Goal: Task Accomplishment & Management: Manage account settings

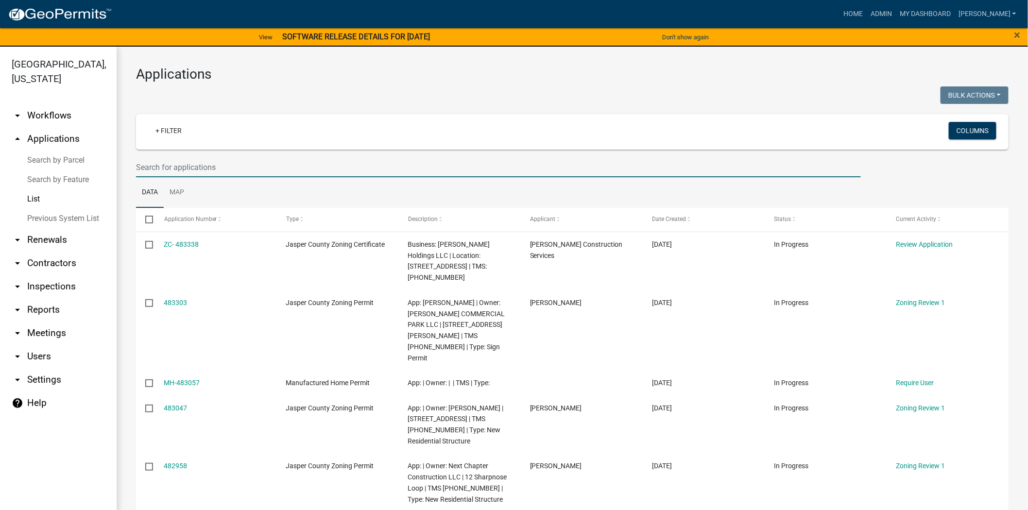
drag, startPoint x: 0, startPoint y: 0, endPoint x: 260, endPoint y: 169, distance: 310.5
click at [260, 169] on input "text" at bounding box center [498, 167] width 725 height 20
click at [379, 168] on input "text" at bounding box center [498, 167] width 725 height 20
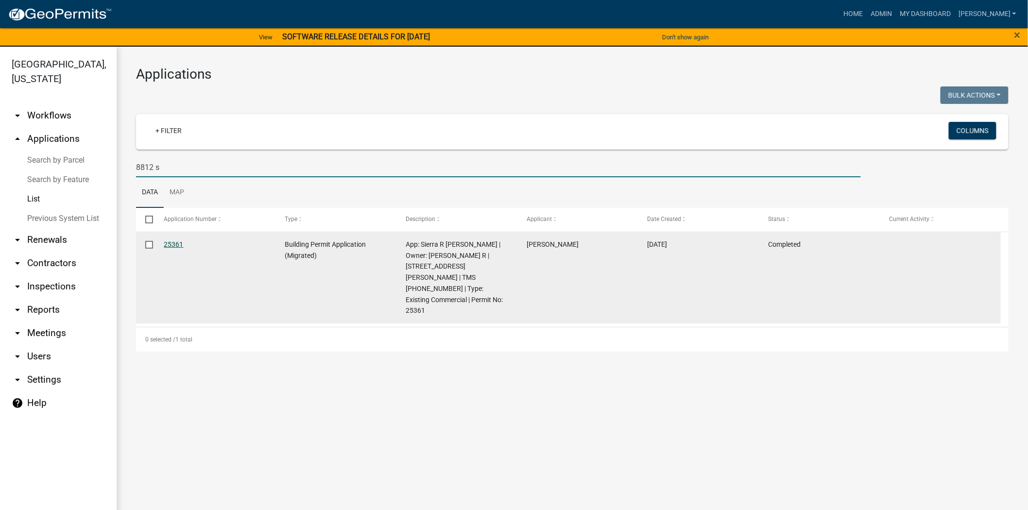
type input "8812 s"
click at [172, 247] on link "25361" at bounding box center [173, 245] width 19 height 8
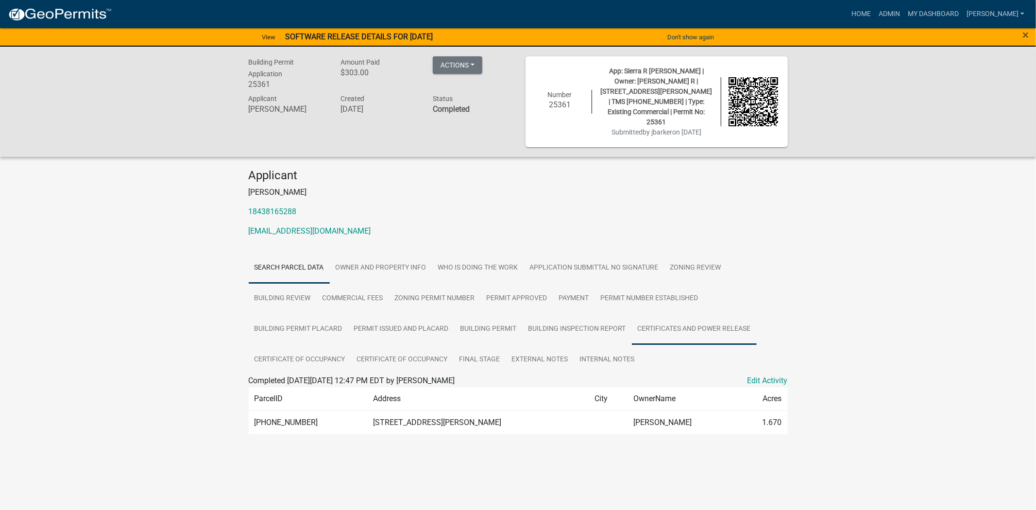
click at [698, 314] on link "Certificates and Power Release" at bounding box center [694, 329] width 125 height 31
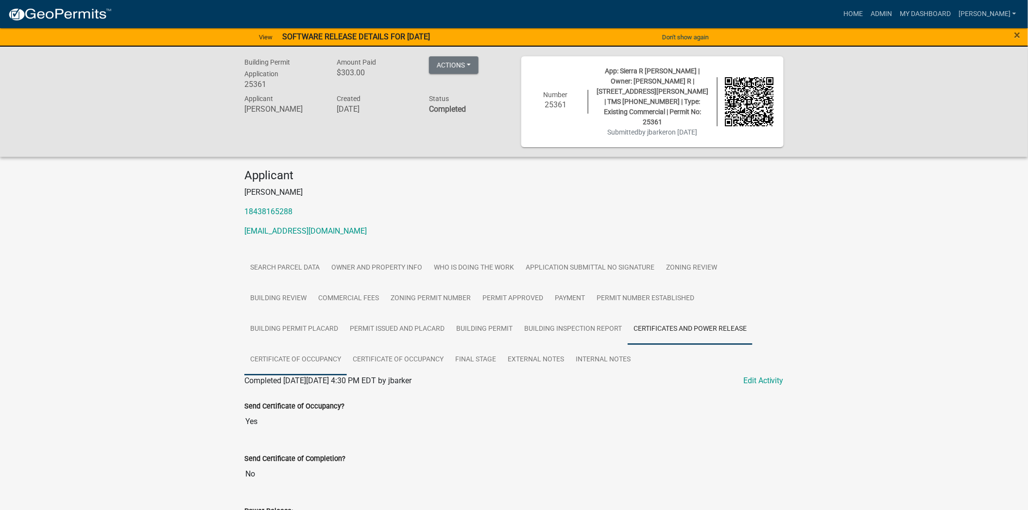
click at [282, 348] on link "Certificate of Occupancy" at bounding box center [295, 360] width 103 height 31
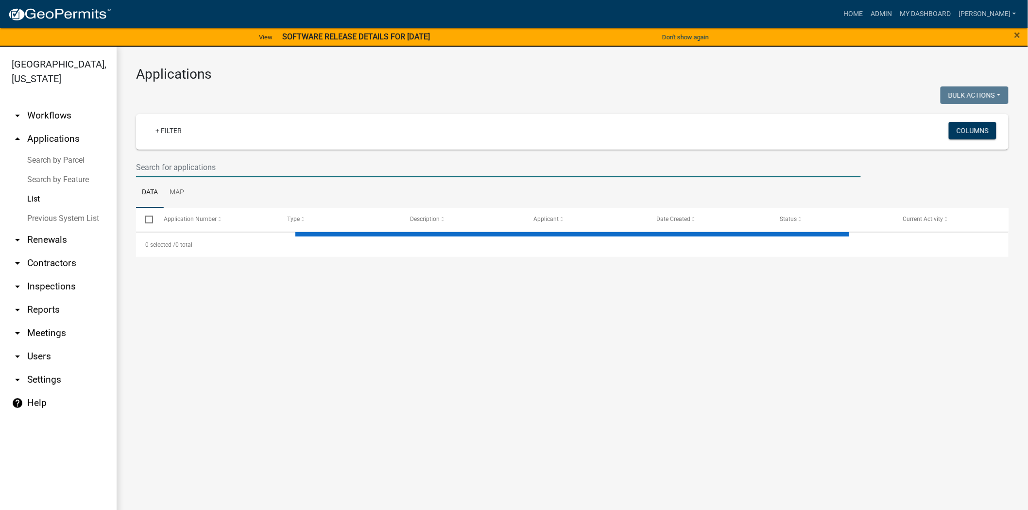
click at [192, 167] on input "text" at bounding box center [498, 167] width 725 height 20
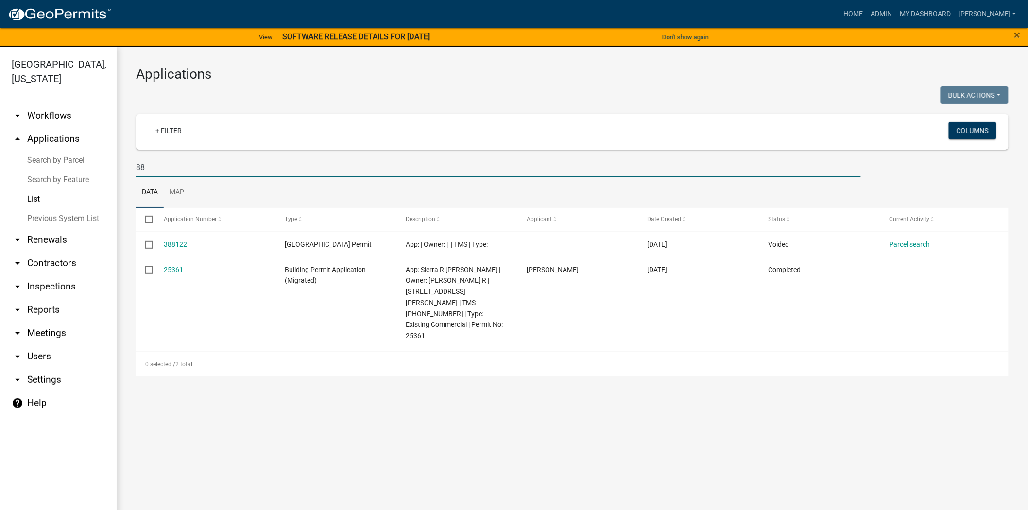
type input "8"
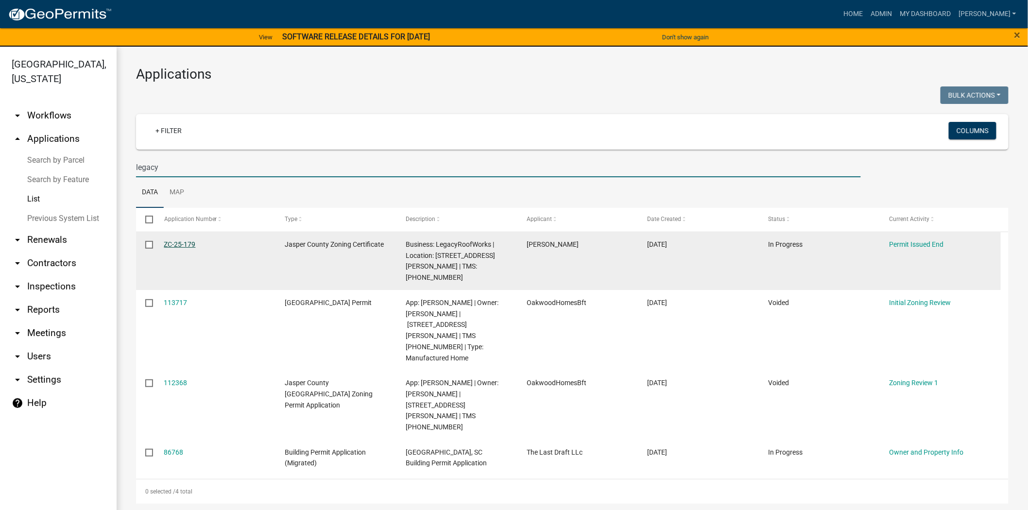
type input "legacy"
click at [173, 244] on link "ZC-25-179" at bounding box center [180, 245] width 32 height 8
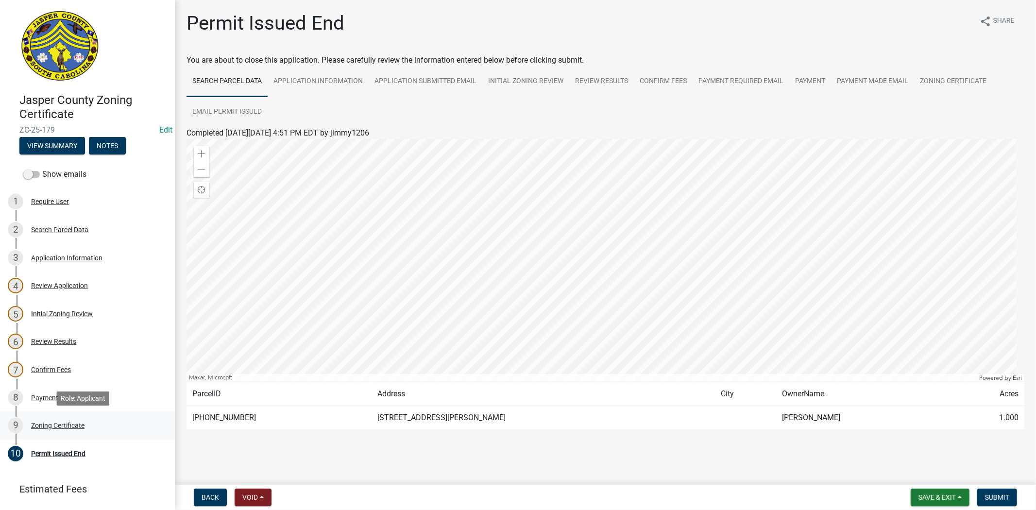
click at [39, 431] on div "9 Zoning Certificate" at bounding box center [84, 426] width 152 height 16
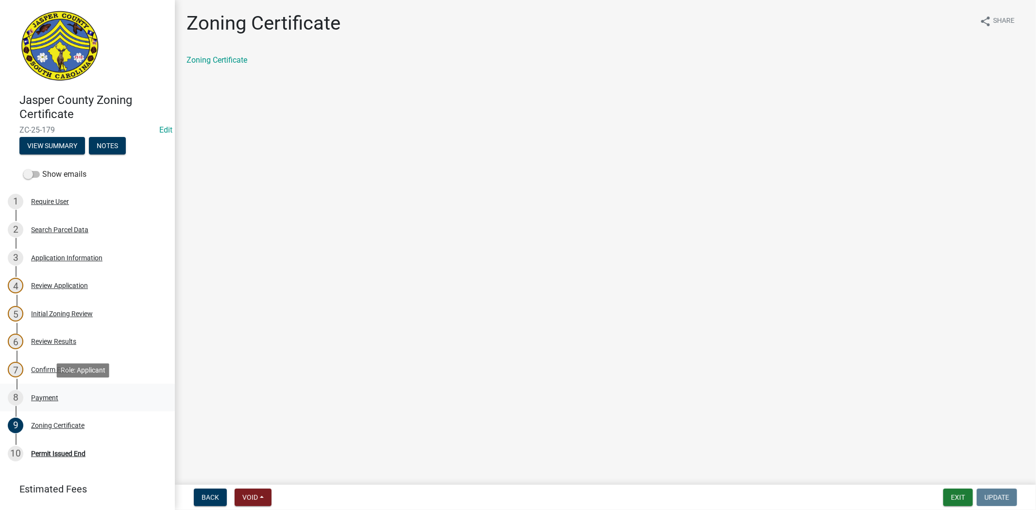
click at [31, 405] on link "8 Payment" at bounding box center [87, 398] width 175 height 28
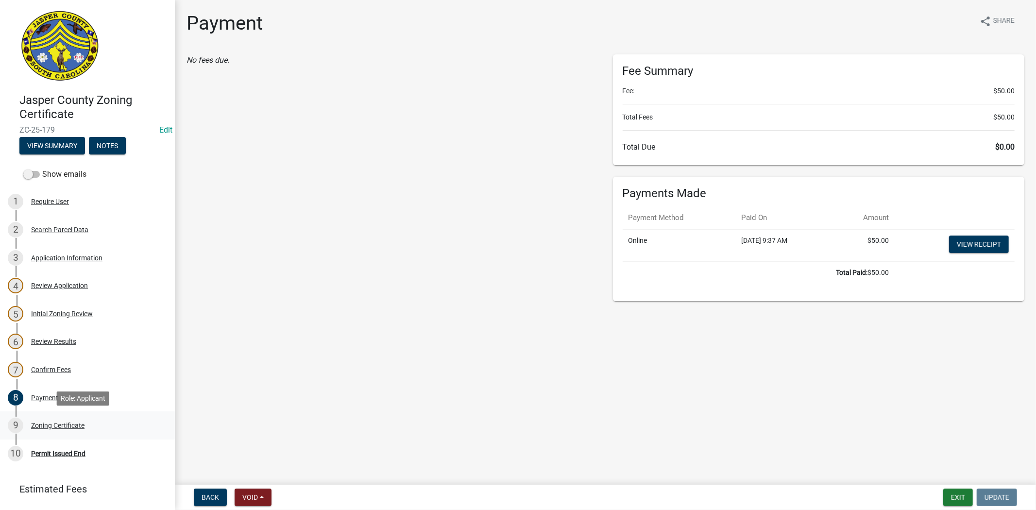
click at [79, 423] on div "Zoning Certificate" at bounding box center [57, 425] width 53 height 7
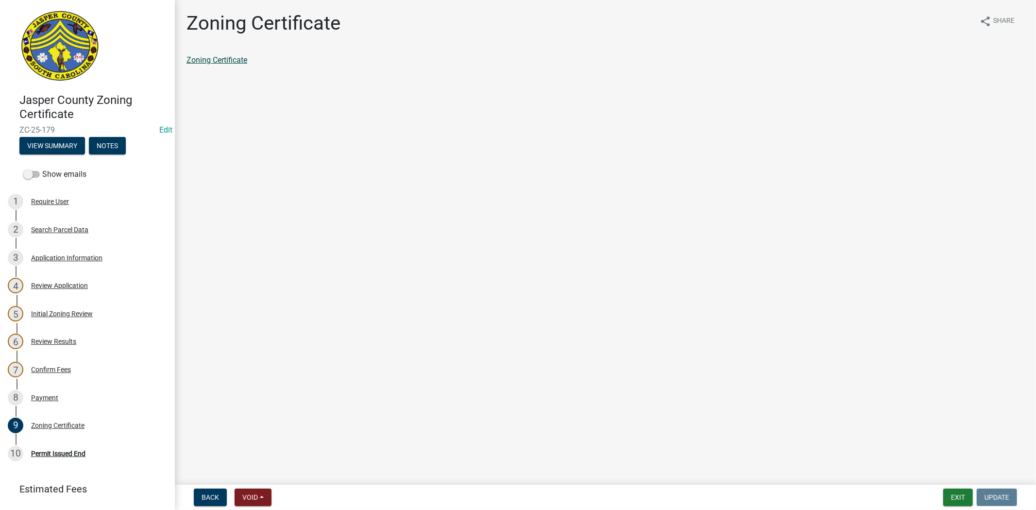
click at [192, 62] on link "Zoning Certificate" at bounding box center [217, 59] width 61 height 9
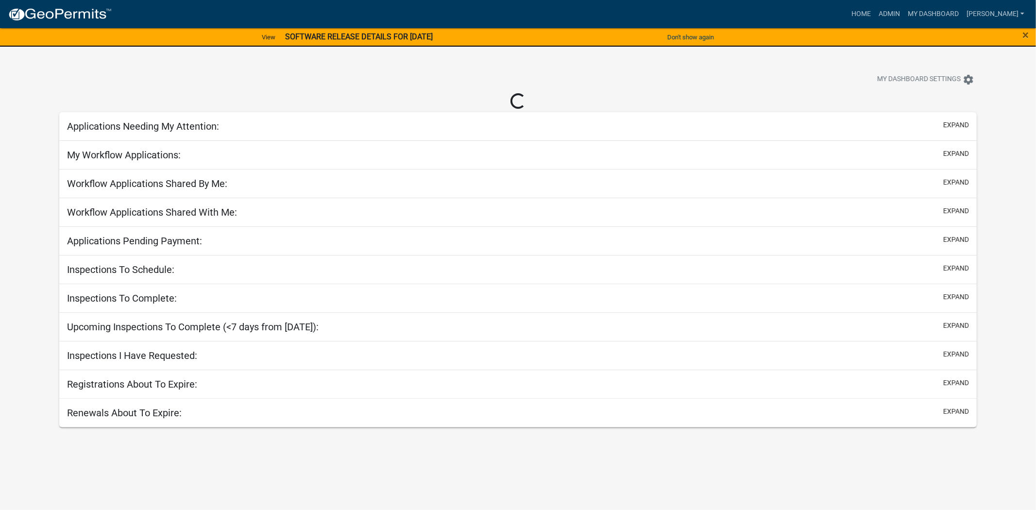
select select "2: 50"
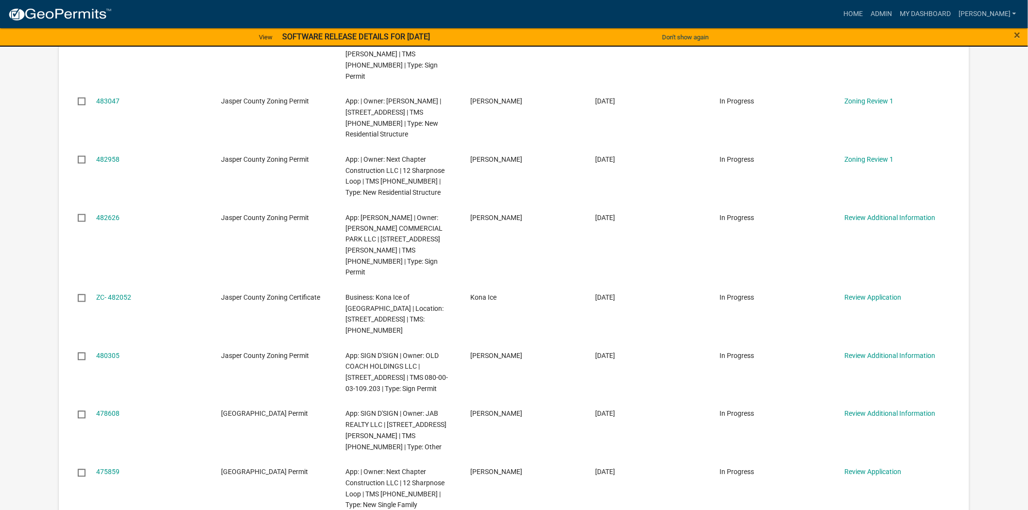
scroll to position [540, 0]
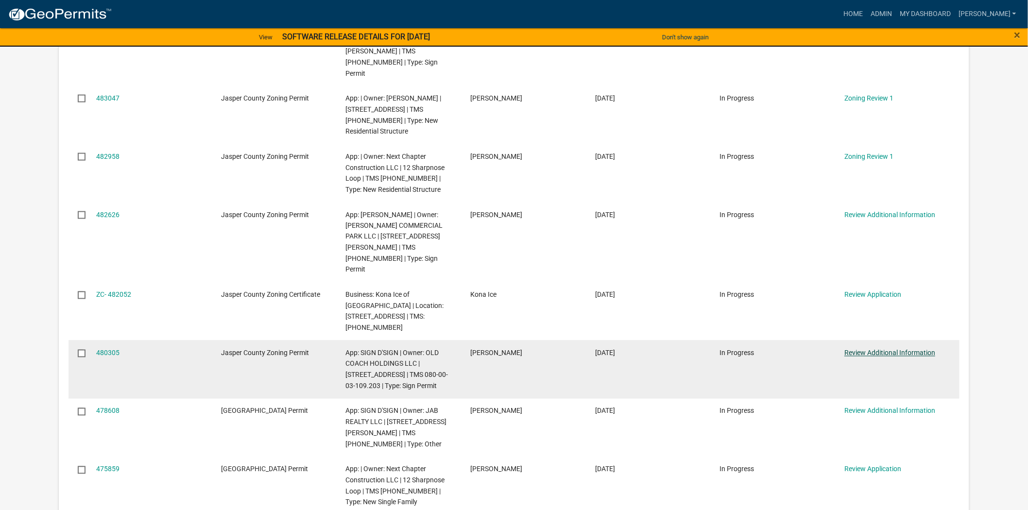
click at [881, 349] on link "Review Additional Information" at bounding box center [890, 353] width 91 height 8
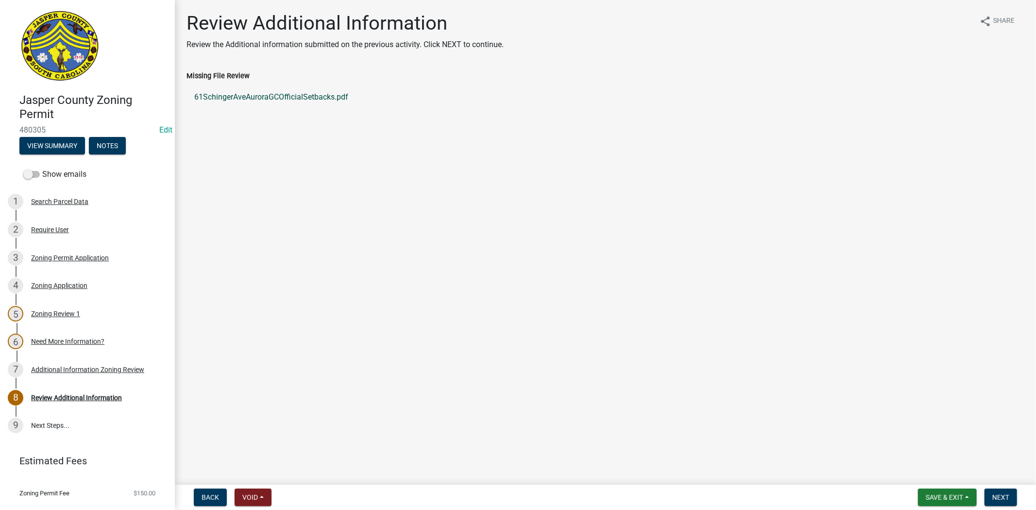
click at [269, 98] on link "61SchingerAveAuroraGCOfficialSetbacks.pdf" at bounding box center [606, 97] width 838 height 23
click at [1011, 501] on button "Next" at bounding box center [1001, 497] width 33 height 17
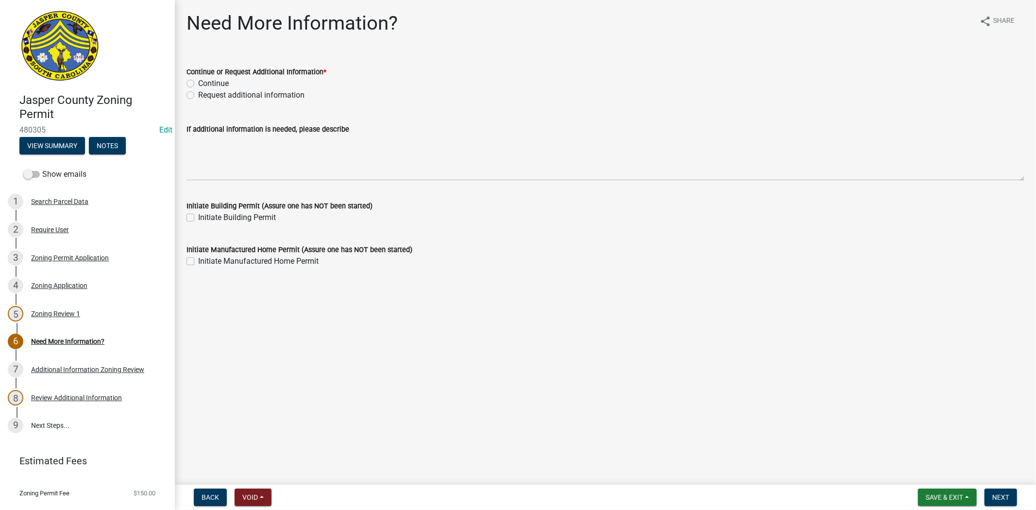
click at [198, 94] on label "Request additional information" at bounding box center [251, 95] width 106 height 12
click at [198, 94] on input "Request additional information" at bounding box center [201, 92] width 6 height 6
radio input "true"
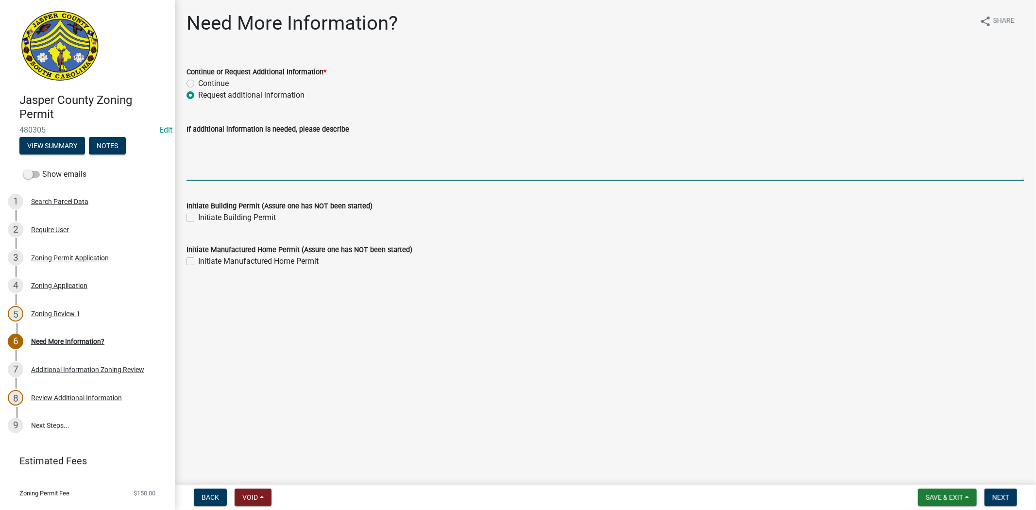
click at [243, 153] on textarea "If additional information is needed, please describe" at bounding box center [606, 158] width 838 height 46
type textarea "please provide the measurements from the sign to each setback"
click at [1001, 501] on button "Next" at bounding box center [1001, 497] width 33 height 17
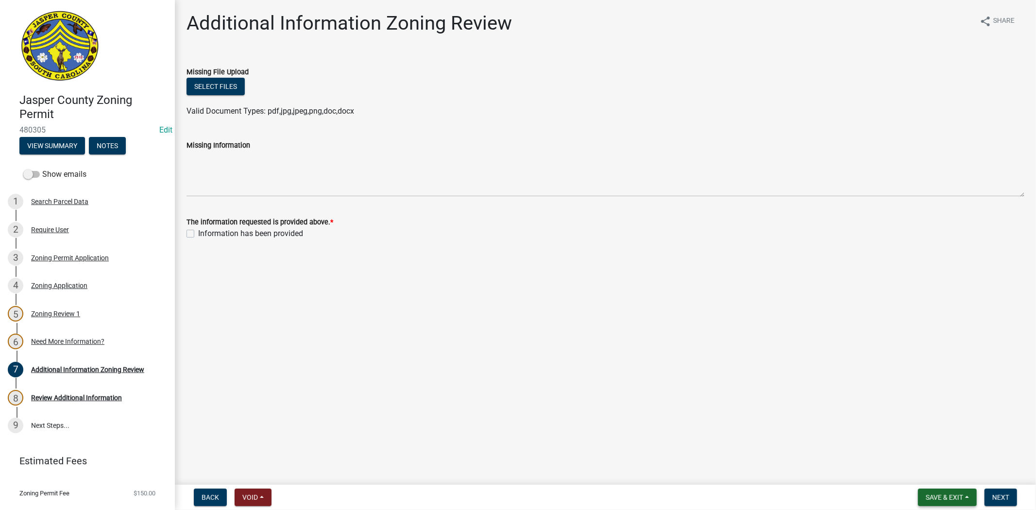
click at [952, 497] on span "Save & Exit" at bounding box center [944, 498] width 37 height 8
click at [941, 476] on button "Save & Exit" at bounding box center [938, 472] width 78 height 23
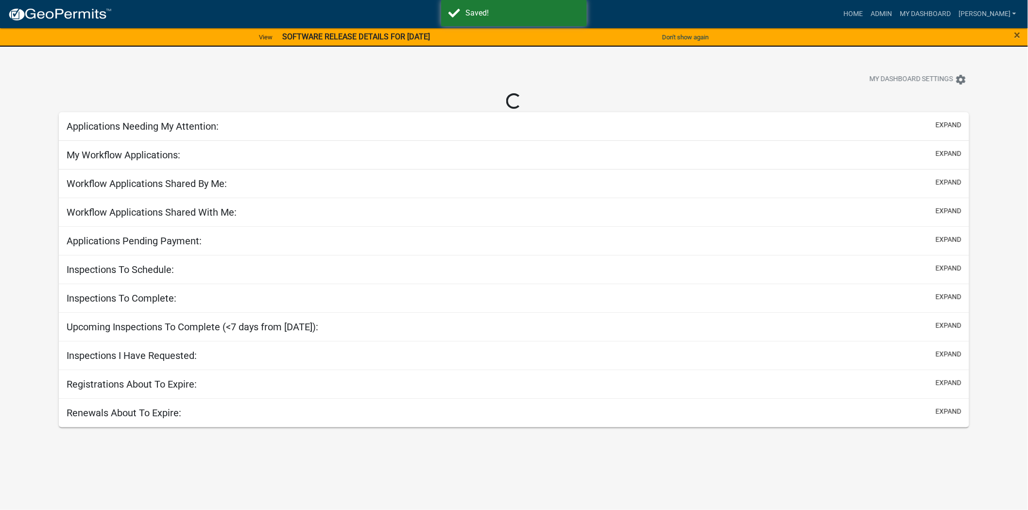
select select "2: 50"
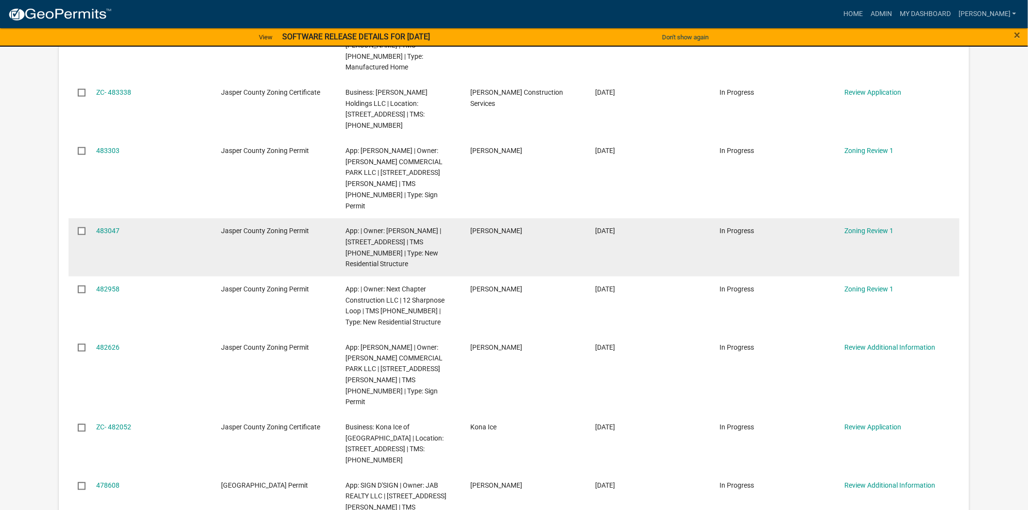
scroll to position [431, 0]
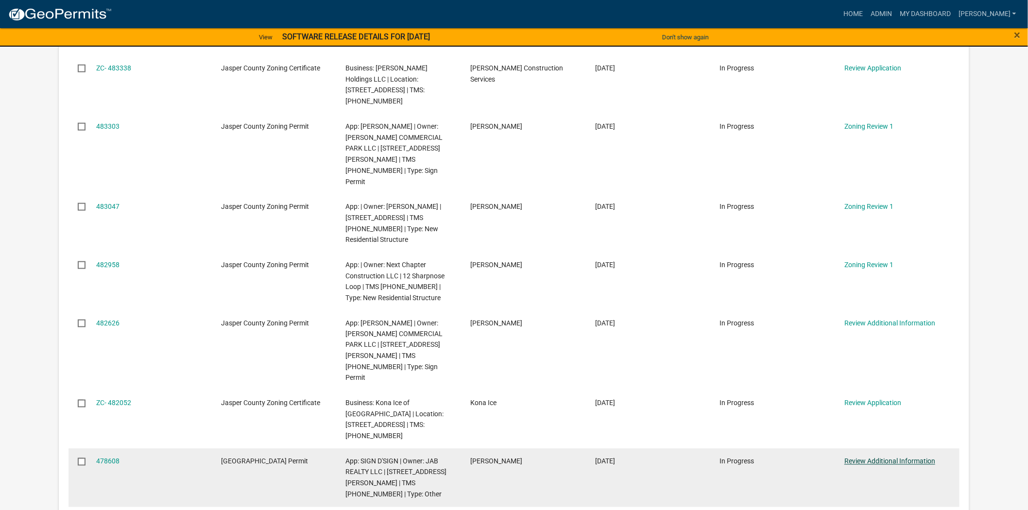
click at [879, 458] on link "Review Additional Information" at bounding box center [890, 462] width 91 height 8
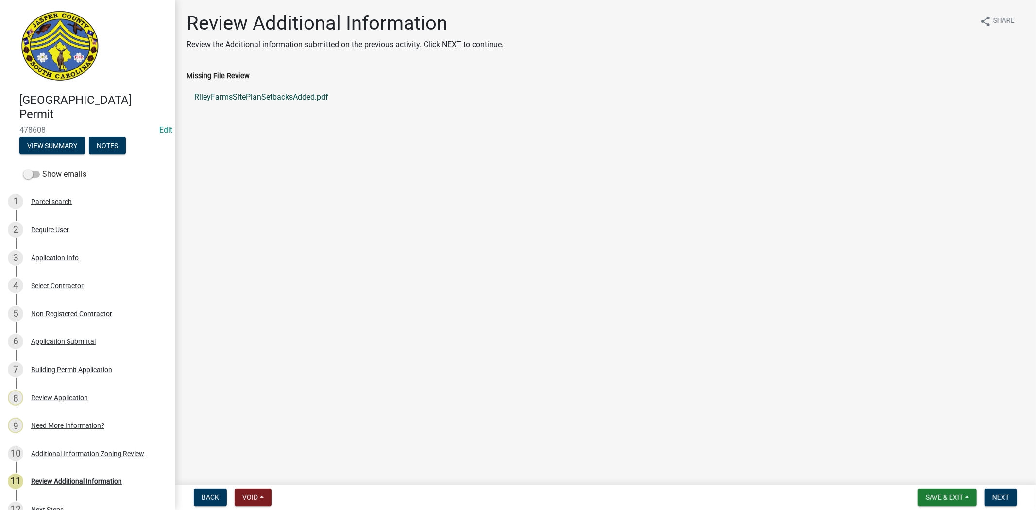
click at [310, 99] on link "RileyFarmsSitePlanSetbacksAdded.pdf" at bounding box center [606, 97] width 838 height 23
click at [79, 260] on div "3 Application Info" at bounding box center [84, 258] width 152 height 16
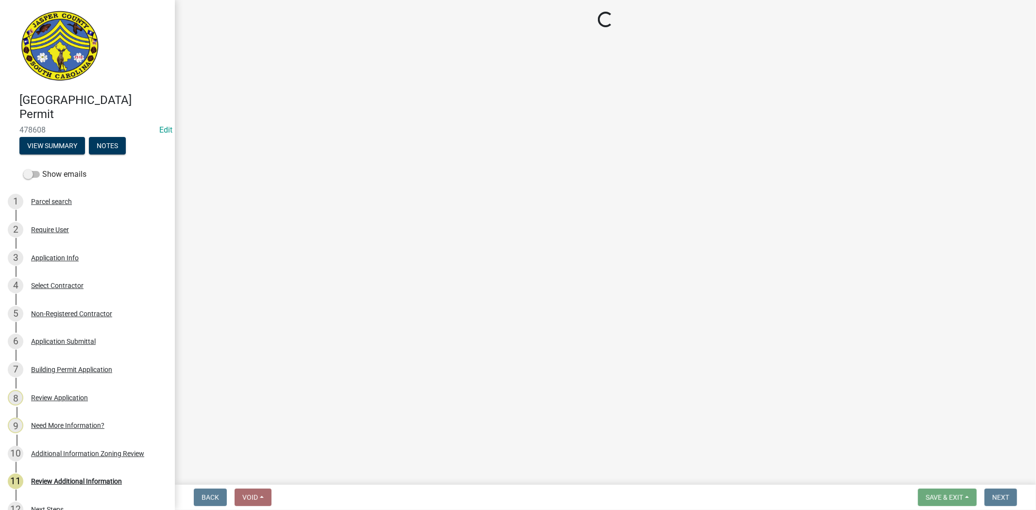
select select "6570ce79-212e-4c42-b64f-f74b85e12671"
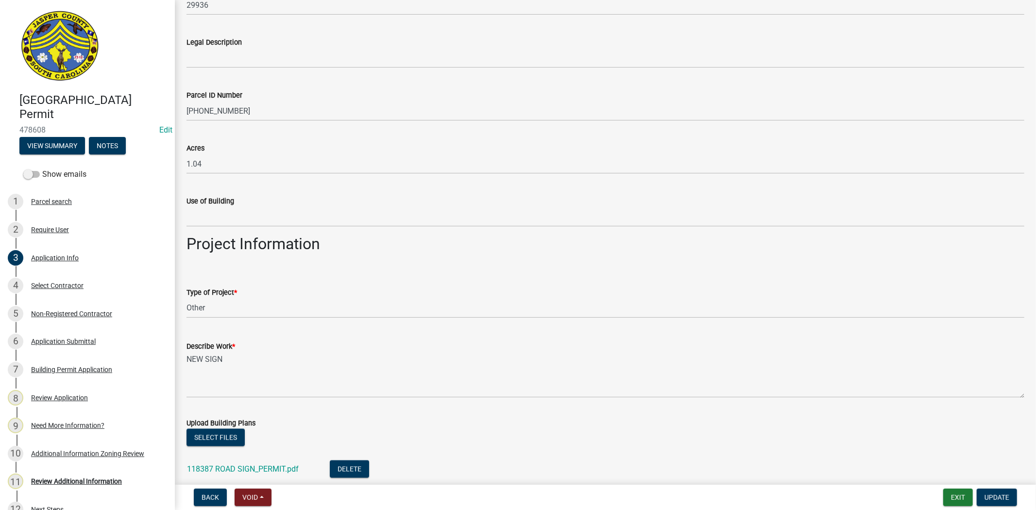
scroll to position [1458, 0]
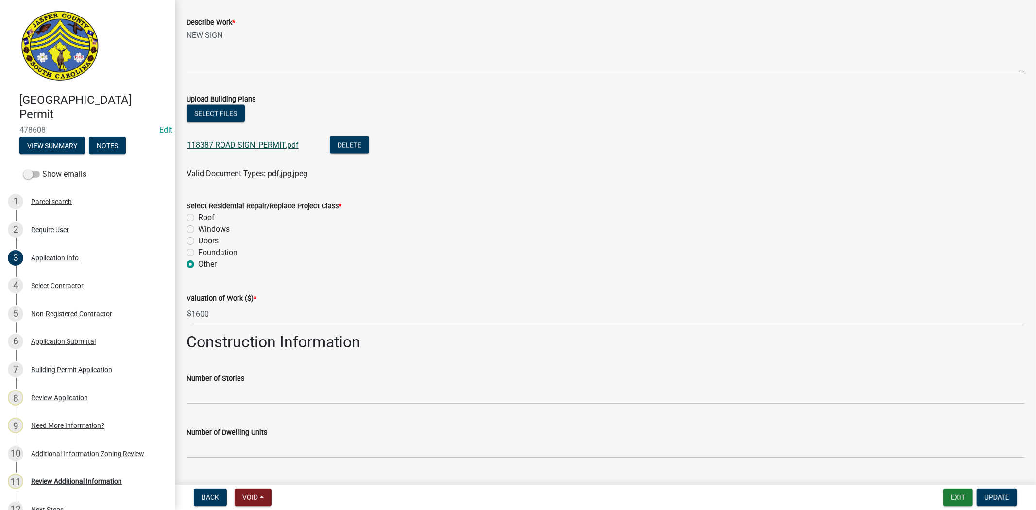
click at [283, 144] on link "118387 ROAD SIGN_PERMIT.pdf" at bounding box center [243, 144] width 112 height 9
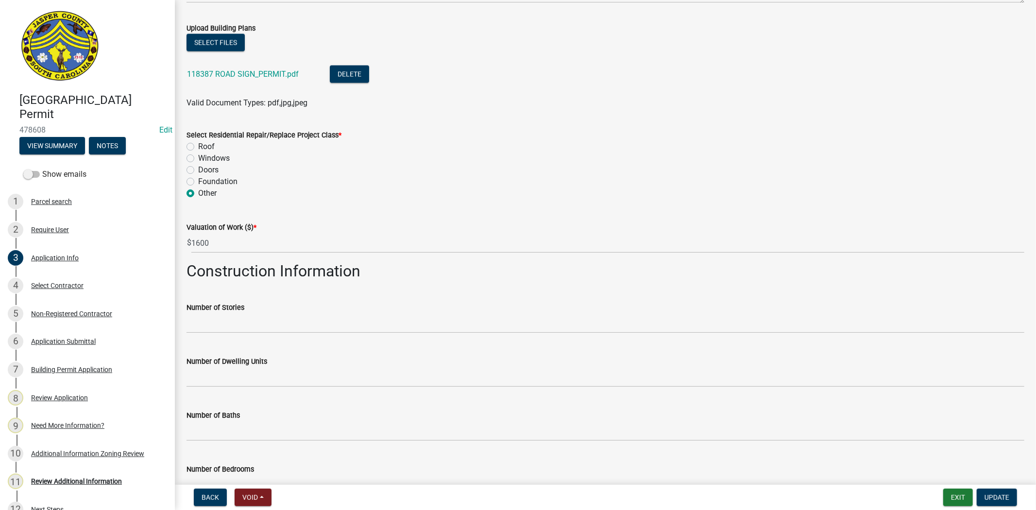
scroll to position [1600, 0]
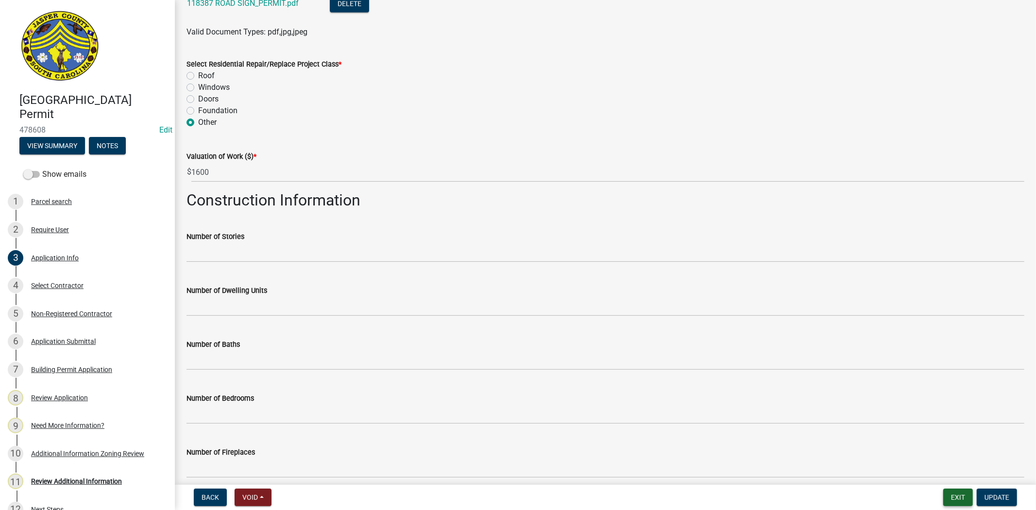
click at [952, 500] on button "Exit" at bounding box center [959, 497] width 30 height 17
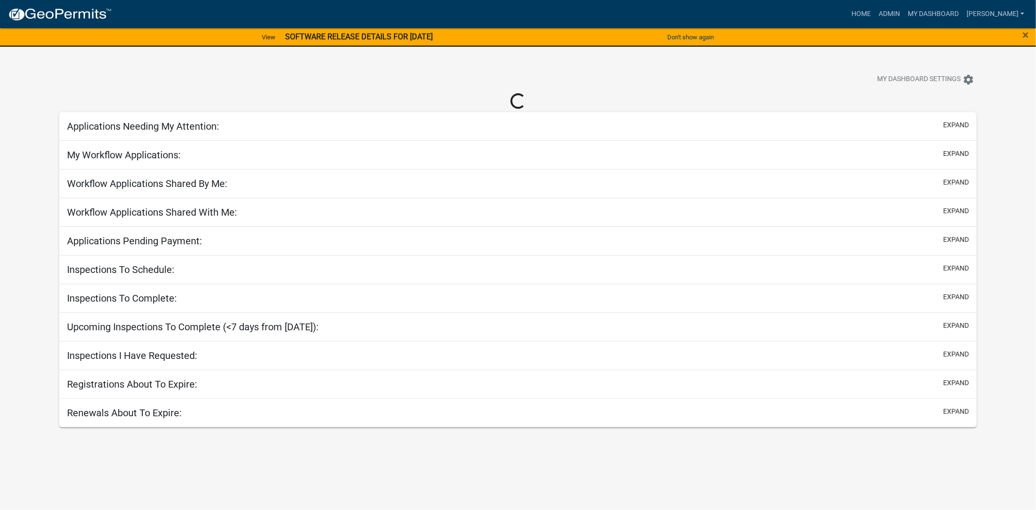
select select "2: 50"
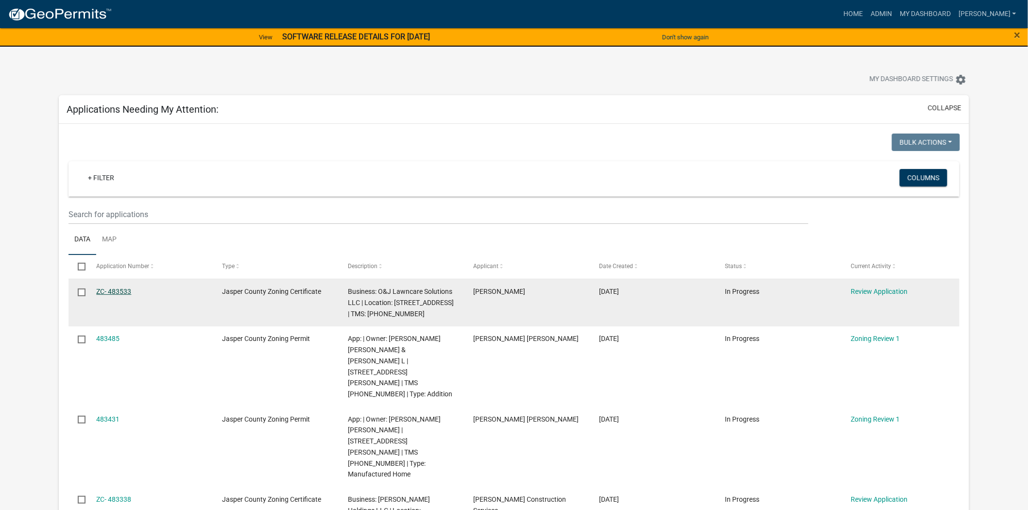
click at [112, 293] on link "ZC- 483533" at bounding box center [113, 292] width 35 height 8
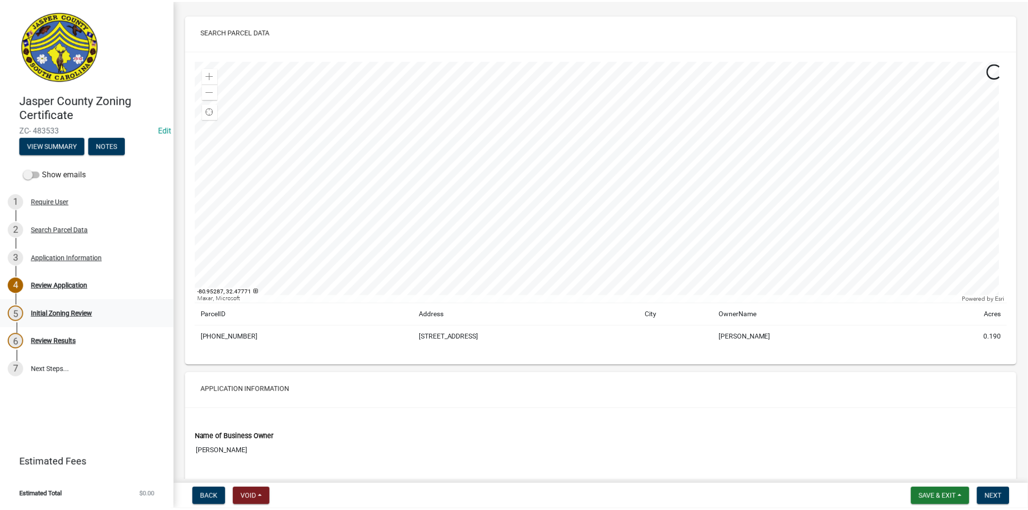
scroll to position [54, 0]
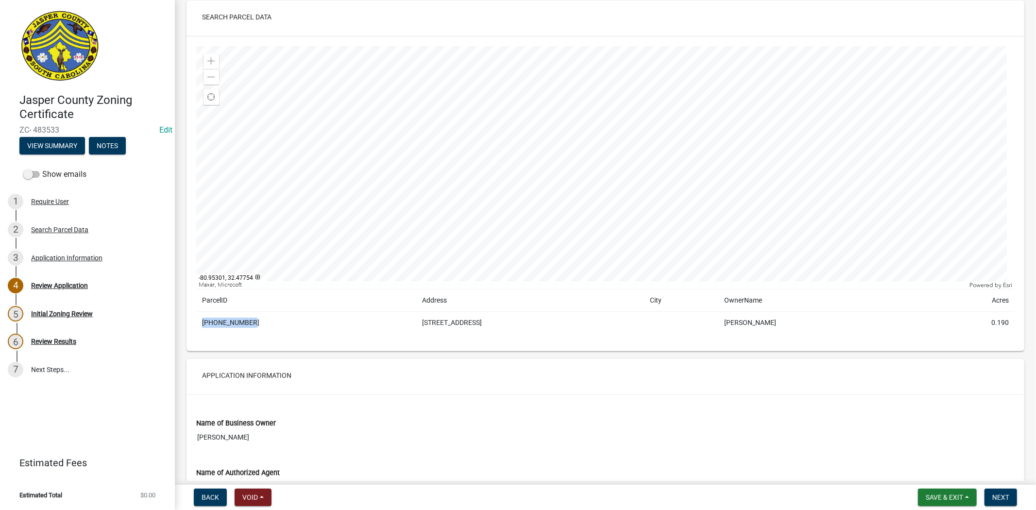
drag, startPoint x: 262, startPoint y: 321, endPoint x: 198, endPoint y: 323, distance: 64.2
click at [198, 323] on td "063-49-00-109" at bounding box center [306, 323] width 220 height 22
copy td "063-49-00-109"
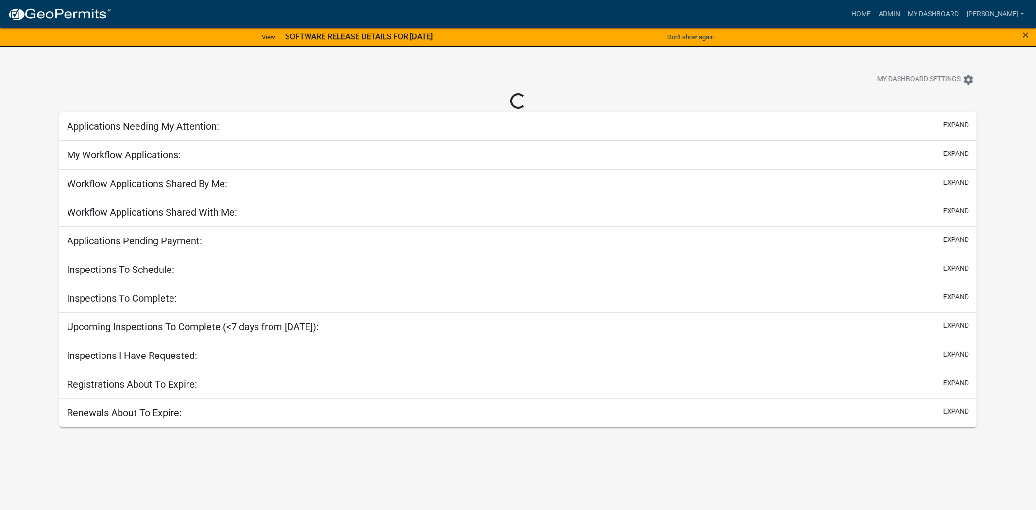
select select "2: 50"
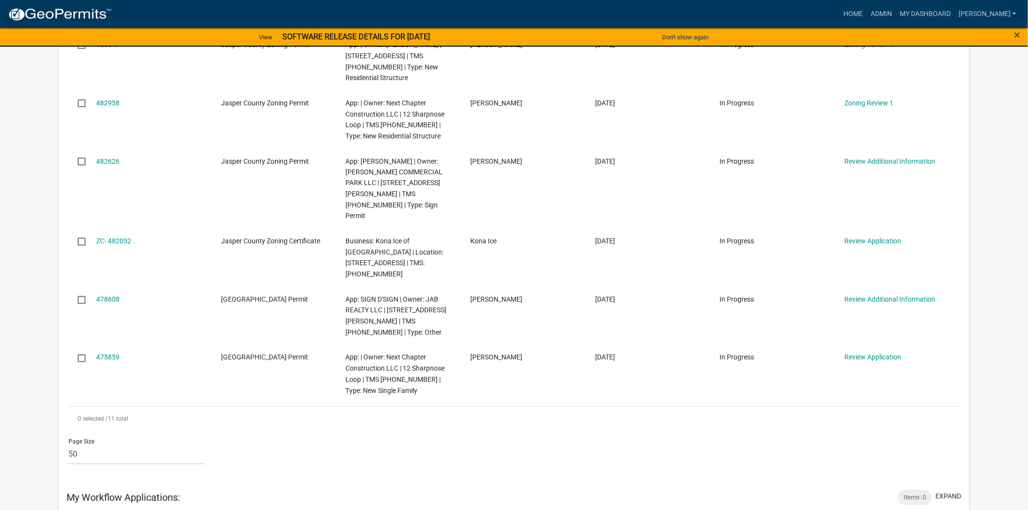
scroll to position [594, 0]
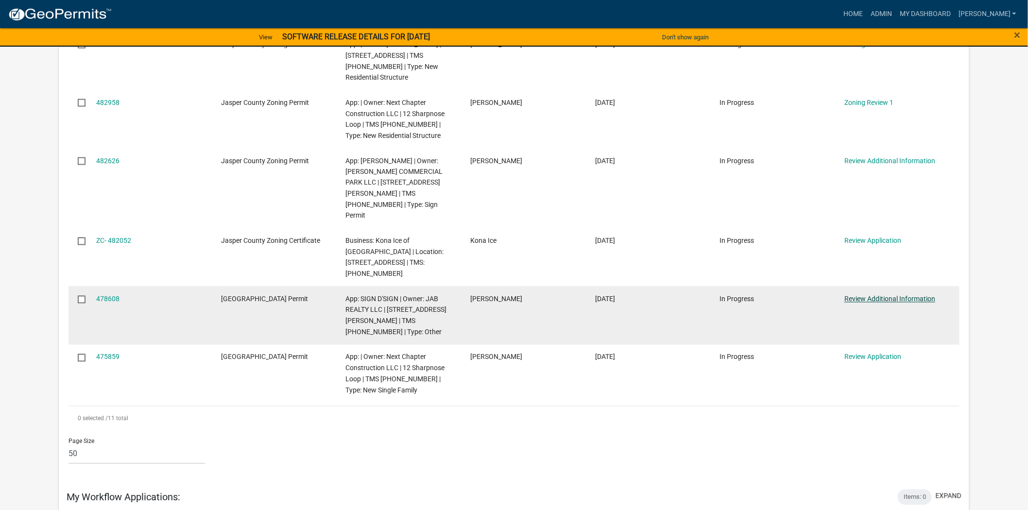
click at [857, 295] on link "Review Additional Information" at bounding box center [890, 299] width 91 height 8
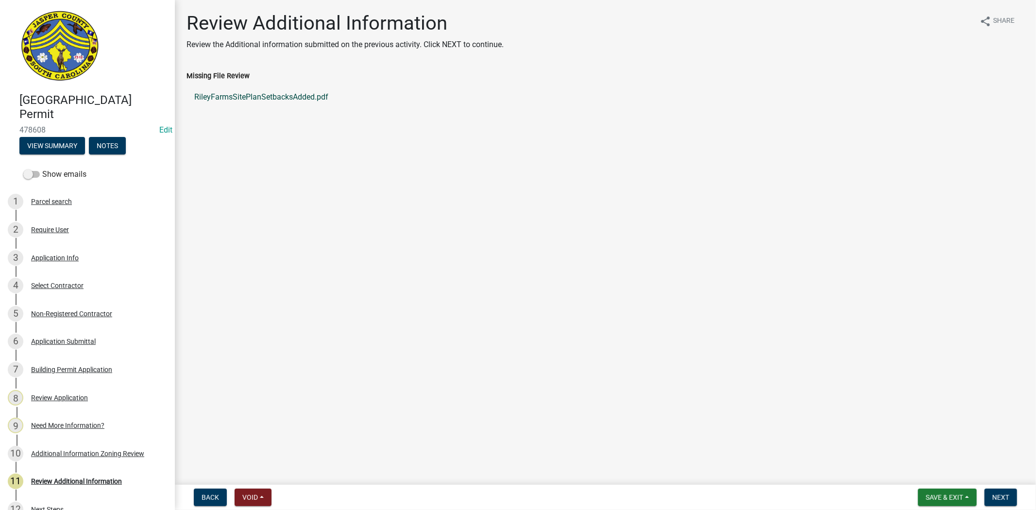
click at [250, 99] on link "RileyFarmsSitePlanSetbacksAdded.pdf" at bounding box center [606, 97] width 838 height 23
click at [1005, 502] on button "Next" at bounding box center [1001, 497] width 33 height 17
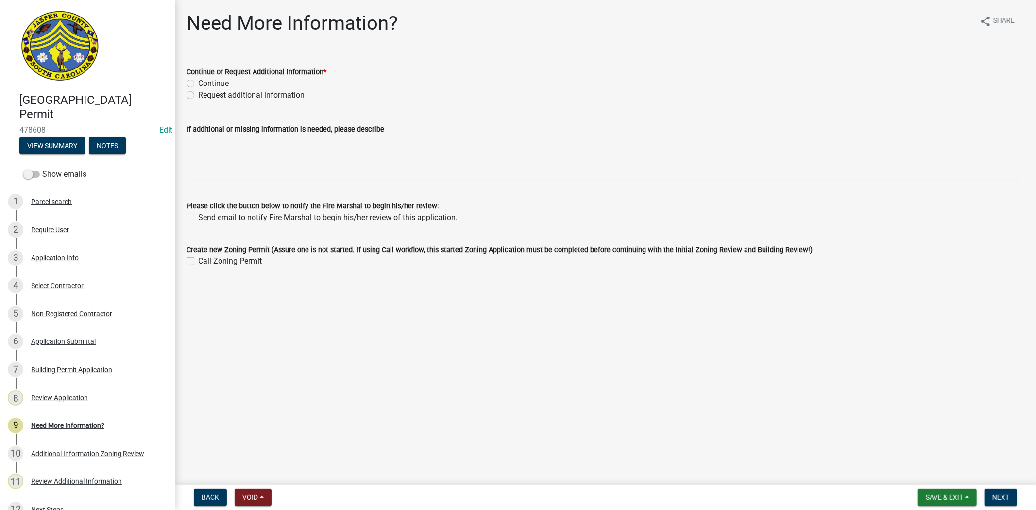
click at [198, 95] on label "Request additional information" at bounding box center [251, 95] width 106 height 12
click at [198, 95] on input "Request additional information" at bounding box center [201, 92] width 6 height 6
radio input "true"
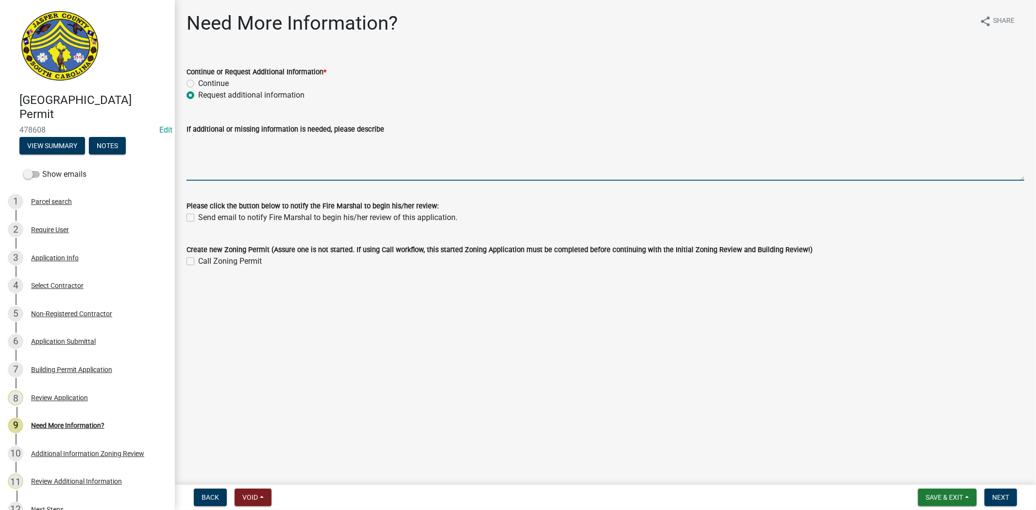
click at [198, 138] on textarea "If additional or missing information is needed, please describe" at bounding box center [606, 158] width 838 height 46
click at [338, 141] on textarea "please provide measurements From the sign to each property line" at bounding box center [606, 158] width 838 height 46
type textarea "please provide measurements From the sign to each property line"
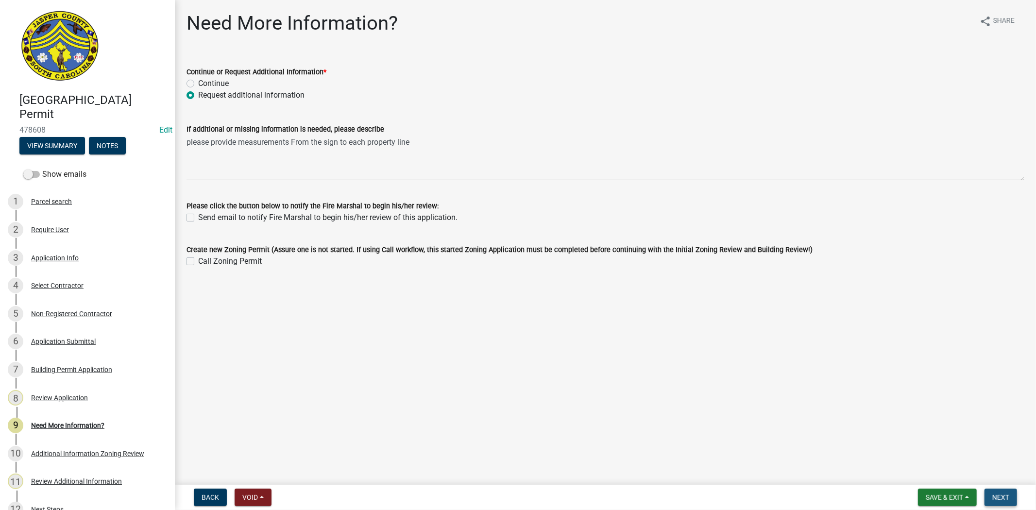
click at [992, 499] on button "Next" at bounding box center [1001, 497] width 33 height 17
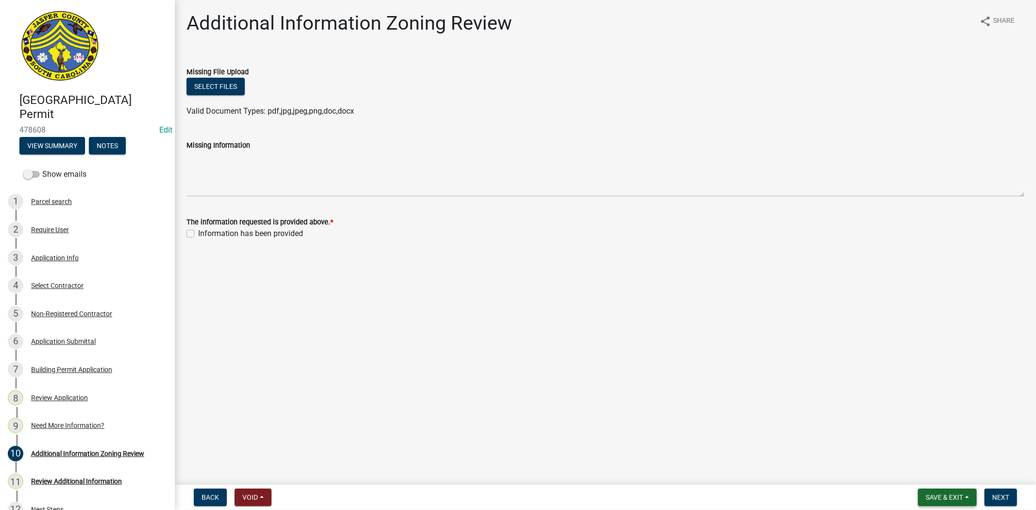
click at [926, 494] on span "Save & Exit" at bounding box center [944, 498] width 37 height 8
click at [921, 472] on button "Save & Exit" at bounding box center [938, 472] width 78 height 23
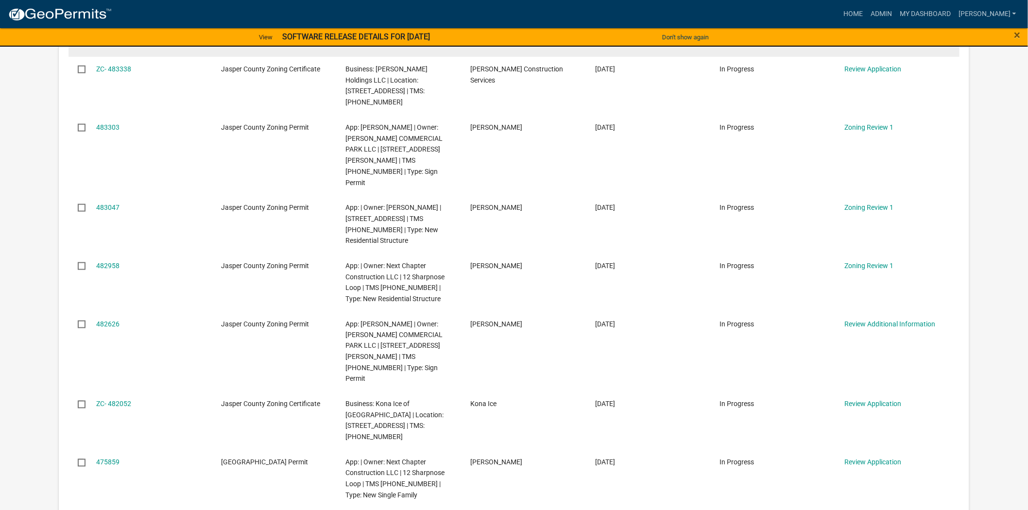
scroll to position [431, 0]
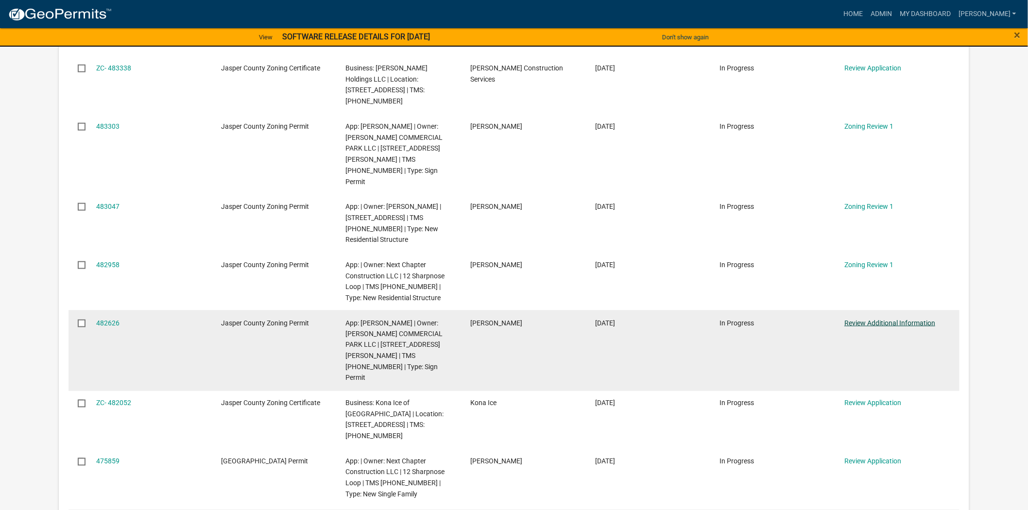
click at [860, 319] on link "Review Additional Information" at bounding box center [890, 323] width 91 height 8
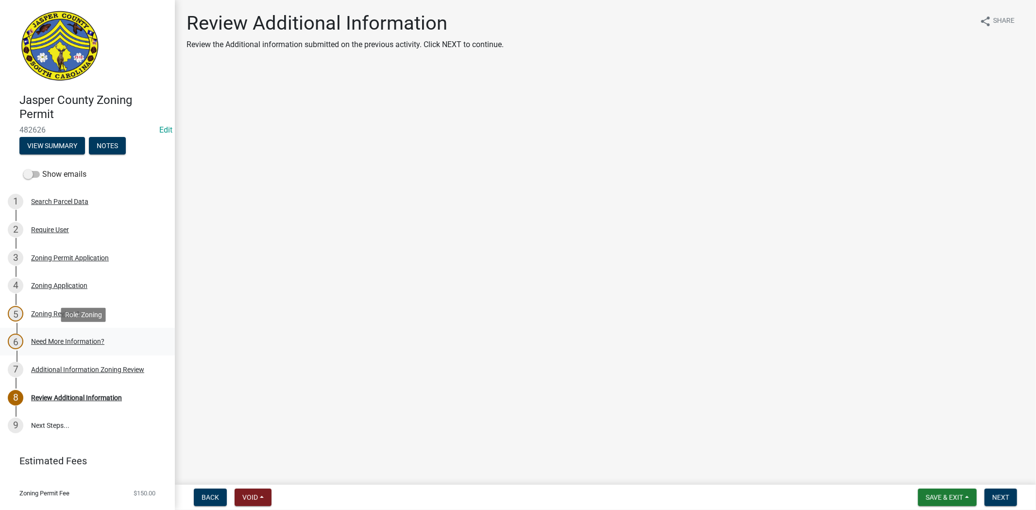
click at [55, 352] on link "6 Need More Information?" at bounding box center [87, 342] width 175 height 28
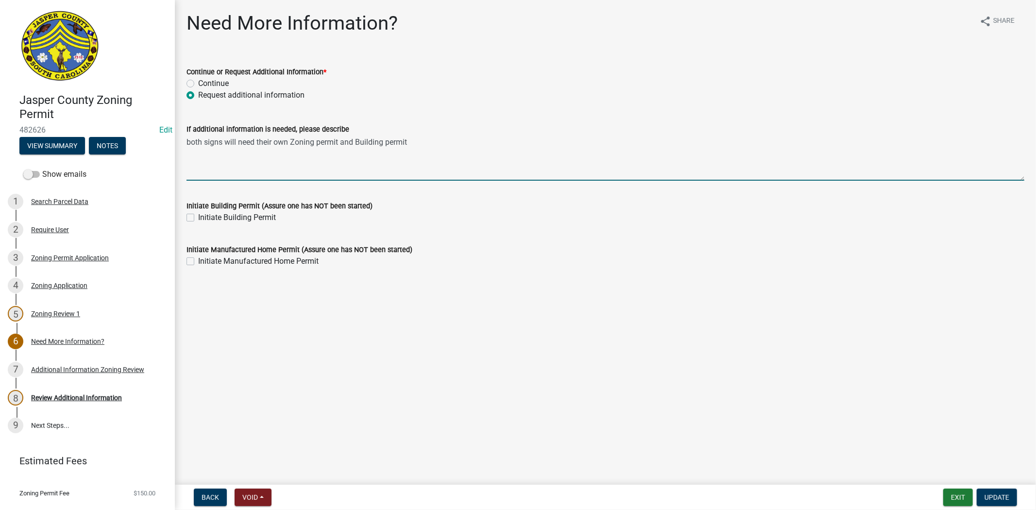
drag, startPoint x: 186, startPoint y: 142, endPoint x: 418, endPoint y: 139, distance: 232.3
click at [418, 139] on textarea "both signs will need their own Zoning permit and Building permit" at bounding box center [606, 158] width 838 height 46
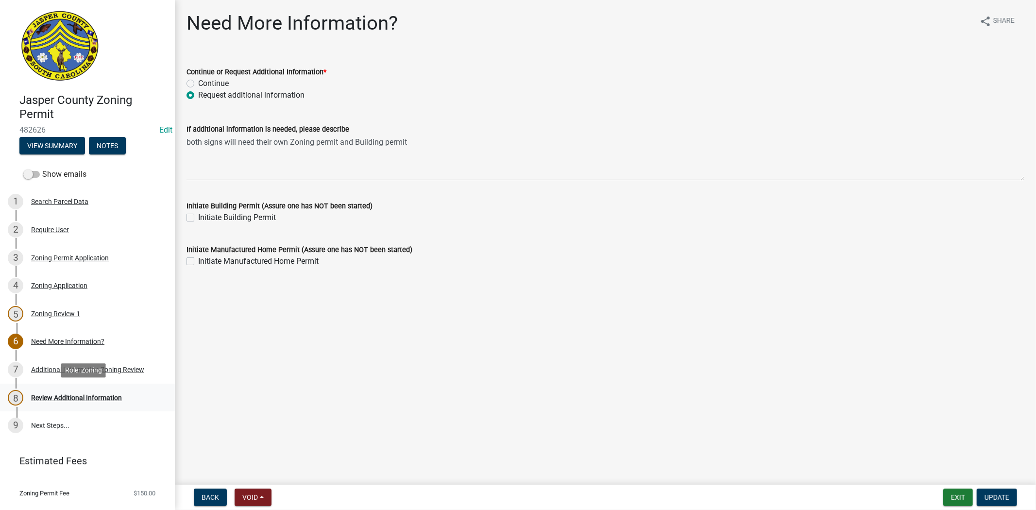
click at [60, 395] on div "Review Additional Information" at bounding box center [76, 398] width 91 height 7
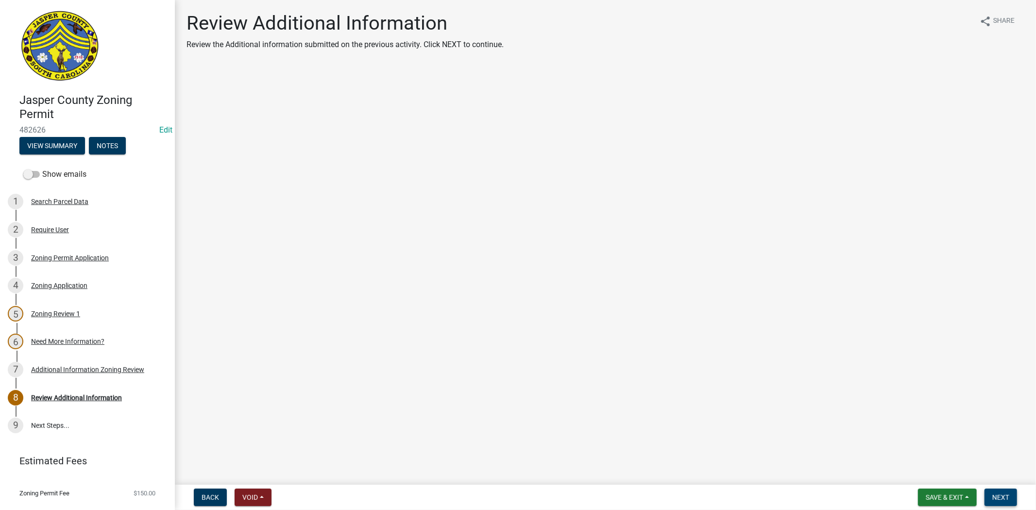
click at [997, 493] on button "Next" at bounding box center [1001, 497] width 33 height 17
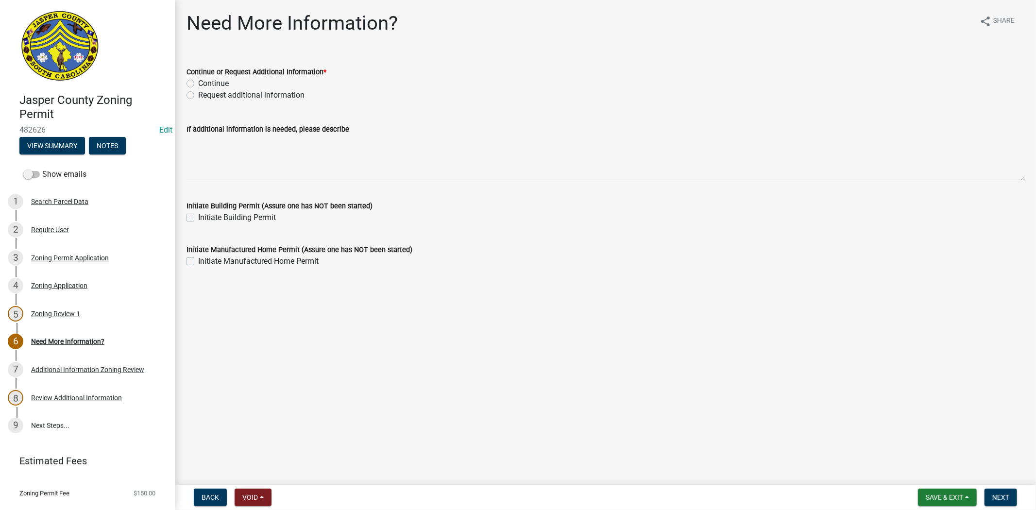
click at [198, 96] on label "Request additional information" at bounding box center [251, 95] width 106 height 12
click at [198, 96] on input "Request additional information" at bounding box center [201, 92] width 6 height 6
radio input "true"
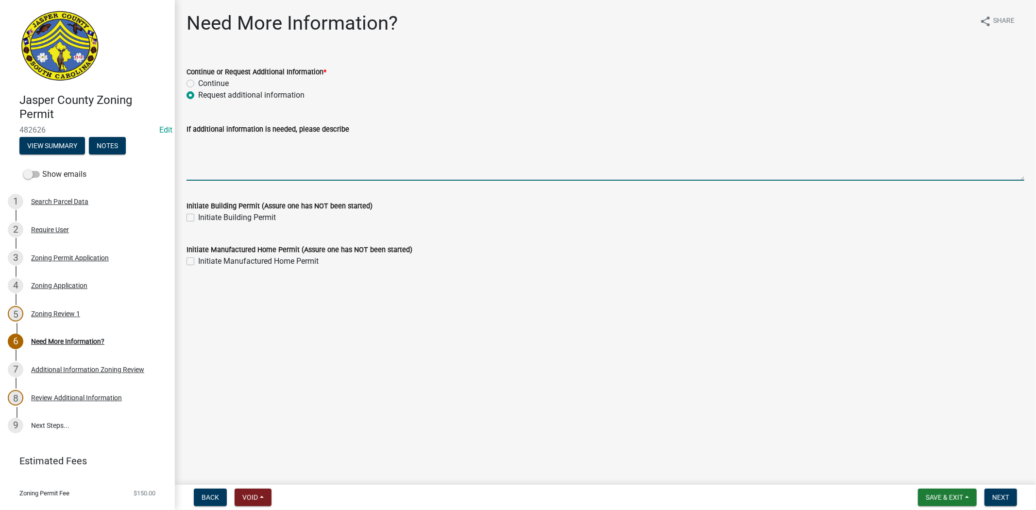
click at [219, 143] on textarea "If additional information is needed, please describe" at bounding box center [606, 158] width 838 height 46
paste textarea "both signs will need their own Zoning permit and Building permit"
type textarea "both signs will need their own Zoning permit and Building permit please apply f…"
click at [998, 498] on span "Next" at bounding box center [1001, 498] width 17 height 8
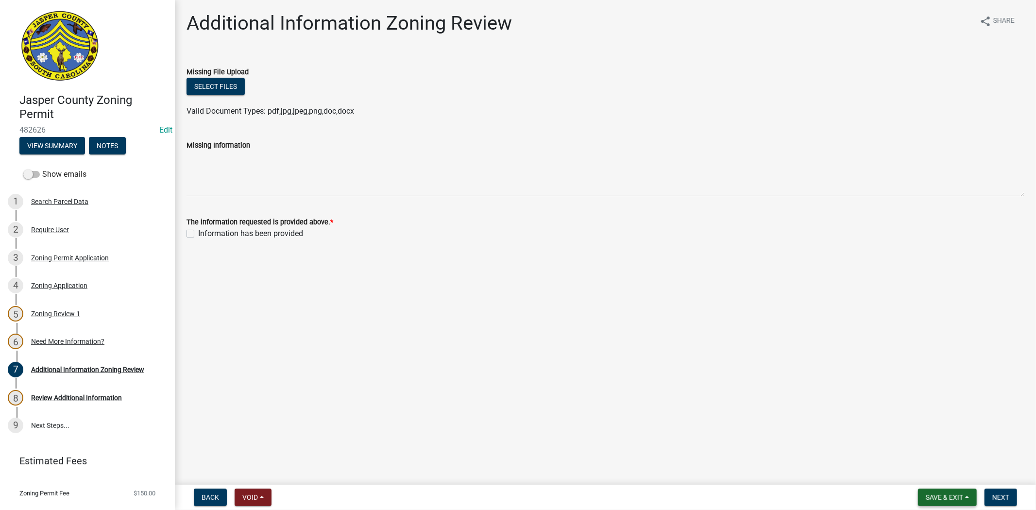
click at [938, 497] on span "Save & Exit" at bounding box center [944, 498] width 37 height 8
click at [933, 472] on button "Save & Exit" at bounding box center [938, 472] width 78 height 23
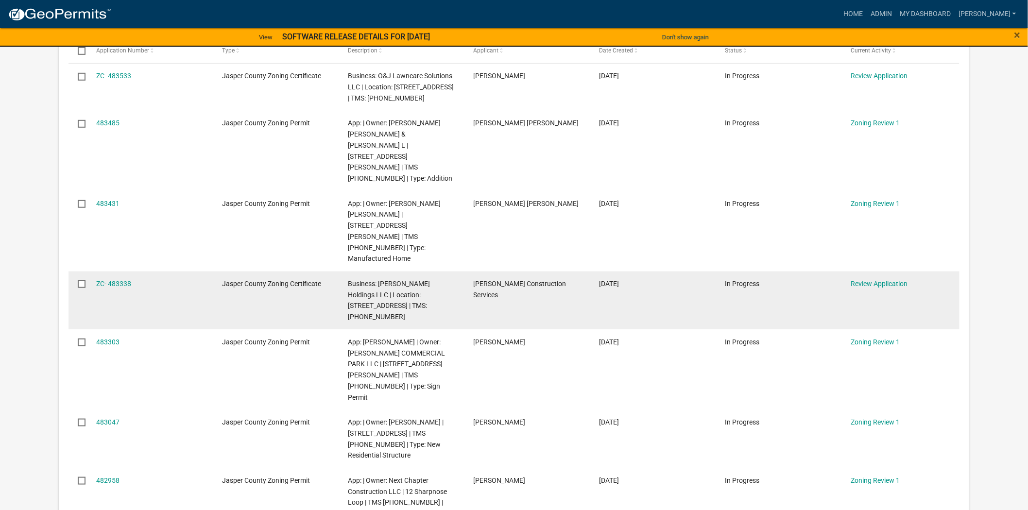
scroll to position [324, 0]
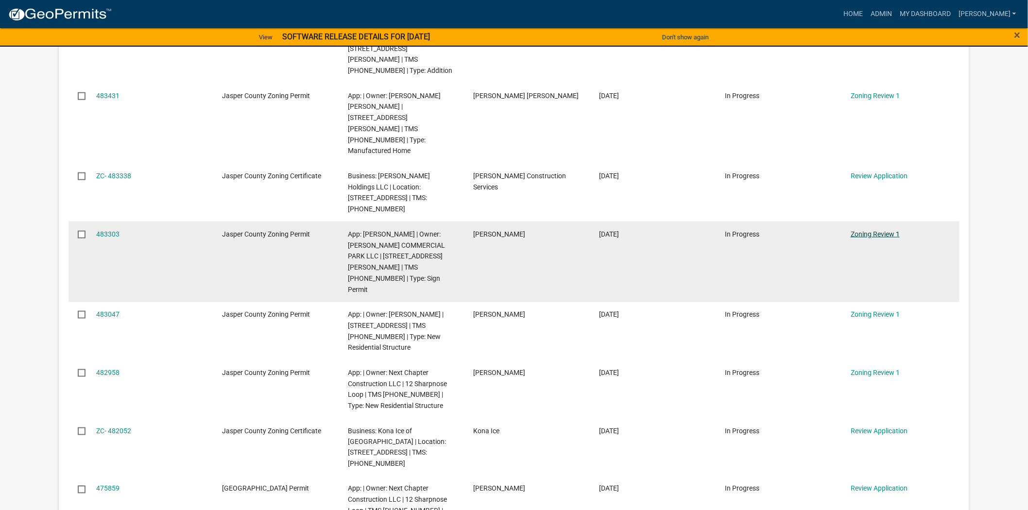
click at [870, 230] on link "Zoning Review 1" at bounding box center [875, 234] width 49 height 8
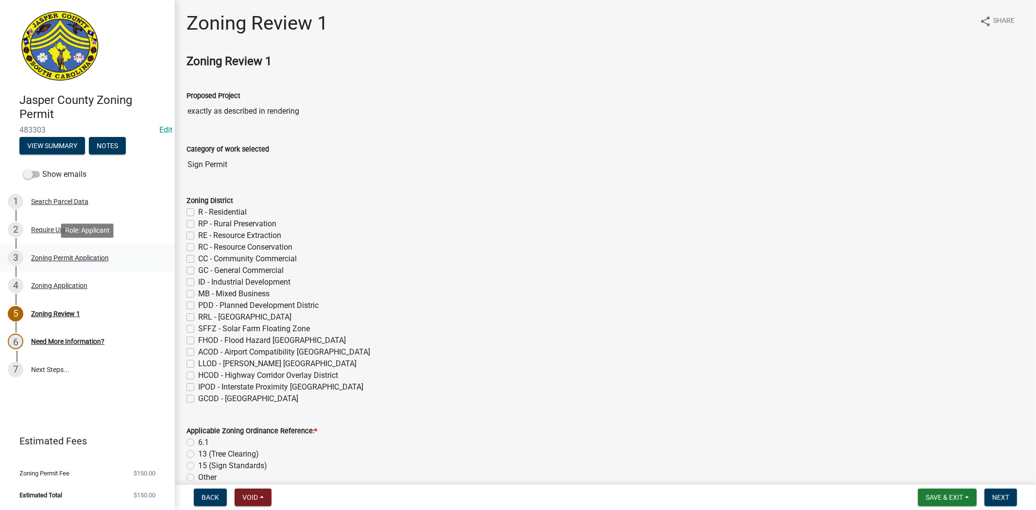
click at [55, 255] on div "Zoning Permit Application" at bounding box center [70, 258] width 78 height 7
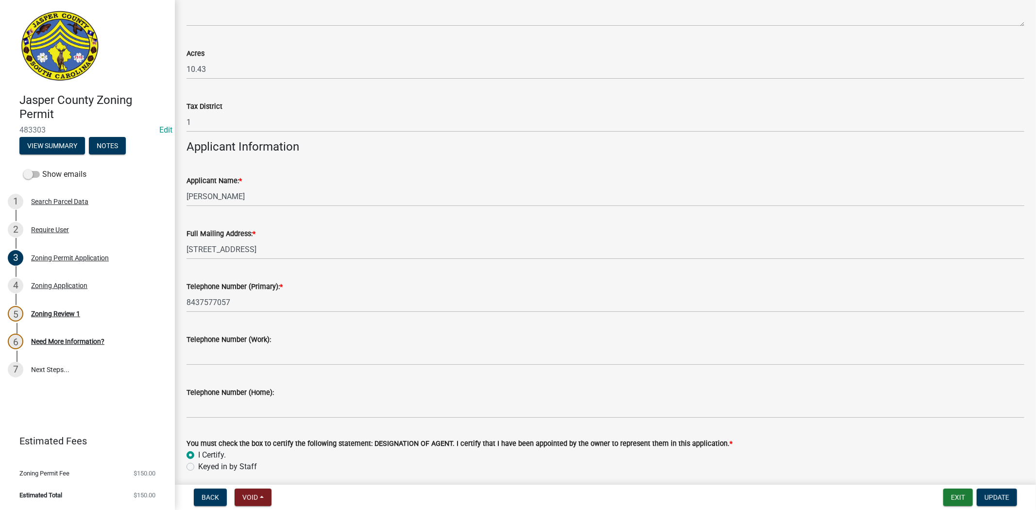
scroll to position [863, 0]
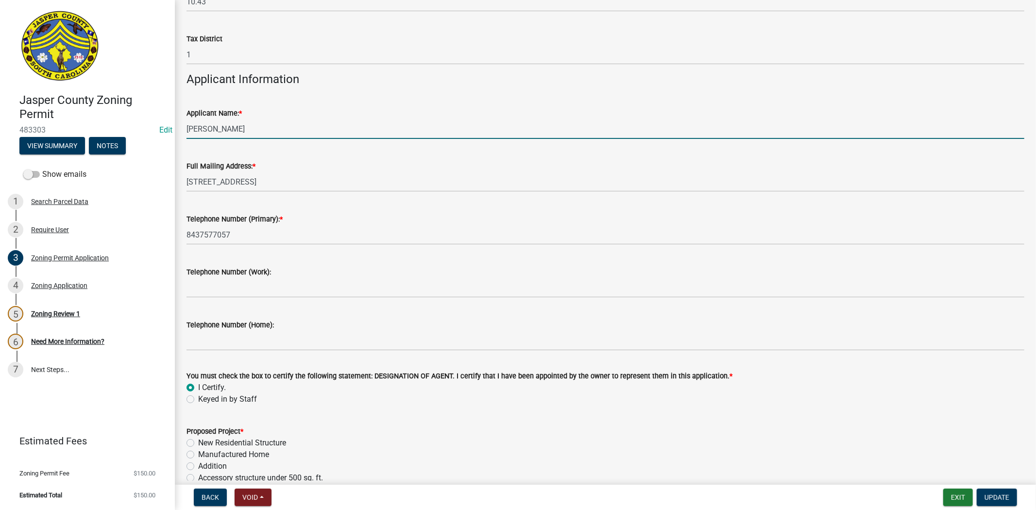
click at [250, 125] on input "Taylor Halpin" at bounding box center [606, 129] width 838 height 20
type input "Taylor Halpin ( sign contractor)"
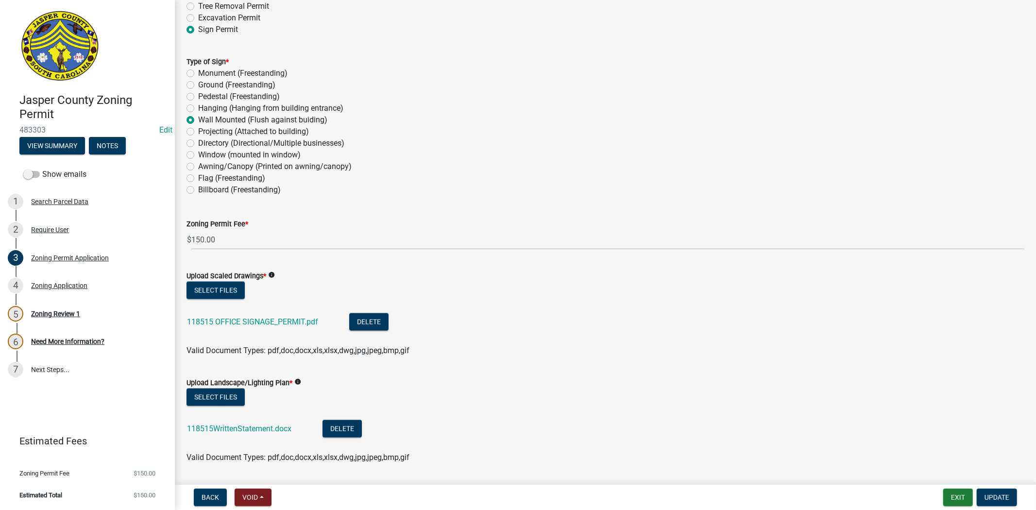
scroll to position [1403, 0]
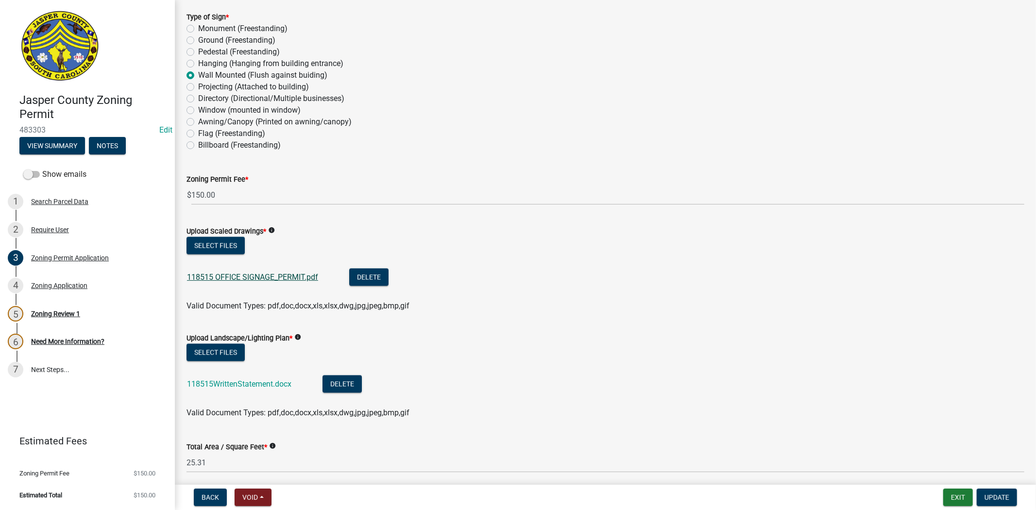
click at [243, 277] on link "118515 OFFICE SIGNAGE_PERMIT.pdf" at bounding box center [252, 277] width 131 height 9
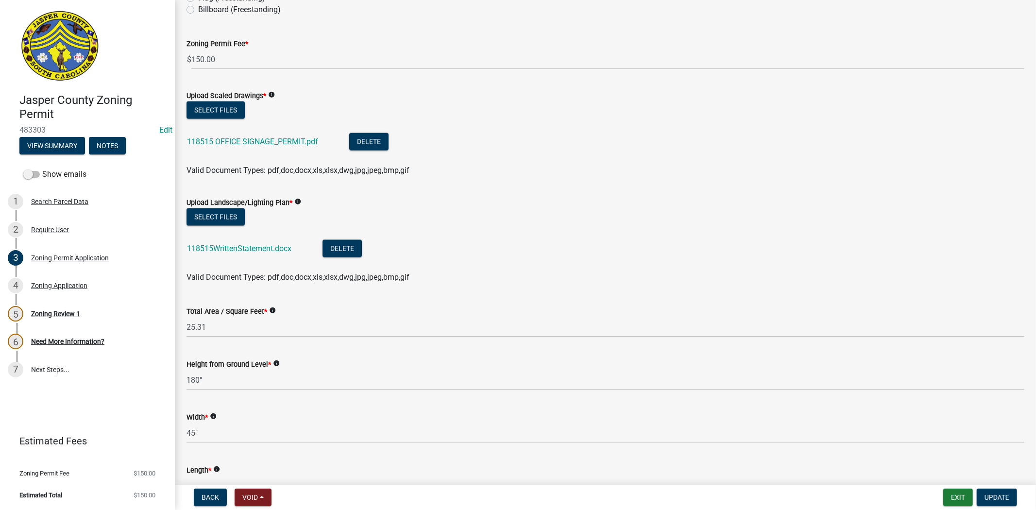
scroll to position [1566, 0]
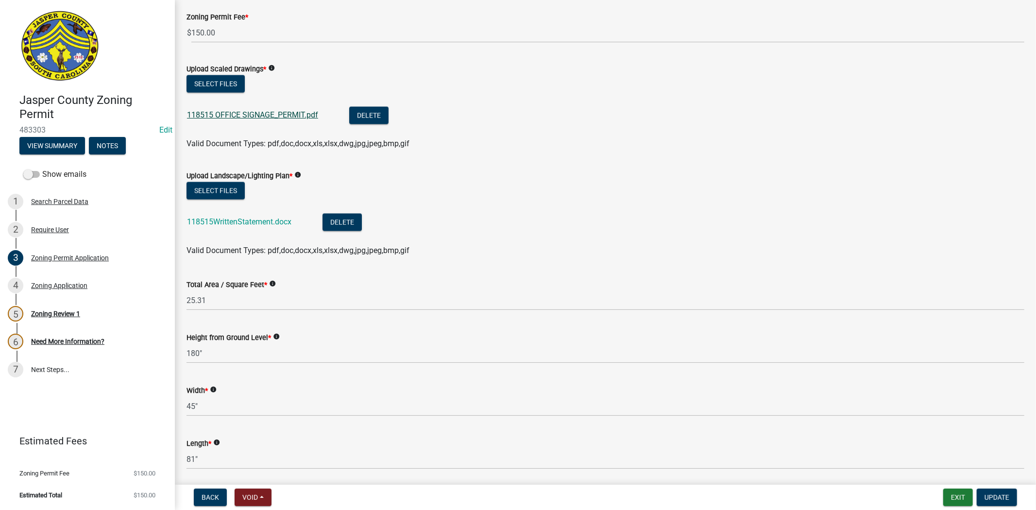
click at [275, 112] on link "118515 OFFICE SIGNAGE_PERMIT.pdf" at bounding box center [252, 114] width 131 height 9
click at [203, 222] on link "118515WrittenStatement.docx" at bounding box center [239, 221] width 104 height 9
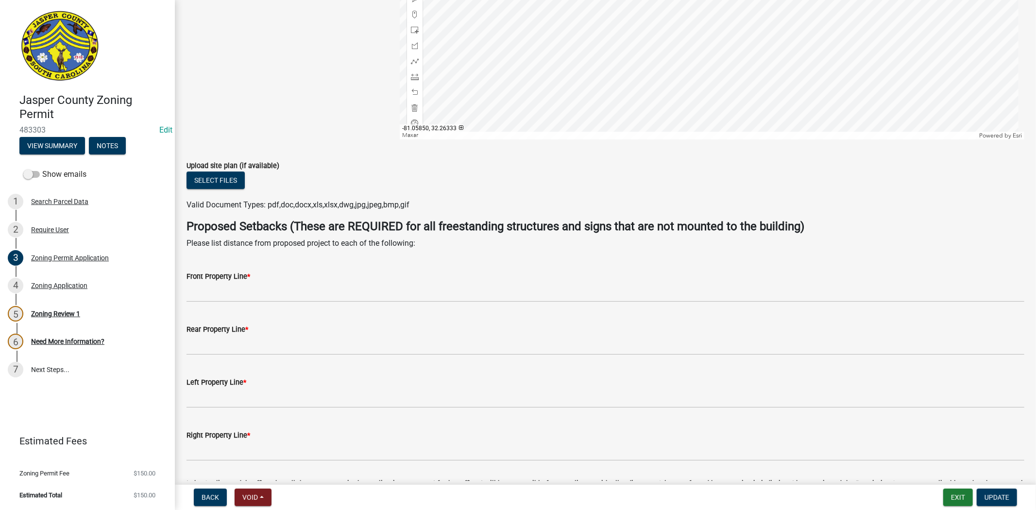
scroll to position [2464, 0]
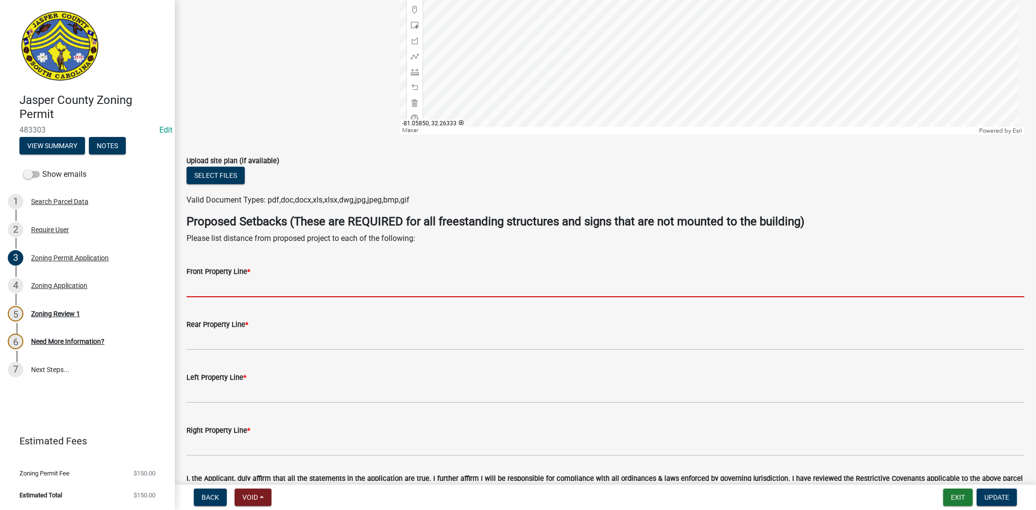
click at [243, 283] on input "Front Property Line *" at bounding box center [606, 287] width 838 height 20
type input "N/A"
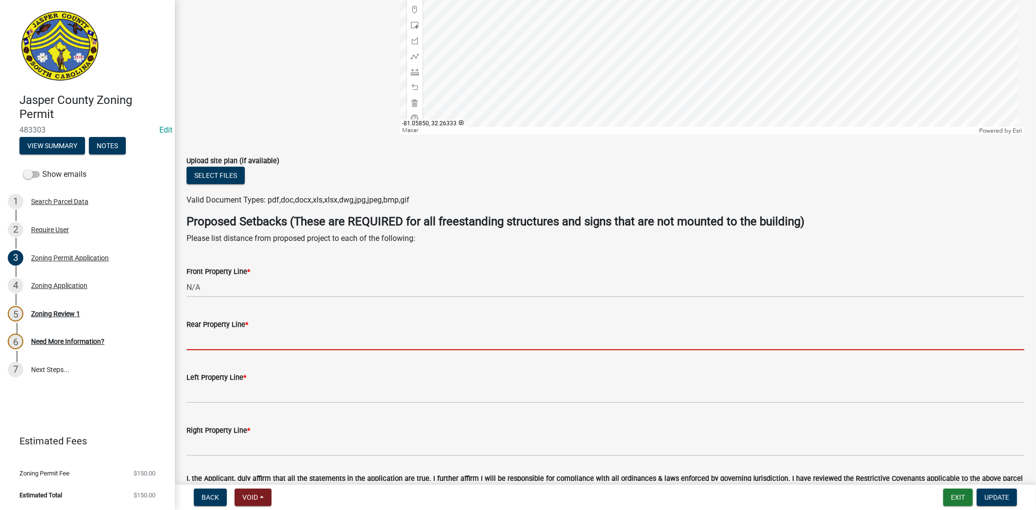
drag, startPoint x: 232, startPoint y: 345, endPoint x: 240, endPoint y: 343, distance: 8.3
click at [232, 345] on input "Rear Property Line *" at bounding box center [606, 340] width 838 height 20
type input "N/A"
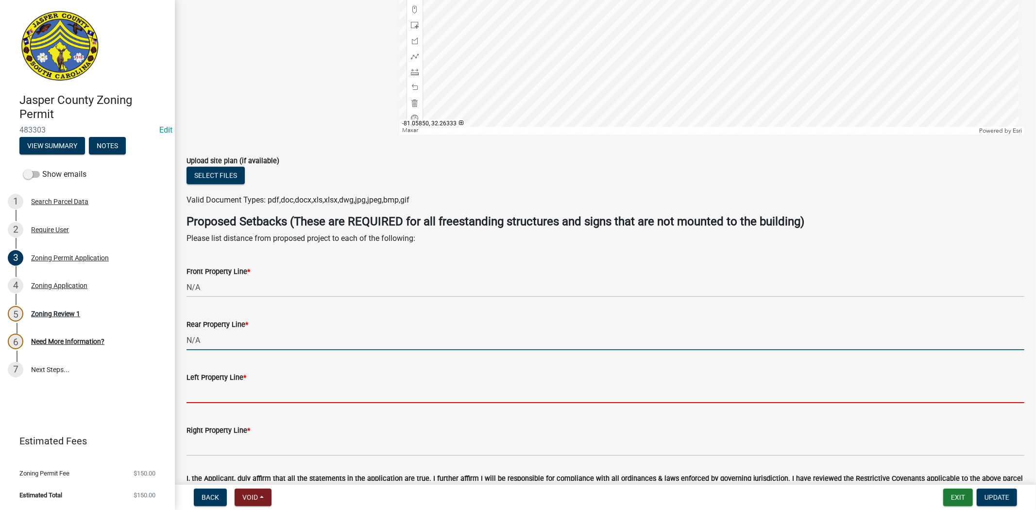
drag, startPoint x: 234, startPoint y: 390, endPoint x: 240, endPoint y: 391, distance: 5.9
click at [234, 390] on input "Left Property Line *" at bounding box center [606, 393] width 838 height 20
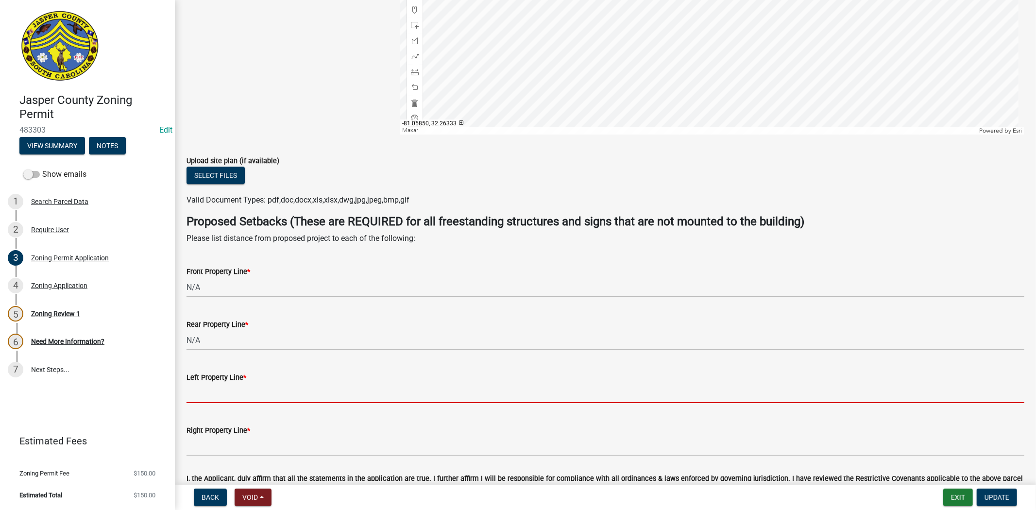
type input "N/A"
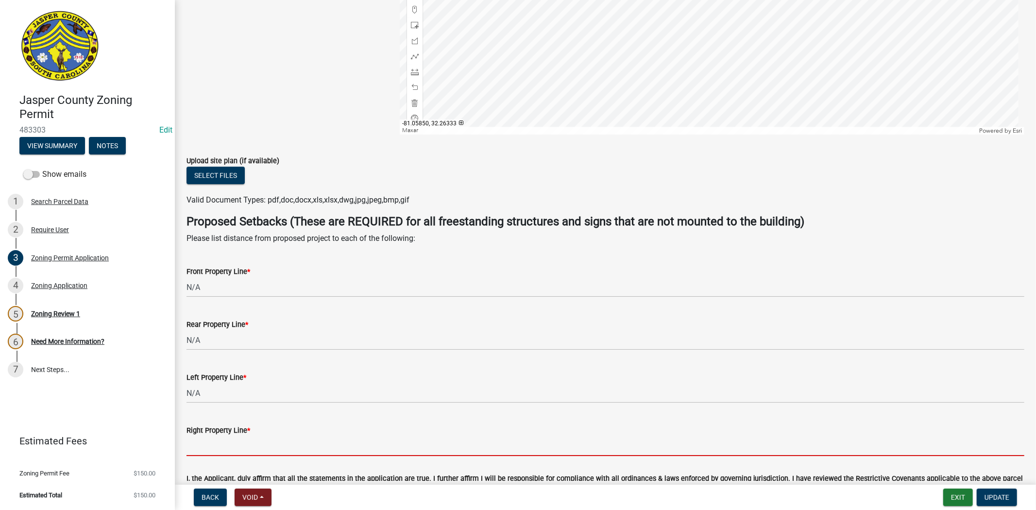
click at [225, 447] on input "Right Property Line *" at bounding box center [606, 446] width 838 height 20
type input "N/A"
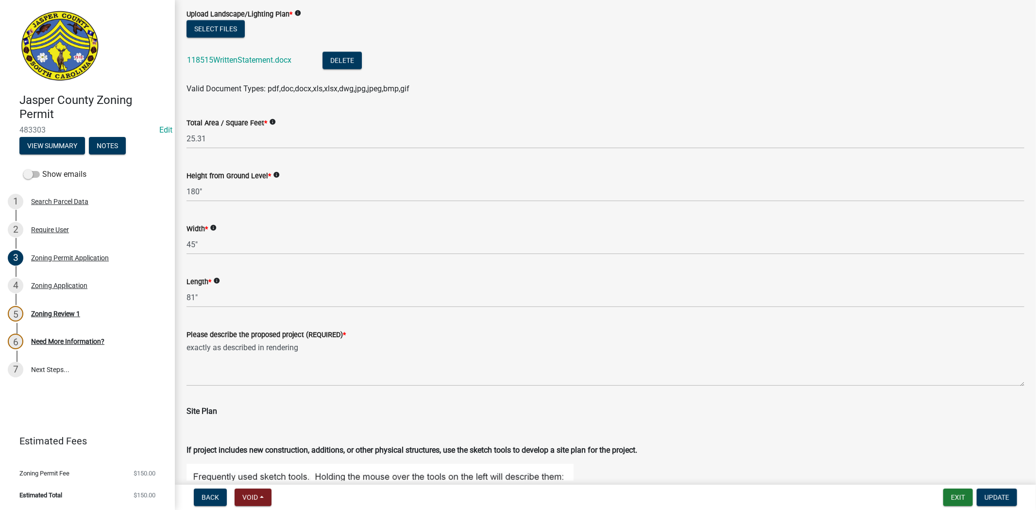
scroll to position [2105, 0]
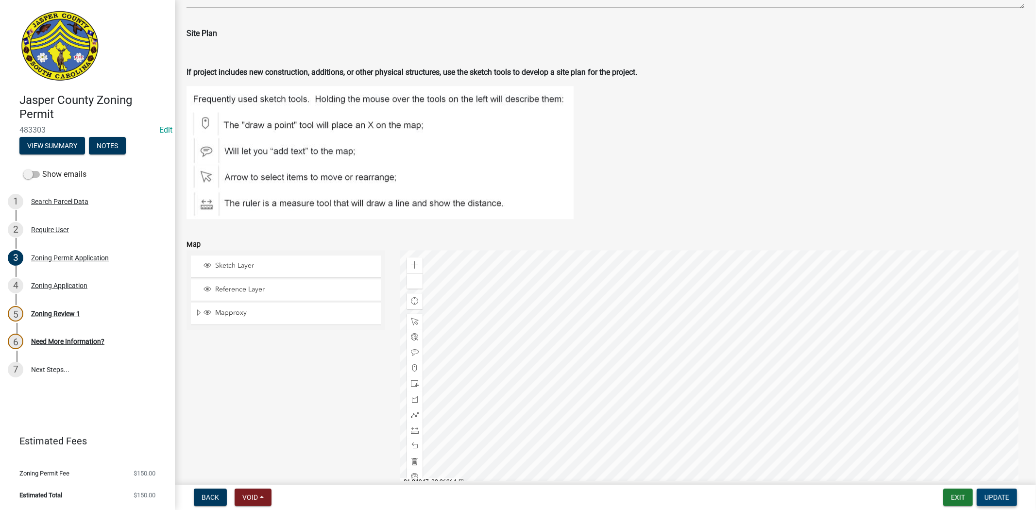
click at [996, 498] on span "Update" at bounding box center [997, 498] width 25 height 8
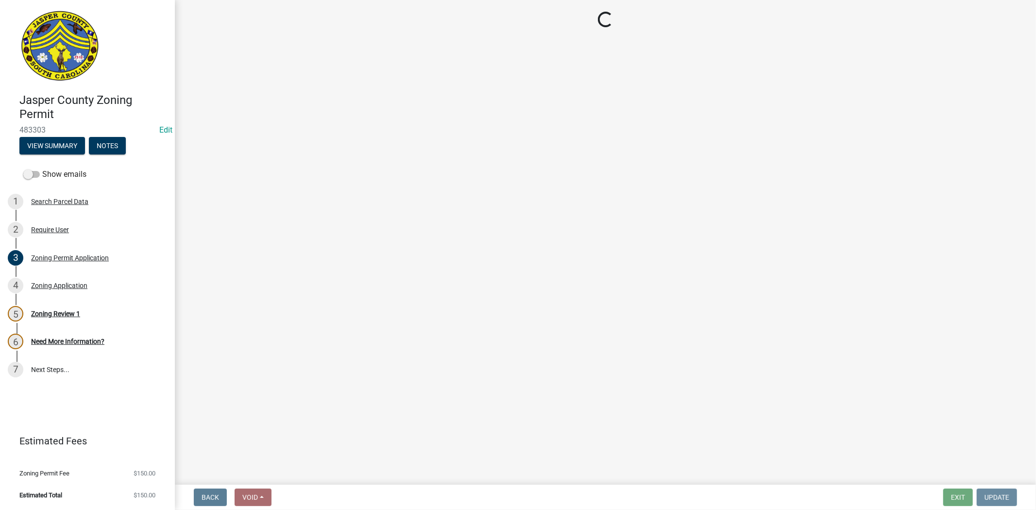
scroll to position [0, 0]
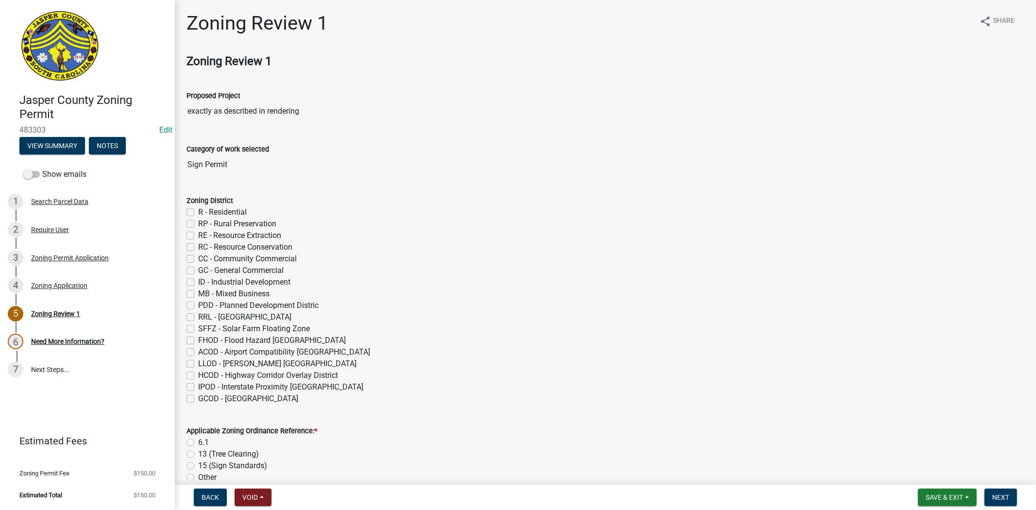
click at [198, 209] on label "R - Residential" at bounding box center [222, 213] width 49 height 12
click at [198, 209] on input "R - Residential" at bounding box center [201, 210] width 6 height 6
checkbox input "true"
checkbox input "false"
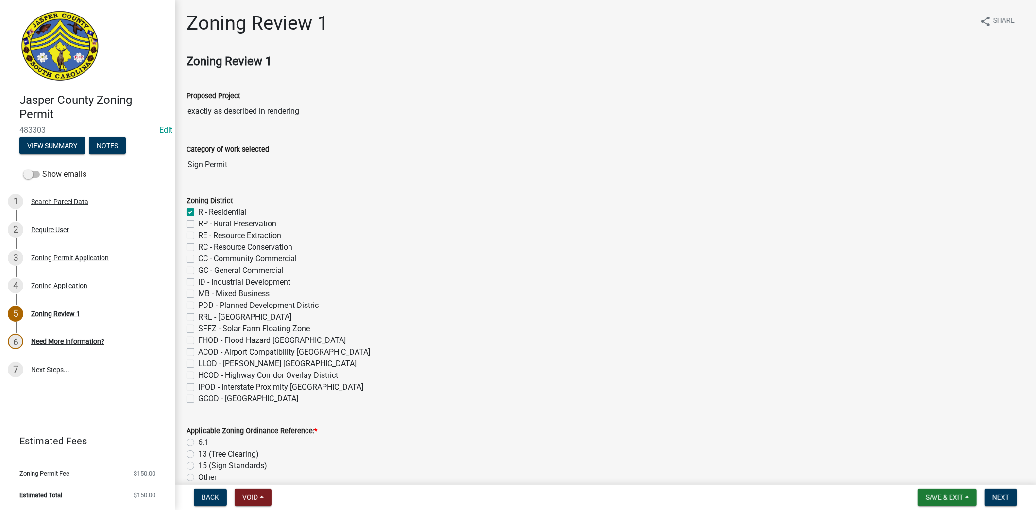
checkbox input "false"
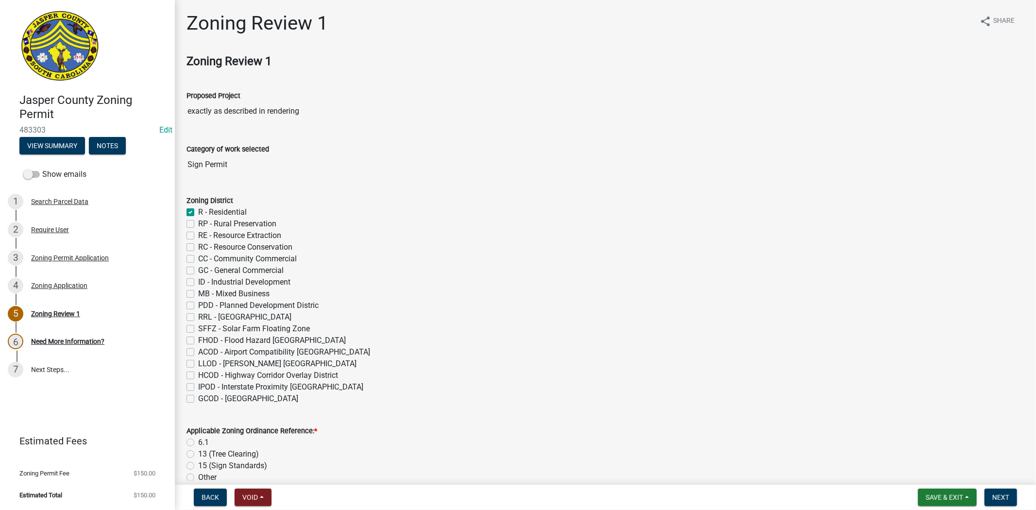
checkbox input "false"
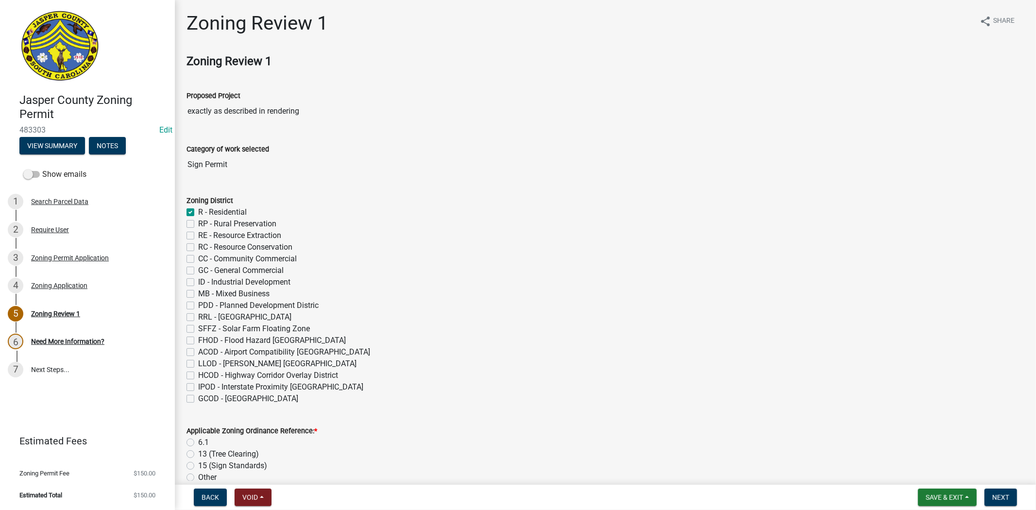
checkbox input "false"
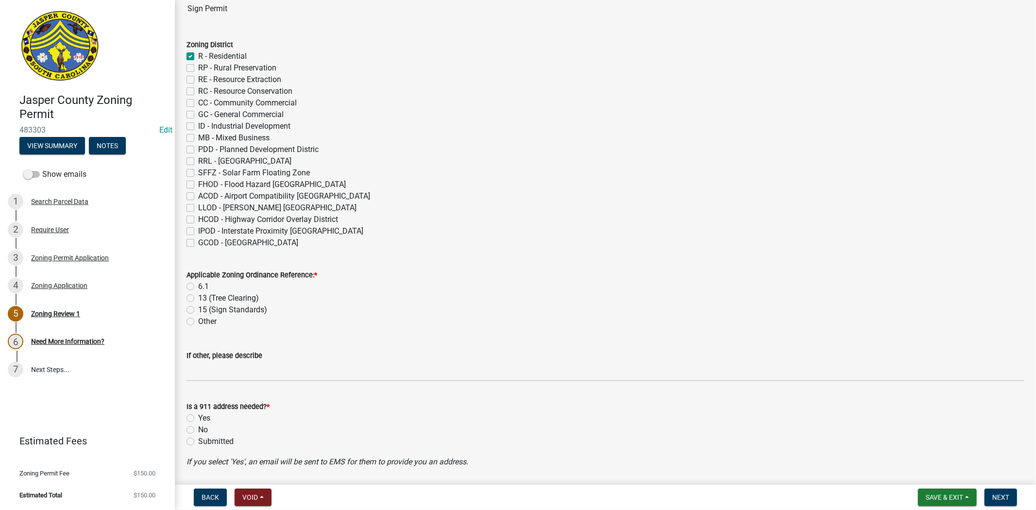
scroll to position [162, 0]
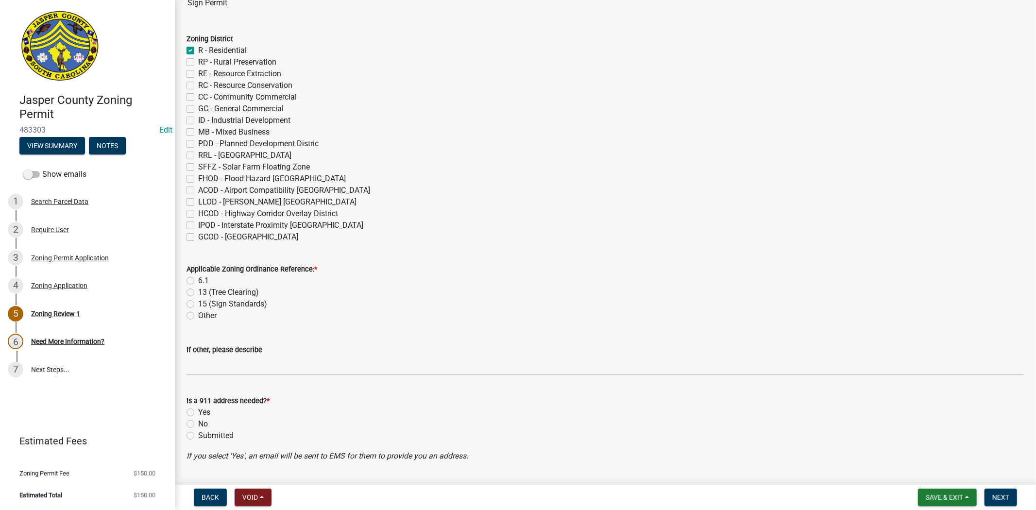
click at [198, 279] on label "6.1" at bounding box center [203, 281] width 11 height 12
click at [198, 279] on input "6.1" at bounding box center [201, 278] width 6 height 6
radio input "true"
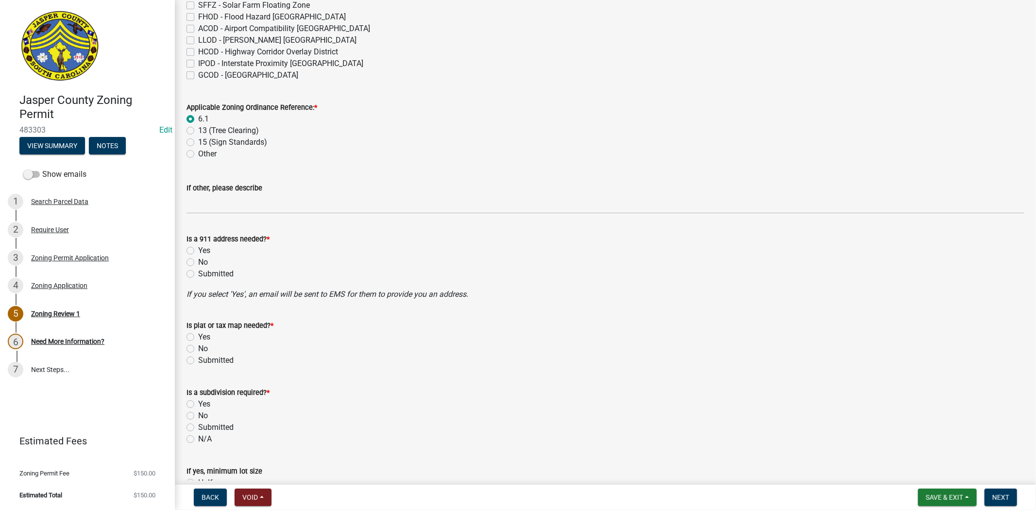
click at [198, 261] on label "No" at bounding box center [203, 263] width 10 height 12
click at [198, 261] on input "No" at bounding box center [201, 260] width 6 height 6
radio input "true"
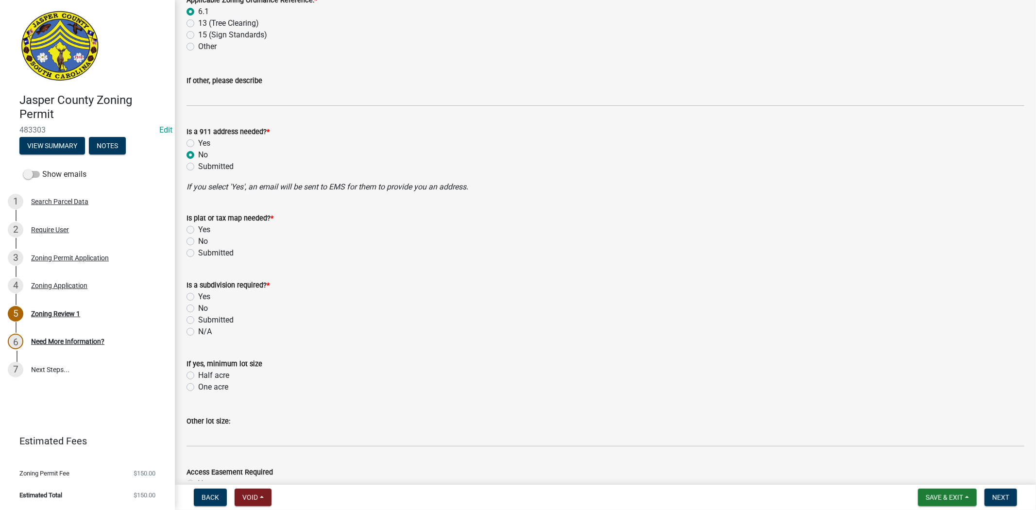
scroll to position [431, 0]
click at [198, 239] on label "No" at bounding box center [203, 241] width 10 height 12
click at [198, 239] on input "No" at bounding box center [201, 238] width 6 height 6
radio input "true"
click at [198, 308] on label "No" at bounding box center [203, 308] width 10 height 12
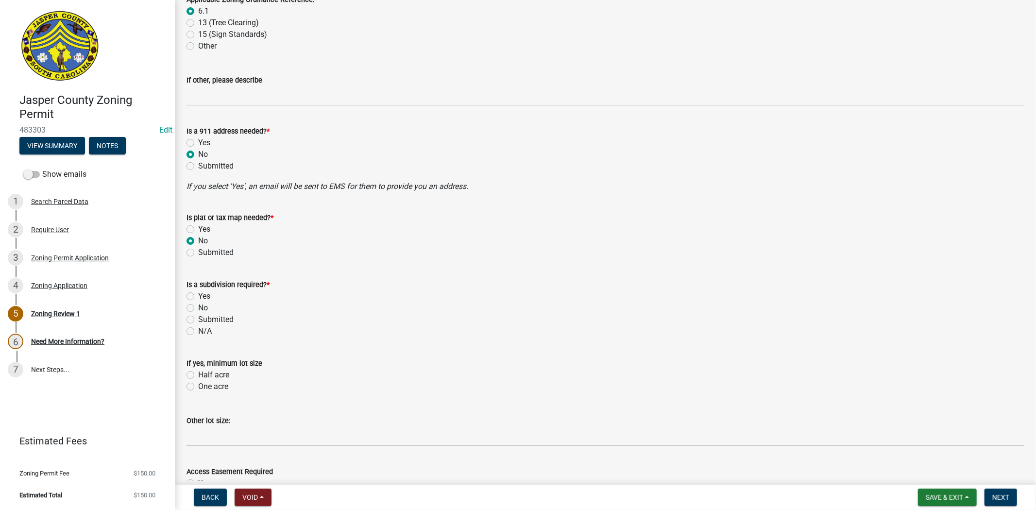
click at [198, 308] on input "No" at bounding box center [201, 305] width 6 height 6
radio input "true"
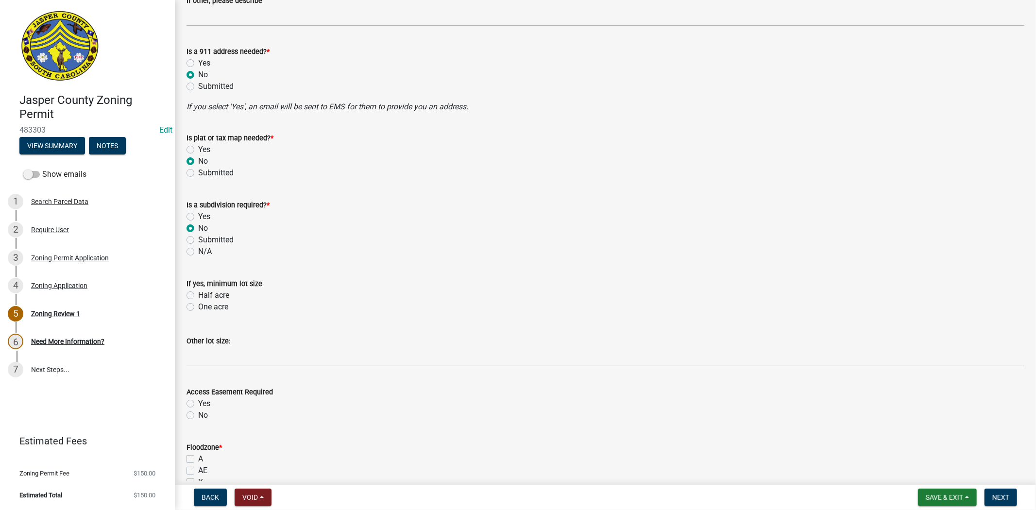
scroll to position [648, 0]
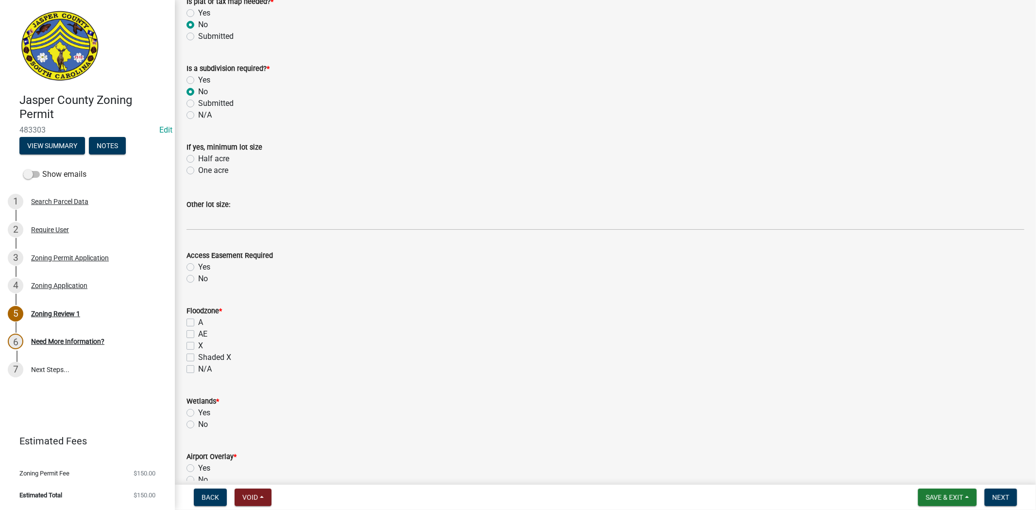
click at [198, 280] on label "No" at bounding box center [203, 279] width 10 height 12
click at [198, 279] on input "No" at bounding box center [201, 276] width 6 height 6
radio input "true"
click at [198, 346] on label "X" at bounding box center [200, 346] width 5 height 12
click at [198, 346] on input "X" at bounding box center [201, 343] width 6 height 6
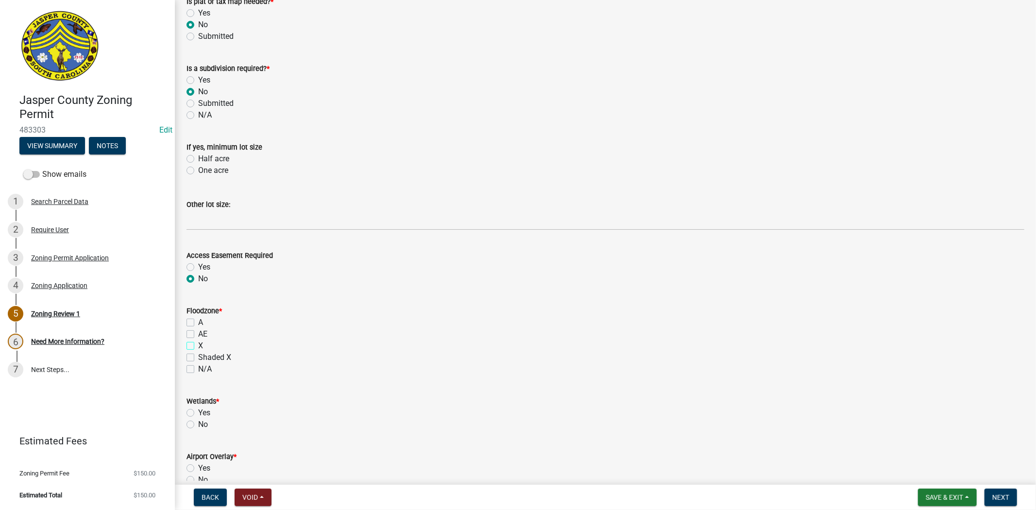
checkbox input "true"
checkbox input "false"
checkbox input "true"
checkbox input "false"
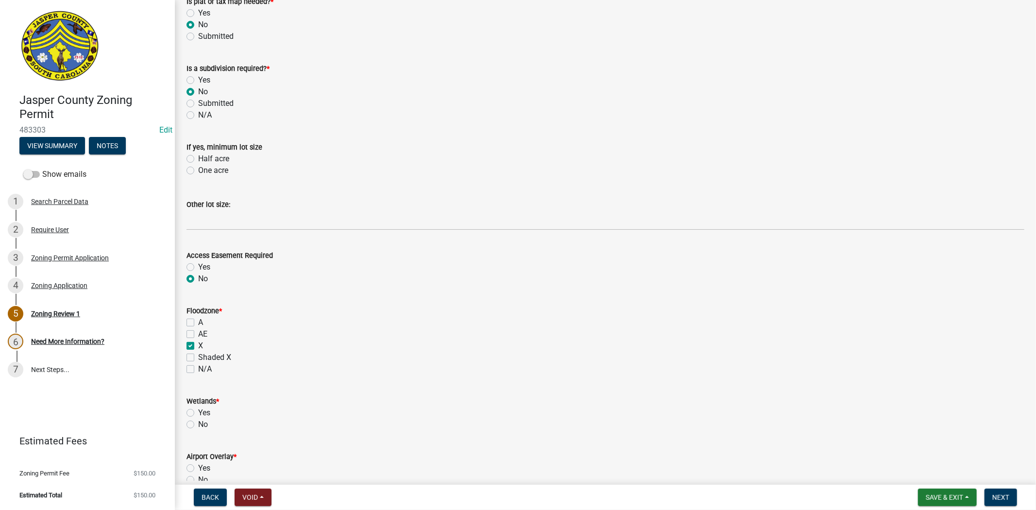
checkbox input "false"
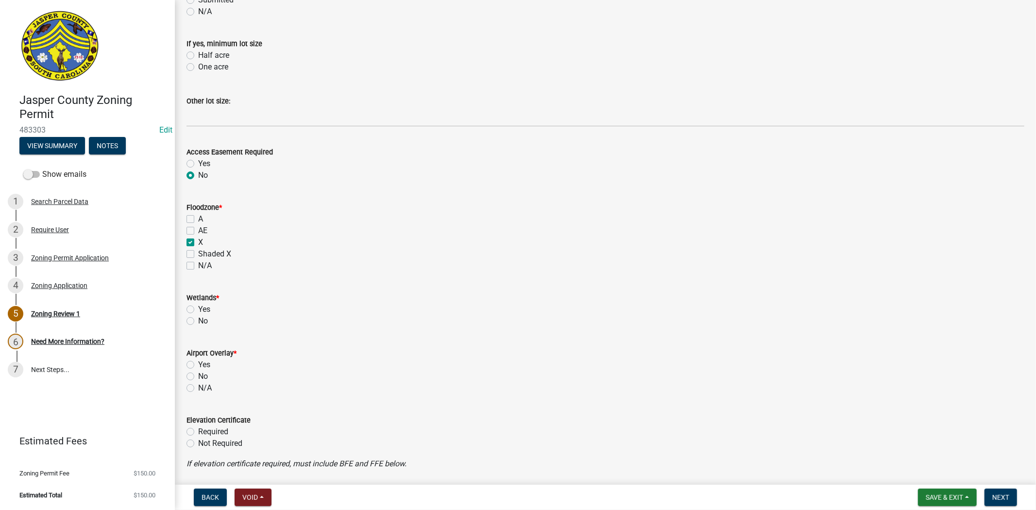
scroll to position [756, 0]
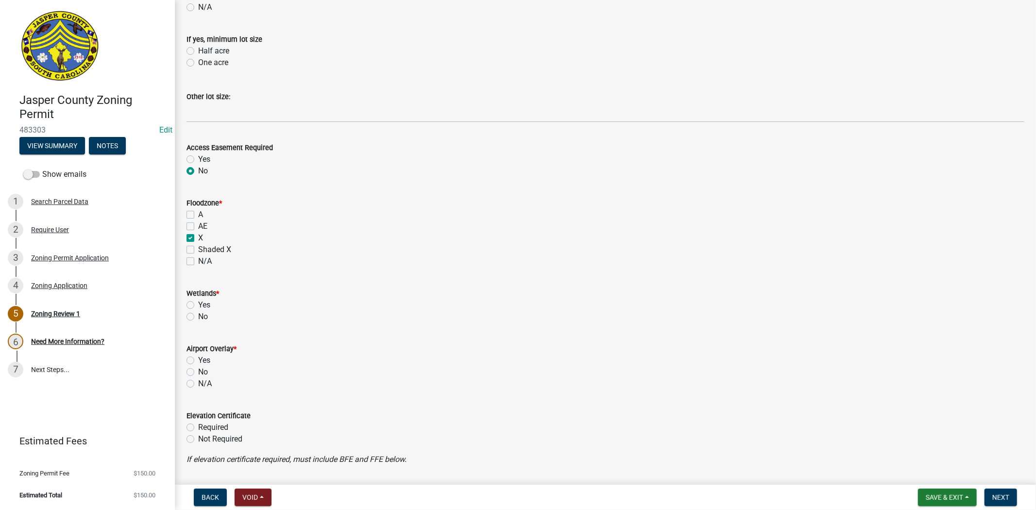
click at [198, 318] on label "No" at bounding box center [203, 317] width 10 height 12
click at [198, 317] on input "No" at bounding box center [201, 314] width 6 height 6
radio input "true"
click at [198, 372] on label "No" at bounding box center [203, 372] width 10 height 12
click at [198, 372] on input "No" at bounding box center [201, 369] width 6 height 6
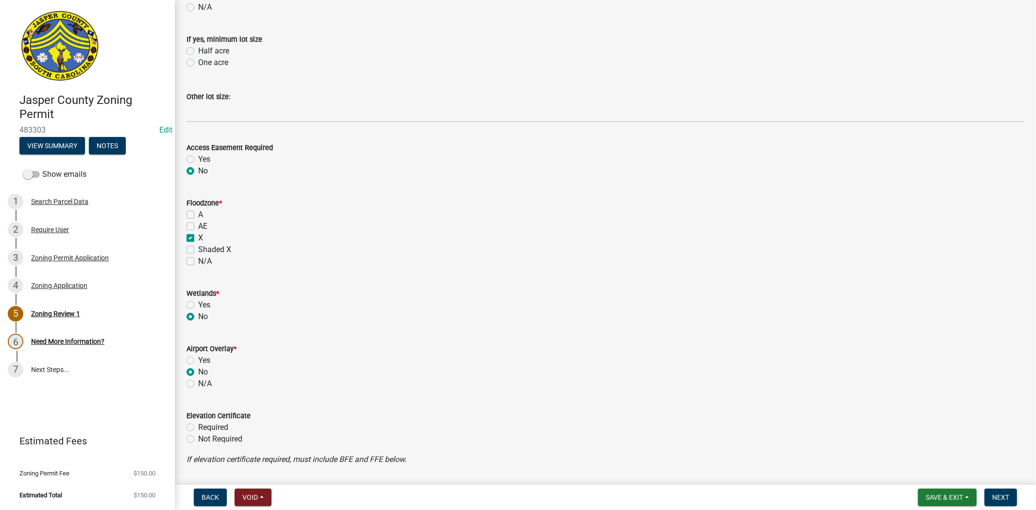
radio input "true"
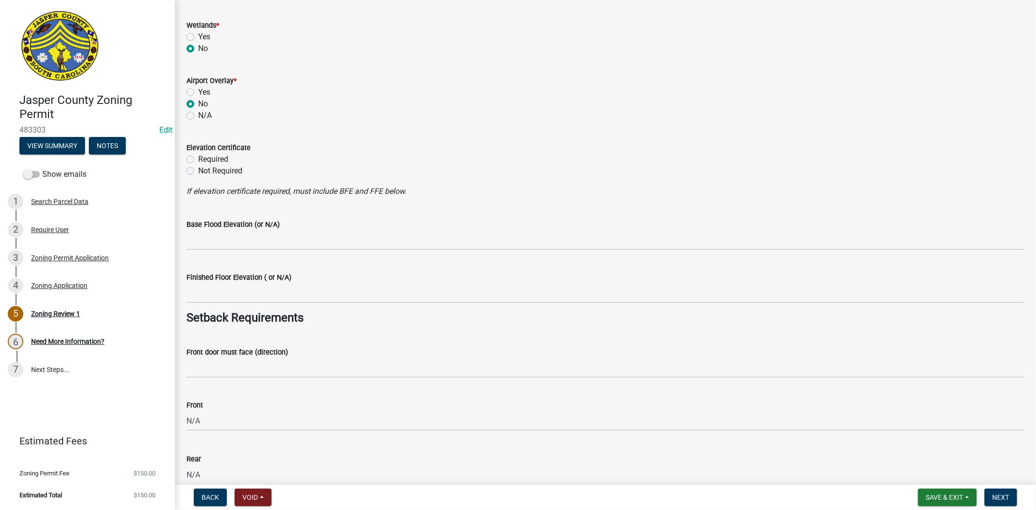
scroll to position [1026, 0]
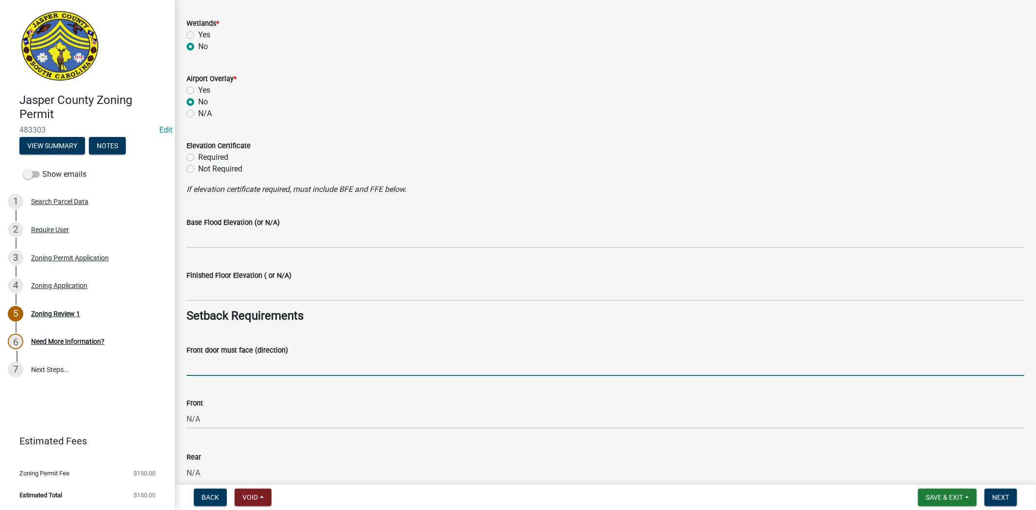
click at [195, 358] on input "Front door must face (direction)" at bounding box center [606, 366] width 838 height 20
type input "N/A"
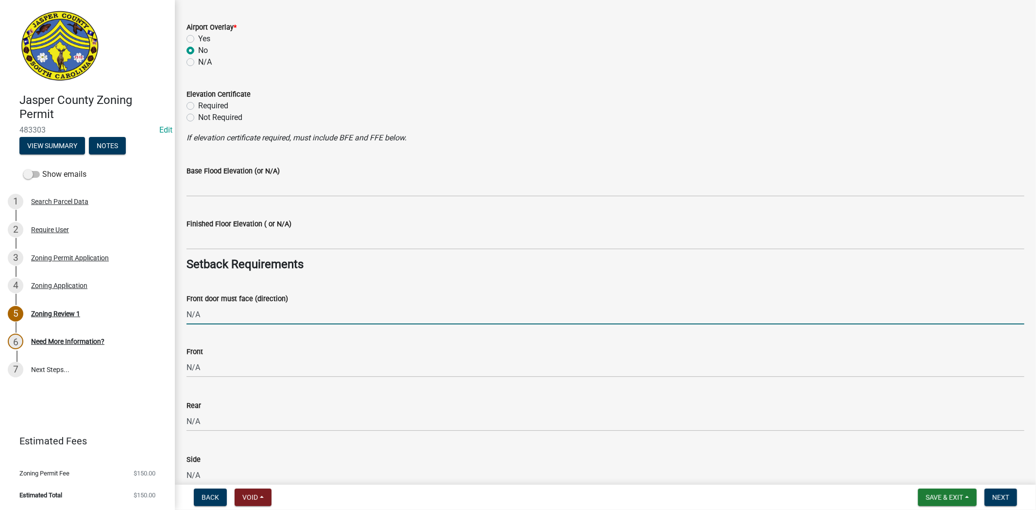
scroll to position [1295, 0]
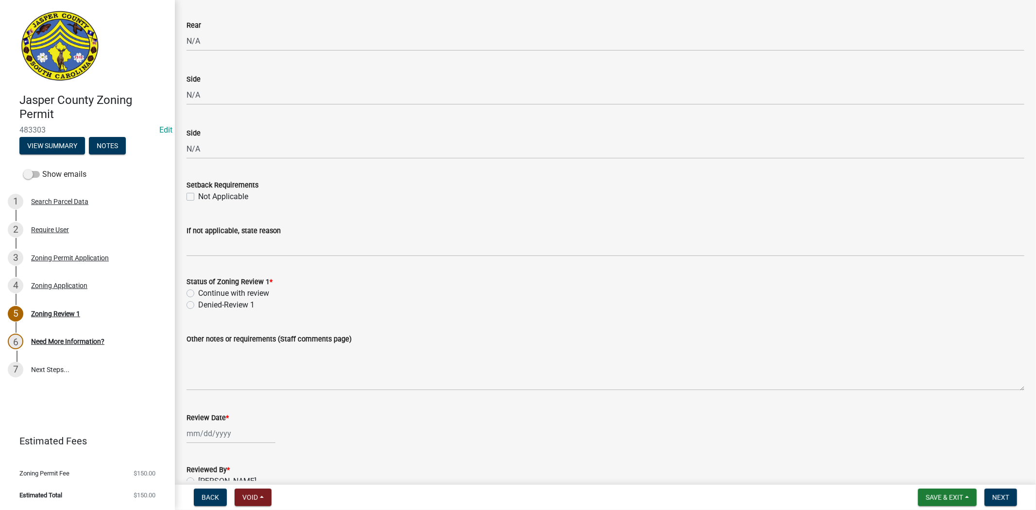
click at [198, 292] on label "Continue with review" at bounding box center [233, 294] width 71 height 12
click at [198, 292] on input "Continue with review" at bounding box center [201, 291] width 6 height 6
radio input "true"
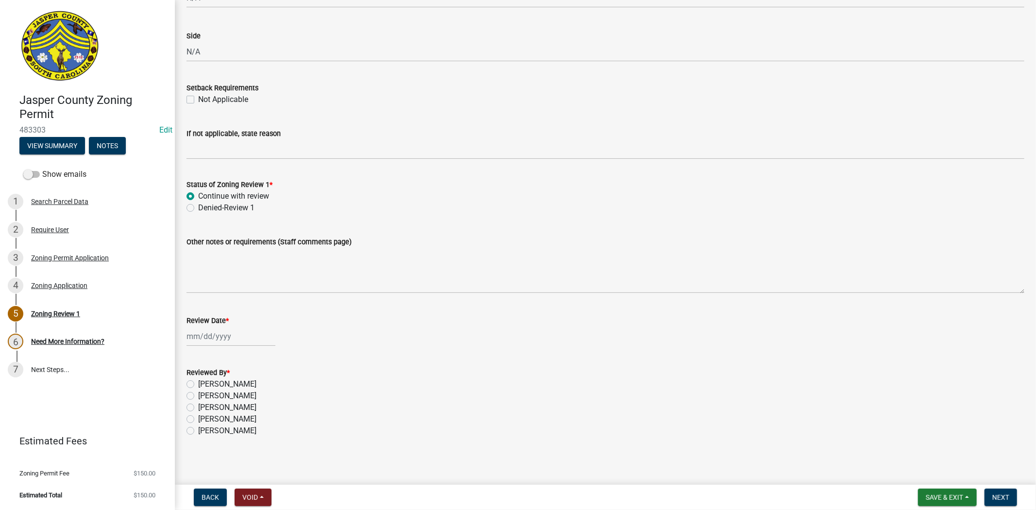
scroll to position [1557, 0]
select select "9"
select select "2025"
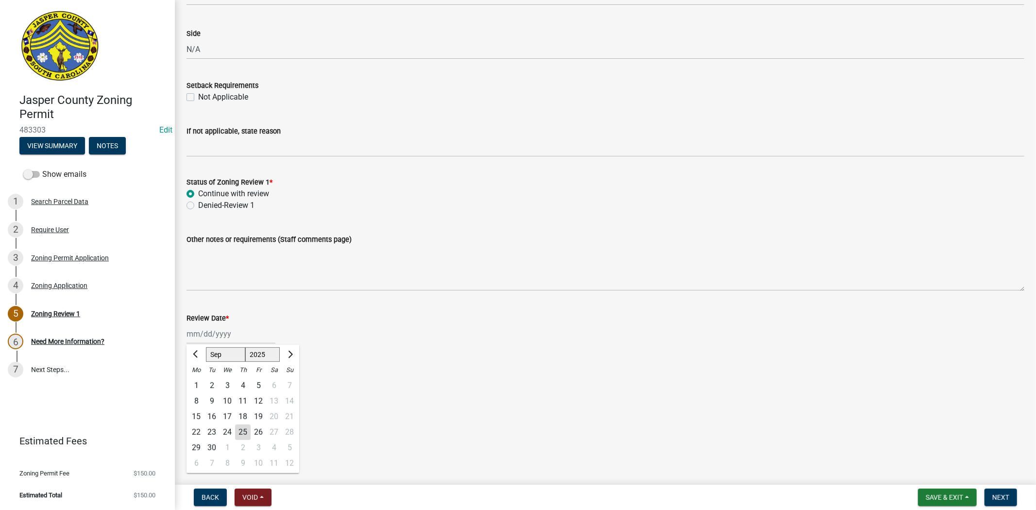
click at [205, 335] on div "Jan Feb Mar Apr May Jun Jul Aug Sep Oct Nov Dec 1525 1526 1527 1528 1529 1530 1…" at bounding box center [231, 334] width 89 height 20
click at [243, 434] on div "25" at bounding box center [243, 432] width 16 height 16
type input "[DATE]"
click at [198, 379] on label "Ciara Chapman" at bounding box center [227, 382] width 58 height 12
click at [198, 379] on input "Ciara Chapman" at bounding box center [201, 379] width 6 height 6
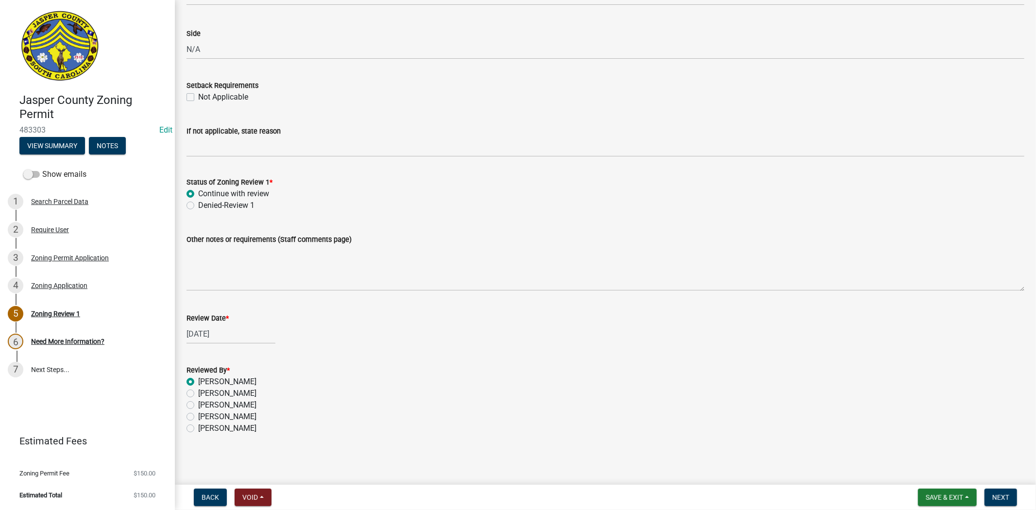
radio input "true"
click at [1000, 494] on span "Next" at bounding box center [1001, 498] width 17 height 8
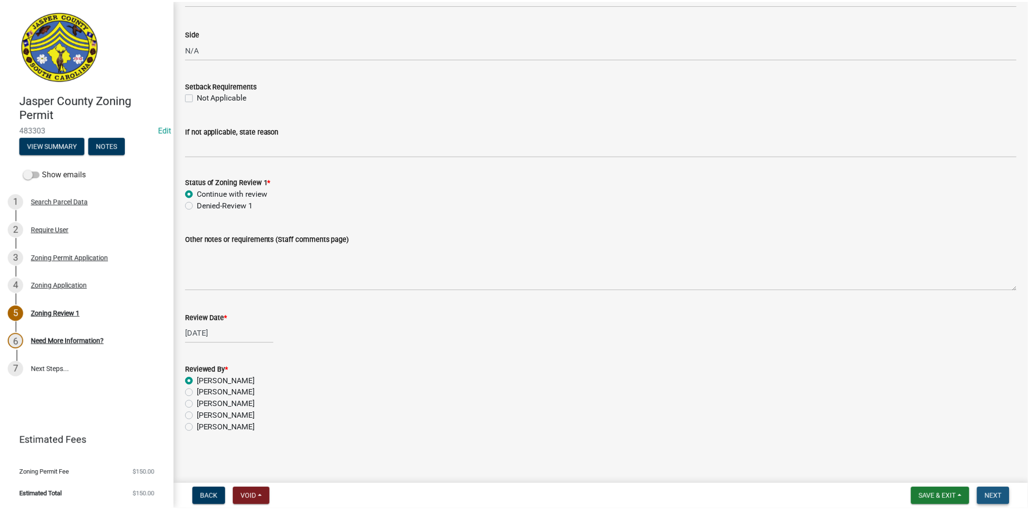
scroll to position [0, 0]
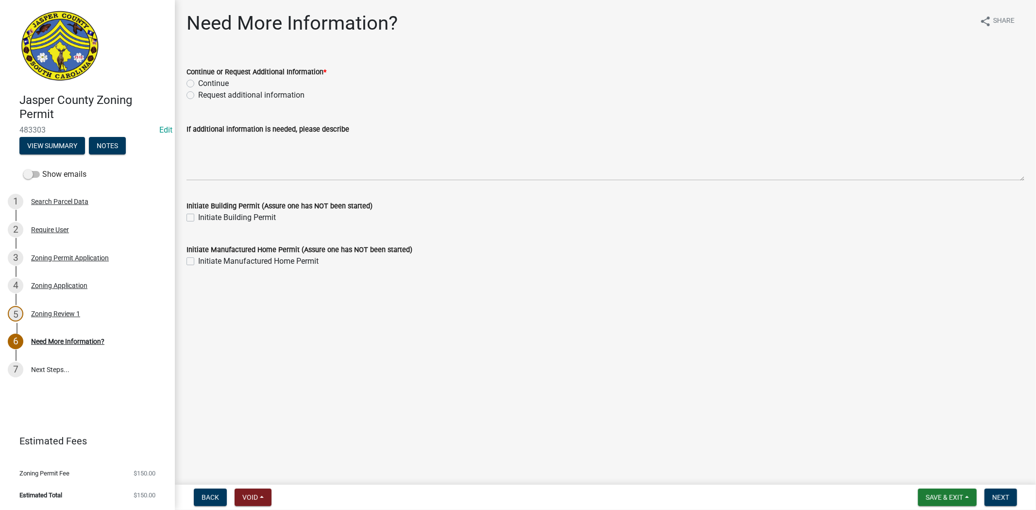
click at [198, 96] on label "Request additional information" at bounding box center [251, 95] width 106 height 12
click at [198, 96] on input "Request additional information" at bounding box center [201, 92] width 6 height 6
radio input "true"
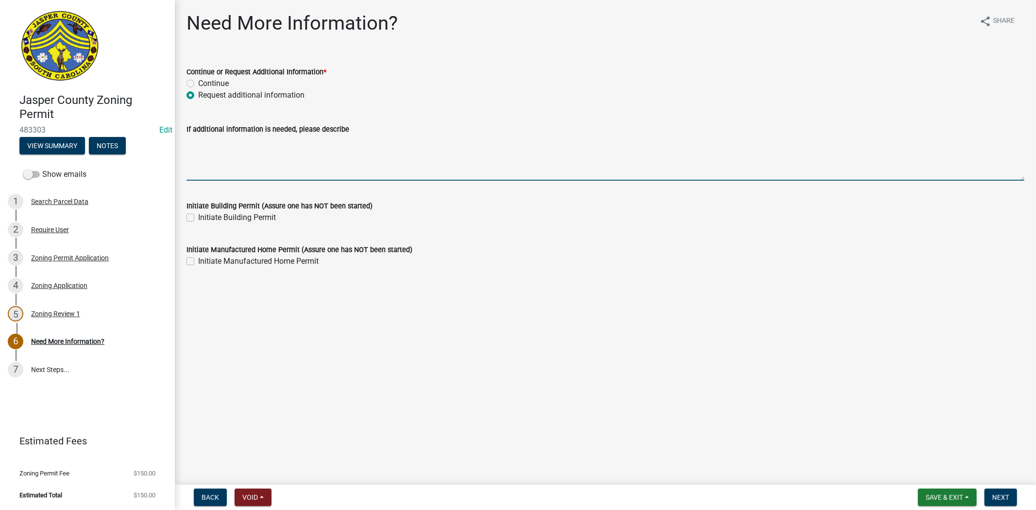
click at [204, 172] on textarea "If additional information is needed, please describe" at bounding box center [606, 158] width 838 height 46
type textarea "please apply for building permit if you have not yet"
click at [1002, 494] on span "Next" at bounding box center [1001, 498] width 17 height 8
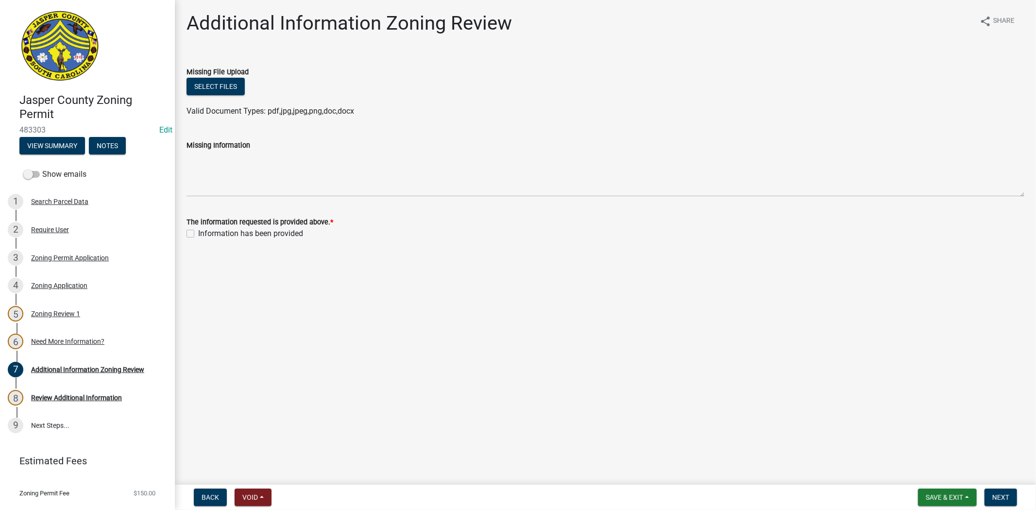
click at [198, 234] on label "Information has been provided" at bounding box center [250, 234] width 105 height 12
click at [198, 234] on input "Information has been provided" at bounding box center [201, 231] width 6 height 6
checkbox input "true"
click at [1007, 495] on span "Next" at bounding box center [1001, 498] width 17 height 8
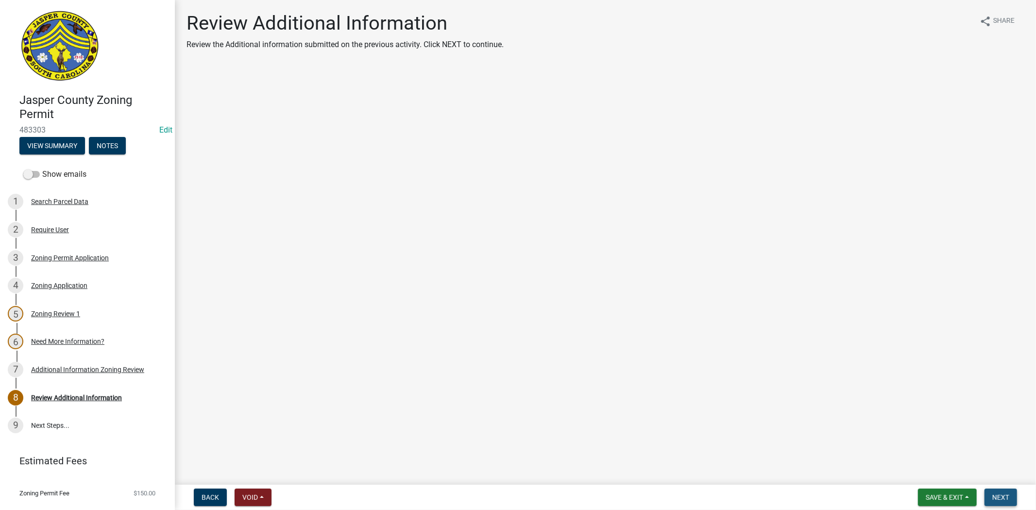
click at [1012, 503] on button "Next" at bounding box center [1001, 497] width 33 height 17
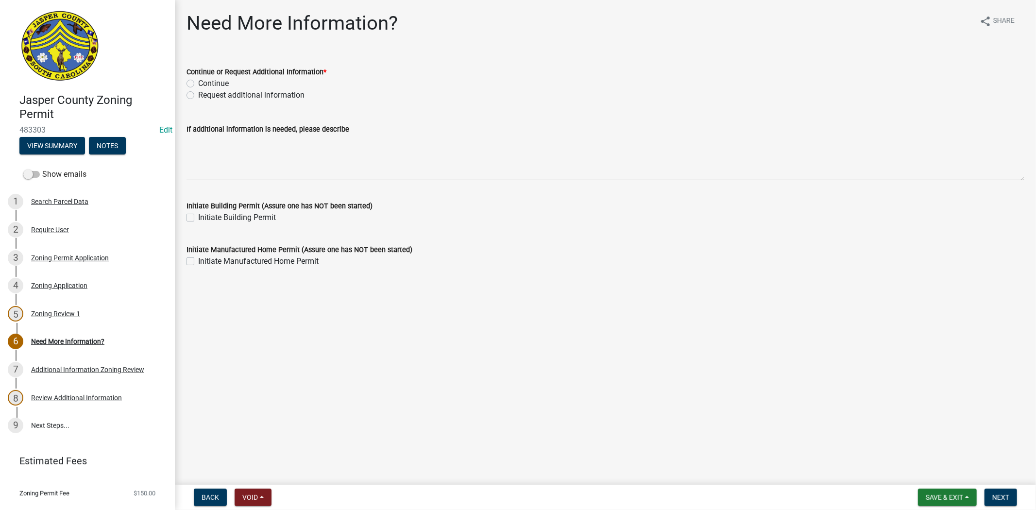
click at [198, 95] on label "Request additional information" at bounding box center [251, 95] width 106 height 12
click at [198, 95] on input "Request additional information" at bounding box center [201, 92] width 6 height 6
radio input "true"
click at [198, 85] on label "Continue" at bounding box center [213, 84] width 31 height 12
click at [198, 84] on input "Continue" at bounding box center [201, 81] width 6 height 6
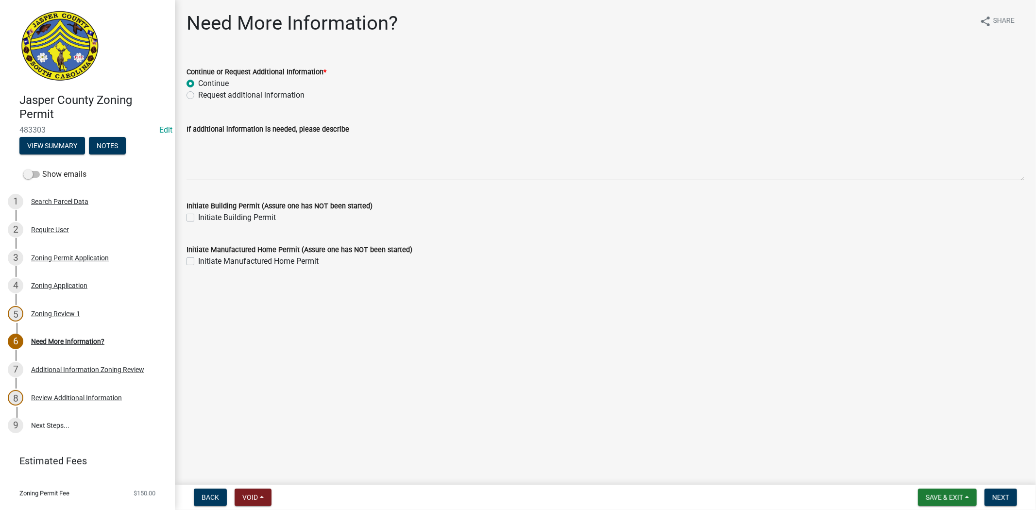
radio input "true"
click at [1009, 494] on span "Next" at bounding box center [1001, 498] width 17 height 8
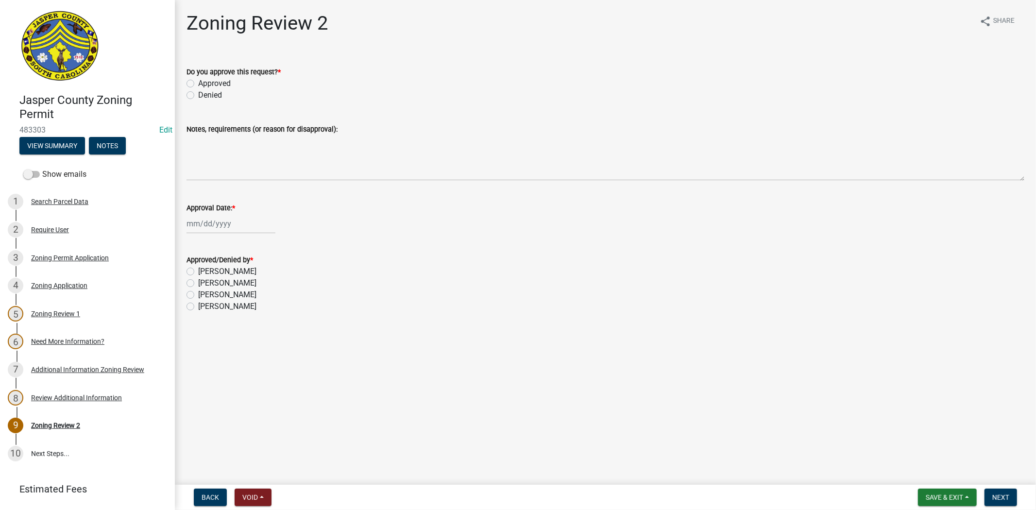
click at [198, 81] on label "Approved" at bounding box center [214, 84] width 33 height 12
click at [198, 81] on input "Approved" at bounding box center [201, 81] width 6 height 6
radio input "true"
click at [206, 214] on div at bounding box center [231, 224] width 89 height 20
select select "9"
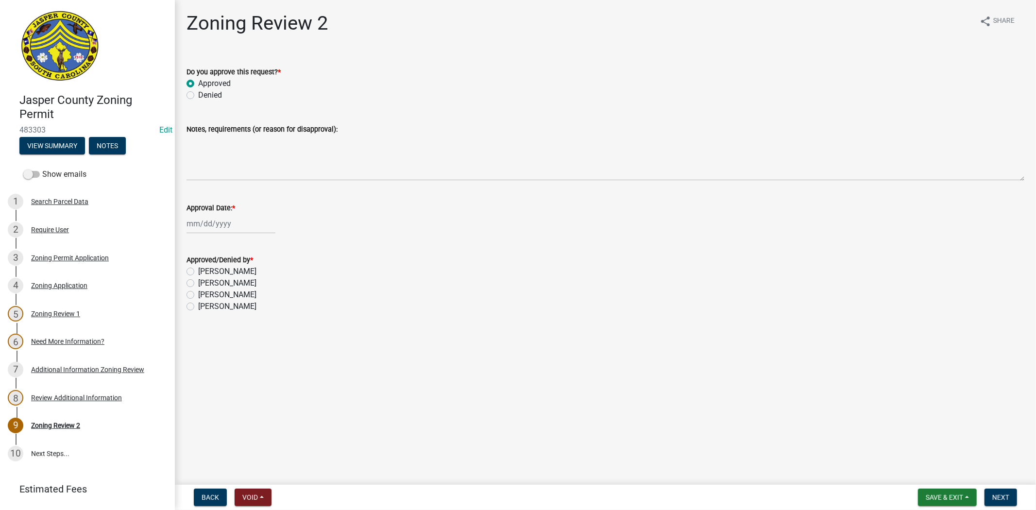
select select "2025"
click at [237, 323] on div "25" at bounding box center [243, 322] width 16 height 16
type input "[DATE]"
click at [198, 307] on label "Ciara Chapman" at bounding box center [227, 307] width 58 height 12
click at [198, 307] on input "Ciara Chapman" at bounding box center [201, 304] width 6 height 6
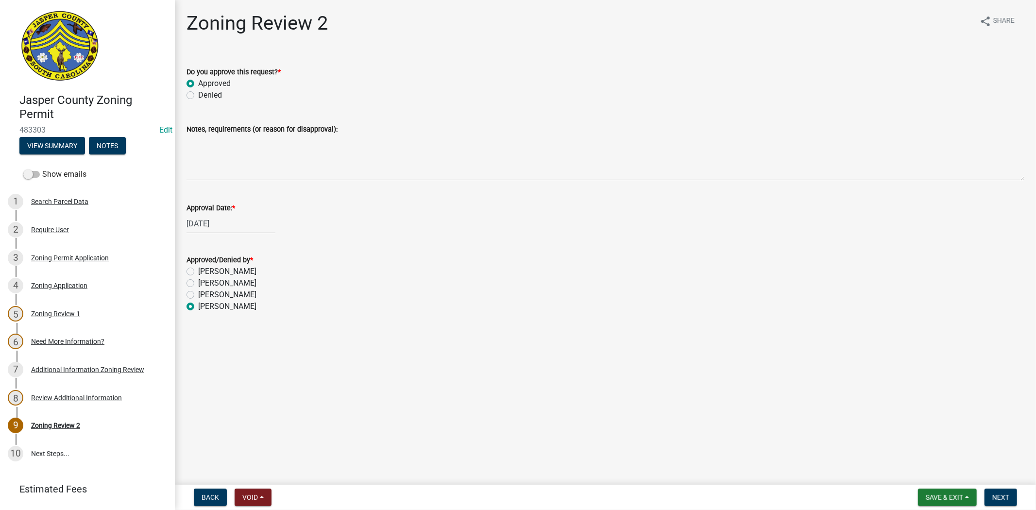
radio input "true"
click at [998, 496] on span "Next" at bounding box center [1001, 498] width 17 height 8
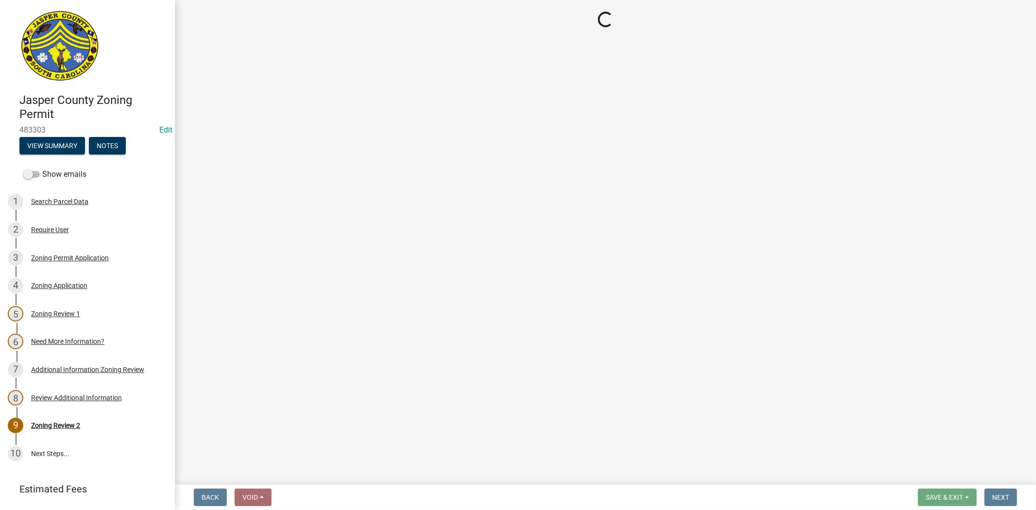
select select "3: 3"
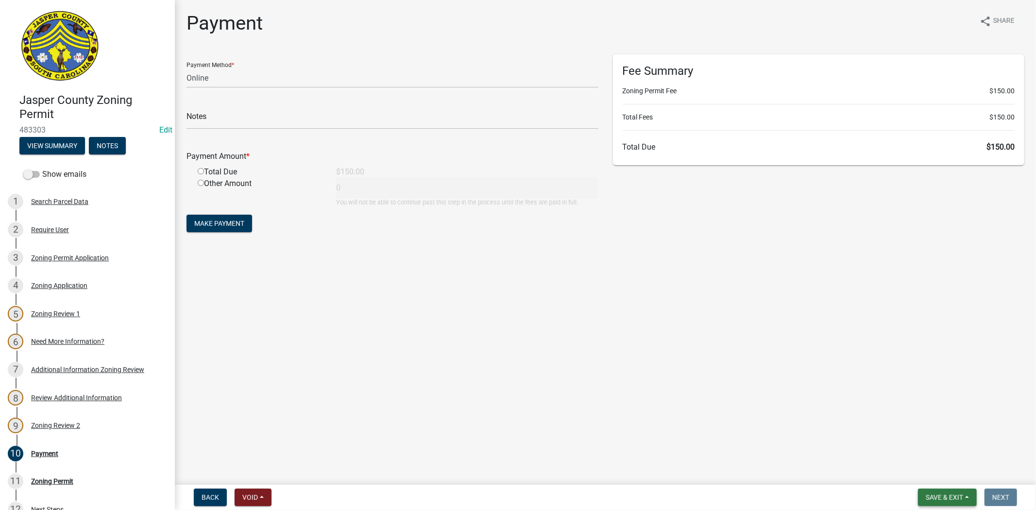
click at [920, 492] on button "Save & Exit" at bounding box center [947, 497] width 59 height 17
click at [914, 470] on button "Save & Exit" at bounding box center [938, 472] width 78 height 23
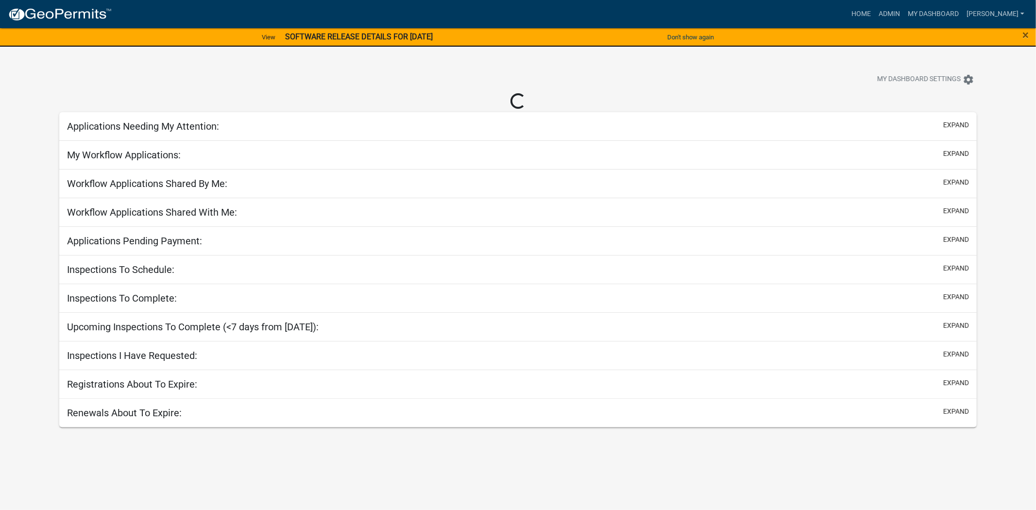
select select "2: 50"
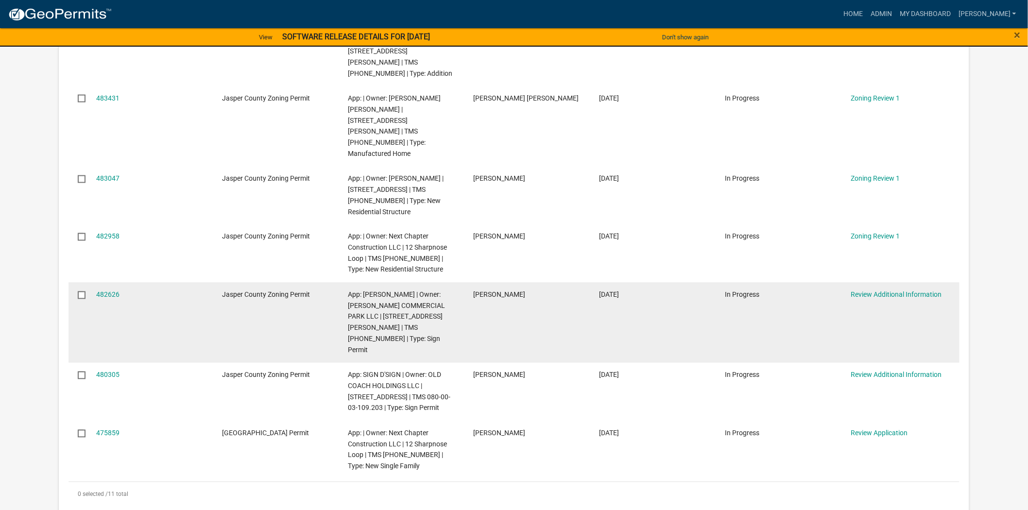
scroll to position [486, 0]
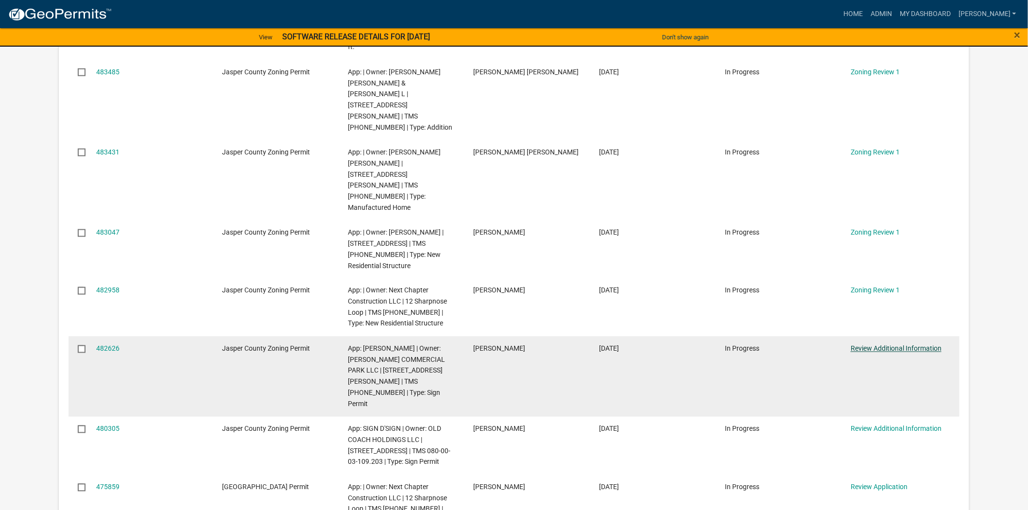
click at [866, 345] on link "Review Additional Information" at bounding box center [896, 349] width 91 height 8
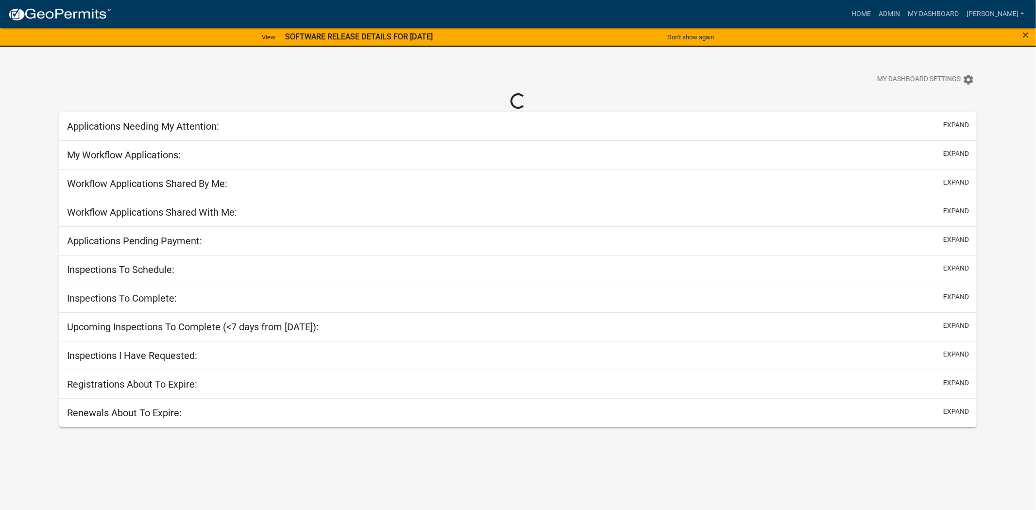
select select "2: 50"
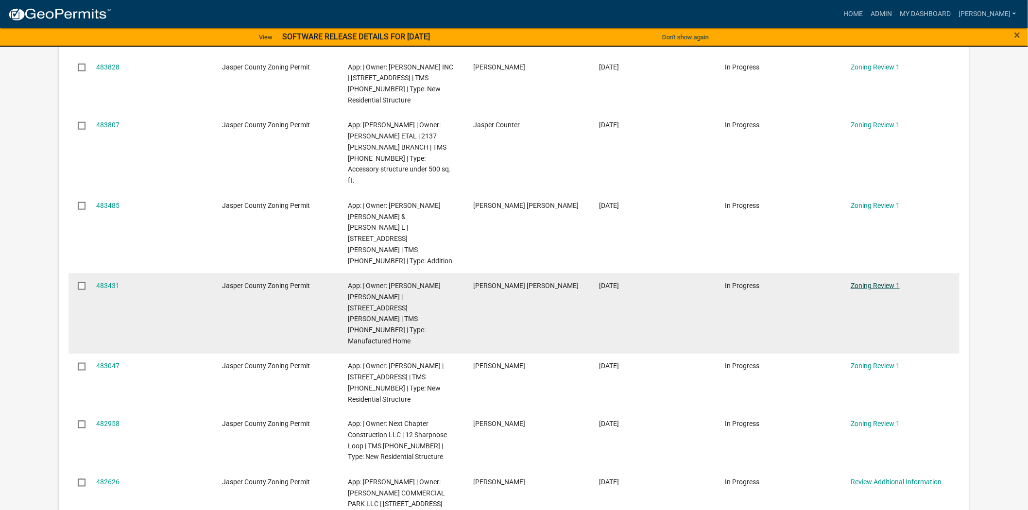
scroll to position [324, 0]
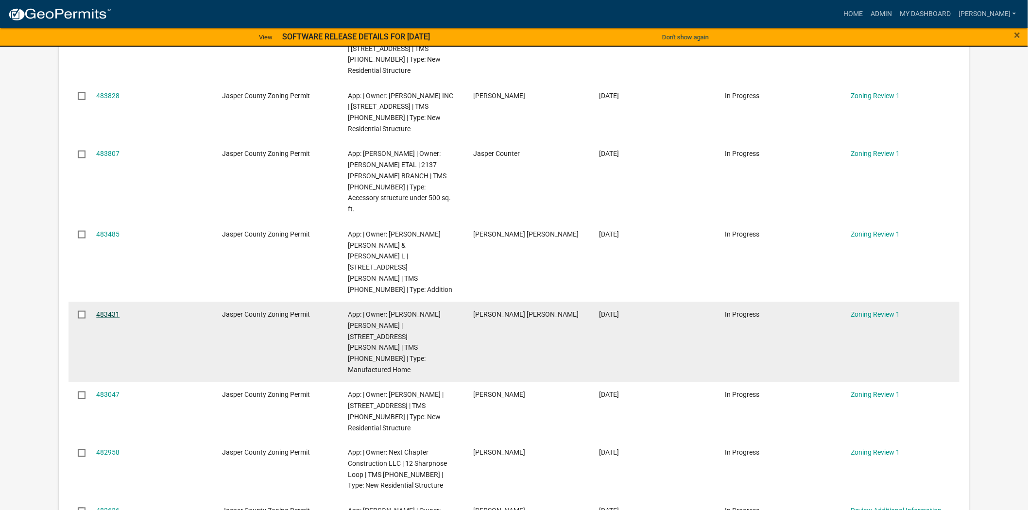
click at [103, 310] on link "483431" at bounding box center [107, 314] width 23 height 8
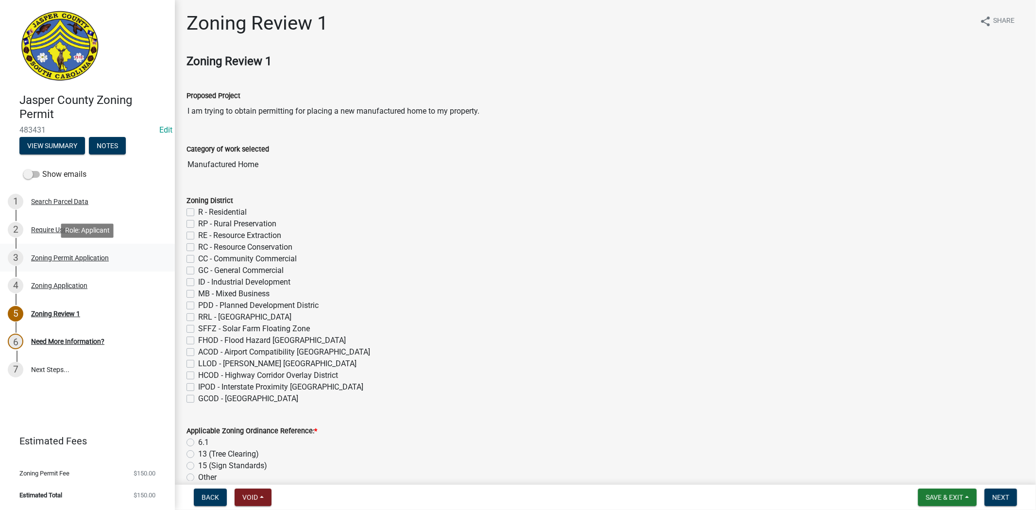
click at [105, 263] on div "3 Zoning Permit Application" at bounding box center [84, 258] width 152 height 16
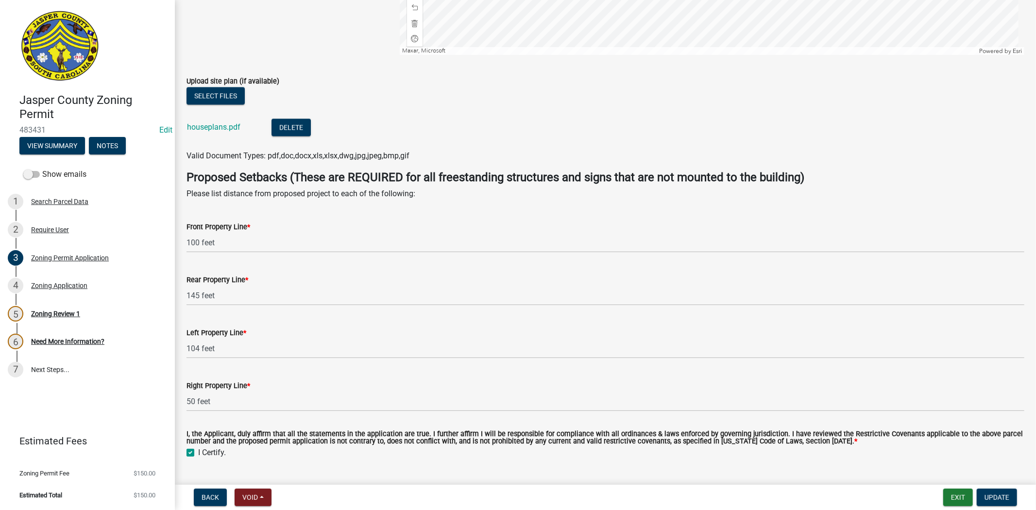
scroll to position [1781, 0]
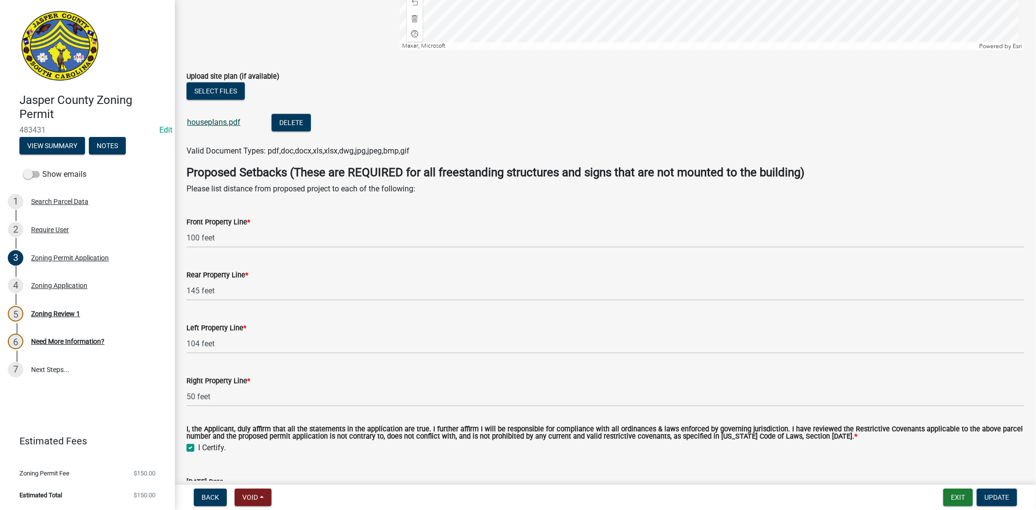
click at [224, 124] on link "houseplans.pdf" at bounding box center [213, 122] width 53 height 9
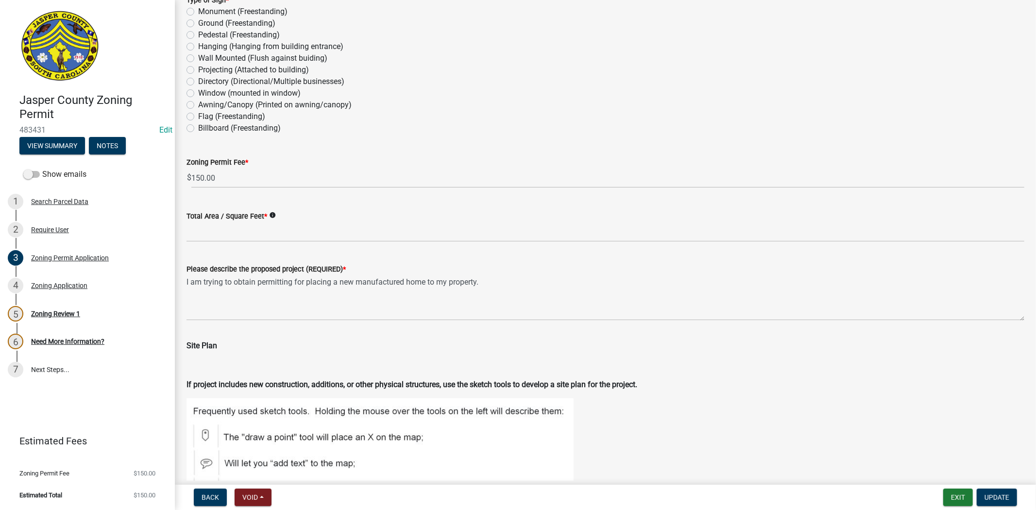
scroll to position [810, 0]
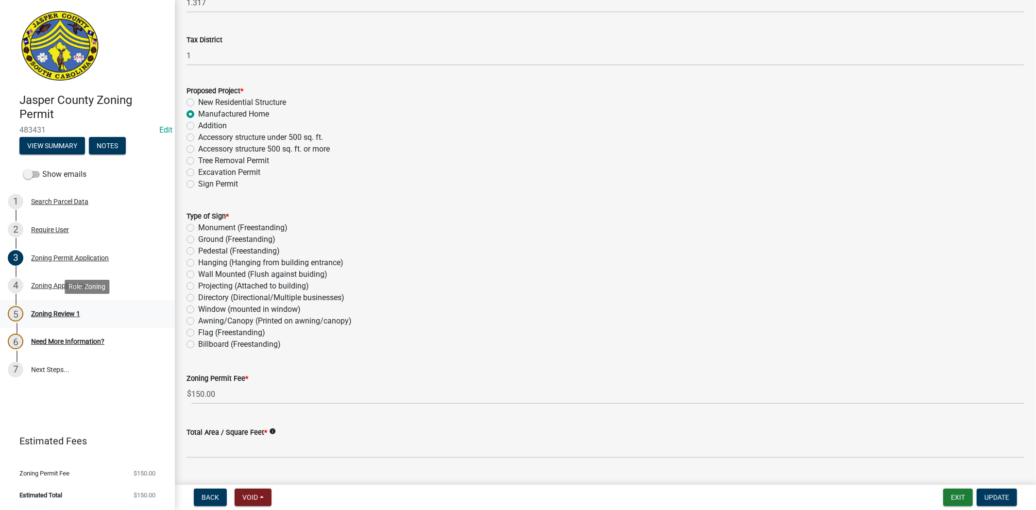
click at [42, 307] on div "5 Zoning Review 1" at bounding box center [84, 314] width 152 height 16
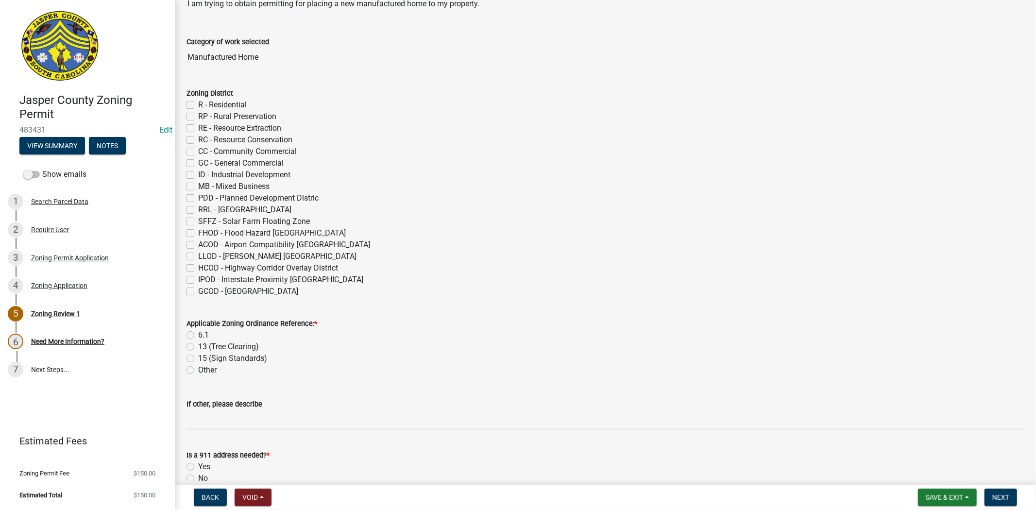
scroll to position [108, 0]
click at [198, 101] on label "R - Residential" at bounding box center [222, 105] width 49 height 12
click at [198, 101] on input "R - Residential" at bounding box center [201, 102] width 6 height 6
checkbox input "true"
checkbox input "false"
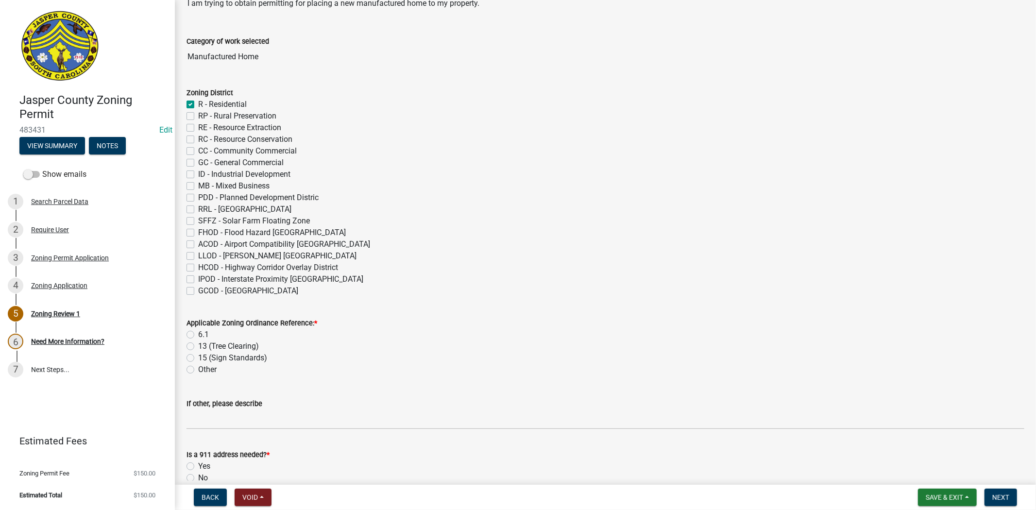
checkbox input "false"
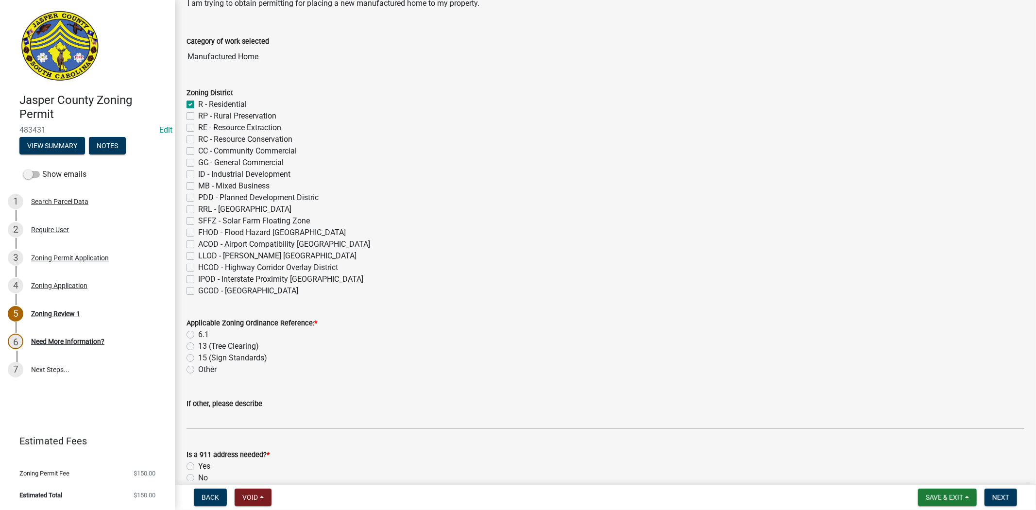
checkbox input "false"
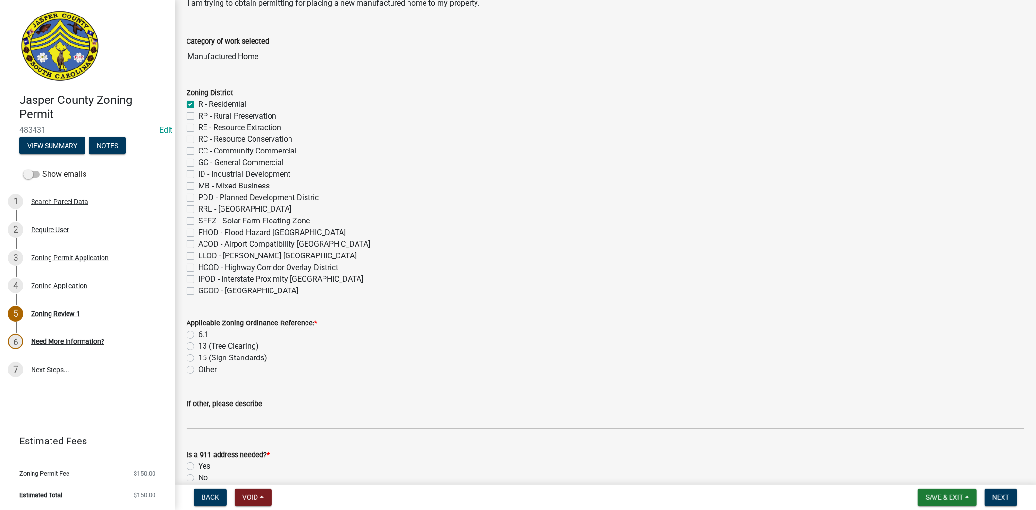
checkbox input "false"
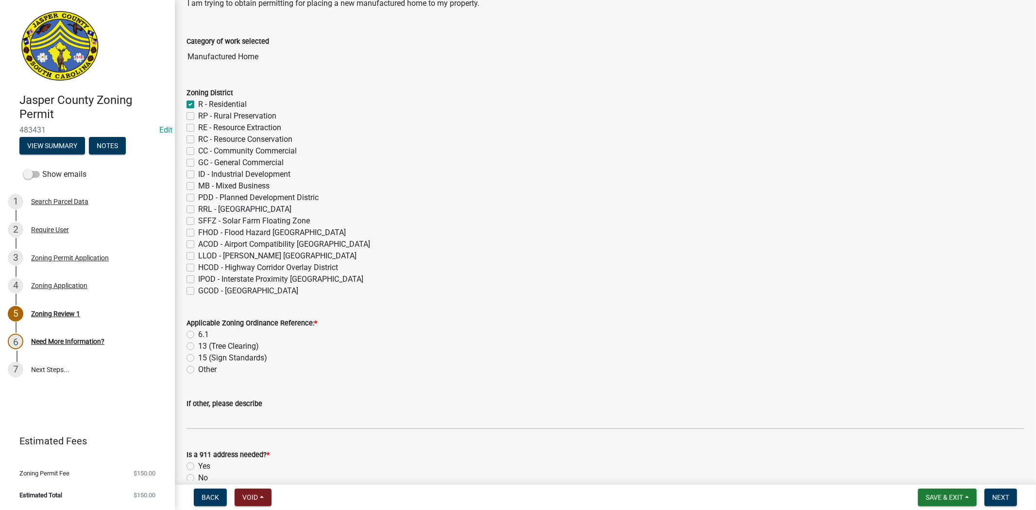
click at [198, 333] on label "6.1" at bounding box center [203, 335] width 11 height 12
click at [198, 333] on input "6.1" at bounding box center [201, 332] width 6 height 6
radio input "true"
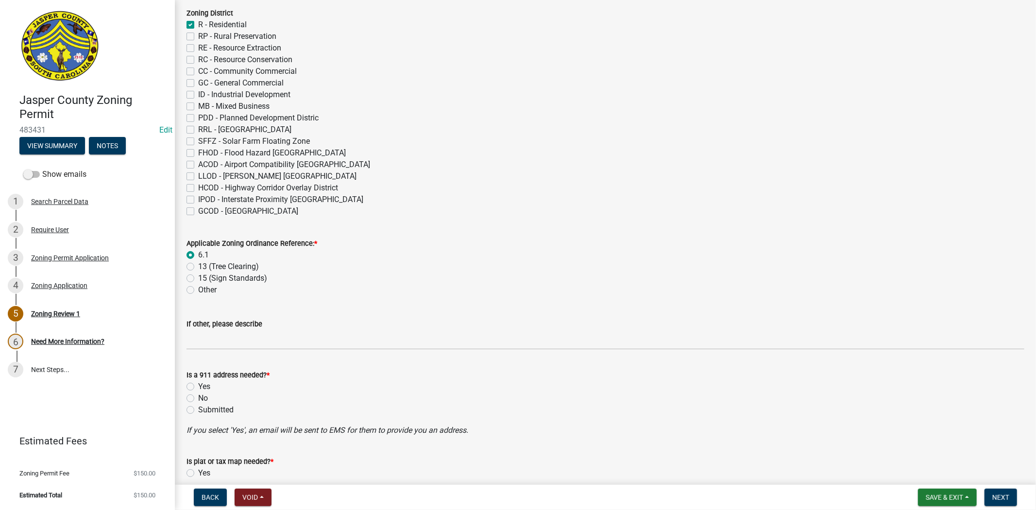
scroll to position [324, 0]
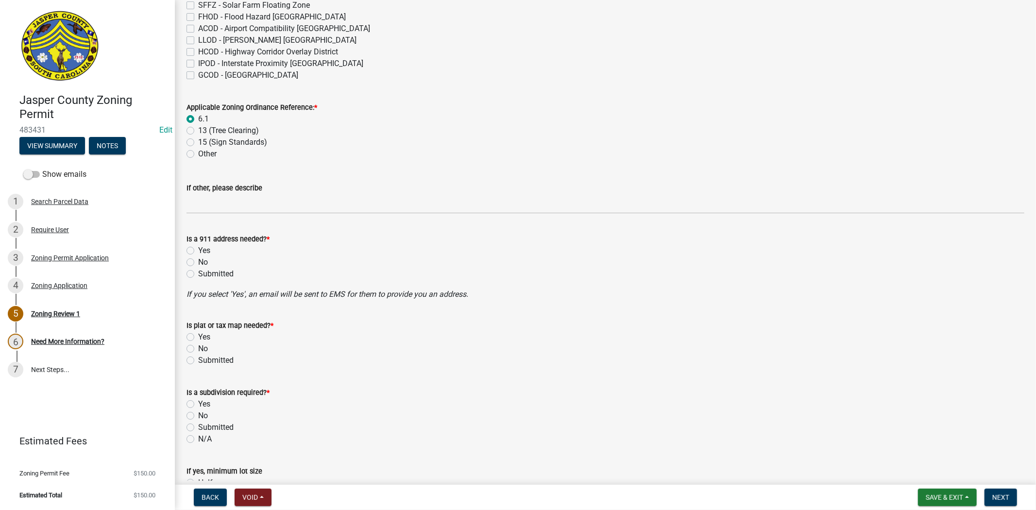
click at [198, 263] on label "No" at bounding box center [203, 263] width 10 height 12
click at [198, 263] on input "No" at bounding box center [201, 260] width 6 height 6
radio input "true"
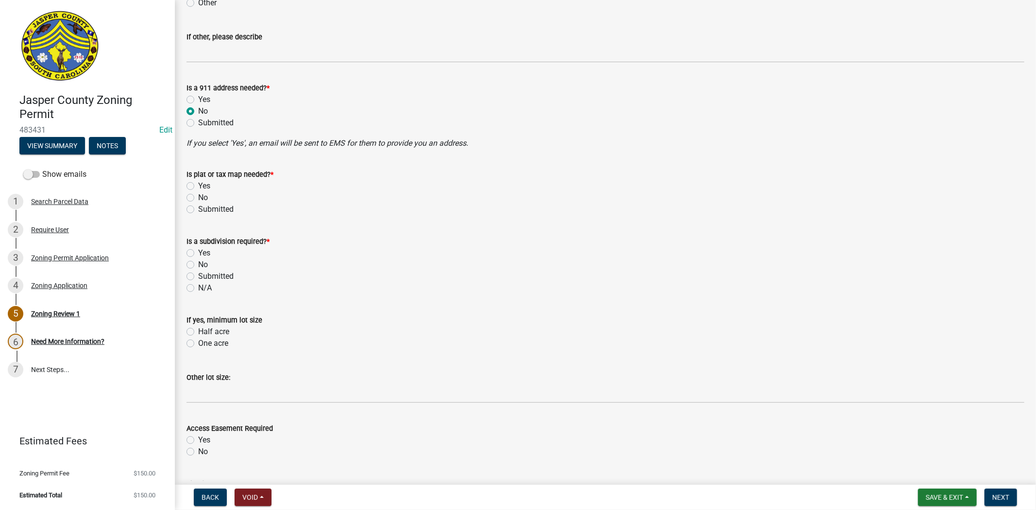
scroll to position [486, 0]
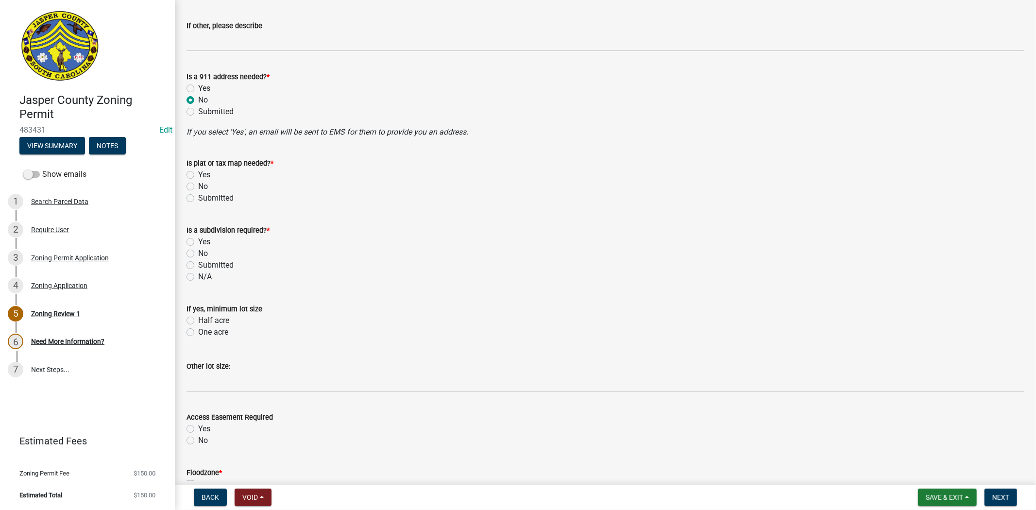
click at [198, 185] on label "No" at bounding box center [203, 187] width 10 height 12
click at [198, 185] on input "No" at bounding box center [201, 184] width 6 height 6
radio input "true"
click at [198, 252] on label "No" at bounding box center [203, 254] width 10 height 12
click at [198, 252] on input "No" at bounding box center [201, 251] width 6 height 6
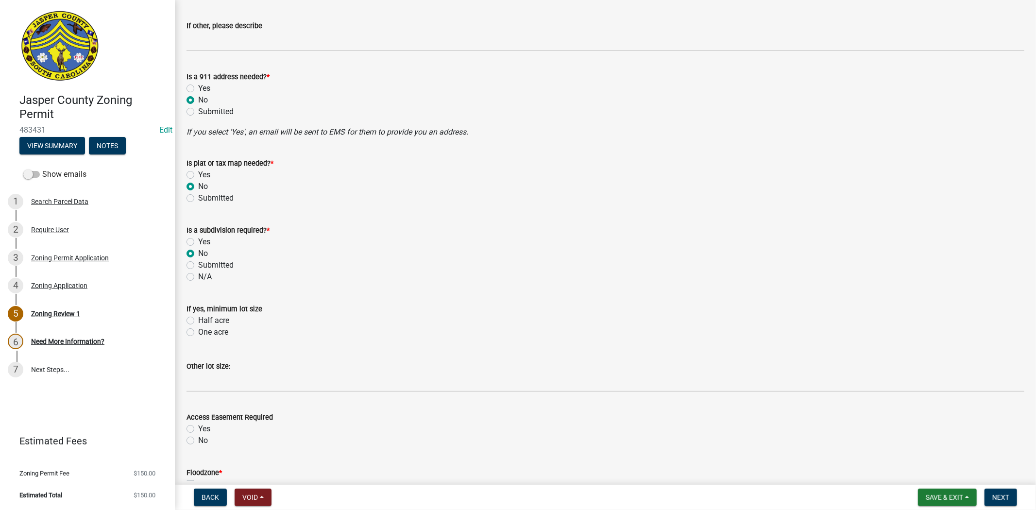
radio input "true"
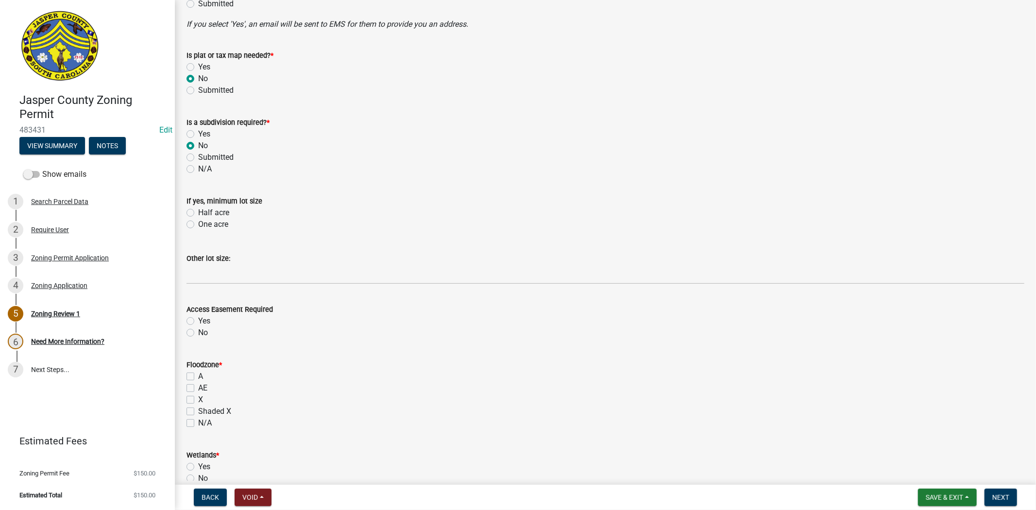
click at [198, 333] on label "No" at bounding box center [203, 333] width 10 height 12
click at [198, 333] on input "No" at bounding box center [201, 330] width 6 height 6
radio input "true"
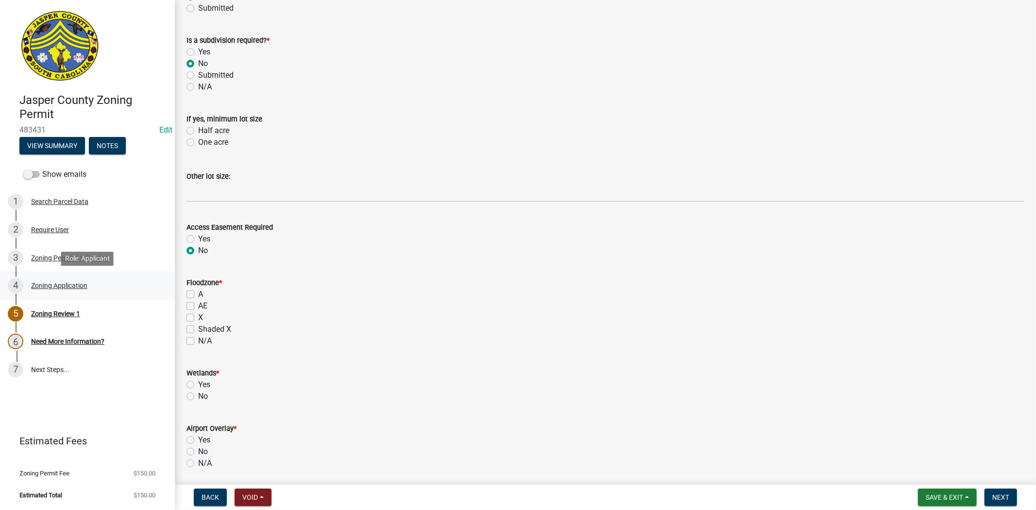
scroll to position [702, 0]
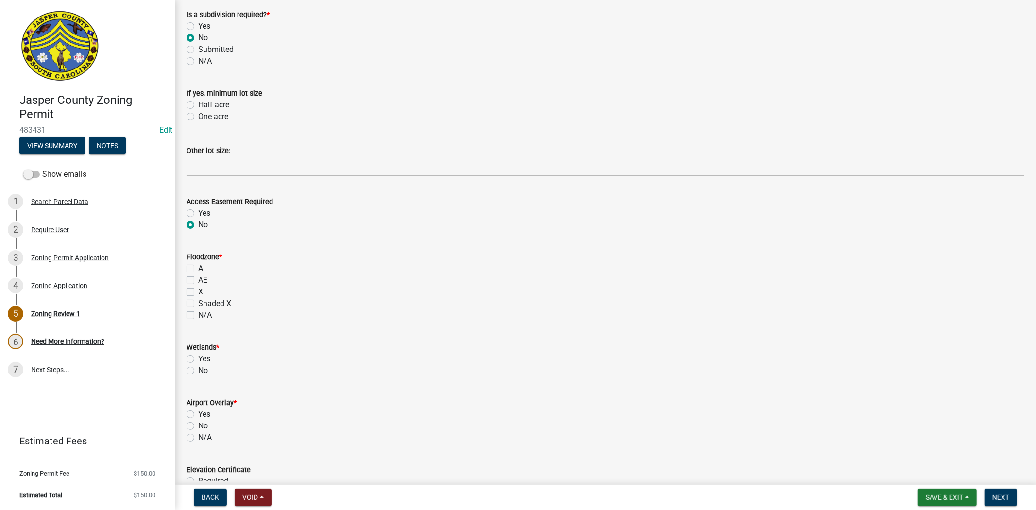
click at [198, 294] on label "X" at bounding box center [200, 292] width 5 height 12
click at [198, 293] on input "X" at bounding box center [201, 289] width 6 height 6
checkbox input "true"
checkbox input "false"
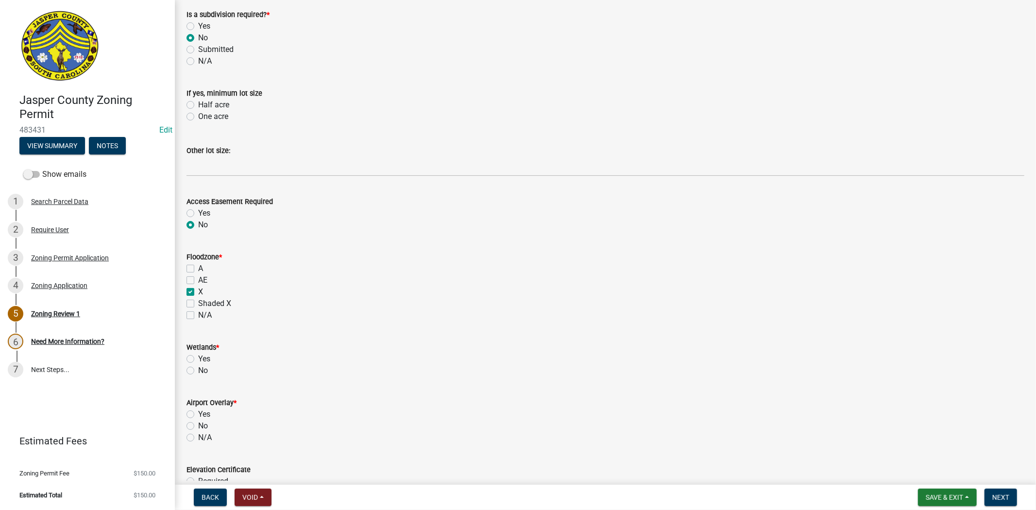
checkbox input "true"
checkbox input "false"
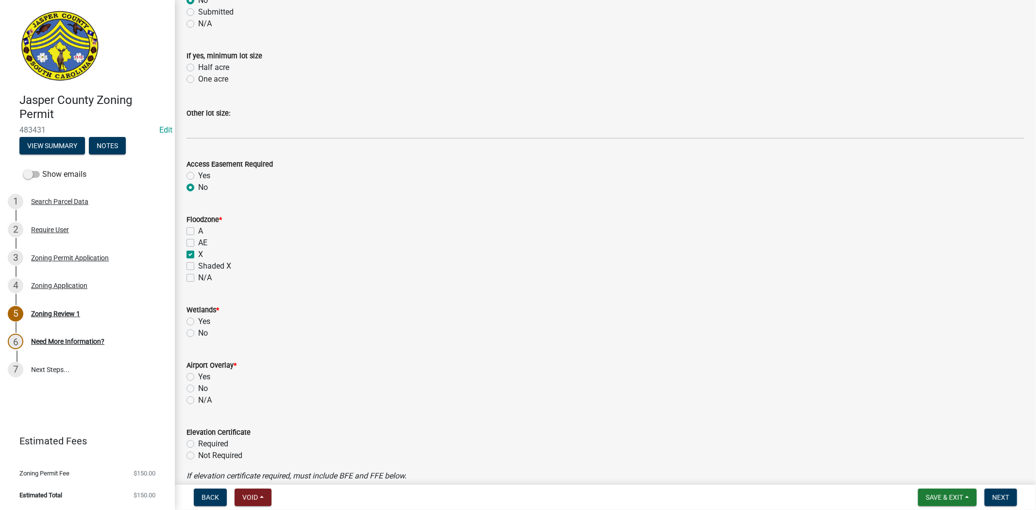
scroll to position [756, 0]
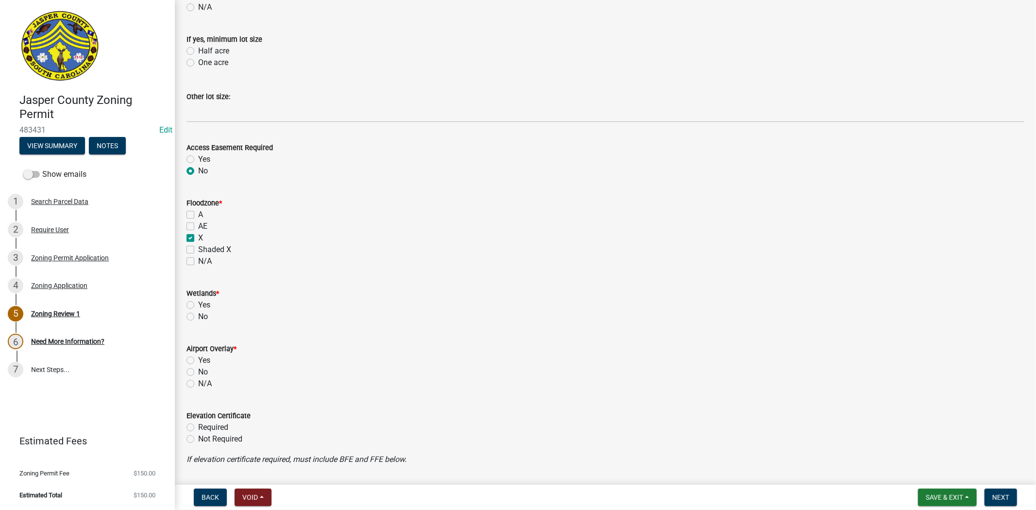
click at [198, 314] on label "No" at bounding box center [203, 317] width 10 height 12
click at [198, 314] on input "No" at bounding box center [201, 314] width 6 height 6
radio input "true"
click at [198, 371] on label "No" at bounding box center [203, 372] width 10 height 12
click at [198, 371] on input "No" at bounding box center [201, 369] width 6 height 6
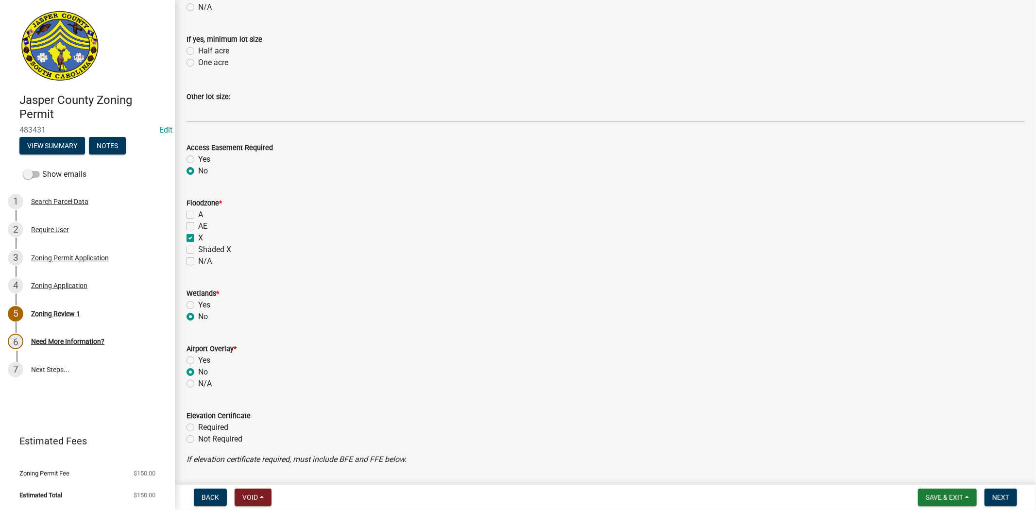
radio input "true"
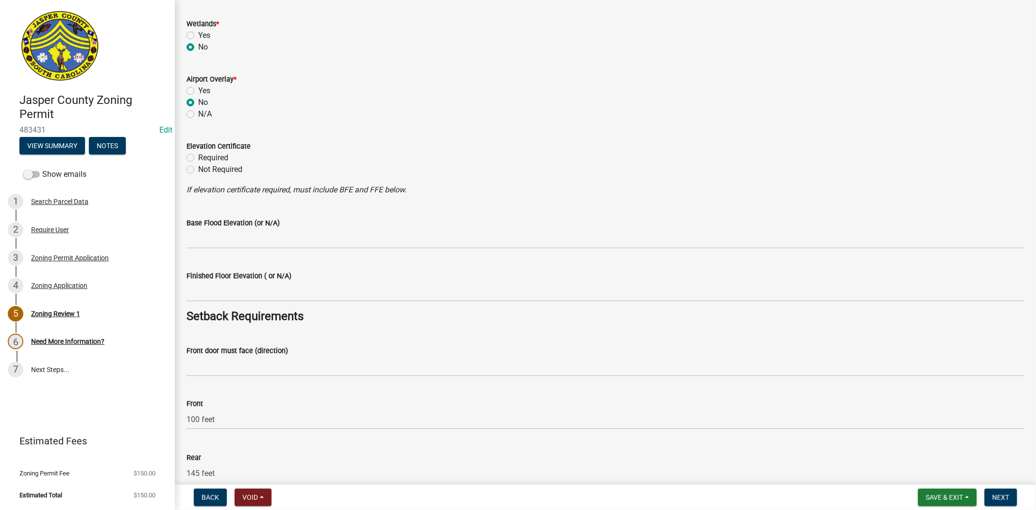
scroll to position [1026, 0]
click at [198, 168] on label "Not Required" at bounding box center [220, 169] width 44 height 12
click at [198, 168] on input "Not Required" at bounding box center [201, 166] width 6 height 6
radio input "true"
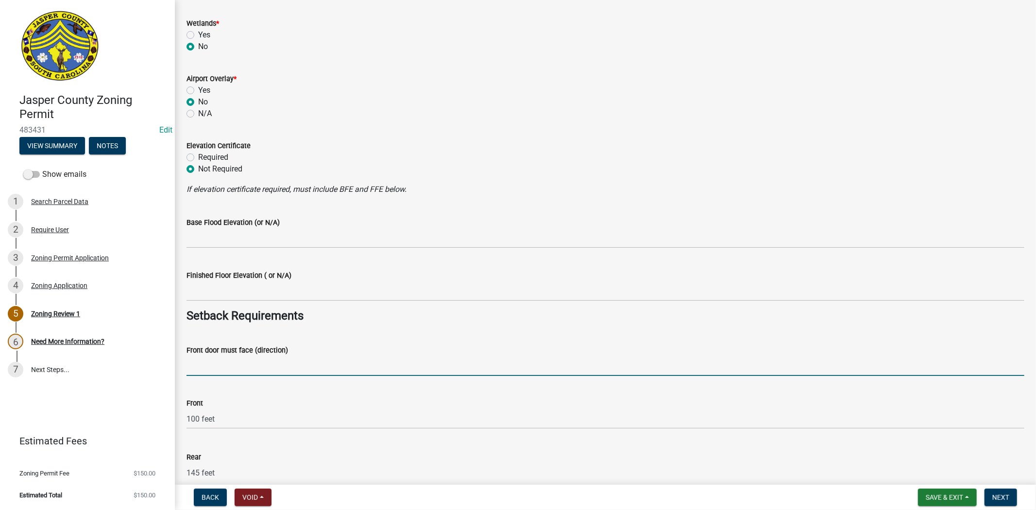
click at [210, 362] on input "Front door must face (direction)" at bounding box center [606, 366] width 838 height 20
type input "N/A"
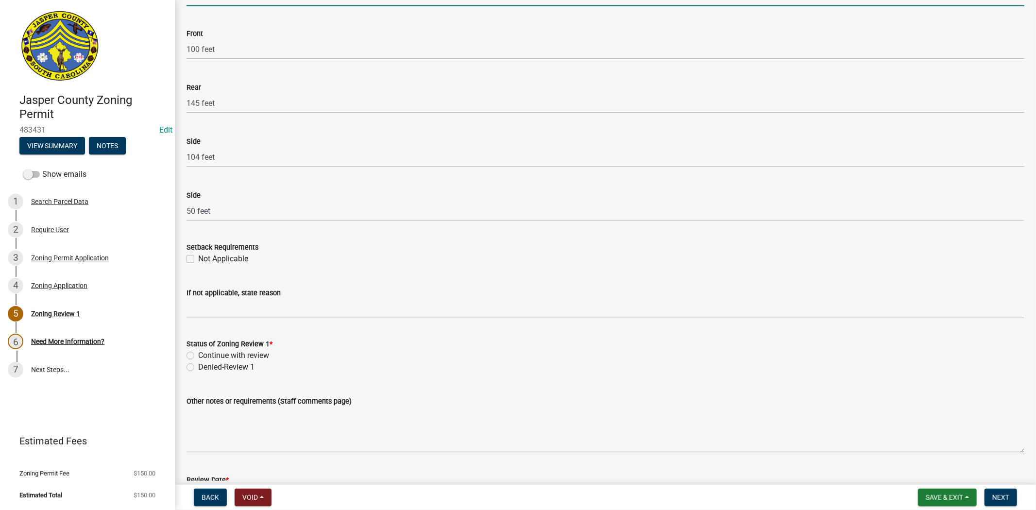
scroll to position [1512, 0]
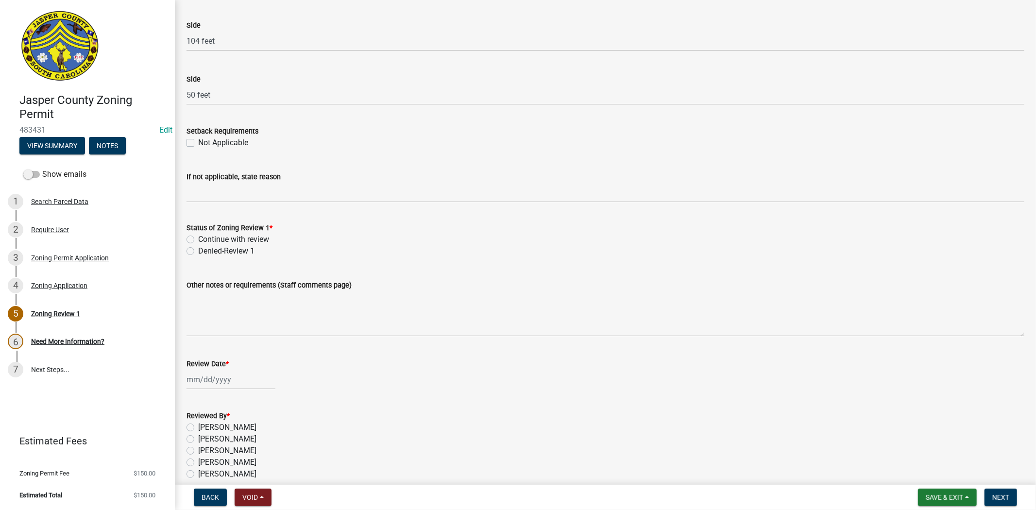
click at [198, 240] on label "Continue with review" at bounding box center [233, 240] width 71 height 12
click at [198, 240] on input "Continue with review" at bounding box center [201, 237] width 6 height 6
radio input "true"
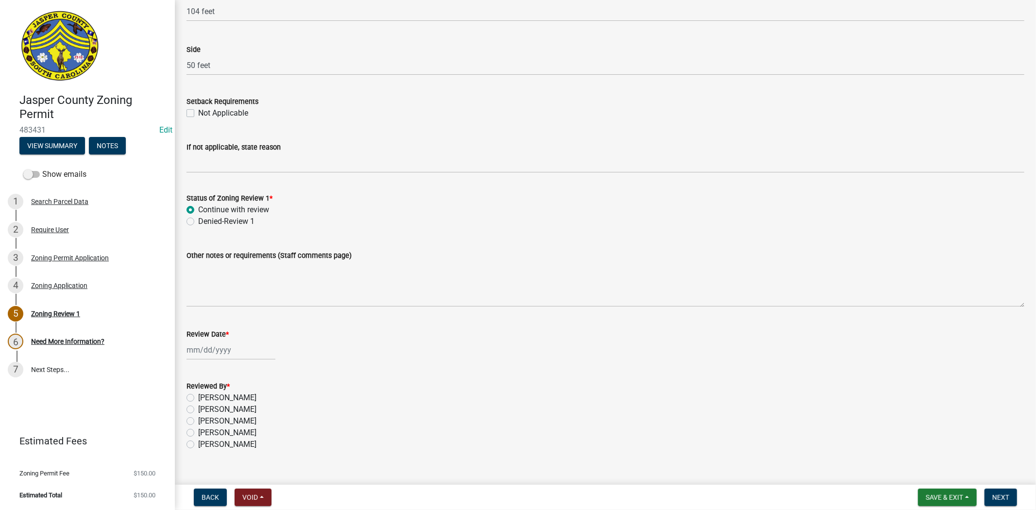
scroll to position [1557, 0]
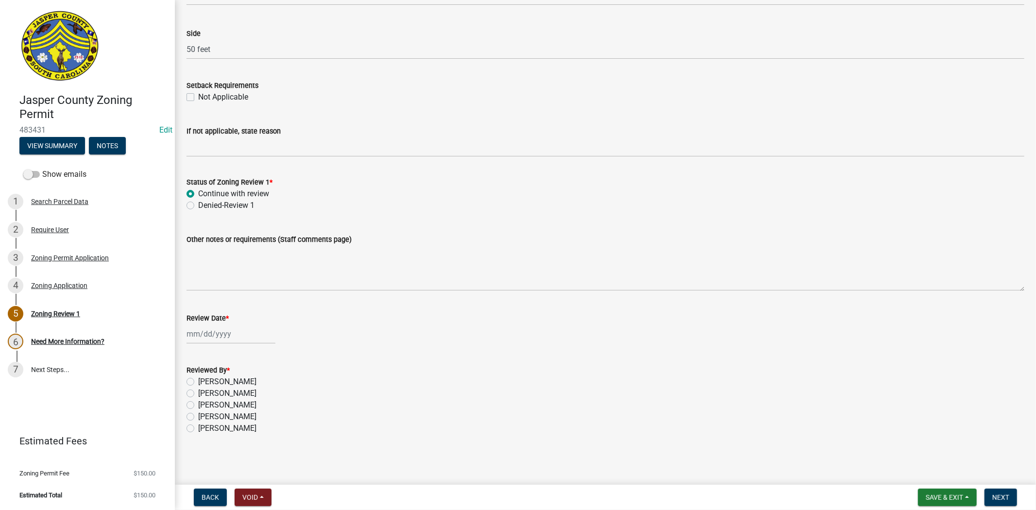
click at [207, 331] on div at bounding box center [231, 334] width 89 height 20
select select "9"
select select "2025"
click at [245, 431] on div "25" at bounding box center [243, 432] width 16 height 16
type input "[DATE]"
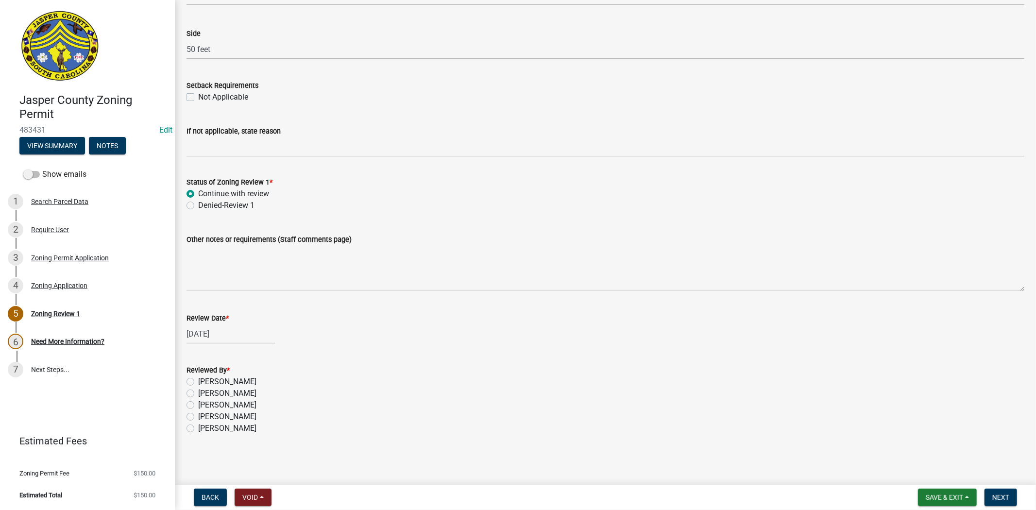
click at [198, 380] on label "Ciara Chapman" at bounding box center [227, 382] width 58 height 12
click at [198, 380] on input "Ciara Chapman" at bounding box center [201, 379] width 6 height 6
radio input "true"
click at [993, 494] on span "Next" at bounding box center [1001, 498] width 17 height 8
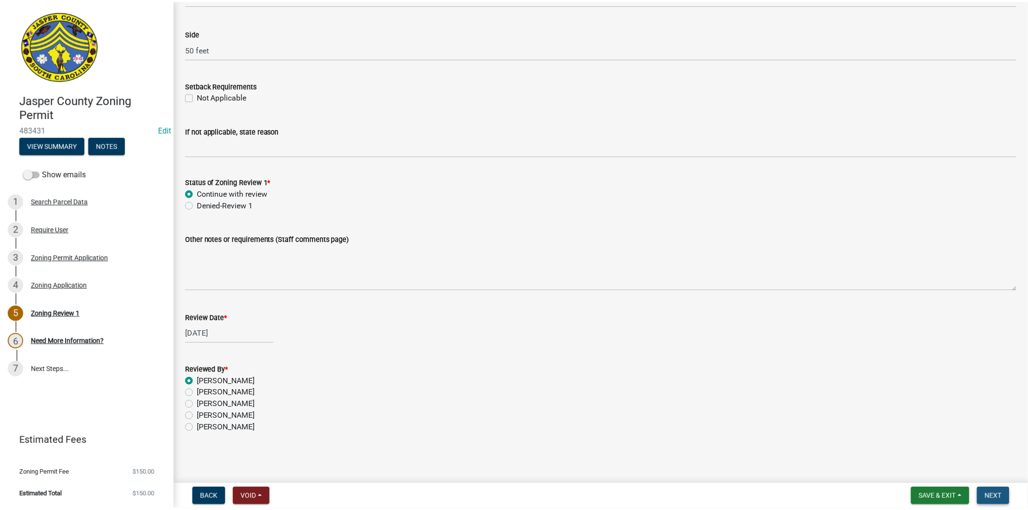
scroll to position [0, 0]
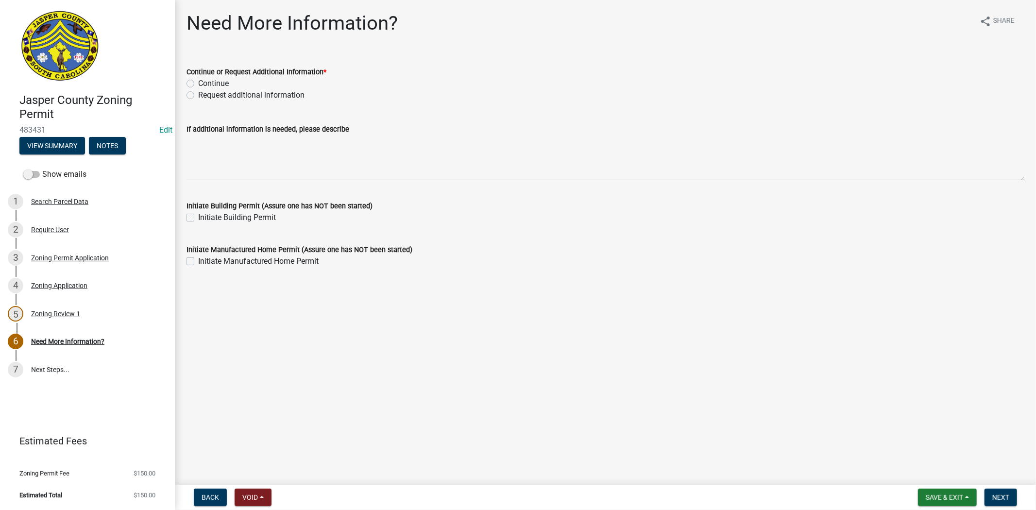
click at [198, 97] on label "Request additional information" at bounding box center [251, 95] width 106 height 12
click at [198, 96] on input "Request additional information" at bounding box center [201, 92] width 6 height 6
radio input "true"
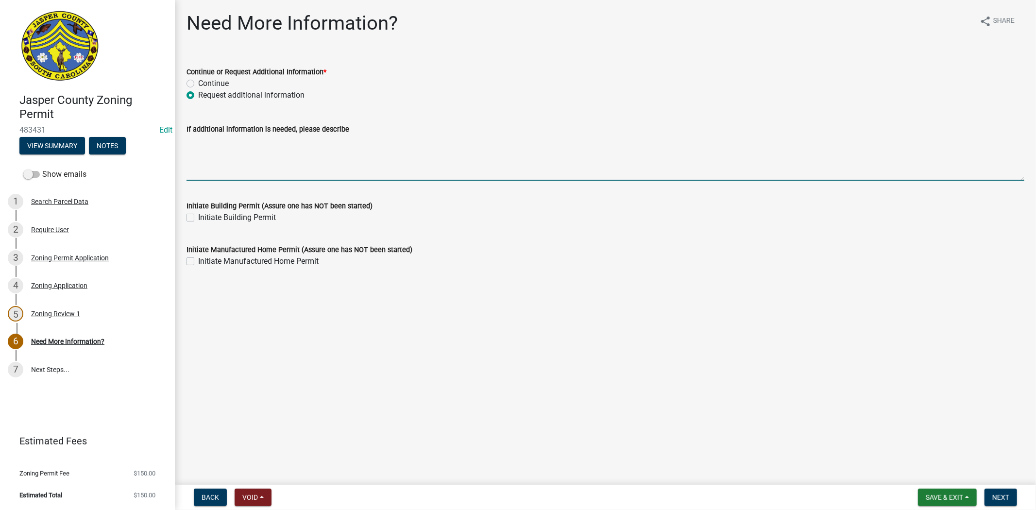
click at [205, 151] on textarea "If additional information is needed, please describe" at bounding box center [606, 158] width 838 height 46
type textarea "v"
type textarea "b"
type textarea "G"
type textarea "n"
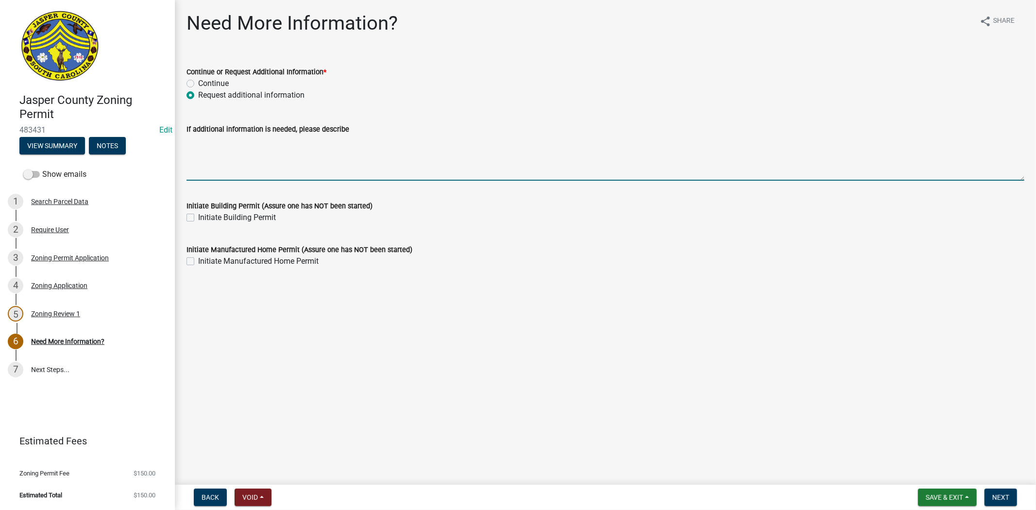
type textarea "v"
type textarea "Please provide the setbacks to each property line from the mobile home . is thi…"
click at [997, 500] on span "Next" at bounding box center [1001, 498] width 17 height 8
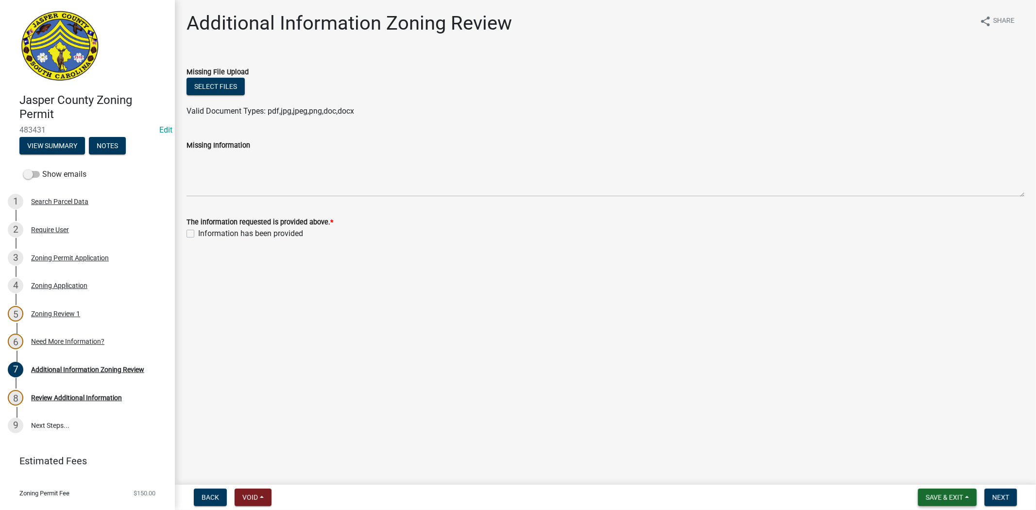
click at [941, 498] on span "Save & Exit" at bounding box center [944, 498] width 37 height 8
click at [939, 475] on button "Save & Exit" at bounding box center [938, 472] width 78 height 23
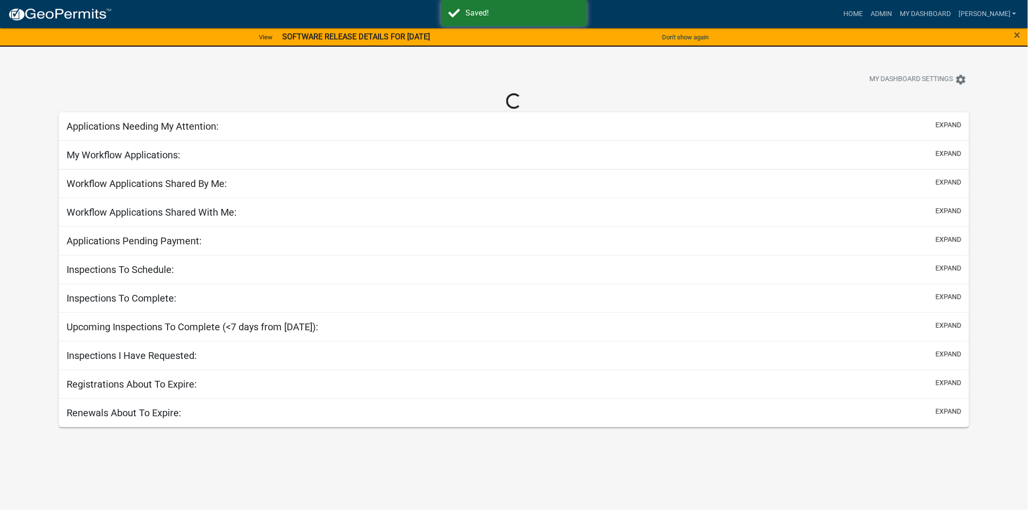
select select "2: 50"
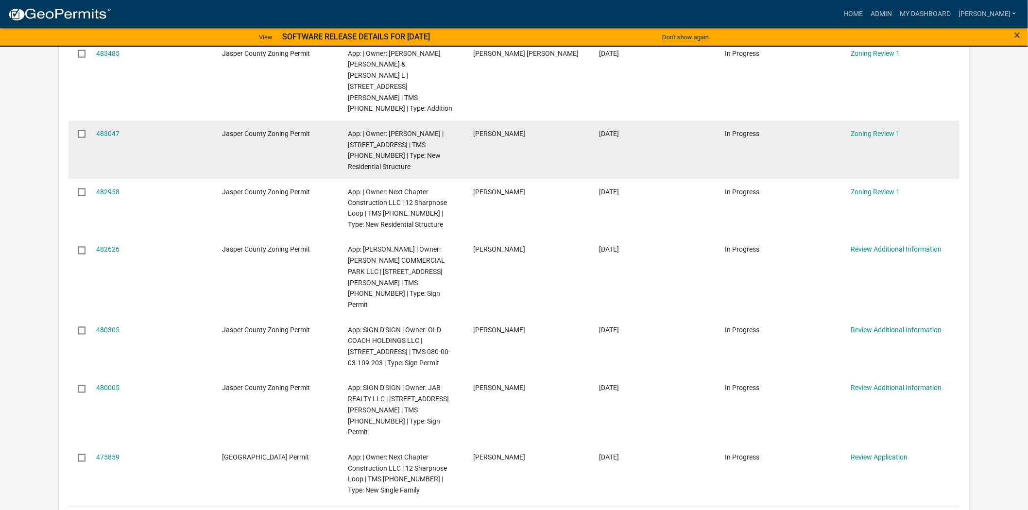
scroll to position [594, 0]
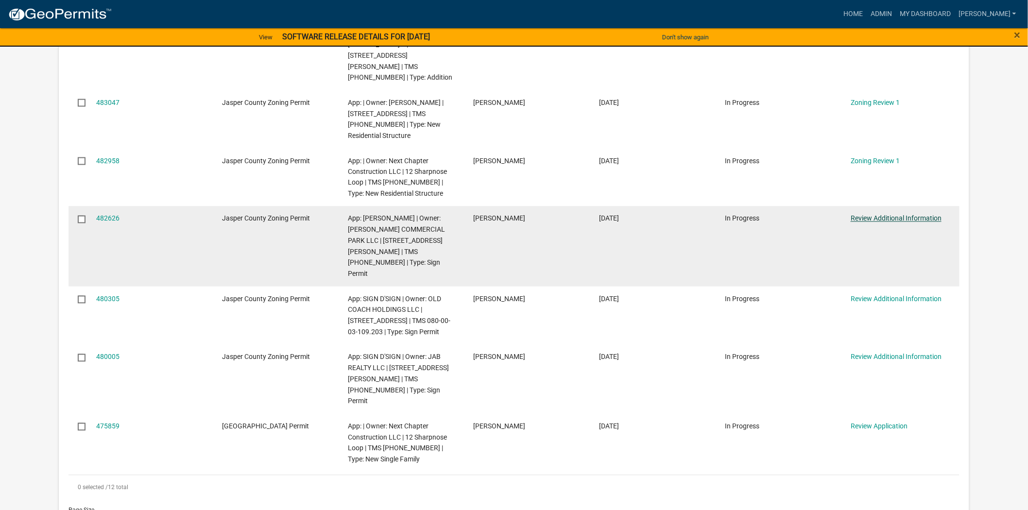
click at [880, 215] on link "Review Additional Information" at bounding box center [896, 219] width 91 height 8
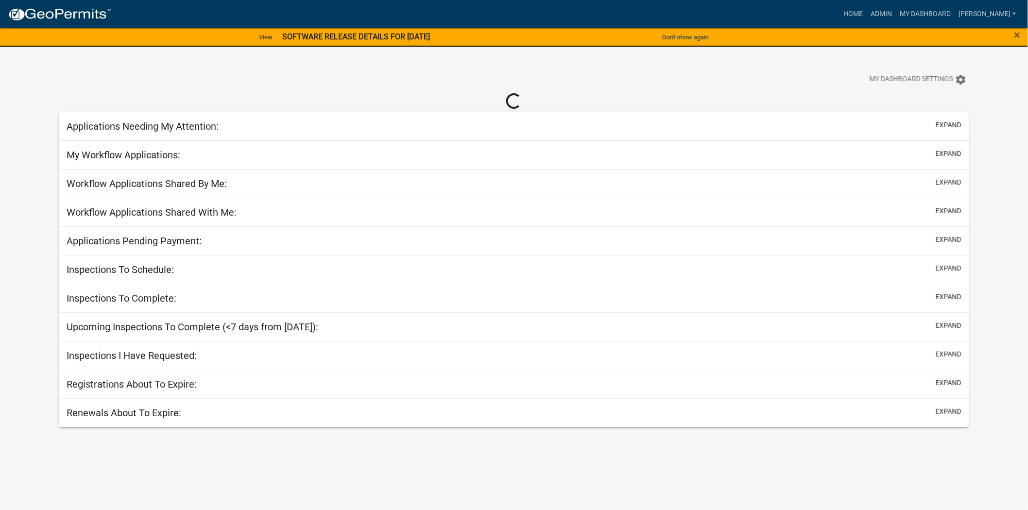
select select "2: 50"
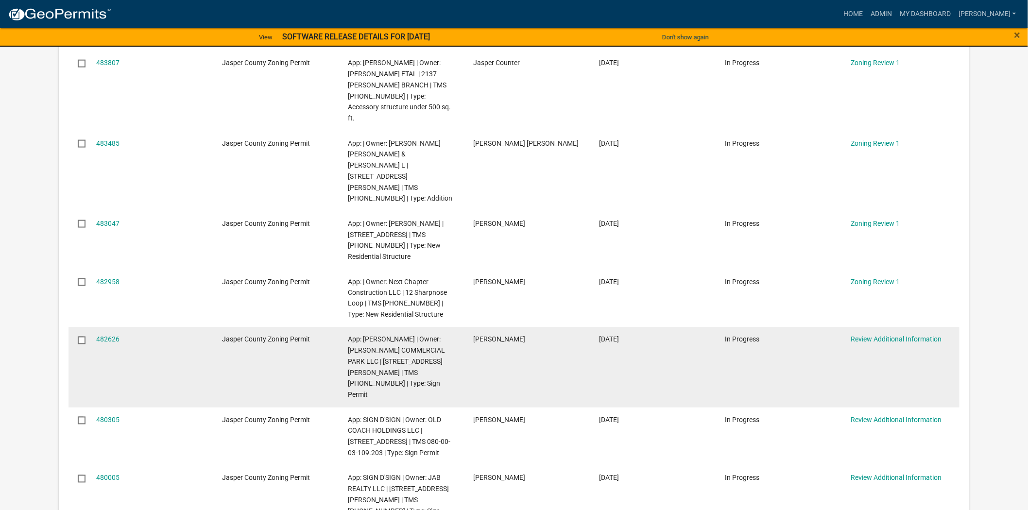
scroll to position [540, 0]
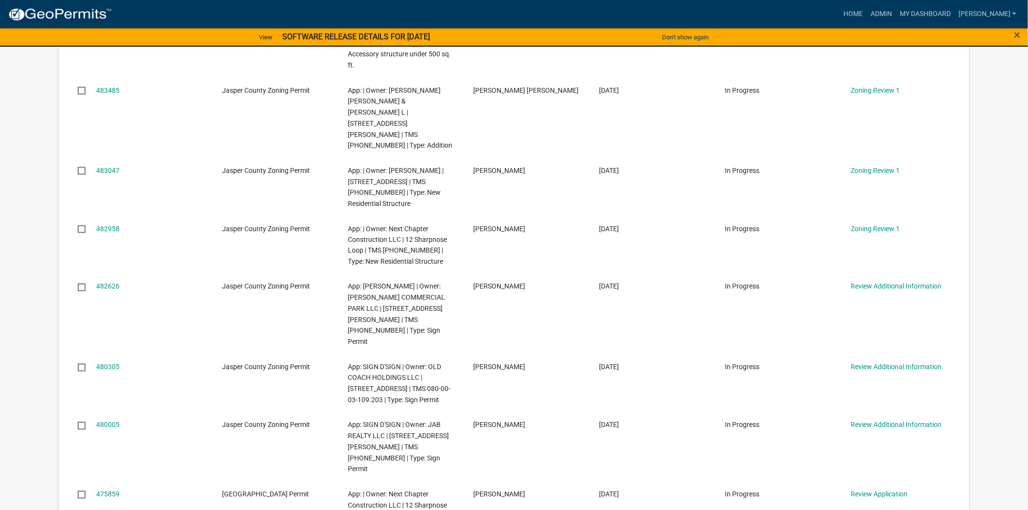
scroll to position [431, 0]
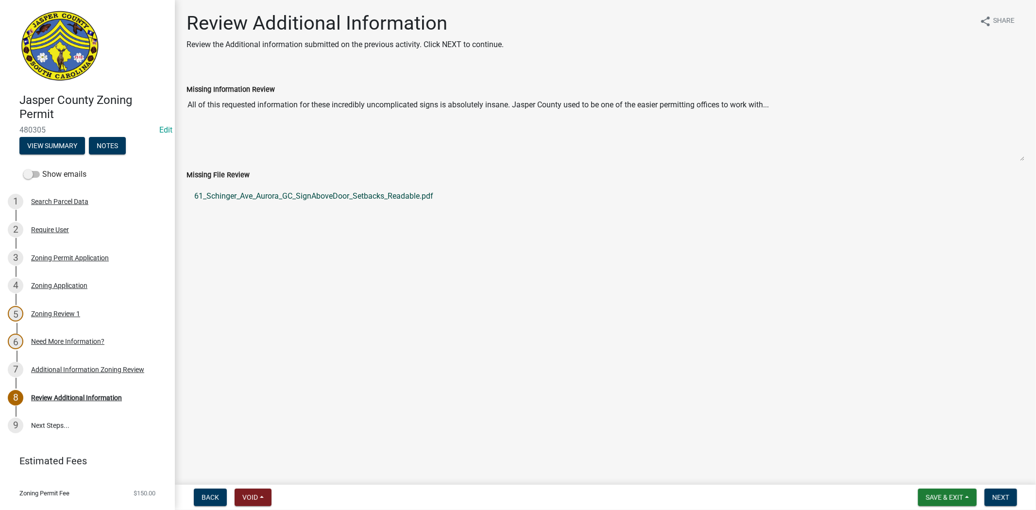
click at [418, 194] on link "61_Schinger_Ave_Aurora_GC_SignAboveDoor_Setbacks_Readable.pdf" at bounding box center [606, 196] width 838 height 23
click at [51, 247] on link "3 Zoning Permit Application" at bounding box center [87, 258] width 175 height 28
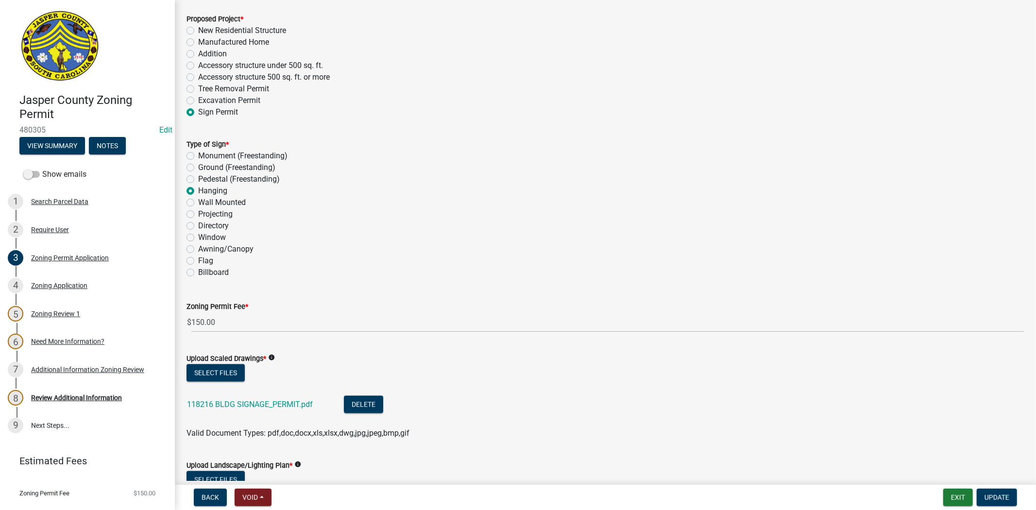
scroll to position [1349, 0]
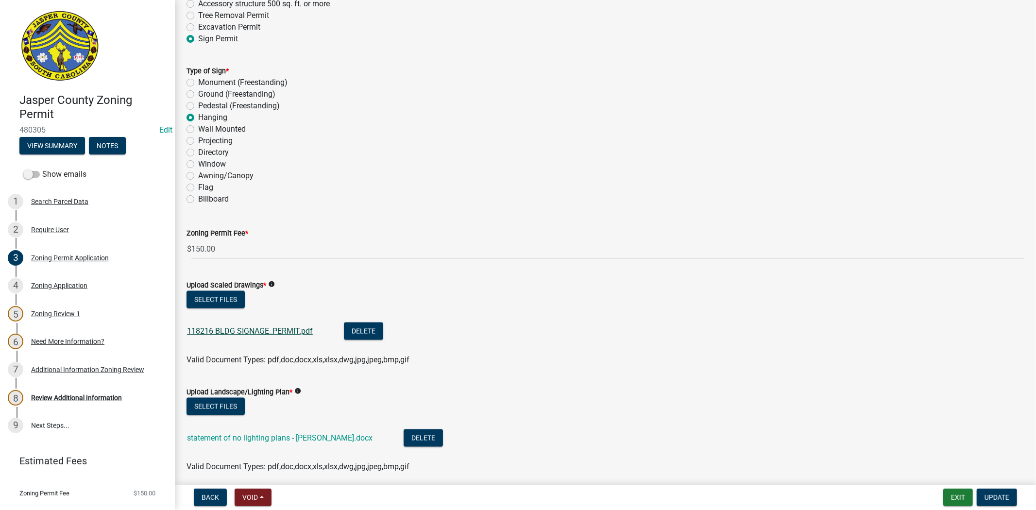
click at [269, 331] on link "118216 BLDG SIGNAGE_PERMIT.pdf" at bounding box center [250, 331] width 126 height 9
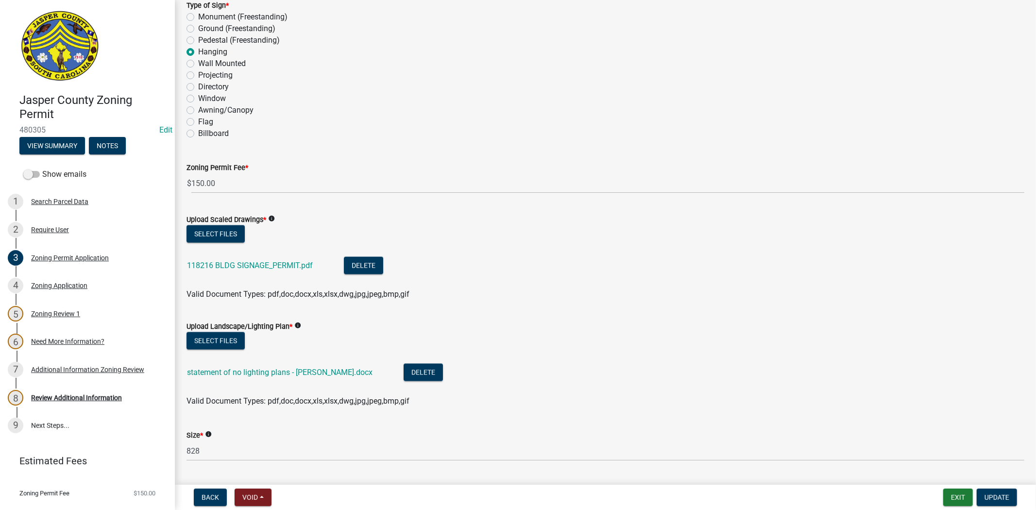
scroll to position [1512, 0]
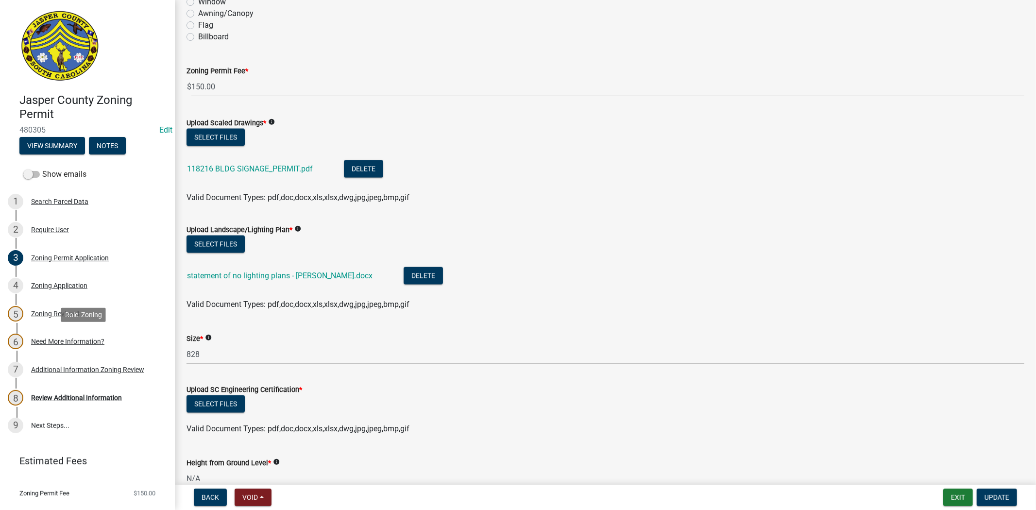
click at [75, 347] on div "6 Need More Information?" at bounding box center [84, 342] width 152 height 16
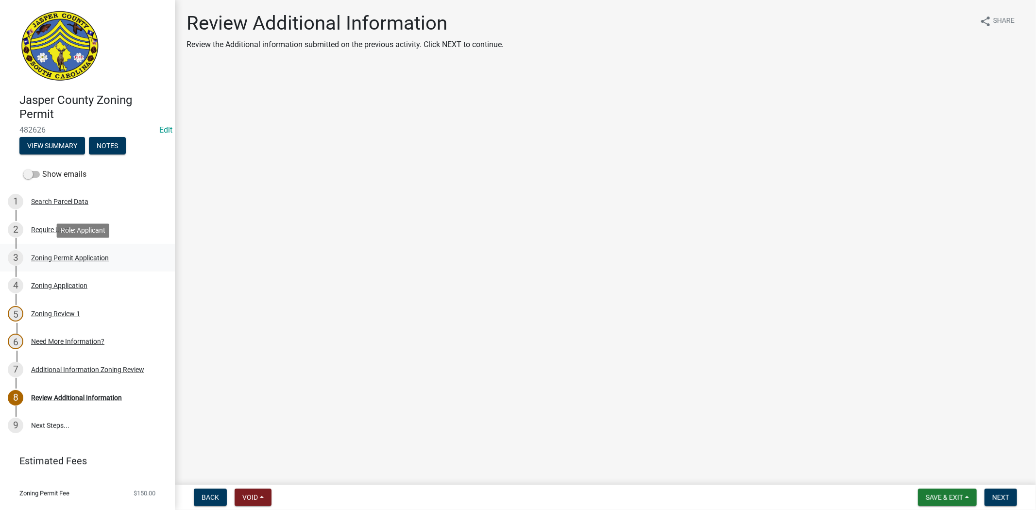
click at [87, 256] on div "Zoning Permit Application" at bounding box center [70, 258] width 78 height 7
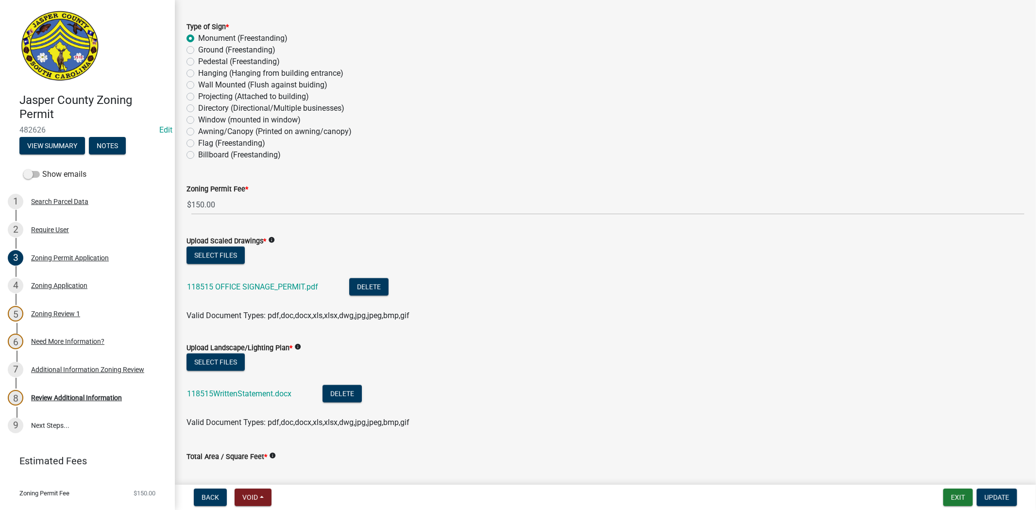
scroll to position [1566, 0]
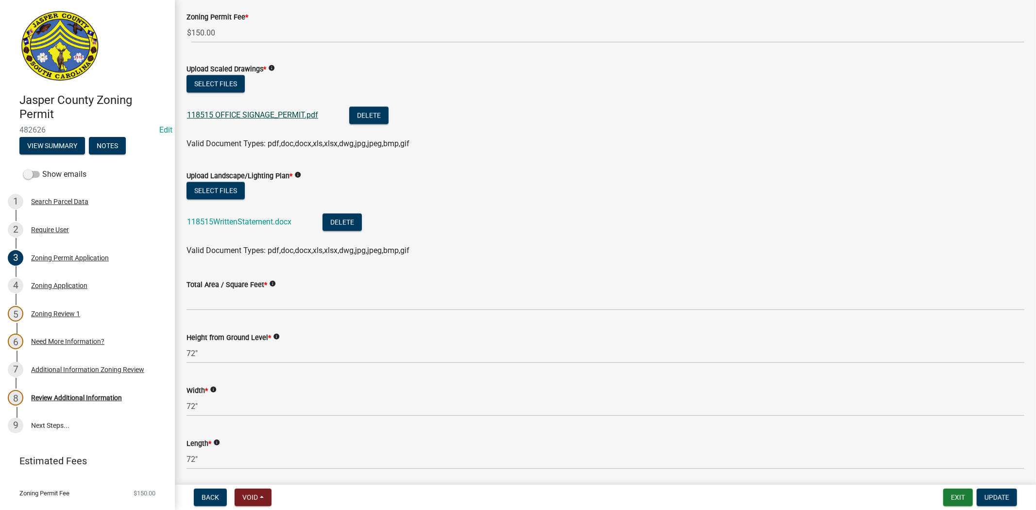
click at [230, 116] on link "118515 OFFICE SIGNAGE_PERMIT.pdf" at bounding box center [252, 114] width 131 height 9
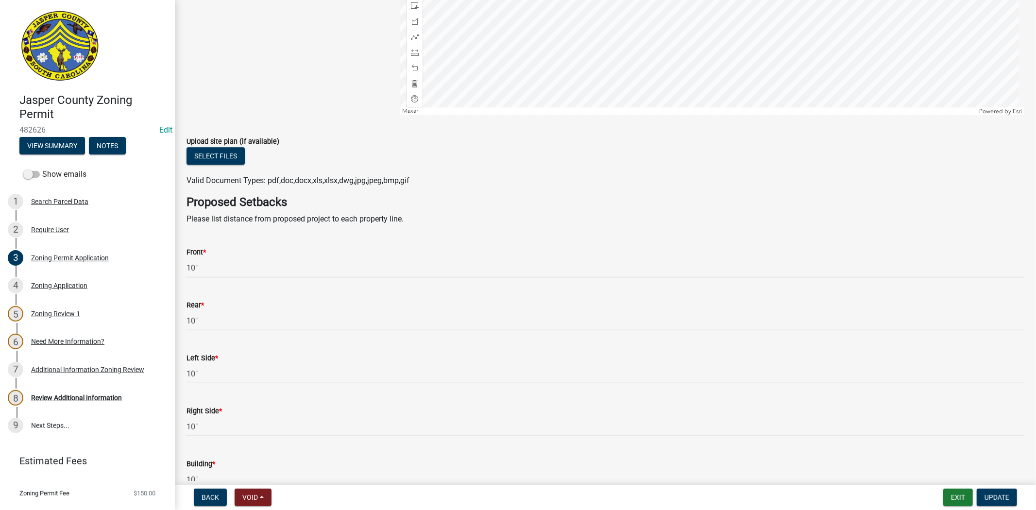
scroll to position [2753, 0]
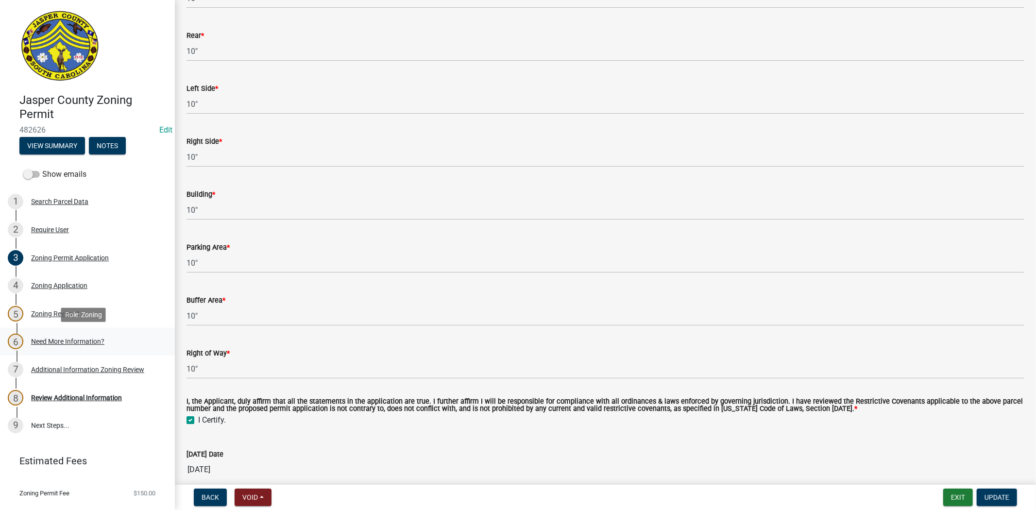
click at [43, 341] on div "Need More Information?" at bounding box center [67, 341] width 73 height 7
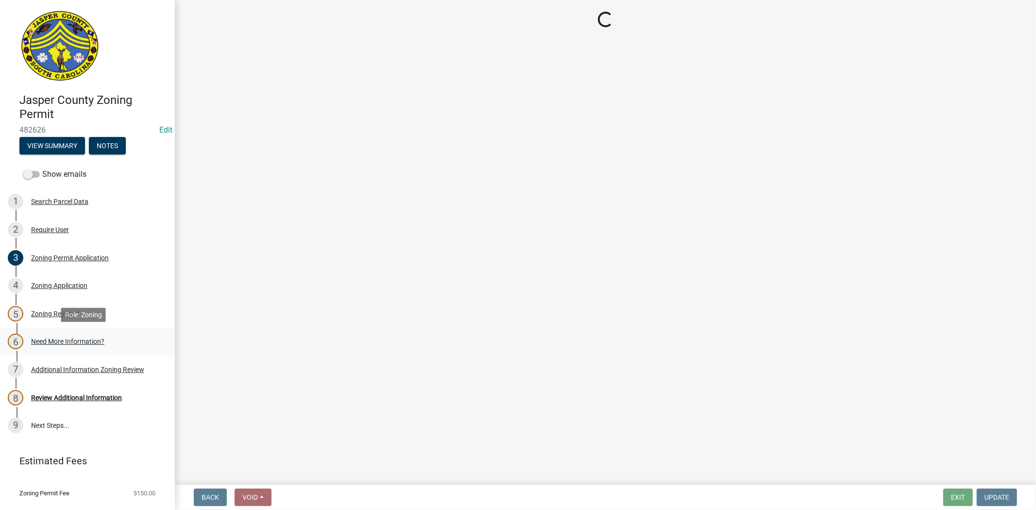
scroll to position [0, 0]
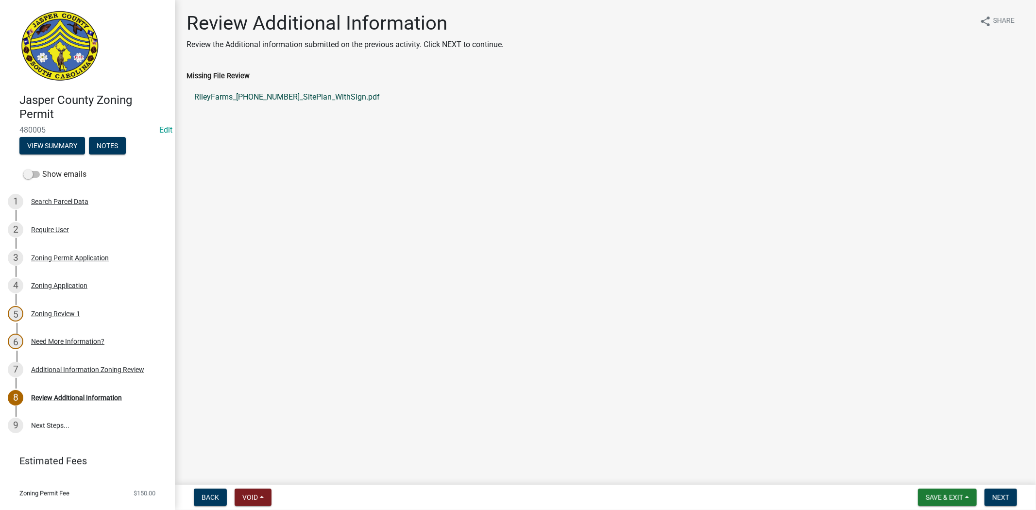
click at [312, 99] on link "RileyFarms_[PHONE_NUMBER]_SitePlan_WithSign.pdf" at bounding box center [606, 97] width 838 height 23
click at [78, 248] on link "3 Zoning Permit Application" at bounding box center [87, 258] width 175 height 28
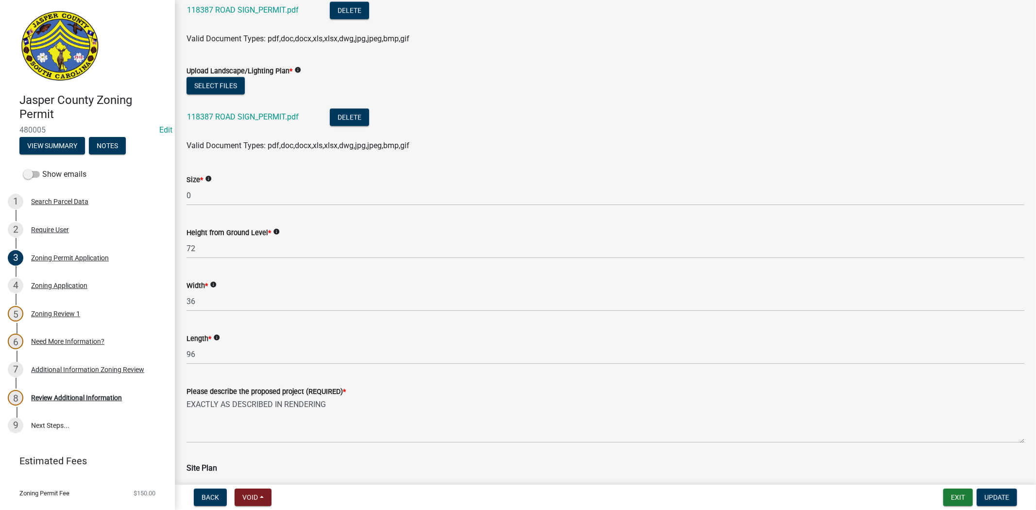
scroll to position [1673, 0]
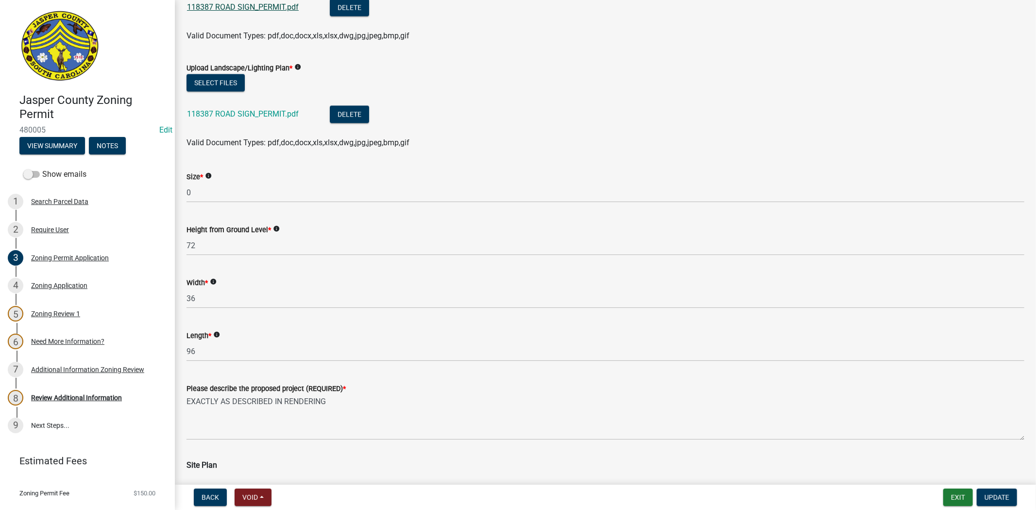
click at [261, 8] on link "118387 ROAD SIGN_PERMIT.pdf" at bounding box center [243, 6] width 112 height 9
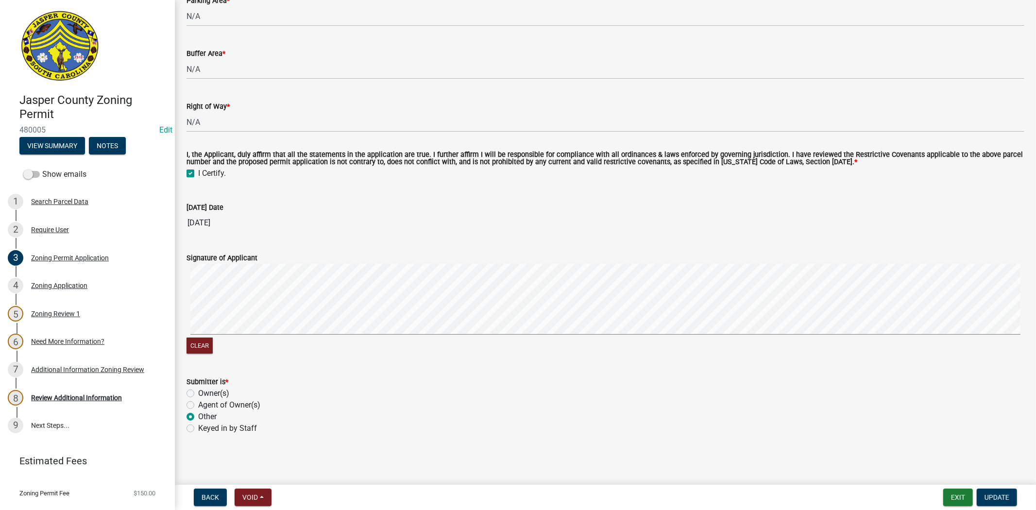
scroll to position [2763, 0]
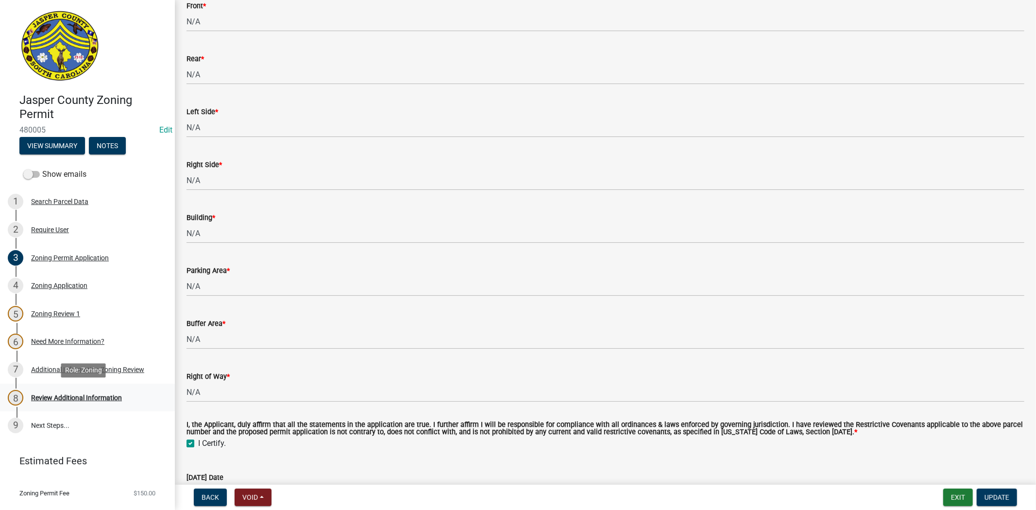
click at [68, 396] on div "Review Additional Information" at bounding box center [76, 398] width 91 height 7
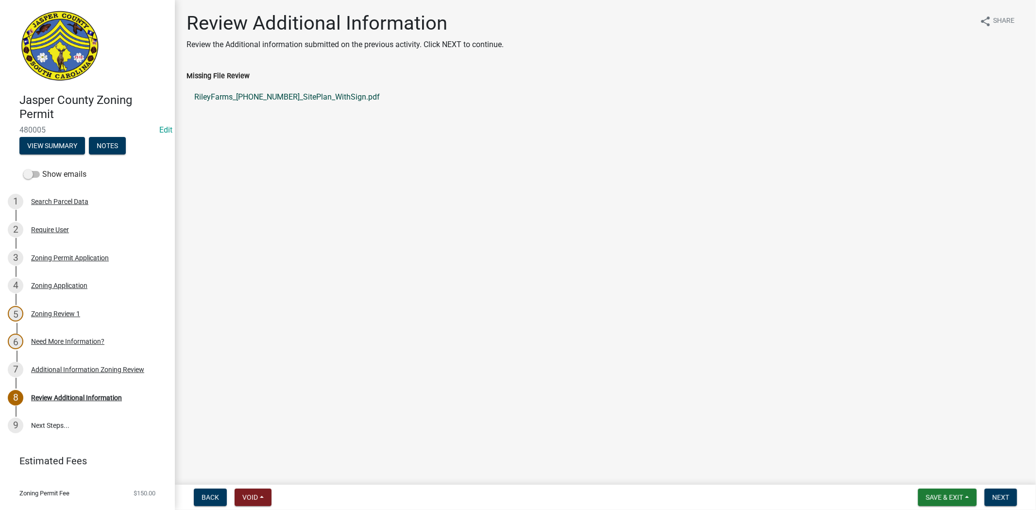
click at [225, 99] on link "RileyFarms_[PHONE_NUMBER]_SitePlan_WithSign.pdf" at bounding box center [606, 97] width 838 height 23
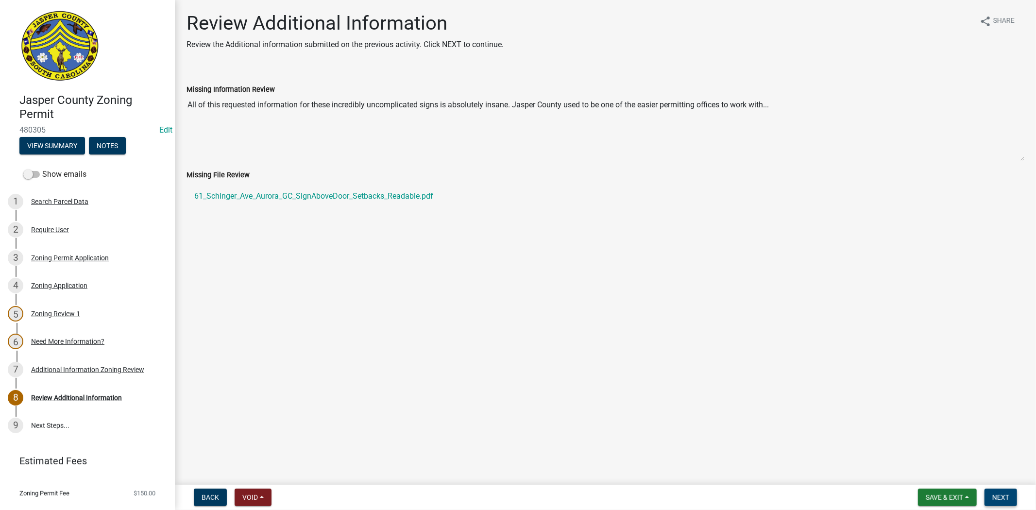
click at [1009, 496] on span "Next" at bounding box center [1001, 498] width 17 height 8
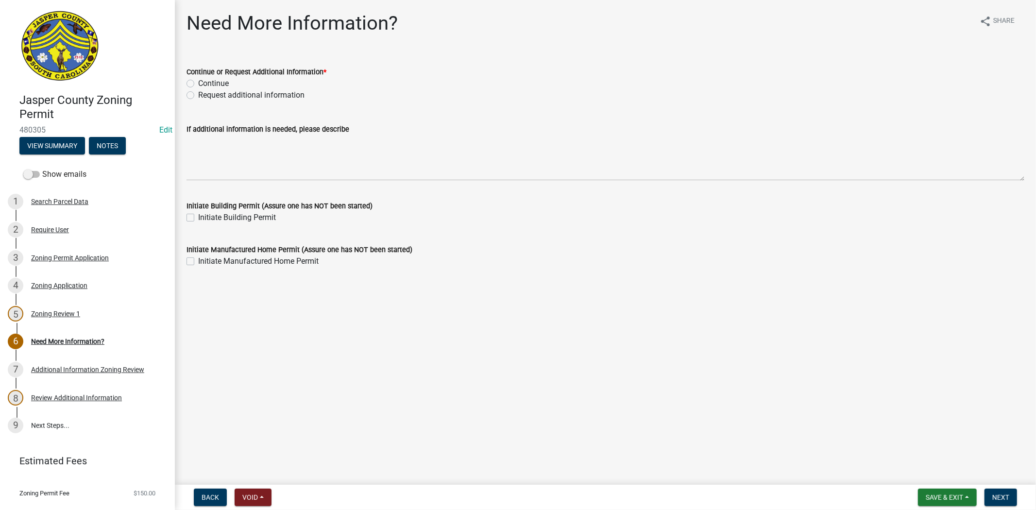
click at [198, 93] on label "Request additional information" at bounding box center [251, 95] width 106 height 12
click at [198, 93] on input "Request additional information" at bounding box center [201, 92] width 6 height 6
radio input "true"
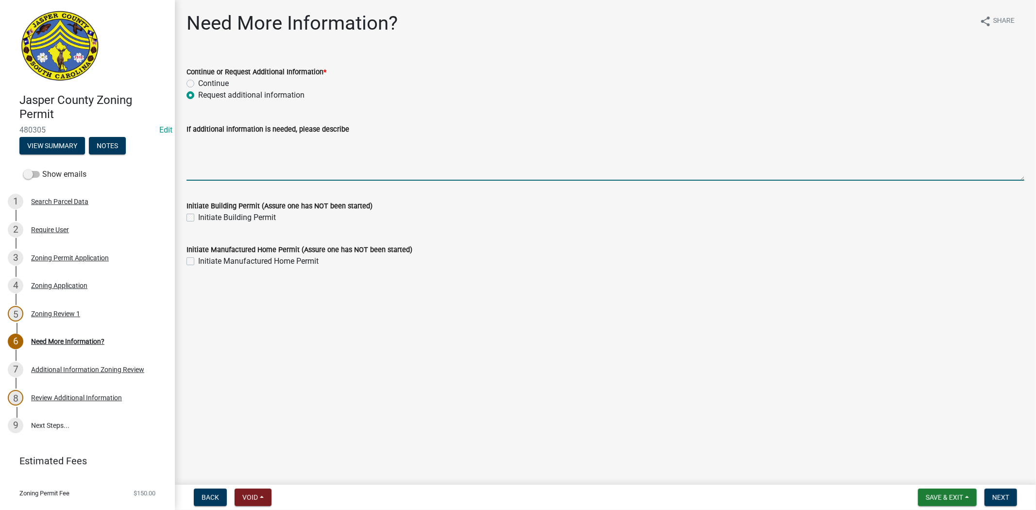
click at [206, 147] on textarea "If additional information is needed, please describe" at bounding box center [606, 158] width 838 height 46
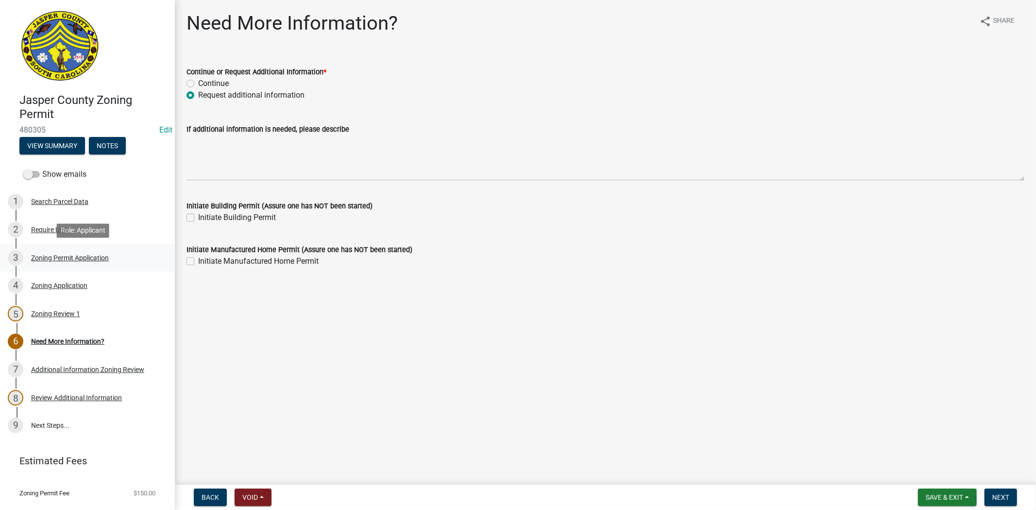
click at [41, 268] on link "3 Zoning Permit Application" at bounding box center [87, 258] width 175 height 28
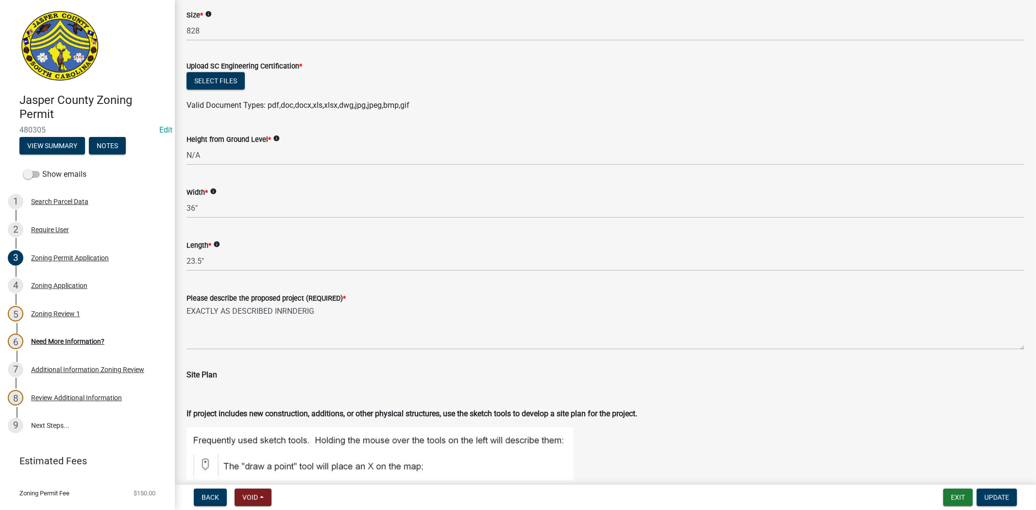
scroll to position [1566, 0]
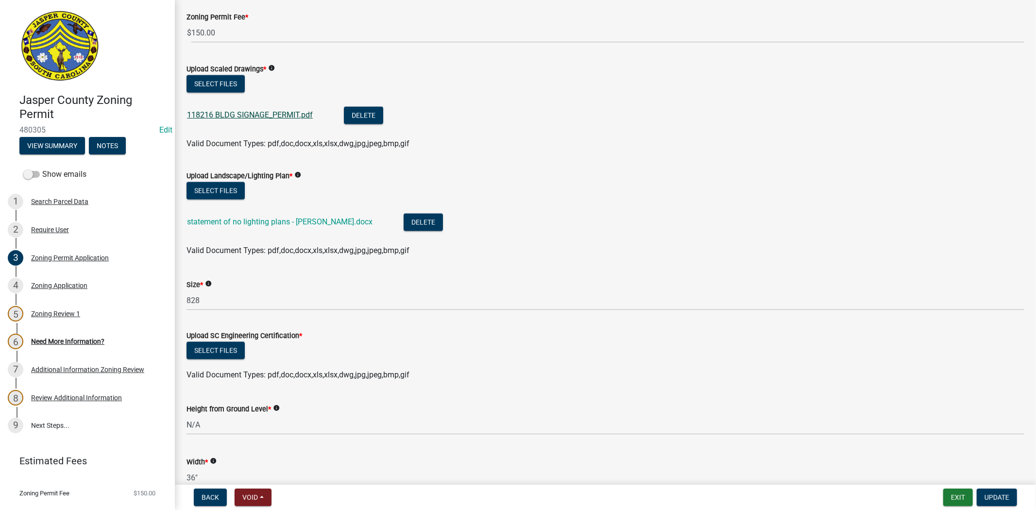
click at [240, 118] on link "118216 BLDG SIGNAGE_PERMIT.pdf" at bounding box center [250, 114] width 126 height 9
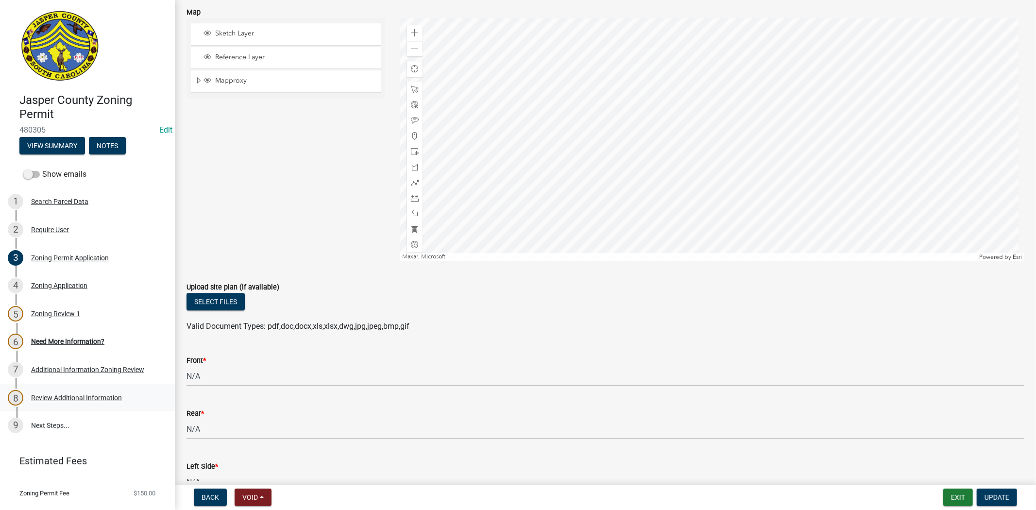
scroll to position [2430, 0]
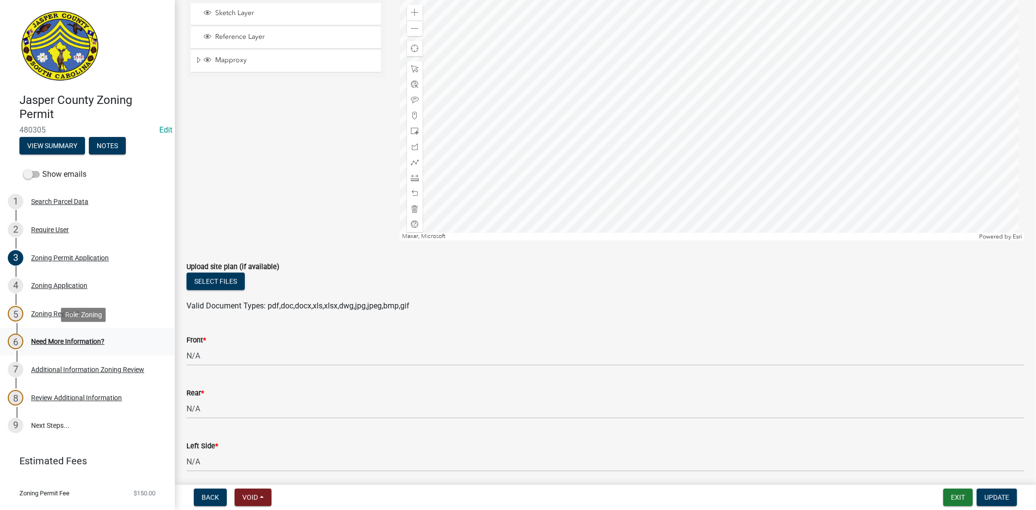
click at [60, 338] on div "Need More Information?" at bounding box center [67, 341] width 73 height 7
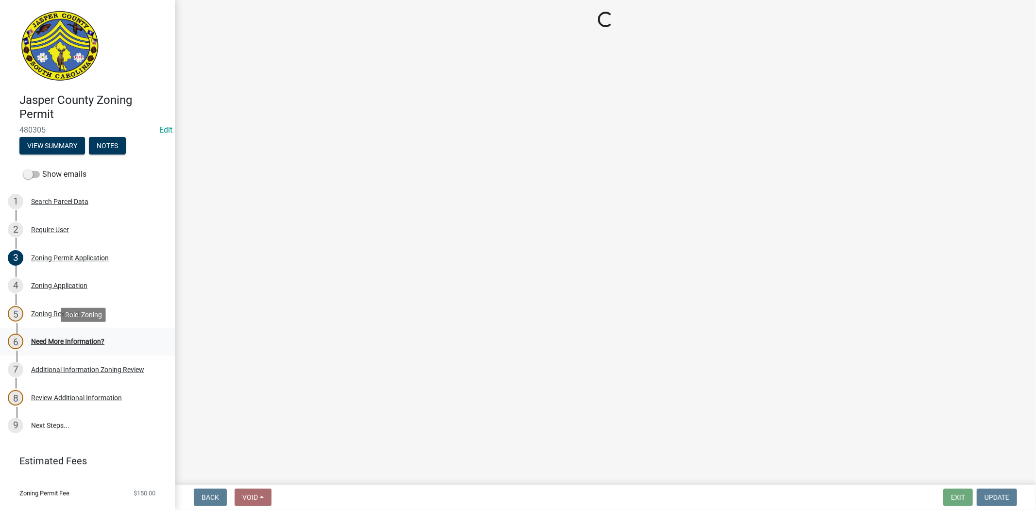
scroll to position [0, 0]
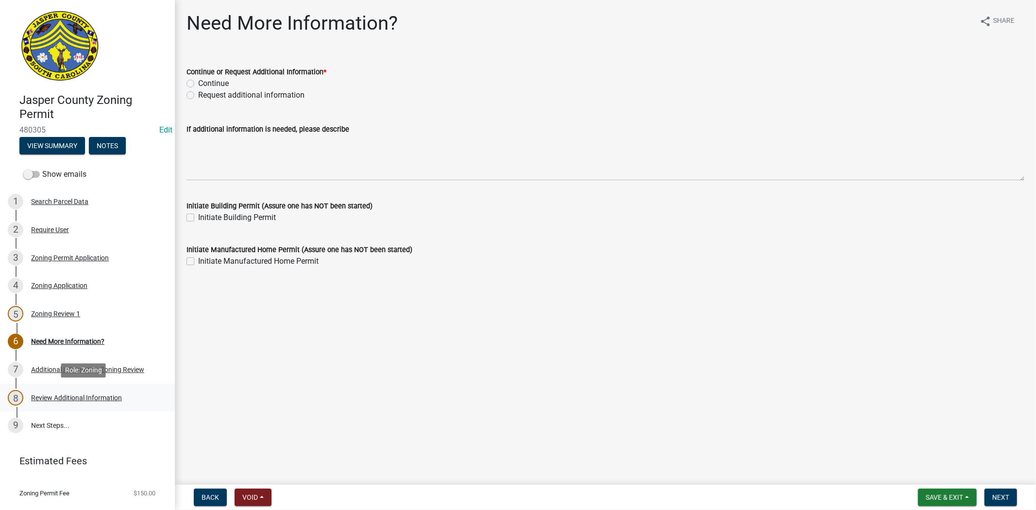
click at [72, 400] on div "Review Additional Information" at bounding box center [76, 398] width 91 height 7
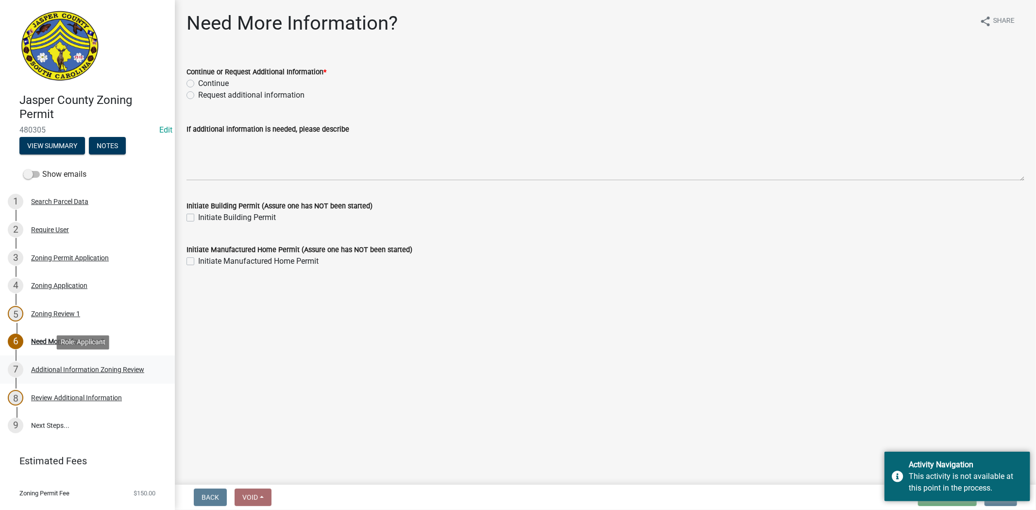
click at [49, 366] on div "Additional Information Zoning Review" at bounding box center [87, 369] width 113 height 7
click at [912, 481] on div "This activity is not available at this point in the process." at bounding box center [966, 482] width 114 height 23
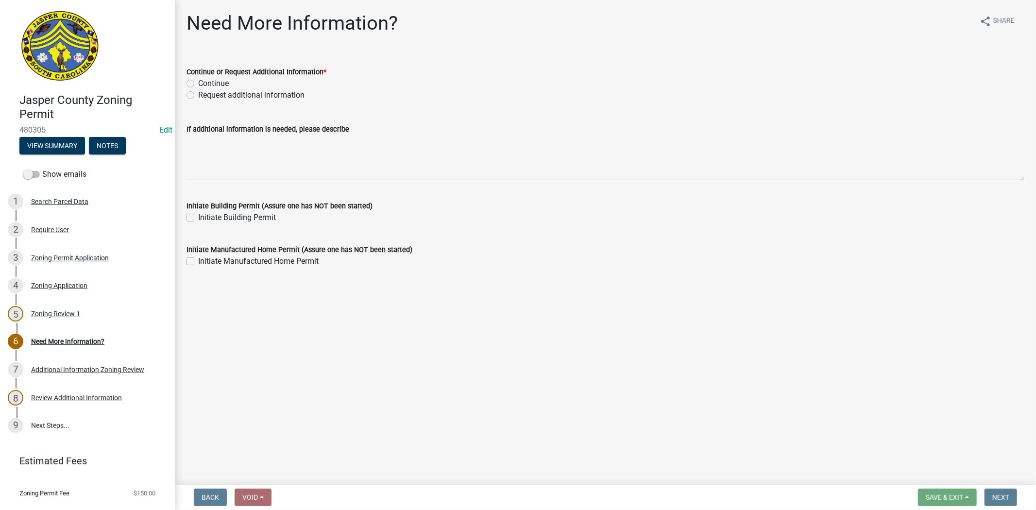
click at [198, 92] on label "Request additional information" at bounding box center [251, 95] width 106 height 12
click at [198, 92] on input "Request additional information" at bounding box center [201, 92] width 6 height 6
radio input "true"
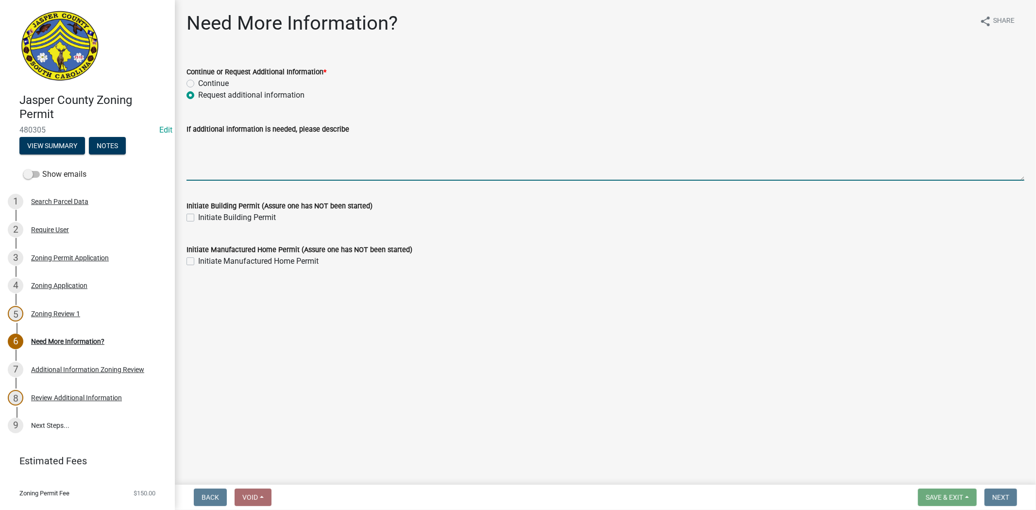
click at [195, 151] on textarea "If additional information is needed, please describe" at bounding box center [606, 158] width 838 height 46
type textarea "g"
click at [52, 310] on div "Zoning Review 1" at bounding box center [55, 313] width 49 height 7
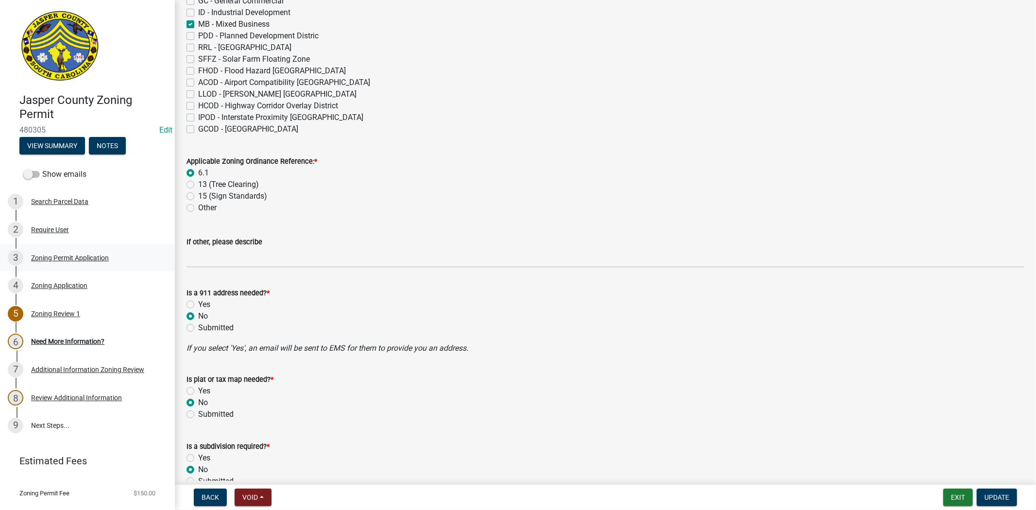
scroll to position [486, 0]
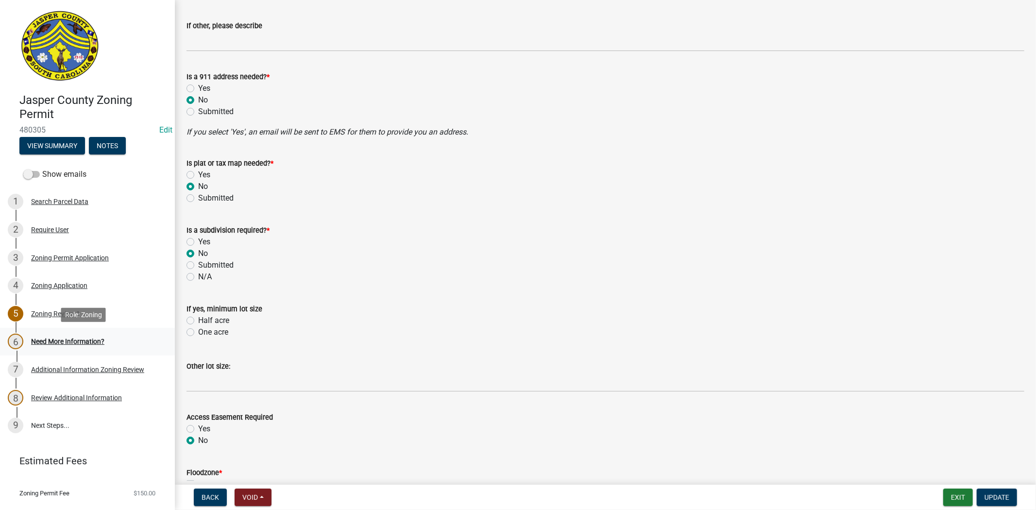
click at [104, 345] on div "6 Need More Information?" at bounding box center [84, 342] width 152 height 16
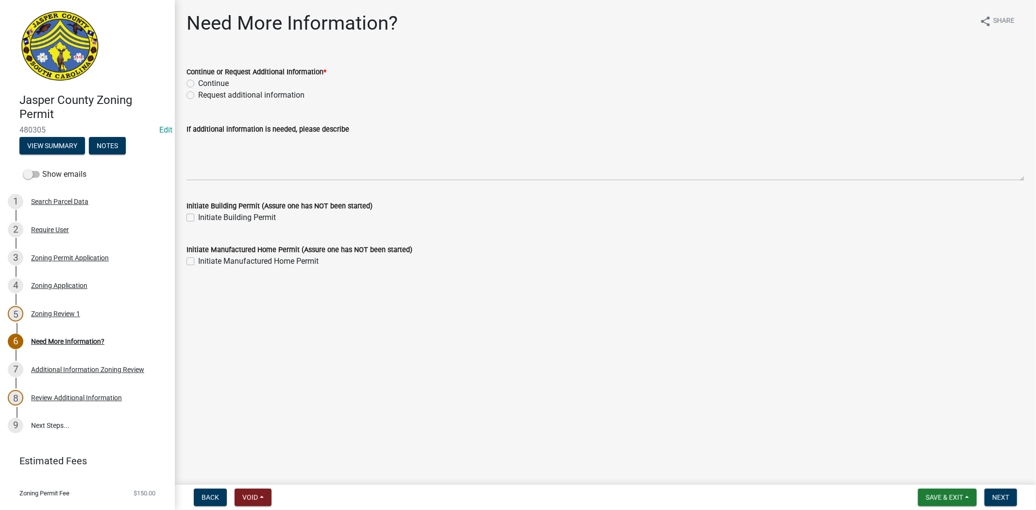
click at [192, 90] on div "Request additional information" at bounding box center [606, 95] width 838 height 12
click at [92, 404] on div "8 Review Additional Information" at bounding box center [84, 398] width 152 height 16
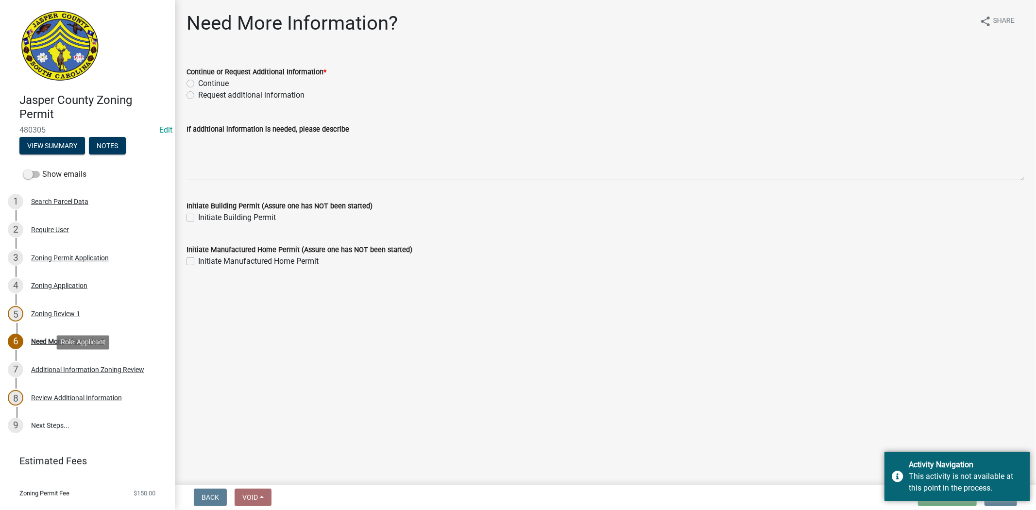
click at [92, 376] on div "7 Additional Information Zoning Review" at bounding box center [84, 370] width 152 height 16
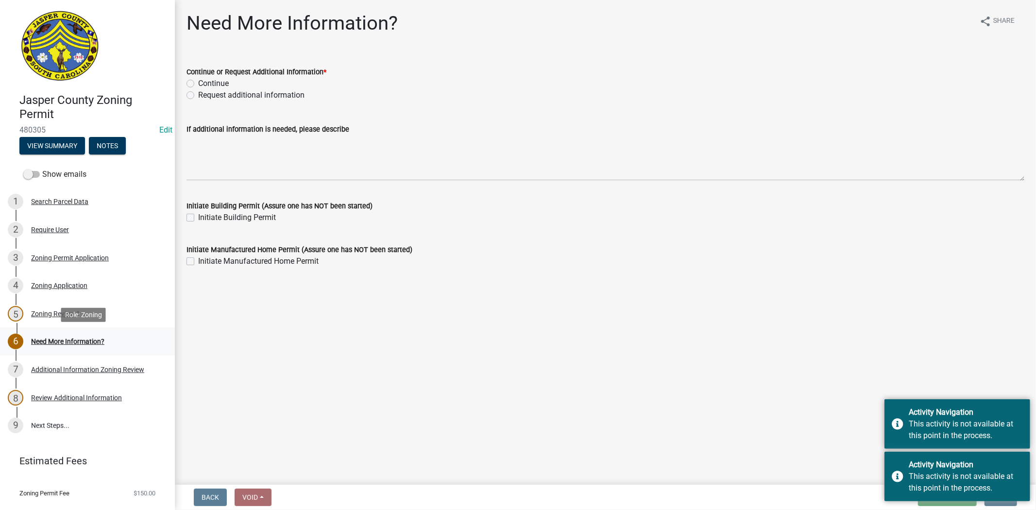
click at [89, 342] on div "Need More Information?" at bounding box center [67, 341] width 73 height 7
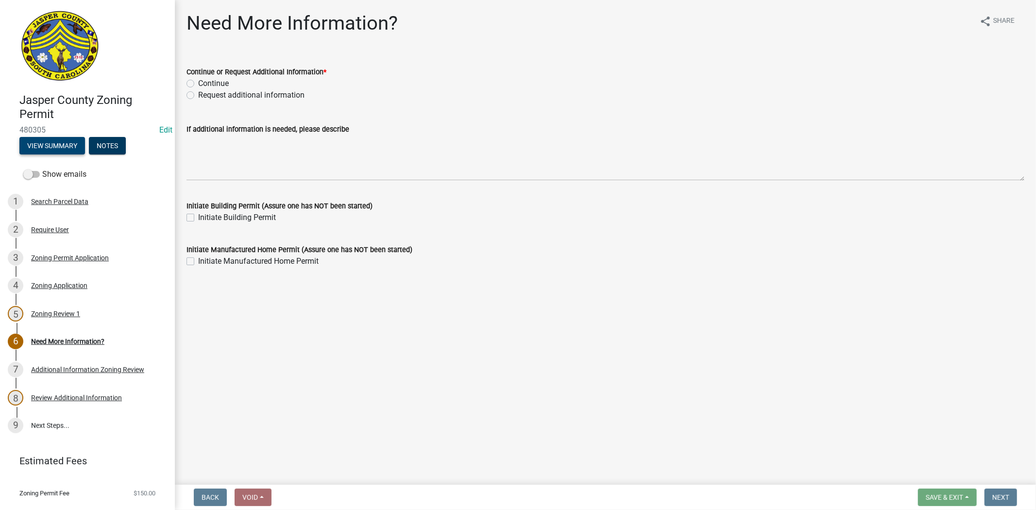
click at [55, 147] on button "View Summary" at bounding box center [52, 145] width 66 height 17
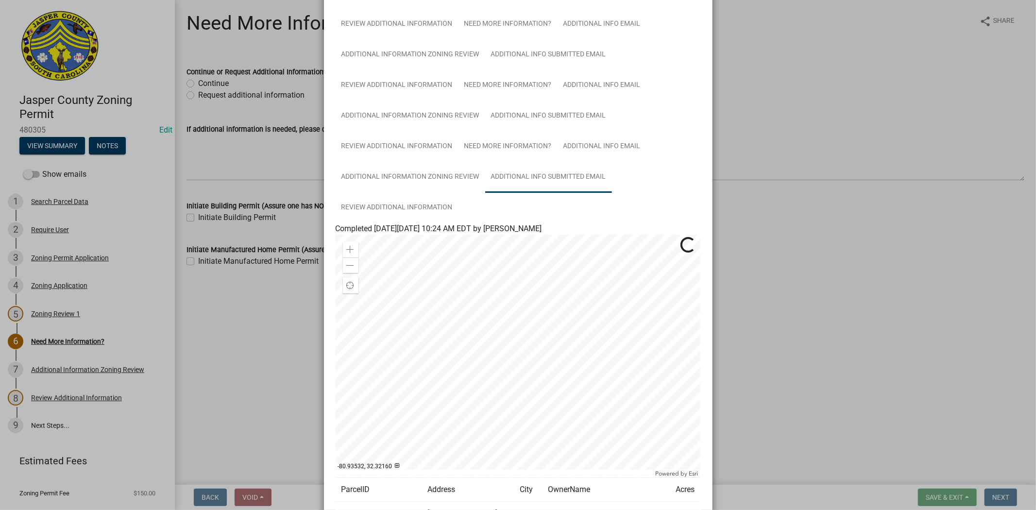
click at [569, 184] on link "Additional Info submitted Email" at bounding box center [548, 177] width 127 height 31
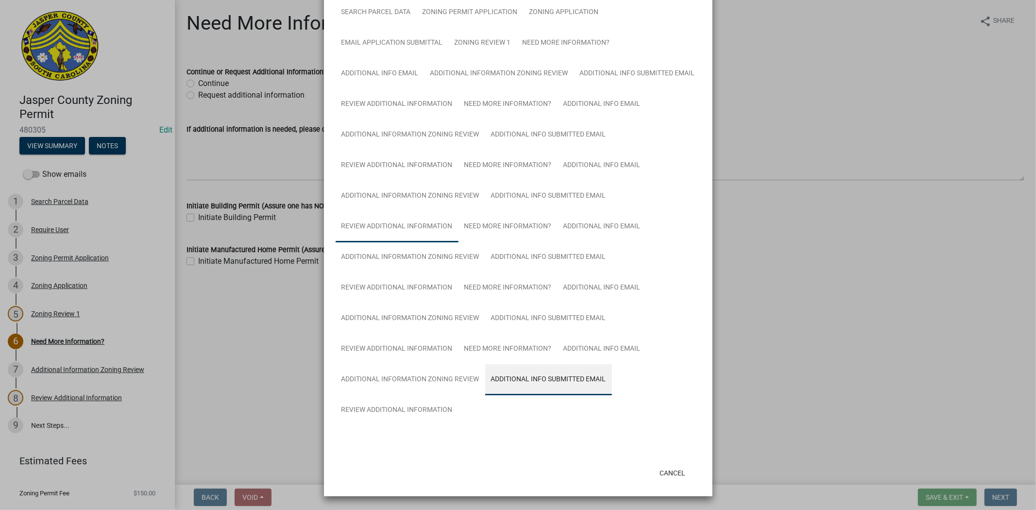
scroll to position [86, 0]
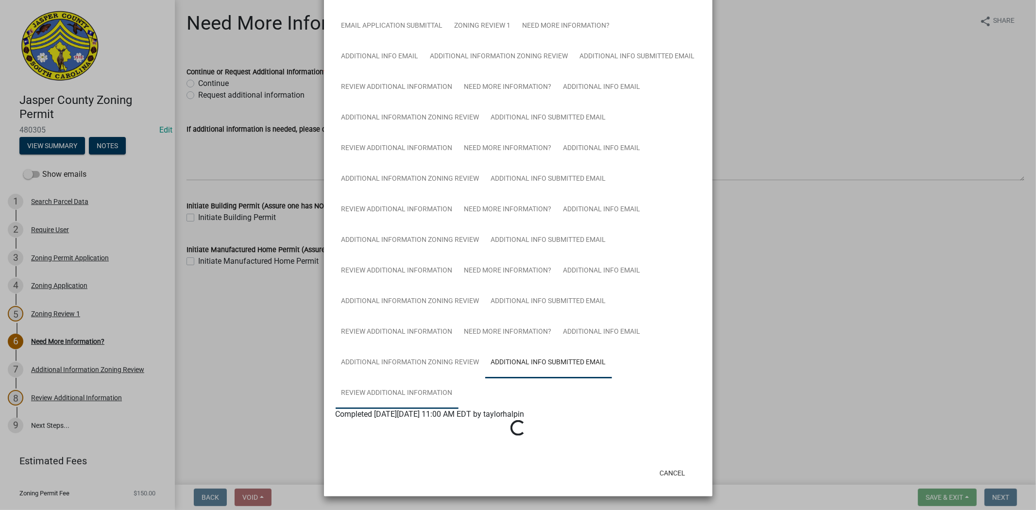
click at [372, 393] on link "Review Additional Information" at bounding box center [397, 393] width 123 height 31
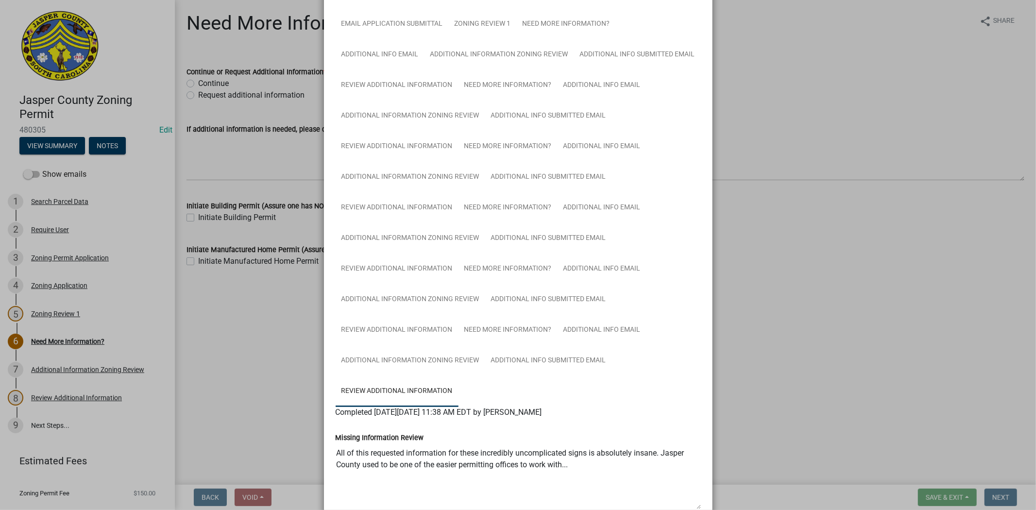
click at [859, 226] on ngb-modal-window "Summary × Printer Friendly Search Parcel Data Zoning Permit Application Zoning …" at bounding box center [518, 255] width 1036 height 510
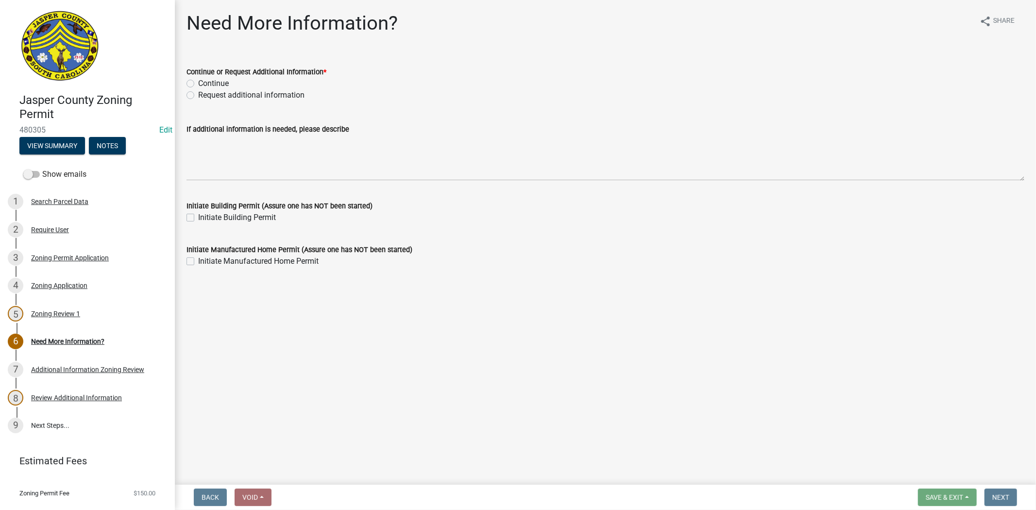
click at [198, 95] on label "Request additional information" at bounding box center [251, 95] width 106 height 12
click at [198, 95] on input "Request additional information" at bounding box center [201, 92] width 6 height 6
radio input "true"
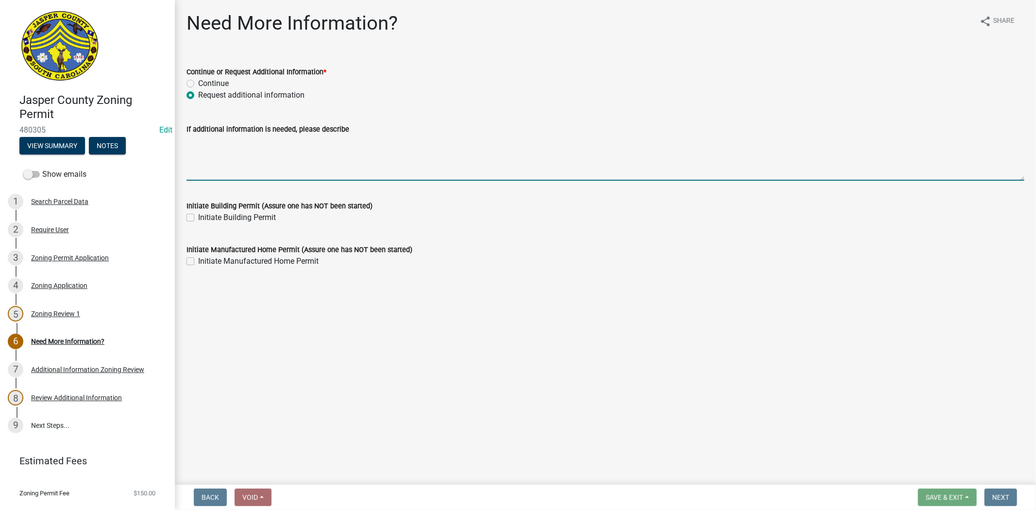
click at [198, 150] on textarea "If additional information is needed, please describe" at bounding box center [606, 158] width 838 height 46
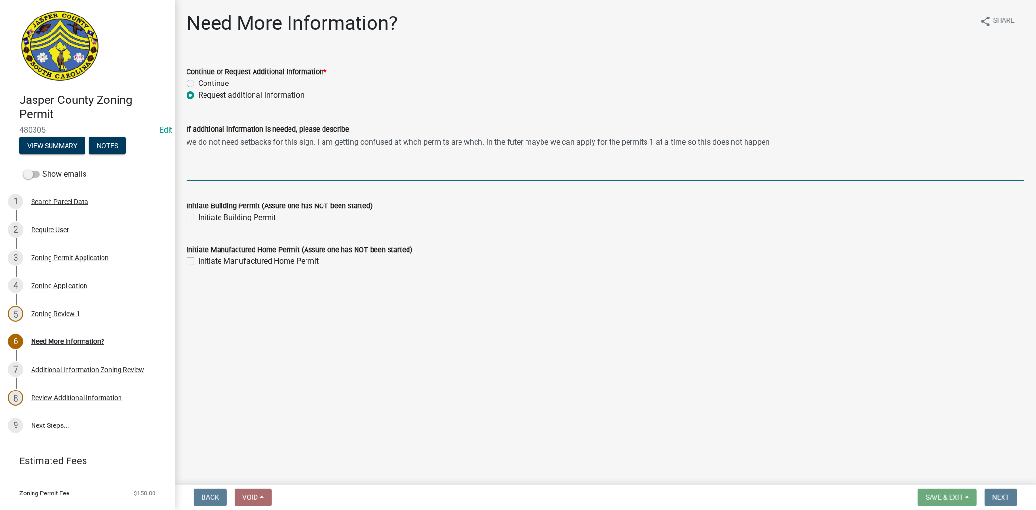
click at [323, 140] on textarea "we do not need setbacks for this sign. i am getting confused at whch permits ar…" at bounding box center [606, 158] width 838 height 46
click at [460, 141] on textarea "we do not need setbacks for this sign. i apologize i am just getting confused a…" at bounding box center [606, 158] width 838 height 46
drag, startPoint x: 576, startPoint y: 138, endPoint x: 770, endPoint y: 151, distance: 194.8
click at [770, 151] on textarea "we do not need setbacks for this sign. i apologize i am just getting confused a…" at bounding box center [606, 158] width 838 height 46
click at [583, 141] on textarea "we do not need setbacks for this sign. i apologize i am just getting confused a…" at bounding box center [606, 158] width 838 height 46
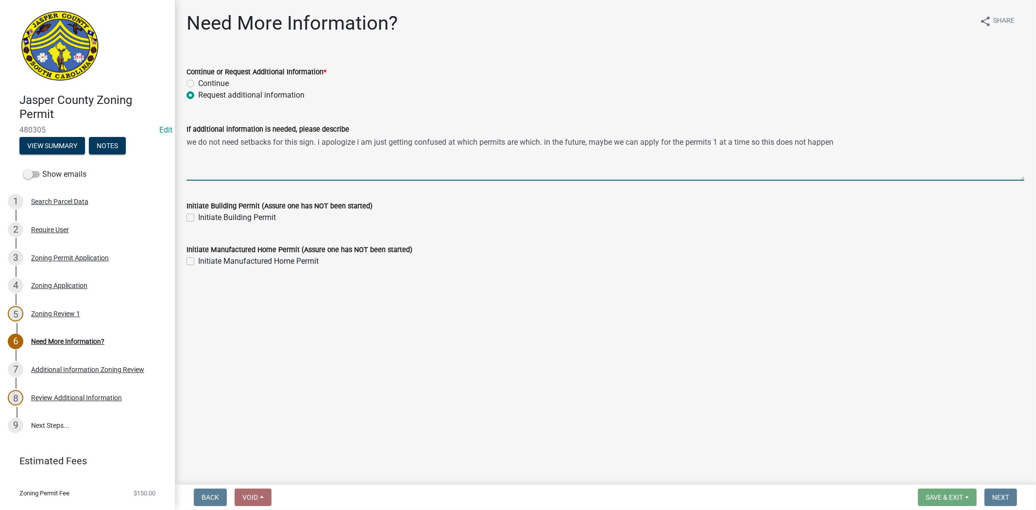
click at [314, 143] on textarea "we do not need setbacks for this sign. i apologize i am just getting confused a…" at bounding box center [606, 158] width 838 height 46
click at [66, 140] on button "View Summary" at bounding box center [52, 145] width 66 height 17
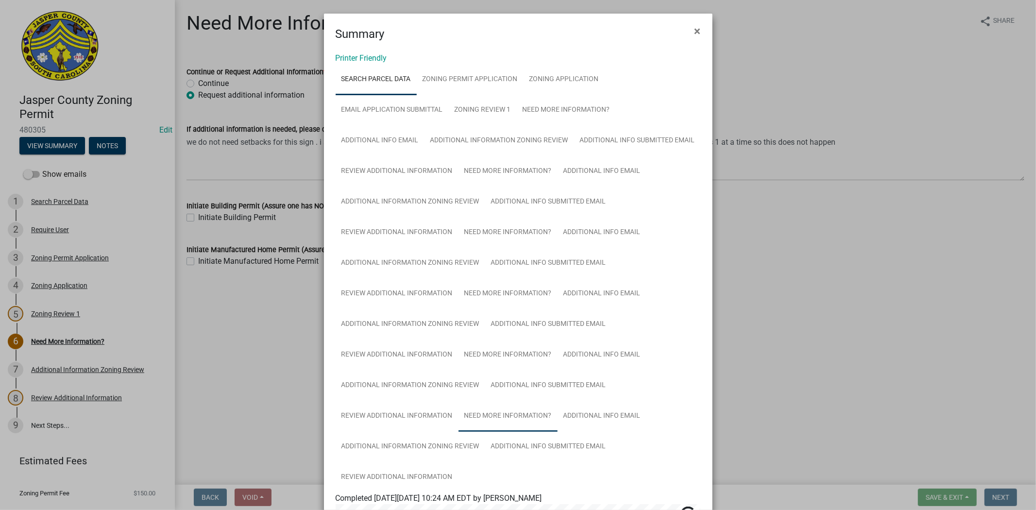
click at [486, 416] on link "Need More Information?" at bounding box center [508, 416] width 99 height 31
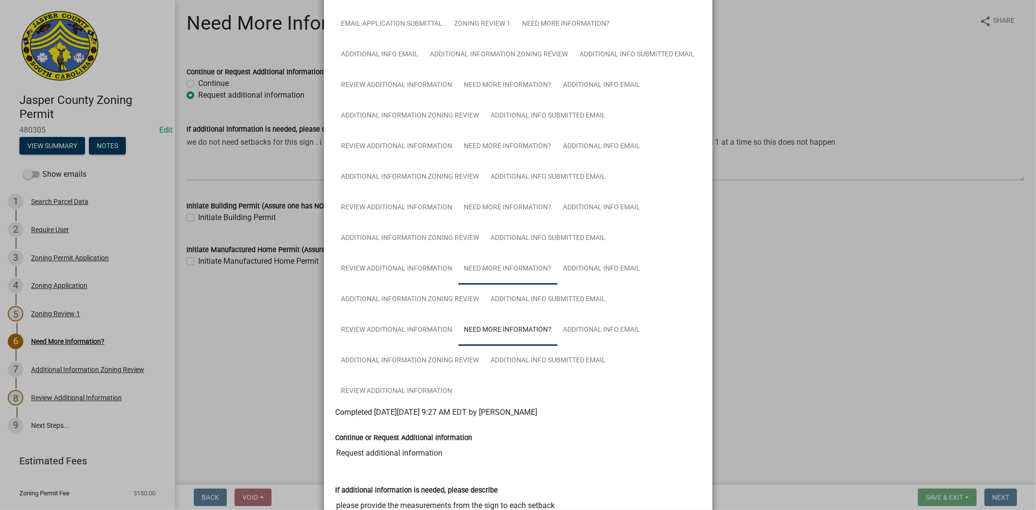
click at [490, 256] on link "Need More Information?" at bounding box center [508, 269] width 99 height 31
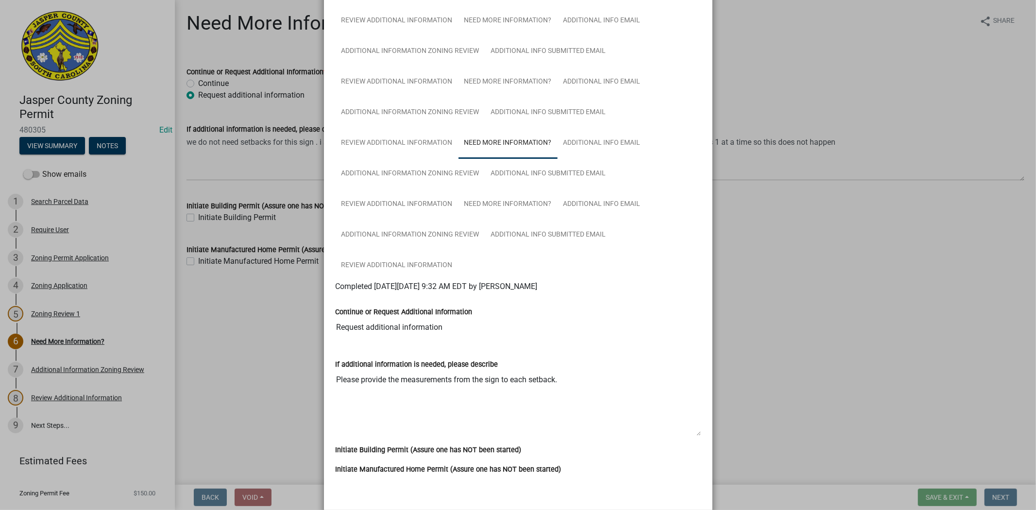
scroll to position [194, 0]
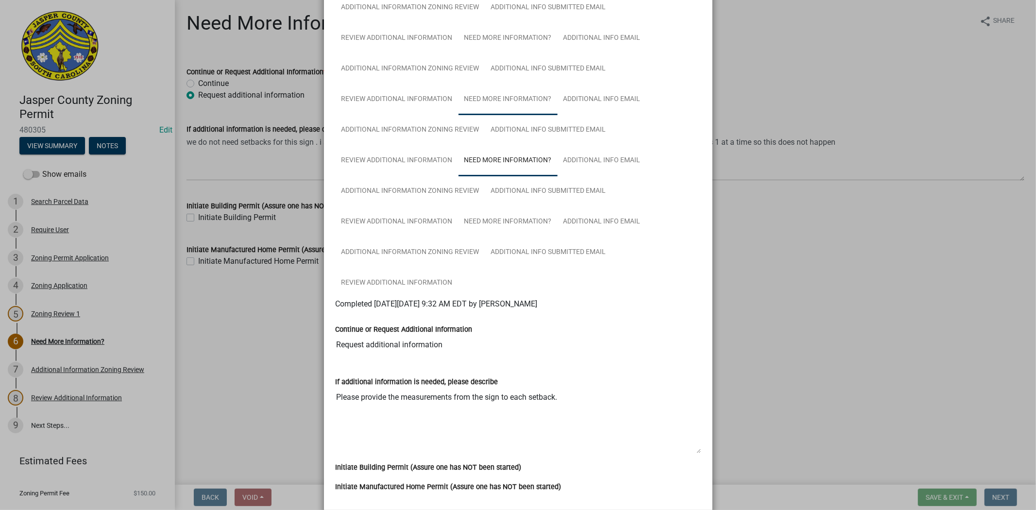
click at [517, 91] on link "Need More Information?" at bounding box center [508, 99] width 99 height 31
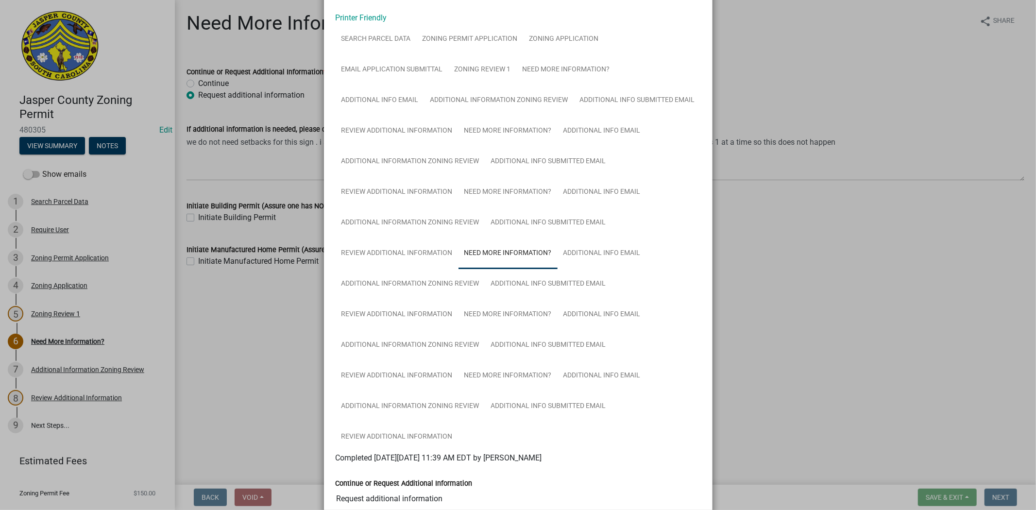
scroll to position [32, 0]
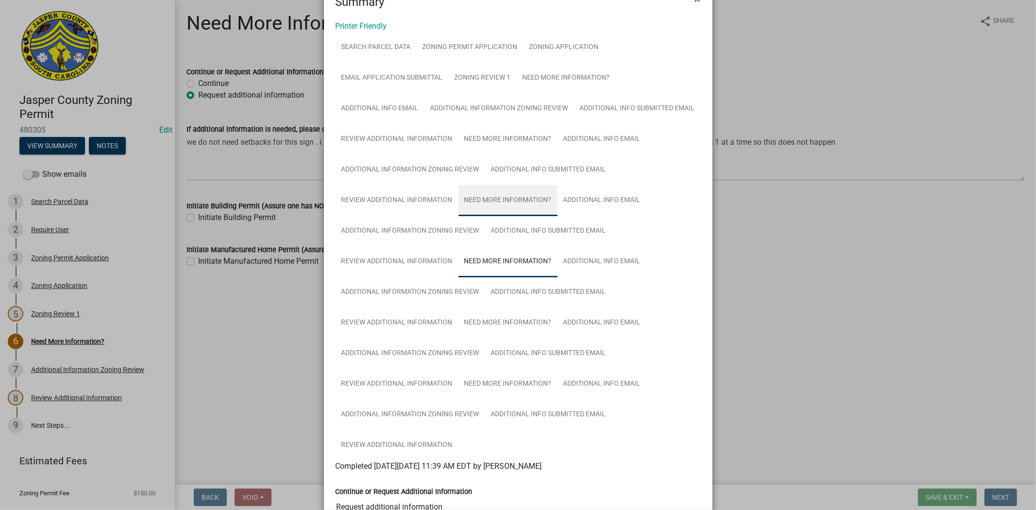
click at [517, 205] on link "Need More Information?" at bounding box center [508, 200] width 99 height 31
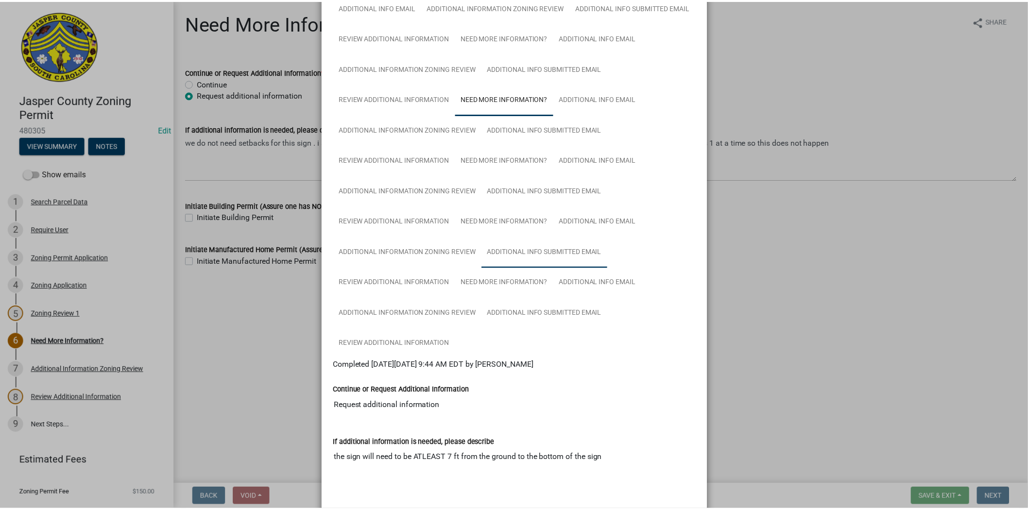
scroll to position [140, 0]
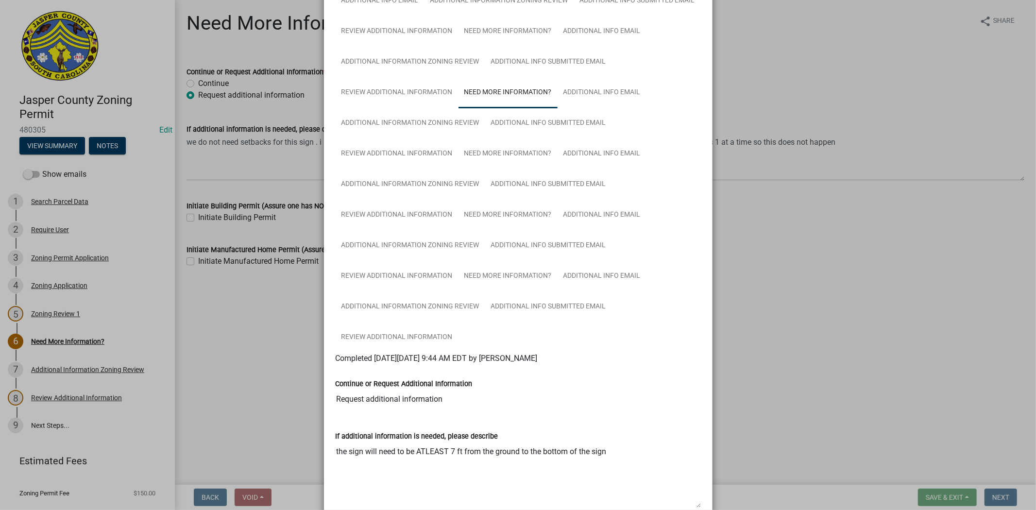
drag, startPoint x: 332, startPoint y: 453, endPoint x: 603, endPoint y: 451, distance: 270.7
click at [603, 451] on textarea "the sign will need to be ATLEAST 7 ft from the ground to the bottom of the sign" at bounding box center [518, 475] width 365 height 66
click at [784, 302] on ngb-modal-window "Summary × Printer Friendly Search Parcel Data Zoning Permit Application Zoning …" at bounding box center [518, 255] width 1036 height 510
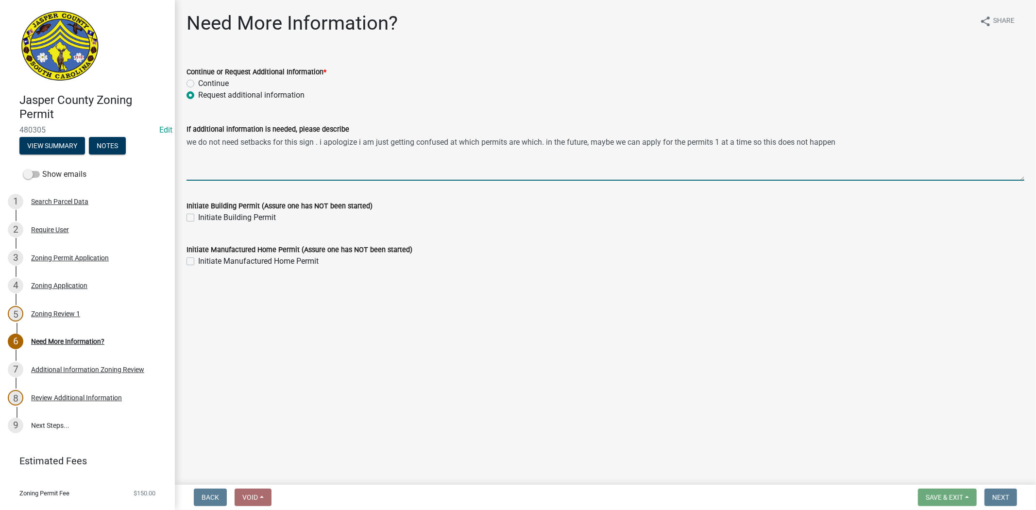
click at [319, 142] on textarea "we do not need setbacks for this sign . i apologize i am just getting confused …" at bounding box center [606, 158] width 838 height 46
drag, startPoint x: 317, startPoint y: 140, endPoint x: 293, endPoint y: 166, distance: 35.4
click at [291, 167] on textarea "we do not need setbacks for this sign . i apologize i am just getting confused …" at bounding box center [606, 158] width 838 height 46
click at [317, 145] on textarea "we do not need setbacks for this sign . i apologize i am just getting confused …" at bounding box center [606, 158] width 838 height 46
click at [317, 144] on textarea "we do not need setbacks for this sign. i apologize i am just getting confused a…" at bounding box center [606, 158] width 838 height 46
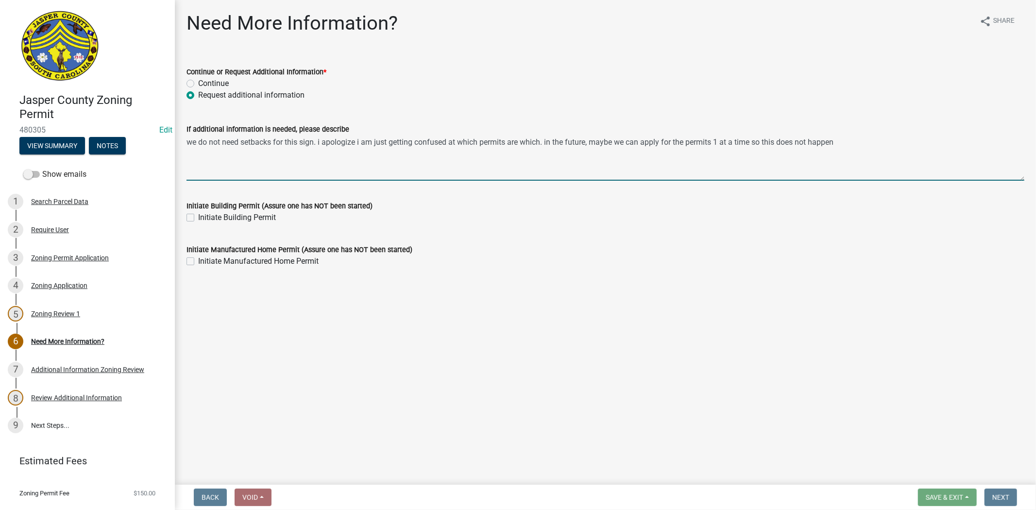
paste textarea "the sign will need to be ATLEAST 7 ft from the ground to the bottom of the sign"
click at [317, 142] on textarea "we do not need setbacks for this sign.the sign will need to be ATLEAST 7 ft fro…" at bounding box center [606, 158] width 838 height 46
click at [591, 143] on textarea "we do not need setbacks for this sign. The sign will need to be ATLEAST 7 ft fr…" at bounding box center [606, 158] width 838 height 46
click at [363, 142] on textarea "we do not need setbacks for this sign. The sign will need to be ATLEAST 7 ft fr…" at bounding box center [606, 158] width 838 height 46
click at [611, 140] on textarea "we do not need setbacks for this sign. The sign will just need to be ATLEAST 7 …" at bounding box center [606, 158] width 838 height 46
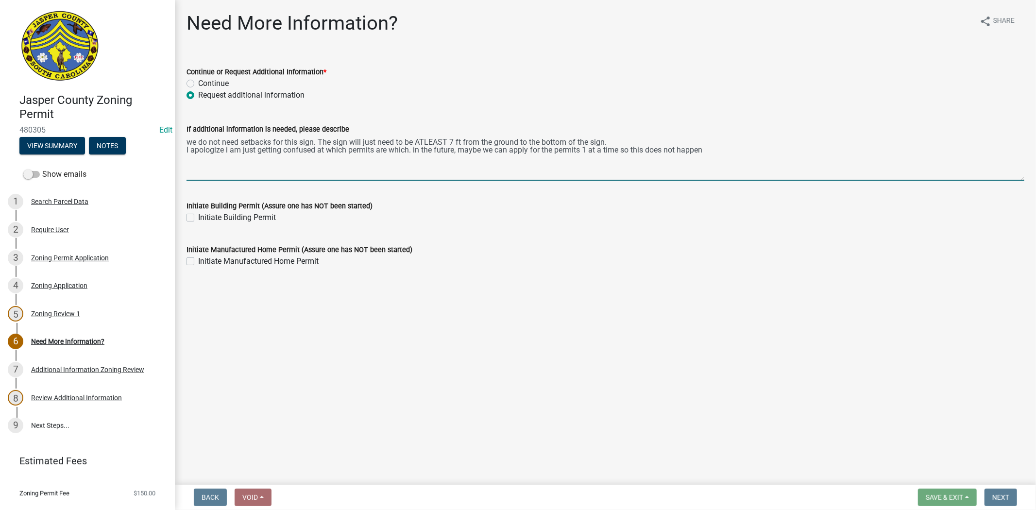
click at [703, 151] on textarea "we do not need setbacks for this sign. The sign will just need to be ATLEAST 7 …" at bounding box center [606, 158] width 838 height 46
click at [224, 152] on textarea "we do not need setbacks for this sign. The sign will just need to be ATLEAST 7 …" at bounding box center [606, 158] width 838 height 46
drag, startPoint x: 224, startPoint y: 163, endPoint x: 185, endPoint y: 139, distance: 45.2
click at [185, 139] on div "If additional information is needed, please describe we do not need setbacks fo…" at bounding box center [605, 145] width 853 height 71
type textarea "we do not need setbacks for this sign. The sign will just need to be ATLEAST 7 …"
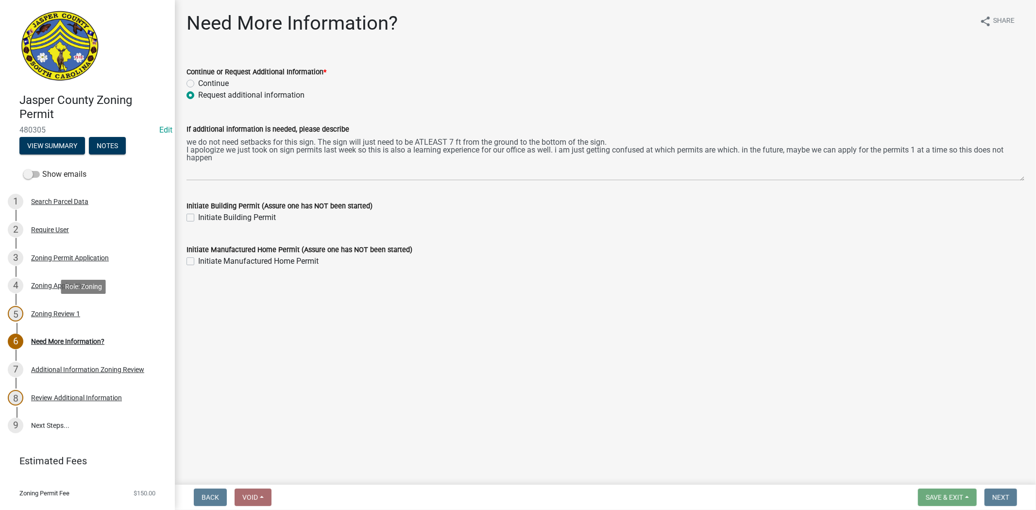
click at [70, 308] on div "5 Zoning Review 1" at bounding box center [84, 314] width 152 height 16
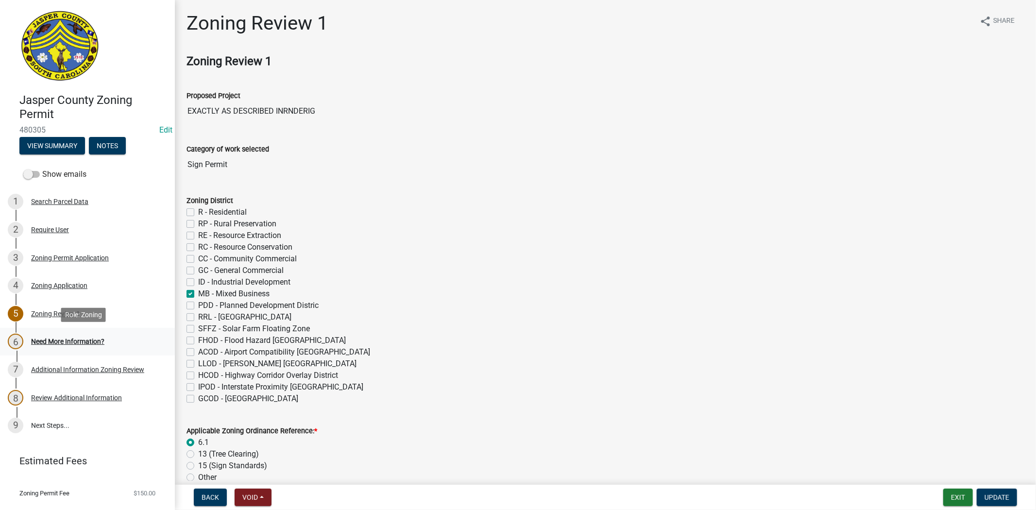
click at [57, 344] on div "Need More Information?" at bounding box center [67, 341] width 73 height 7
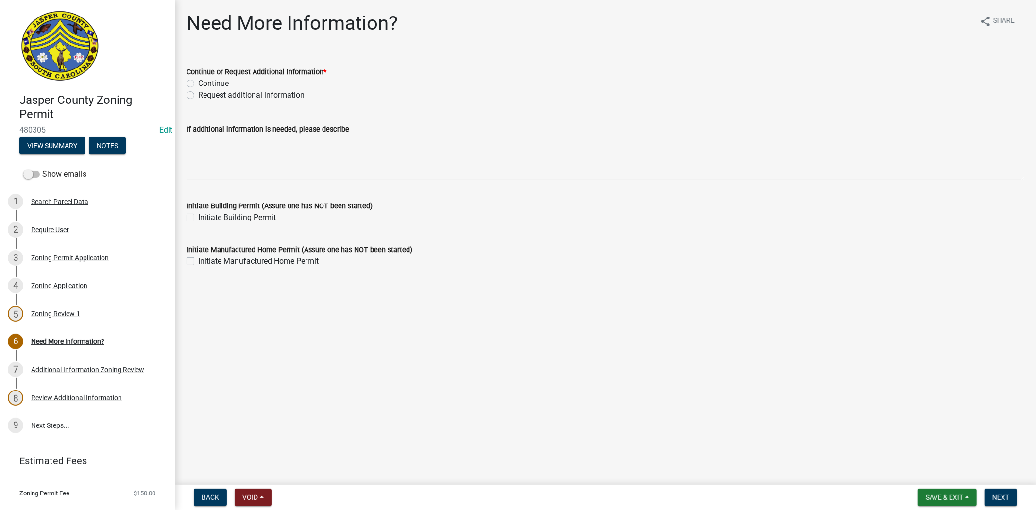
click at [198, 93] on label "Request additional information" at bounding box center [251, 95] width 106 height 12
click at [198, 93] on input "Request additional information" at bounding box center [201, 92] width 6 height 6
radio input "true"
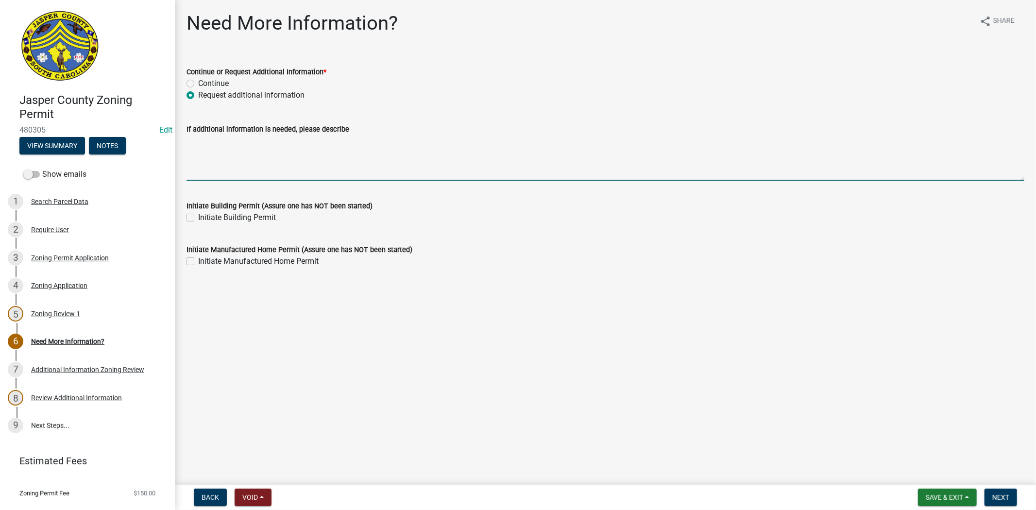
click at [201, 141] on textarea "If additional information is needed, please describe" at bounding box center [606, 158] width 838 height 46
paste textarea "we do not need setbacks for this sign. The sign will just need to be ATLEAST 7 …"
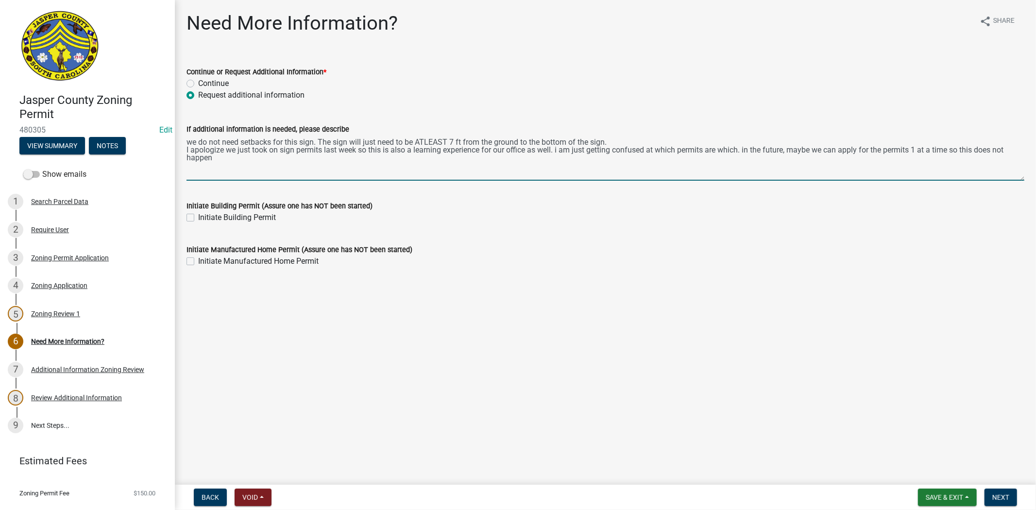
click at [299, 143] on textarea "we do not need setbacks for this sign. The sign will just need to be ATLEAST 7 …" at bounding box center [606, 158] width 838 height 46
click at [349, 142] on textarea "we do not need setbacks for this hanging sign. The sign will just need to be AT…" at bounding box center [606, 158] width 838 height 46
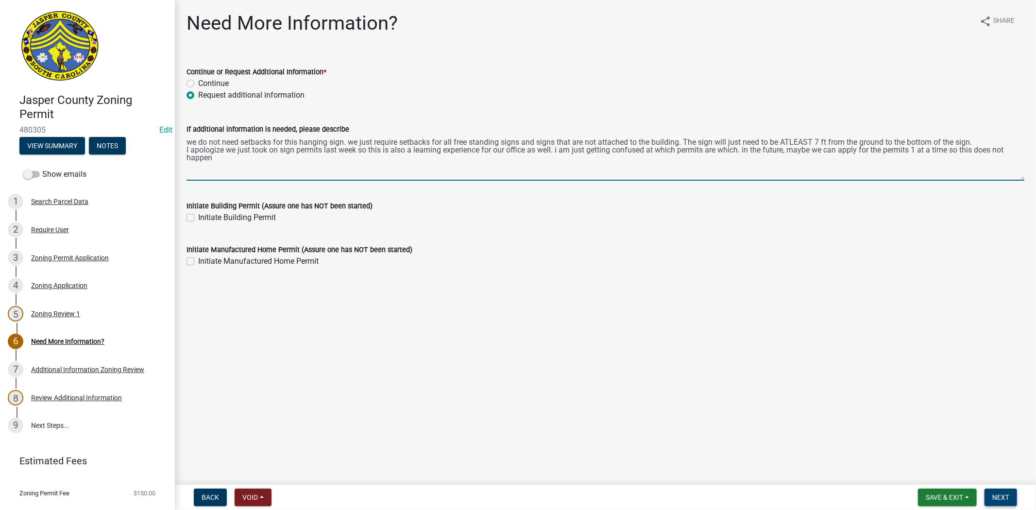
type textarea "we do not need setbacks for this hanging sign. we just require setbacks for all…"
click at [1002, 498] on span "Next" at bounding box center [1001, 498] width 17 height 8
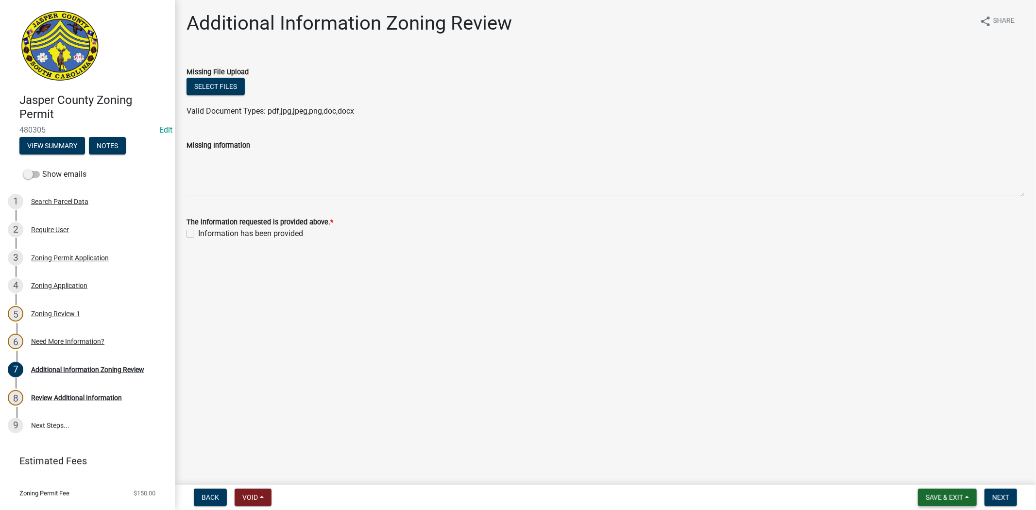
click at [935, 497] on span "Save & Exit" at bounding box center [944, 498] width 37 height 8
click at [931, 478] on button "Save & Exit" at bounding box center [938, 472] width 78 height 23
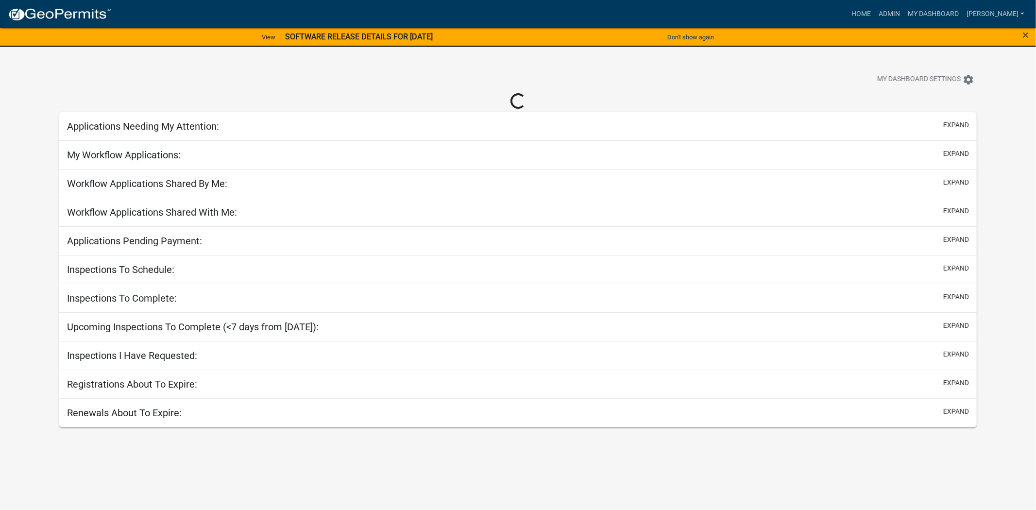
select select "2: 50"
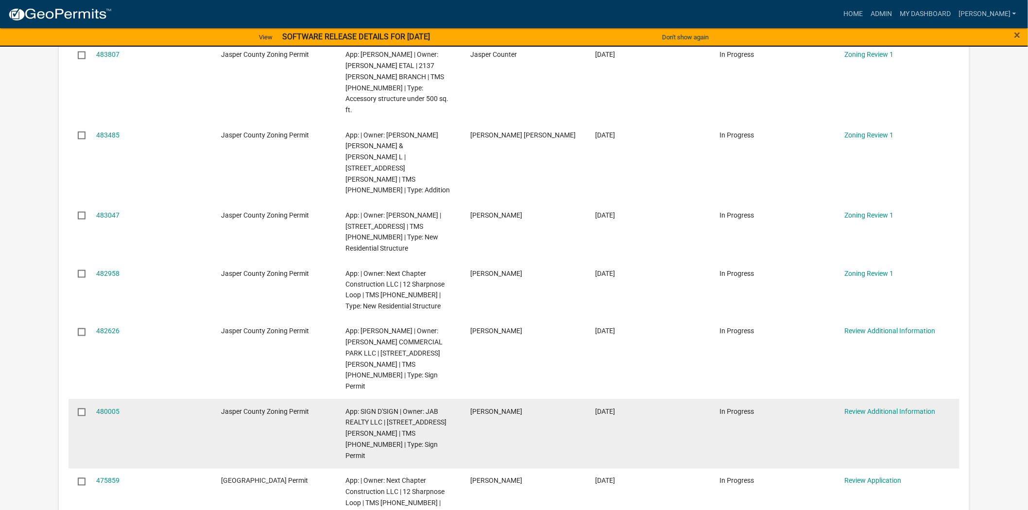
scroll to position [540, 0]
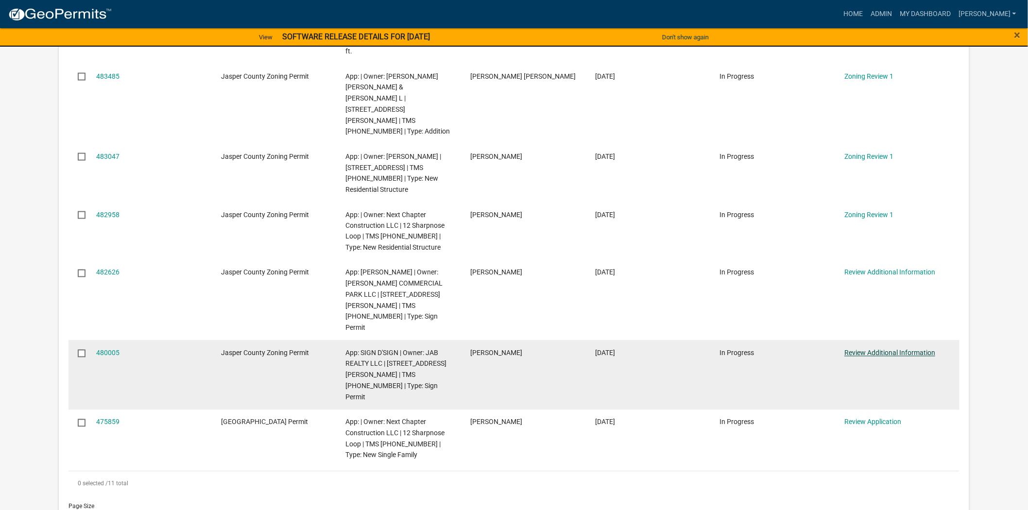
click at [868, 349] on link "Review Additional Information" at bounding box center [890, 353] width 91 height 8
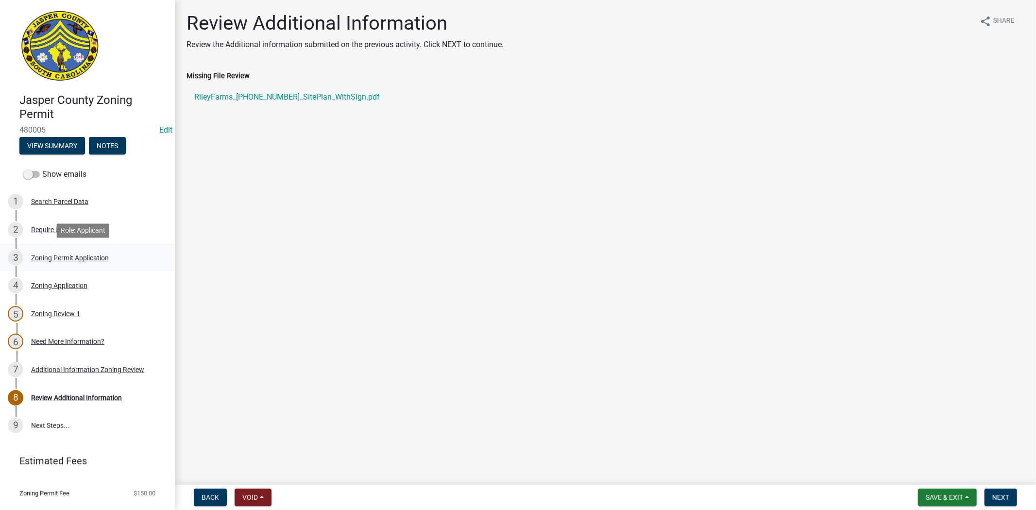
click at [49, 258] on div "Zoning Permit Application" at bounding box center [70, 258] width 78 height 7
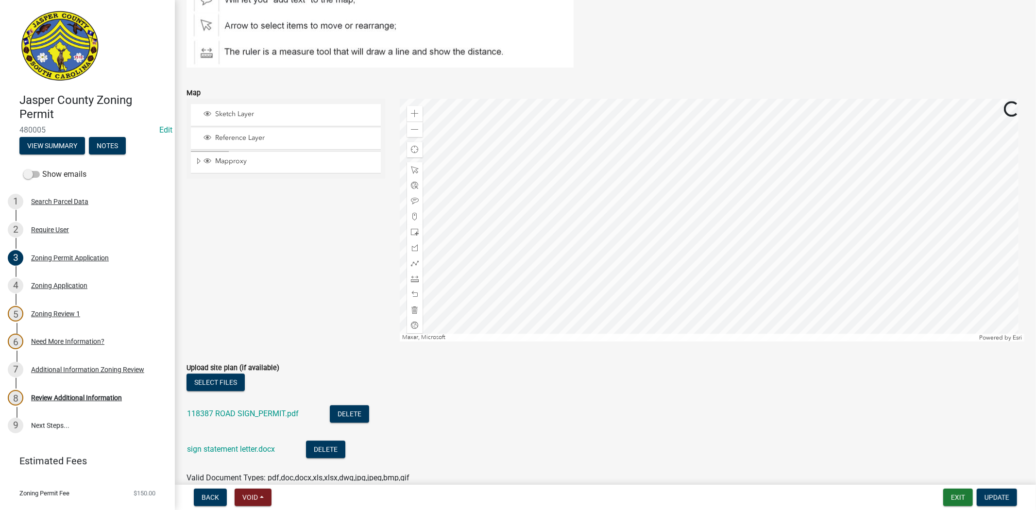
scroll to position [2375, 0]
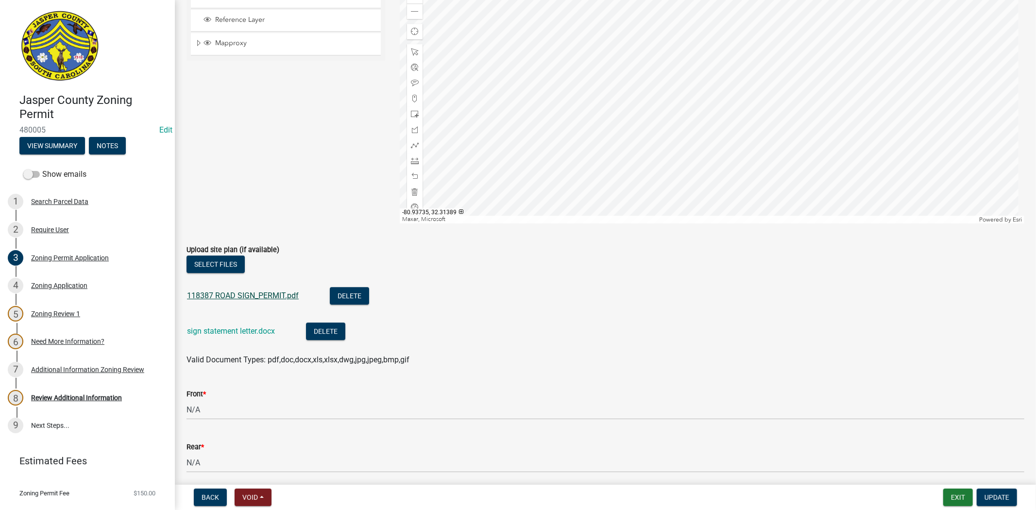
click at [245, 298] on link "118387 ROAD SIGN_PERMIT.pdf" at bounding box center [243, 295] width 112 height 9
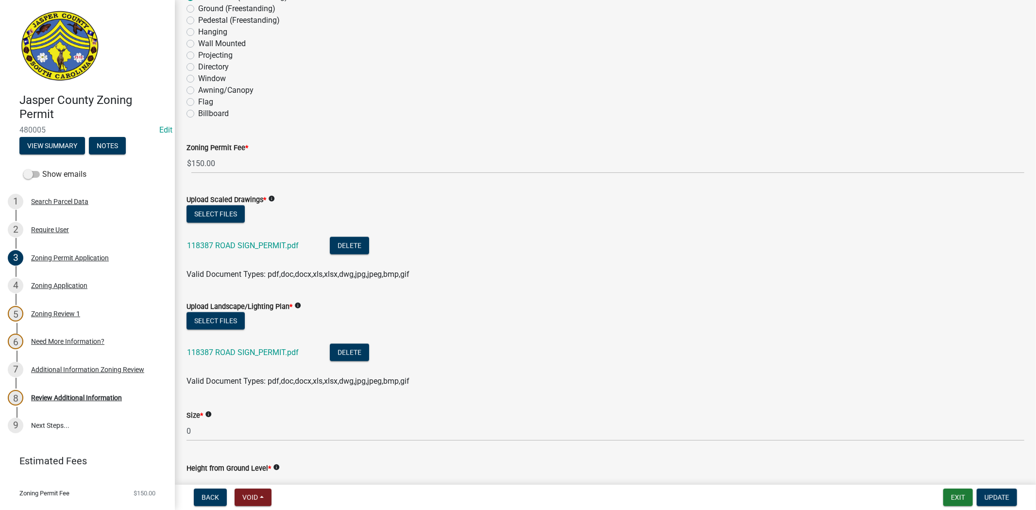
scroll to position [1458, 0]
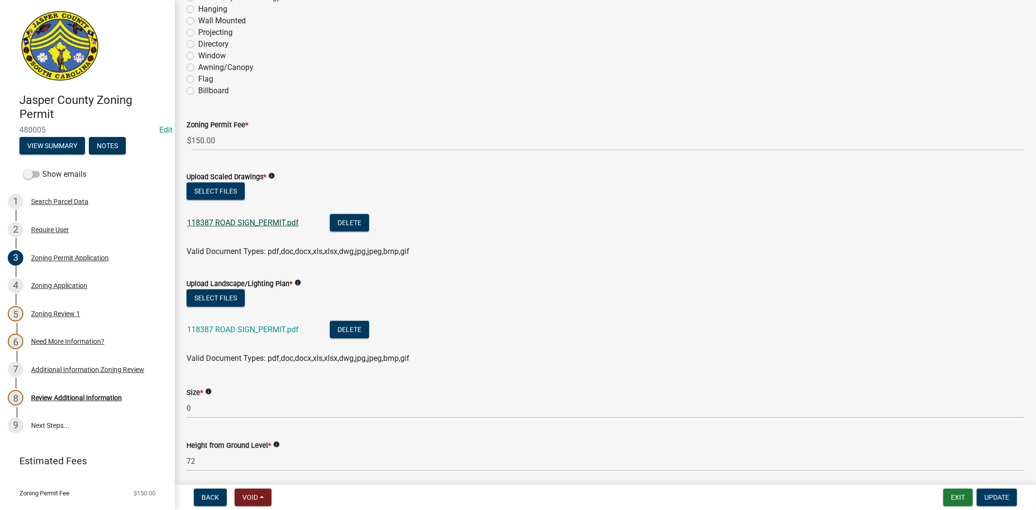
click at [268, 221] on link "118387 ROAD SIGN_PERMIT.pdf" at bounding box center [243, 222] width 112 height 9
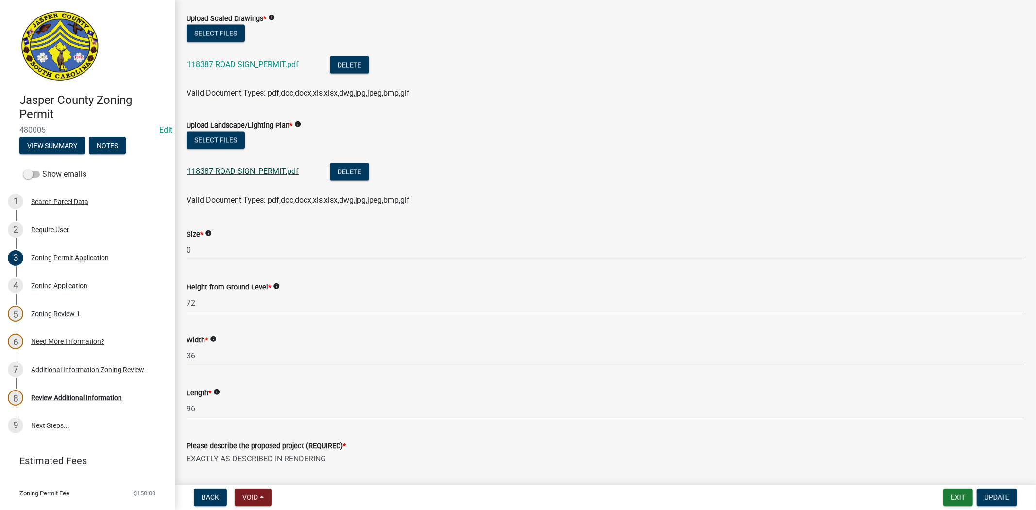
scroll to position [1620, 0]
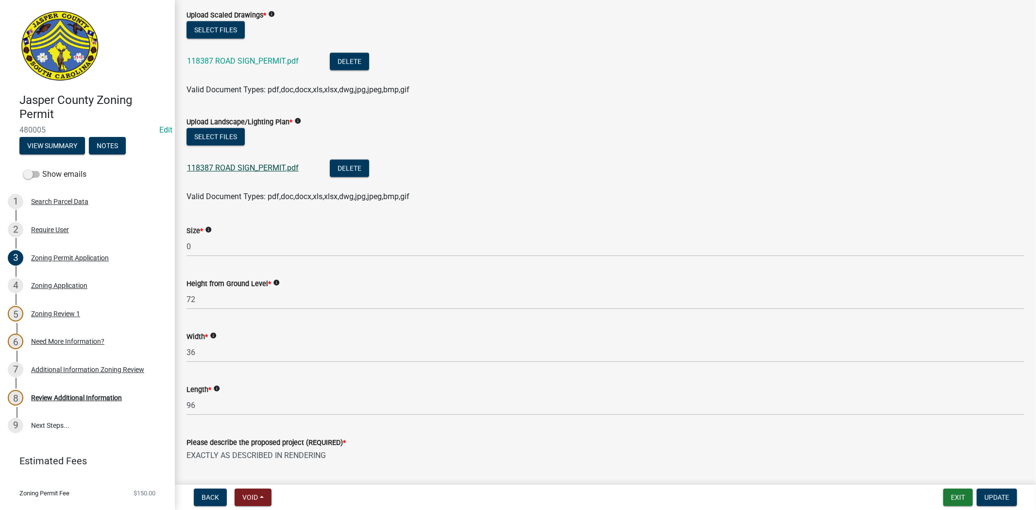
click at [255, 171] on link "118387 ROAD SIGN_PERMIT.pdf" at bounding box center [243, 167] width 112 height 9
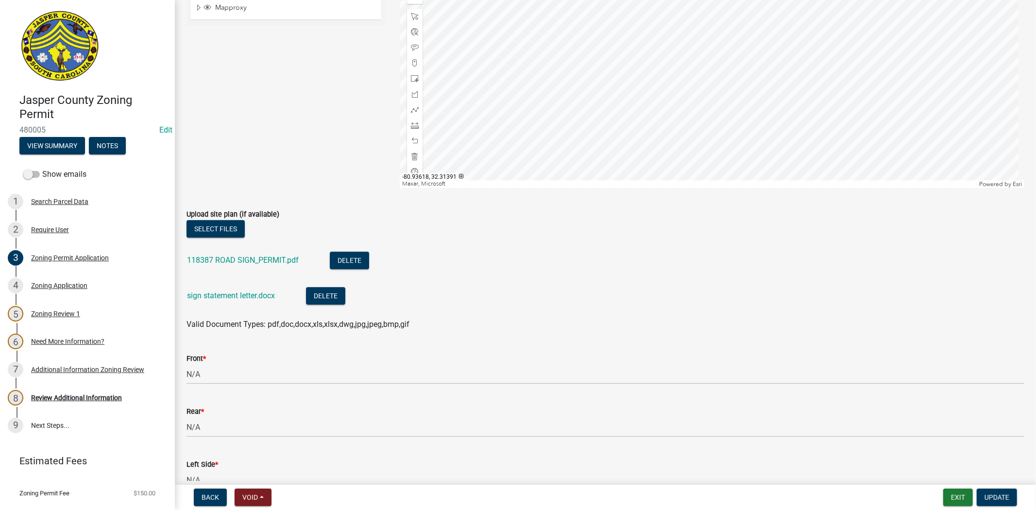
scroll to position [2494, 0]
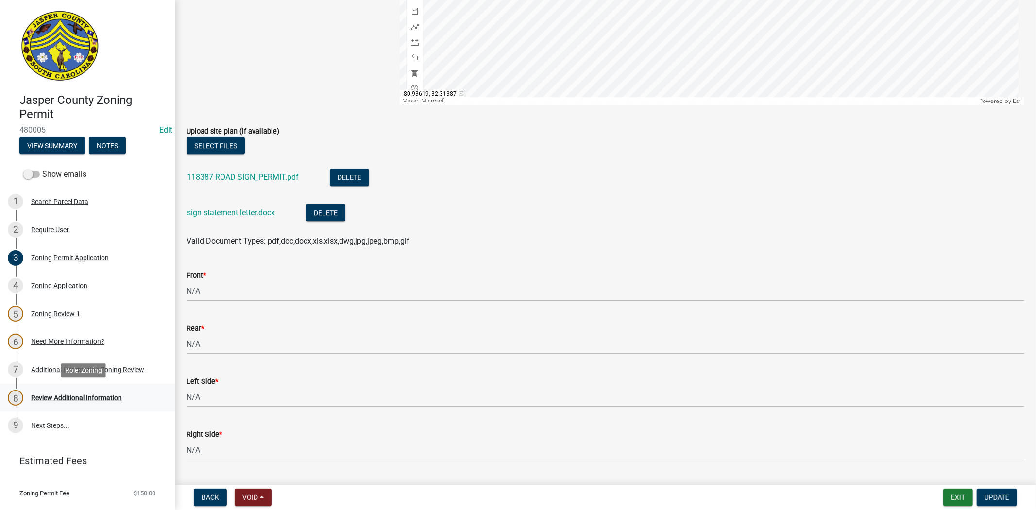
click at [86, 395] on div "Review Additional Information" at bounding box center [76, 398] width 91 height 7
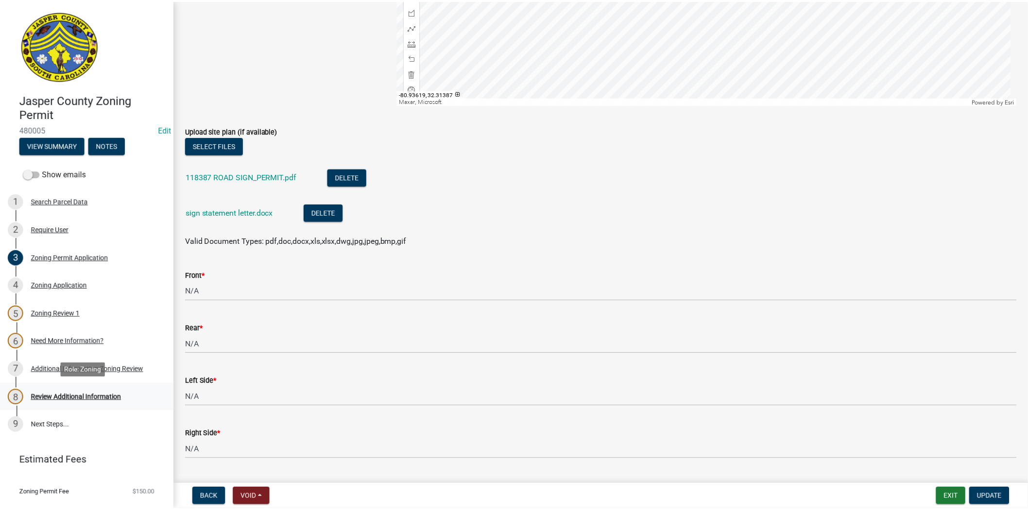
scroll to position [0, 0]
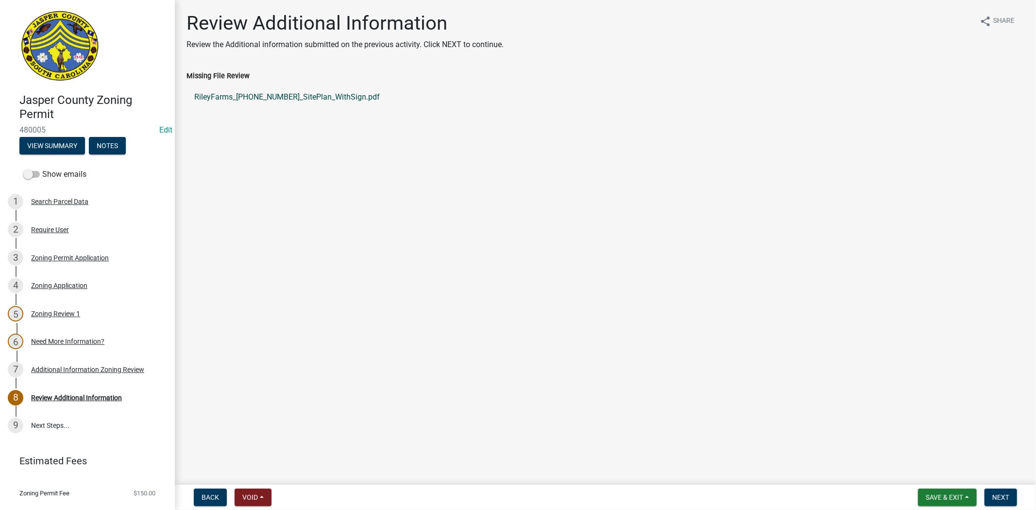
click at [256, 93] on link "RileyFarms_080-00-03-073_SitePlan_WithSign.pdf" at bounding box center [606, 97] width 838 height 23
drag, startPoint x: 997, startPoint y: 500, endPoint x: 994, endPoint y: 494, distance: 7.2
click at [997, 500] on span "Next" at bounding box center [1001, 498] width 17 height 8
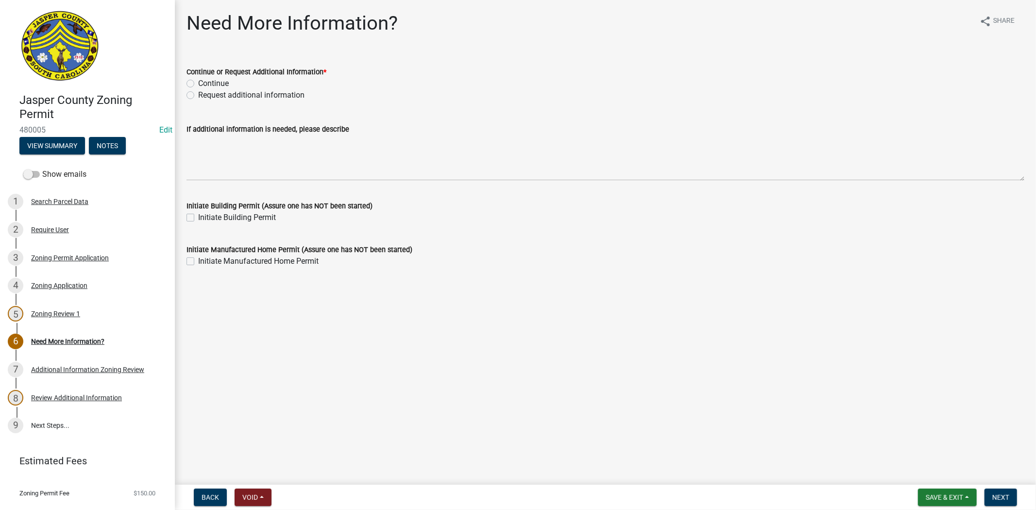
click at [198, 99] on label "Request additional information" at bounding box center [251, 95] width 106 height 12
click at [198, 96] on input "Request additional information" at bounding box center [201, 92] width 6 height 6
radio input "true"
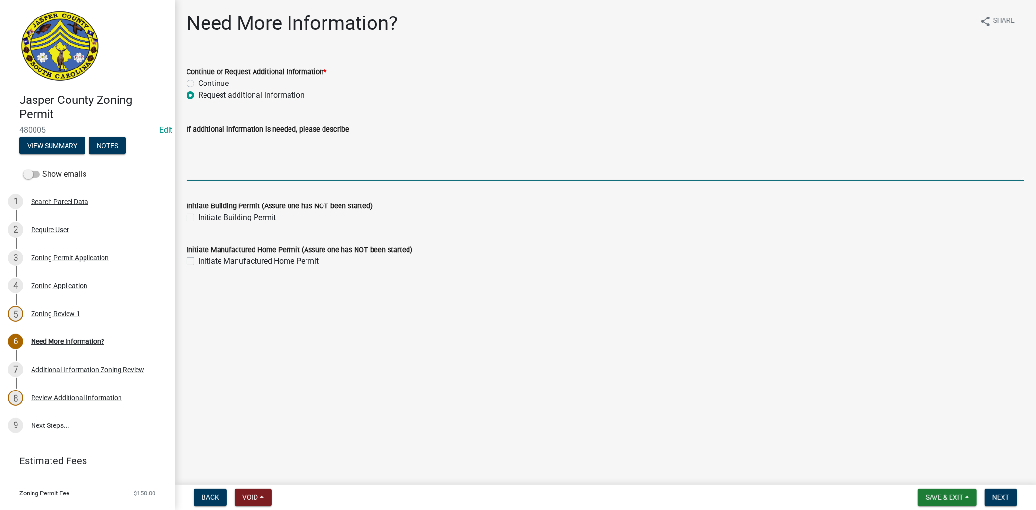
click at [208, 153] on textarea "If additional information is needed, please describe" at bounding box center [606, 158] width 838 height 46
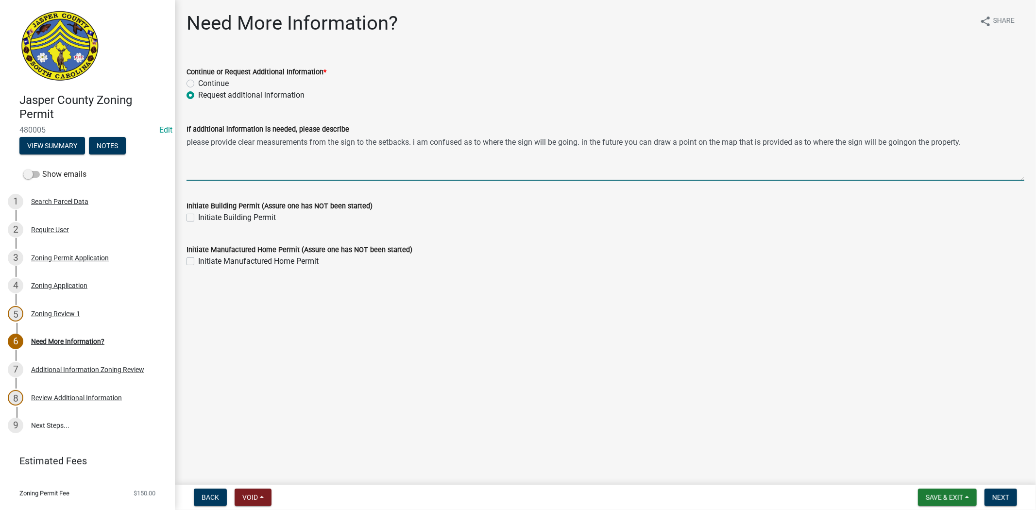
drag, startPoint x: 911, startPoint y: 142, endPoint x: 930, endPoint y: 148, distance: 19.8
click at [930, 148] on textarea "please provide clear measurements from the sign to the setbacks. i am confused …" at bounding box center [606, 158] width 838 height 46
click at [976, 142] on textarea "please provide clear measurements from the sign to the setbacks. i am confused …" at bounding box center [606, 158] width 838 height 46
drag, startPoint x: 448, startPoint y: 144, endPoint x: 441, endPoint y: 148, distance: 8.3
click at [441, 148] on textarea "please provide clear measurements from the sign to the setbacks. i am confused …" at bounding box center [606, 158] width 838 height 46
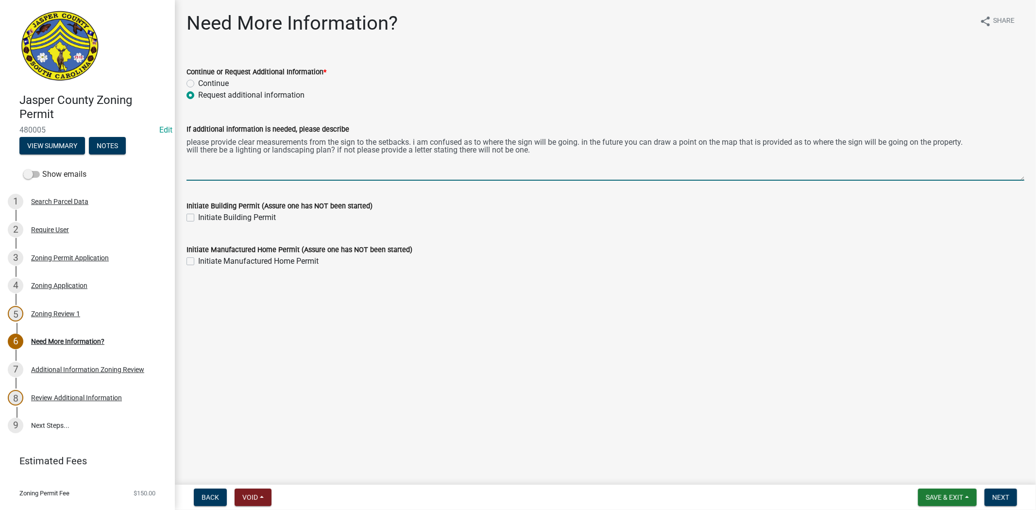
click at [541, 148] on textarea "please provide clear measurements from the sign to the setbacks. i am confused …" at bounding box center [606, 158] width 838 height 46
click at [797, 143] on textarea "please provide clear measurements from the sign to the setbacks. i am confused …" at bounding box center [606, 158] width 838 height 46
click at [700, 143] on textarea "please provide clear measurements from the sign to the setbacks. i am confused …" at bounding box center [606, 158] width 838 height 46
click at [846, 144] on textarea "please provide clear measurements from the sign to the setbacks. i am confused …" at bounding box center [606, 158] width 838 height 46
click at [270, 151] on textarea "please provide clear measurements from the sign to the setbacks. i am confused …" at bounding box center [606, 158] width 838 height 46
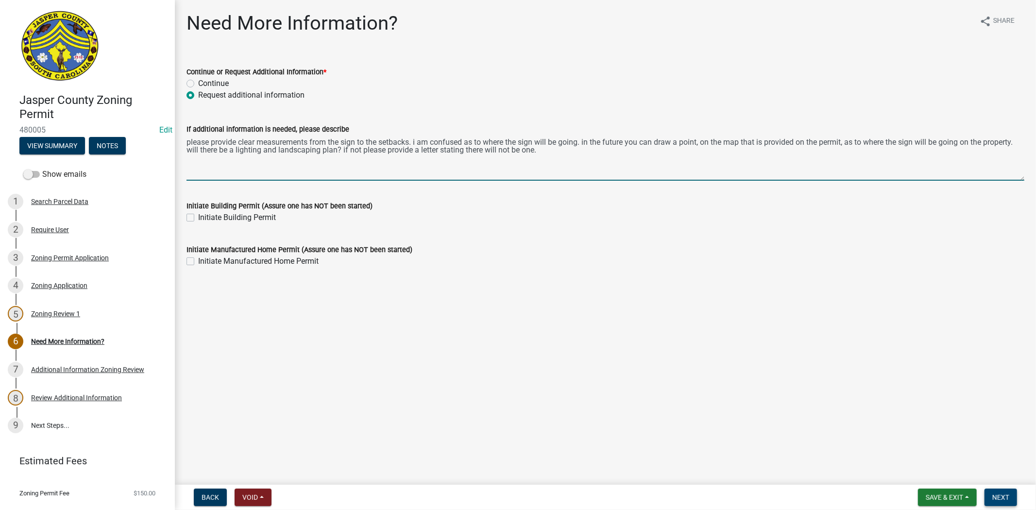
type textarea "please provide clear measurements from the sign to the setbacks. i am confused …"
click at [1000, 496] on span "Next" at bounding box center [1001, 498] width 17 height 8
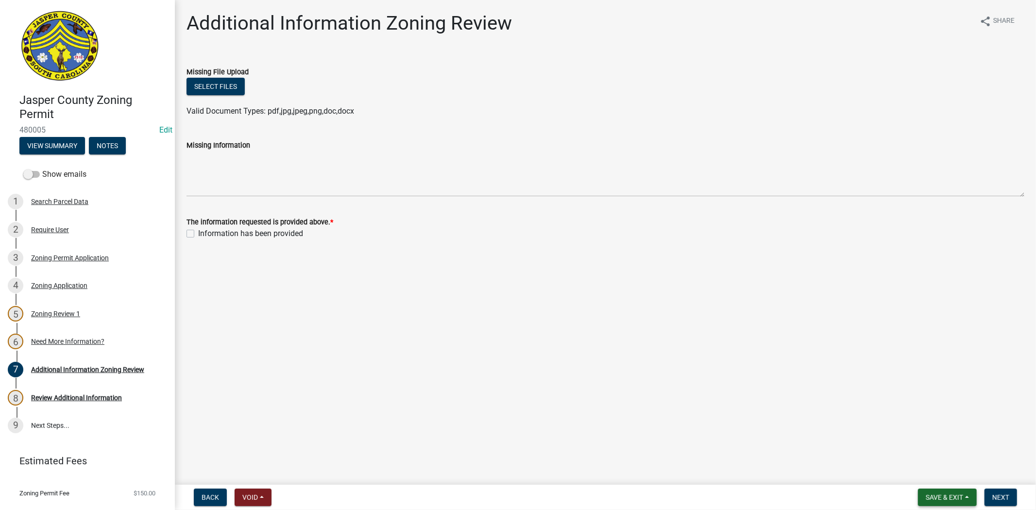
click at [926, 495] on span "Save & Exit" at bounding box center [944, 498] width 37 height 8
click at [925, 473] on button "Save & Exit" at bounding box center [938, 472] width 78 height 23
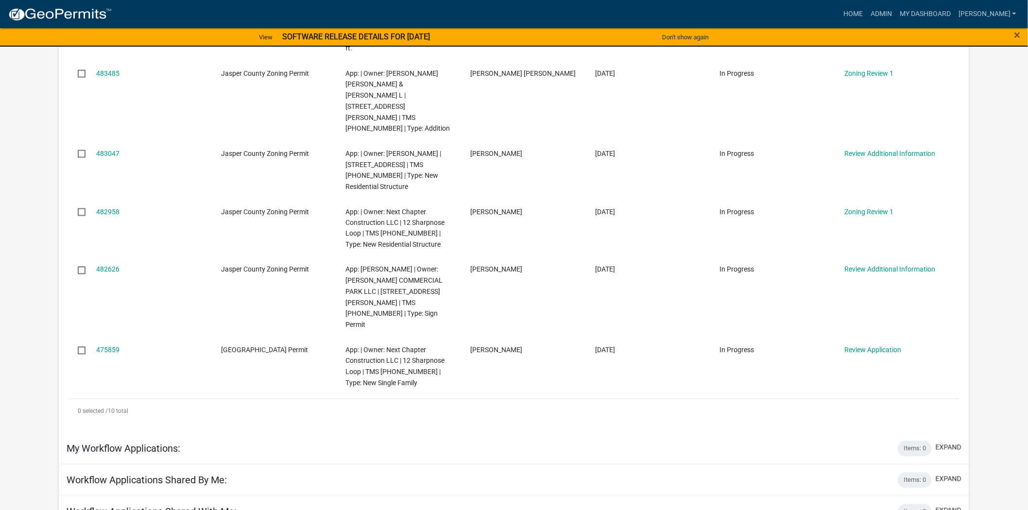
scroll to position [540, 0]
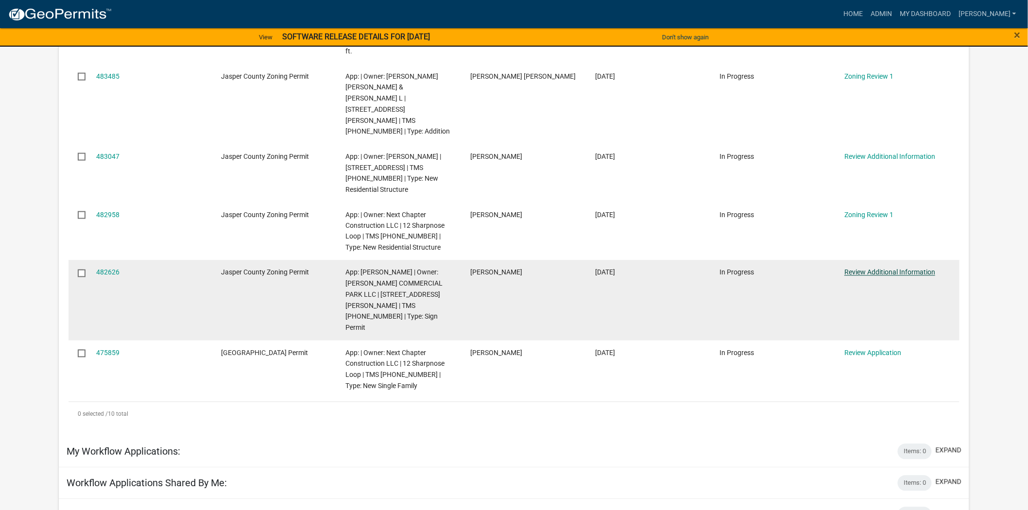
click at [888, 269] on link "Review Additional Information" at bounding box center [890, 273] width 91 height 8
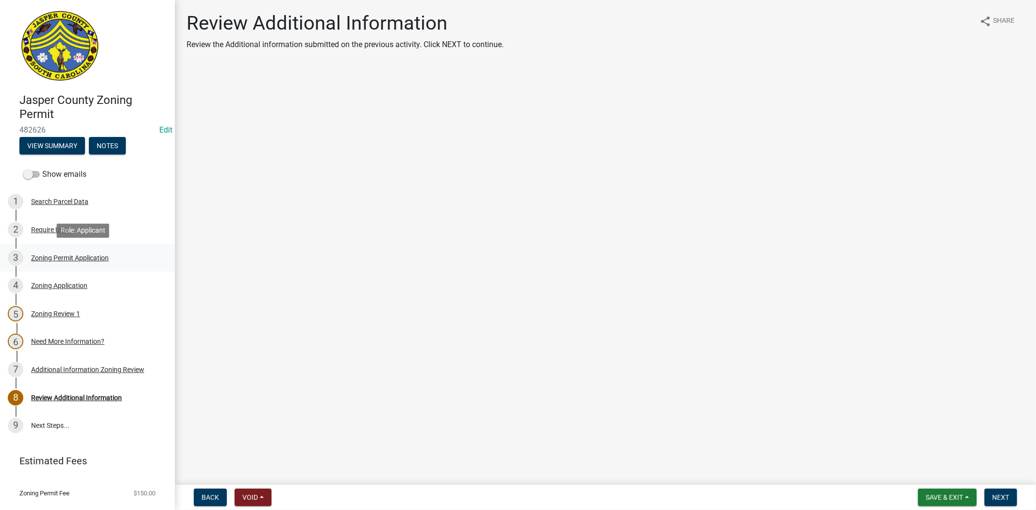
click at [37, 260] on div "Zoning Permit Application" at bounding box center [70, 258] width 78 height 7
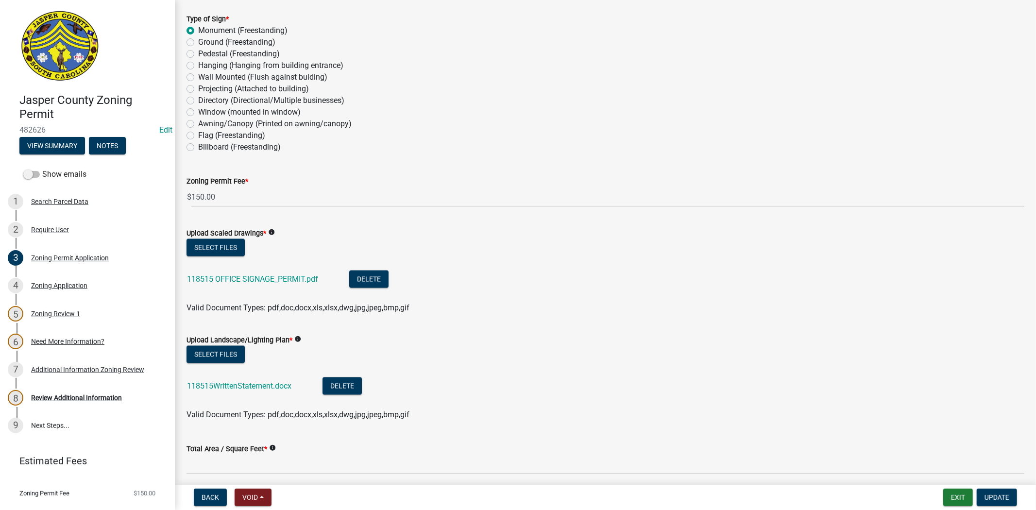
scroll to position [1403, 0]
click at [289, 279] on link "118515 OFFICE SIGNAGE_PERMIT.pdf" at bounding box center [252, 277] width 131 height 9
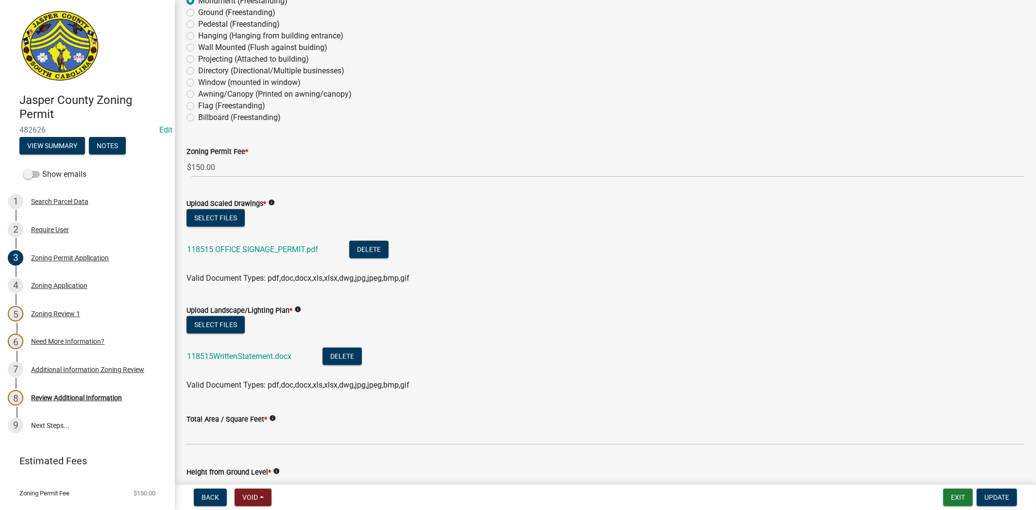
scroll to position [1458, 0]
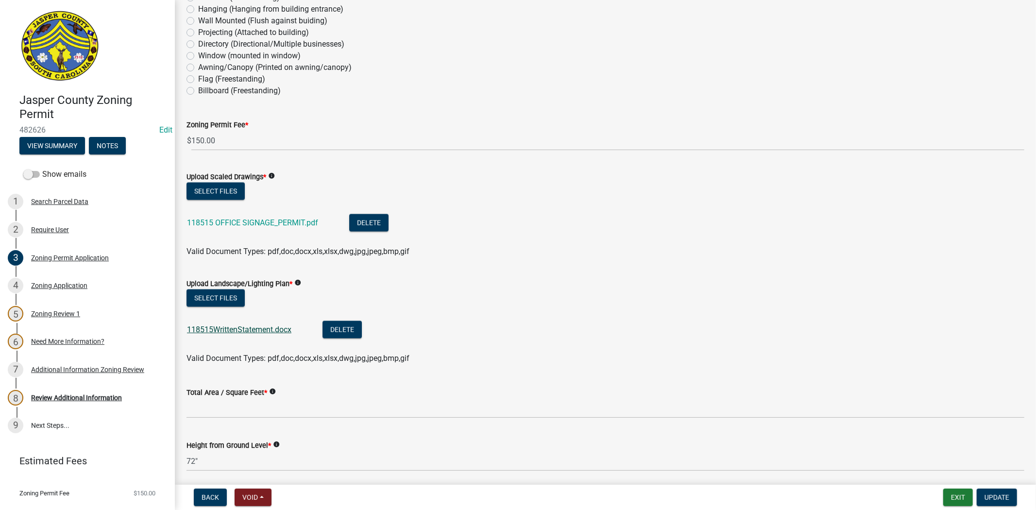
click at [255, 327] on link "118515WrittenStatement.docx" at bounding box center [239, 329] width 104 height 9
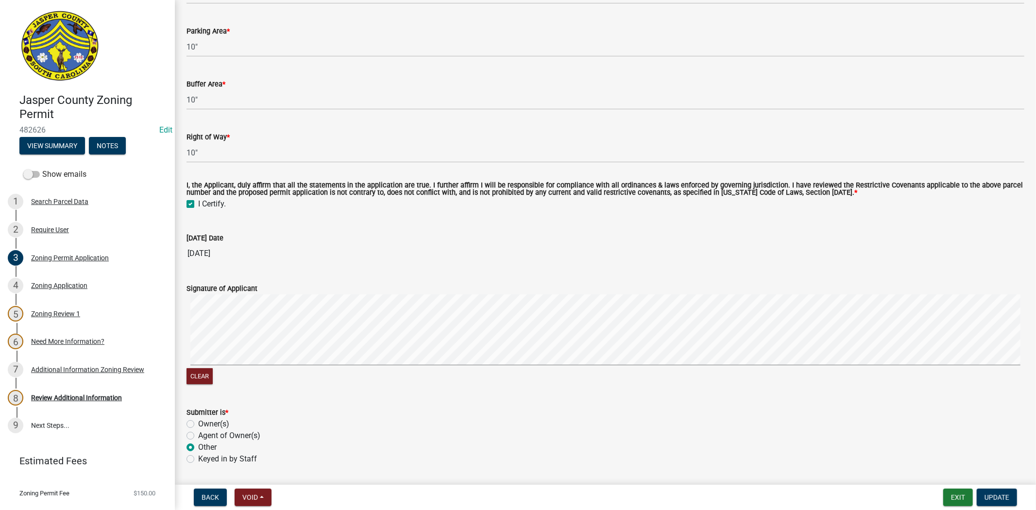
scroll to position [3000, 0]
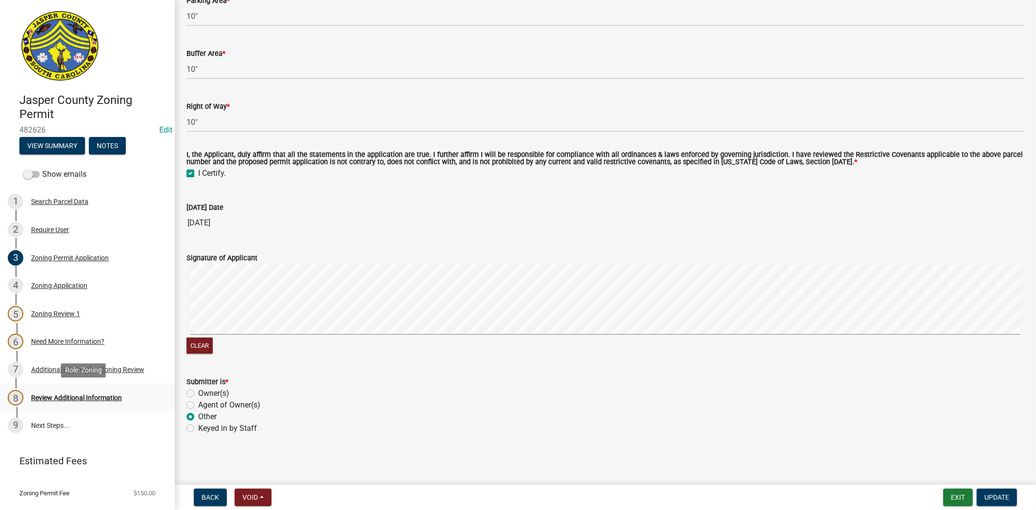
click at [66, 396] on div "Review Additional Information" at bounding box center [76, 398] width 91 height 7
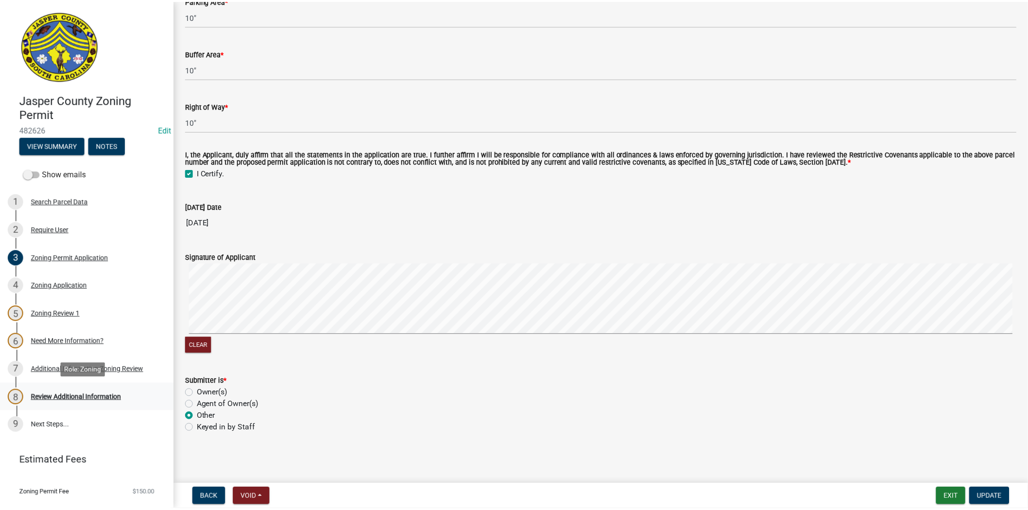
scroll to position [0, 0]
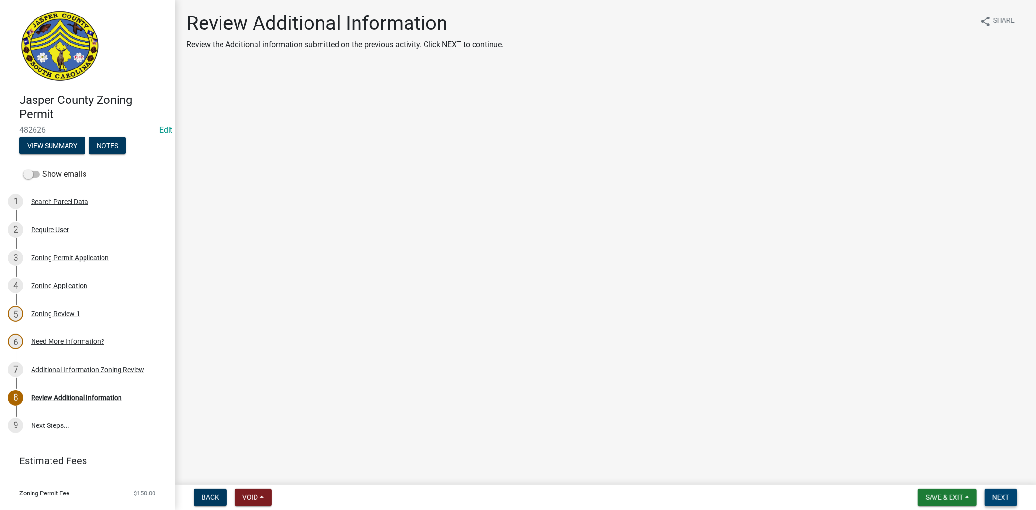
click at [1005, 494] on span "Next" at bounding box center [1001, 498] width 17 height 8
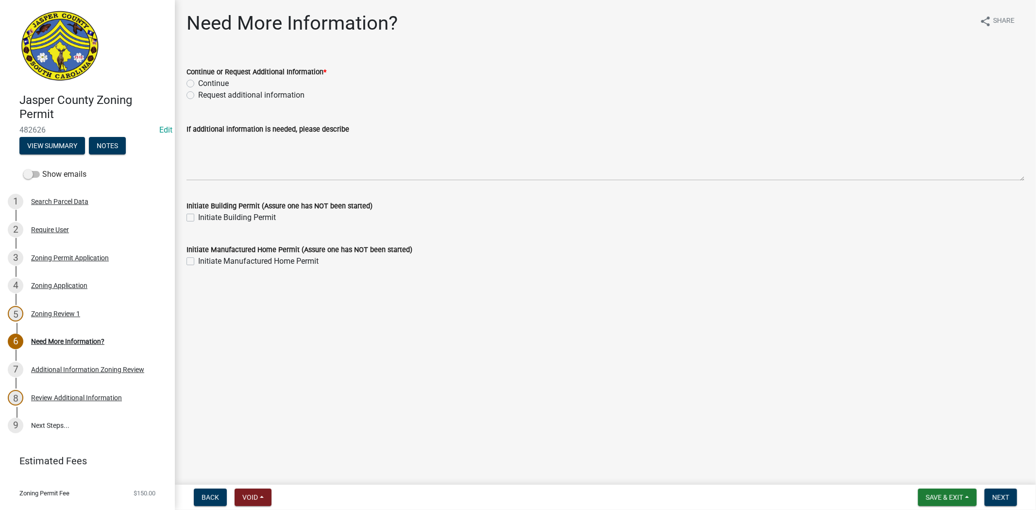
click at [198, 91] on label "Request additional information" at bounding box center [251, 95] width 106 height 12
click at [198, 91] on input "Request additional information" at bounding box center [201, 92] width 6 height 6
radio input "true"
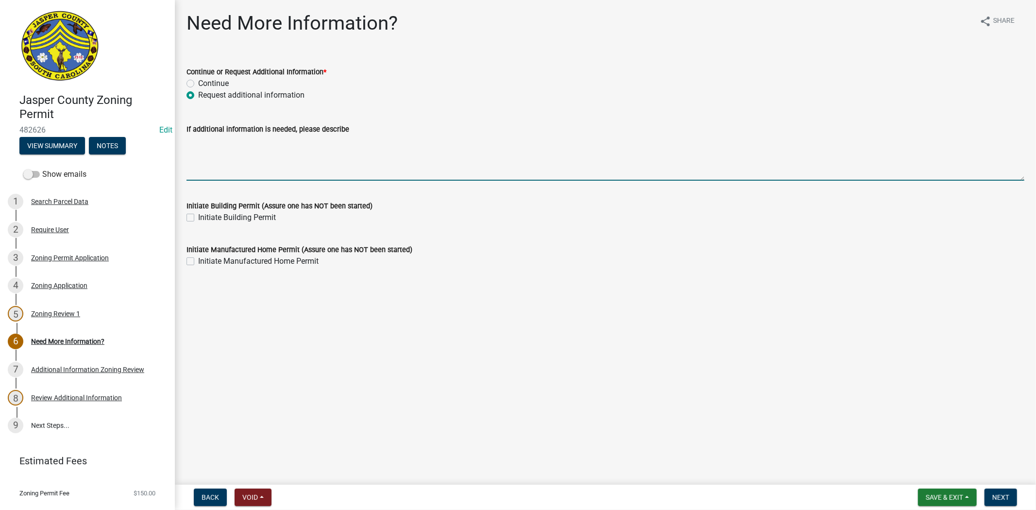
click at [203, 144] on textarea "If additional information is needed, please describe" at bounding box center [606, 158] width 838 height 46
click at [363, 142] on textarea "we will need measurements to each setback listed" at bounding box center [606, 158] width 838 height 46
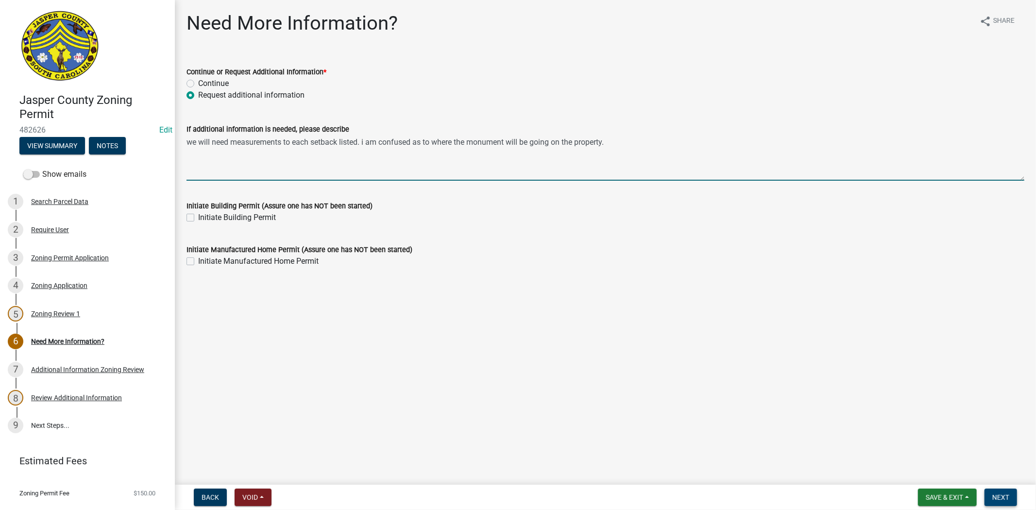
type textarea "we will need measurements to each setback listed. i am confused as to where the…"
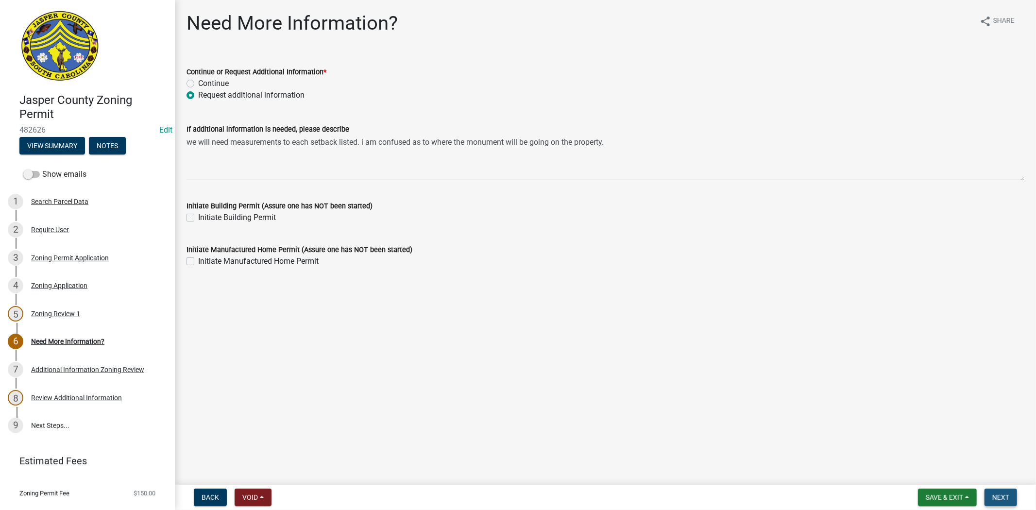
click at [999, 492] on button "Next" at bounding box center [1001, 497] width 33 height 17
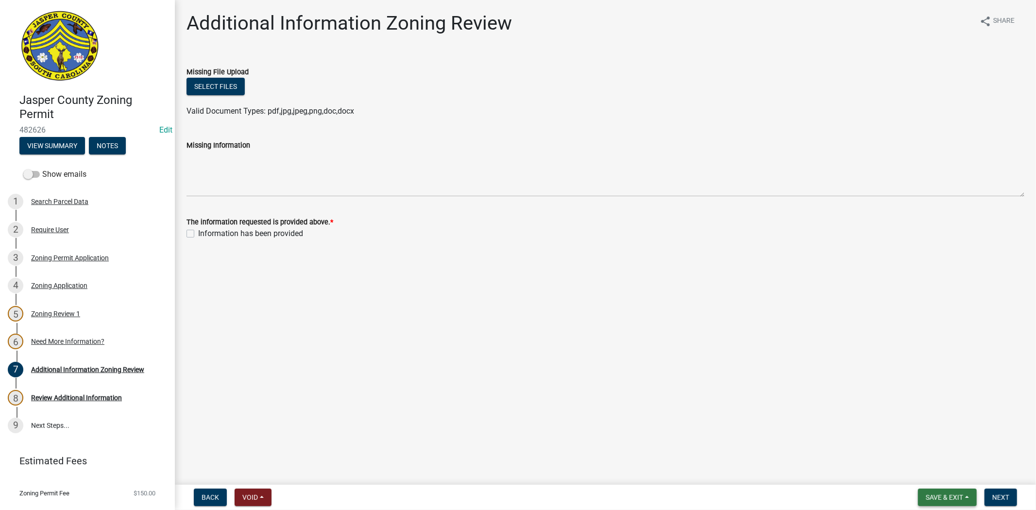
click at [943, 491] on button "Save & Exit" at bounding box center [947, 497] width 59 height 17
click at [939, 473] on button "Save & Exit" at bounding box center [938, 472] width 78 height 23
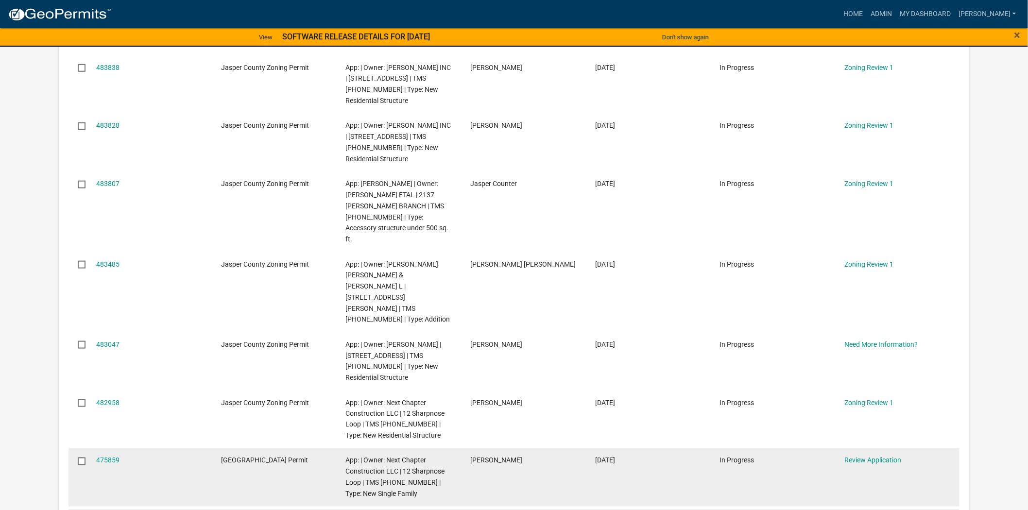
scroll to position [324, 0]
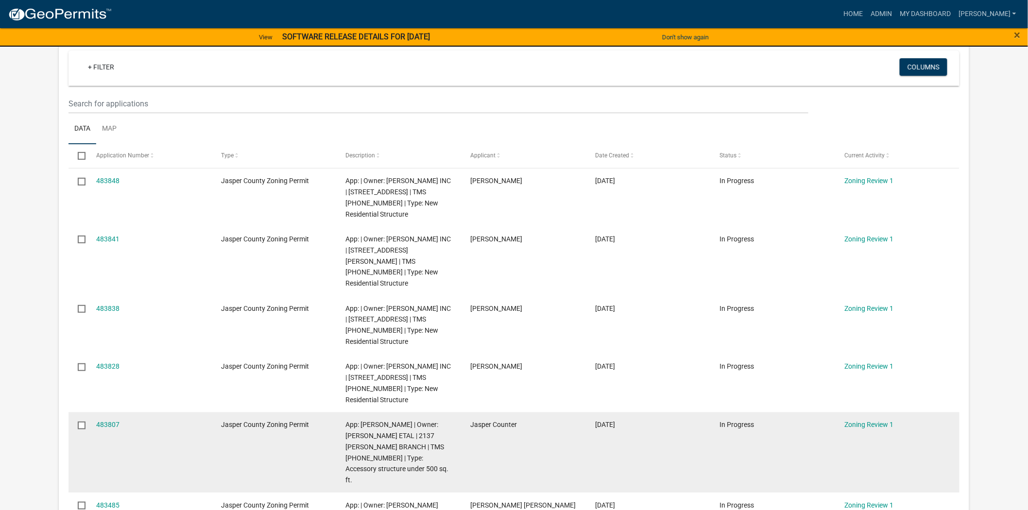
scroll to position [108, 0]
